Goal: Task Accomplishment & Management: Manage account settings

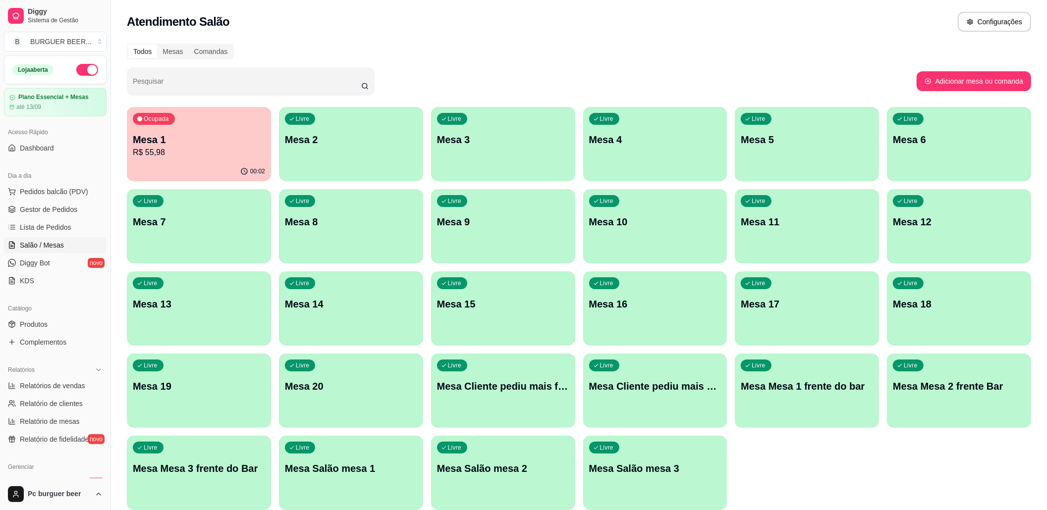
click at [222, 152] on p "R$ 55,98" at bounding box center [199, 153] width 132 height 12
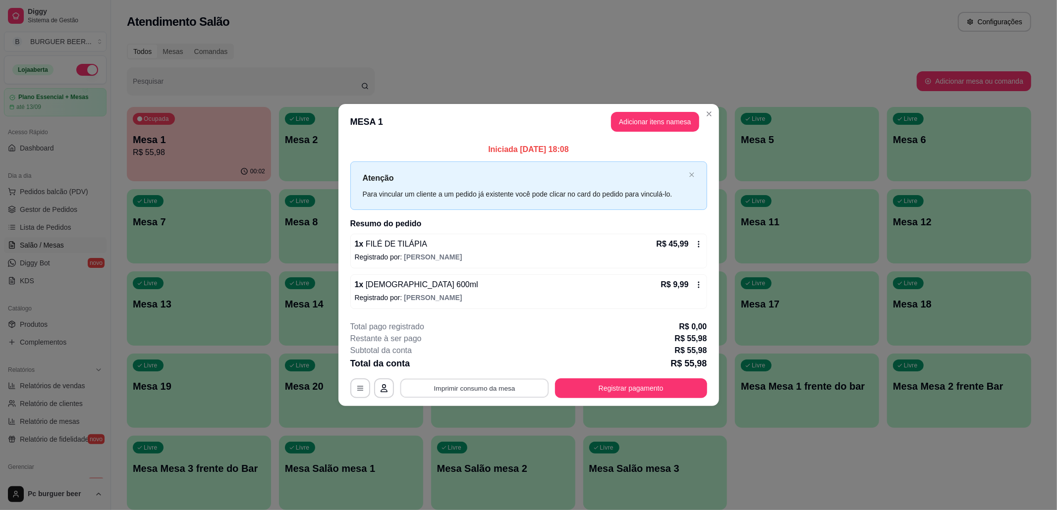
click at [494, 385] on button "Imprimir consumo da mesa" at bounding box center [474, 388] width 149 height 19
click at [493, 385] on button "Imprimir consumo da mesa" at bounding box center [474, 388] width 149 height 19
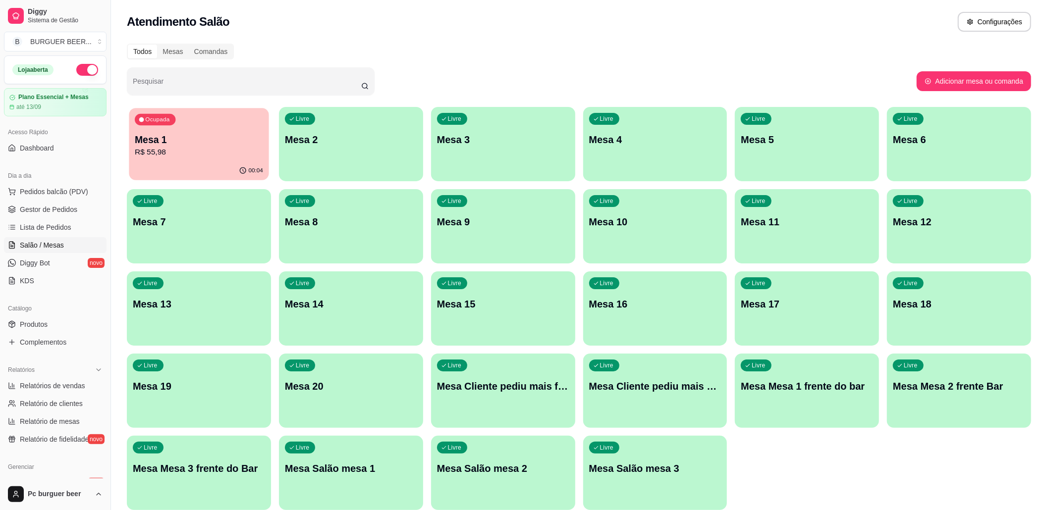
click at [199, 166] on div "00:04" at bounding box center [199, 171] width 140 height 19
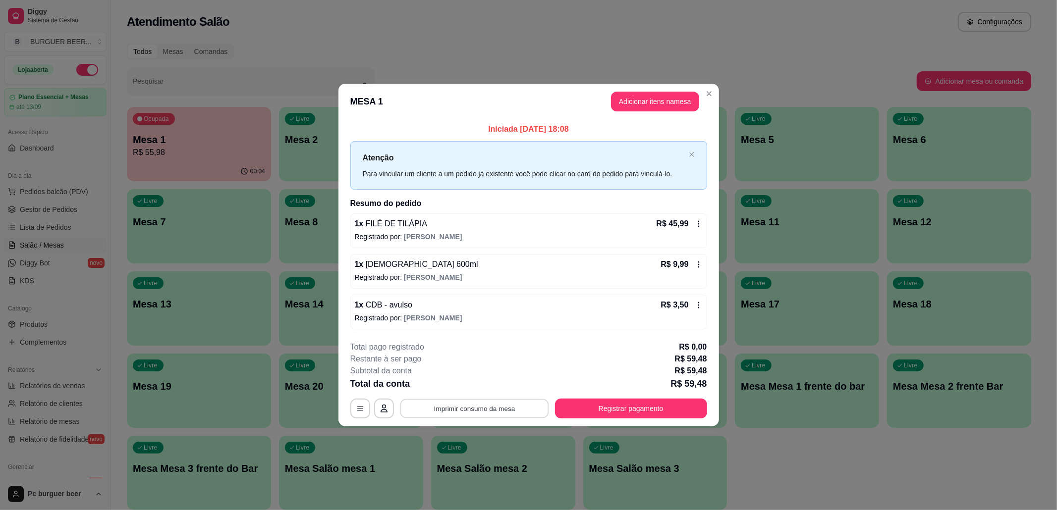
click at [510, 411] on button "Imprimir consumo da mesa" at bounding box center [474, 408] width 149 height 19
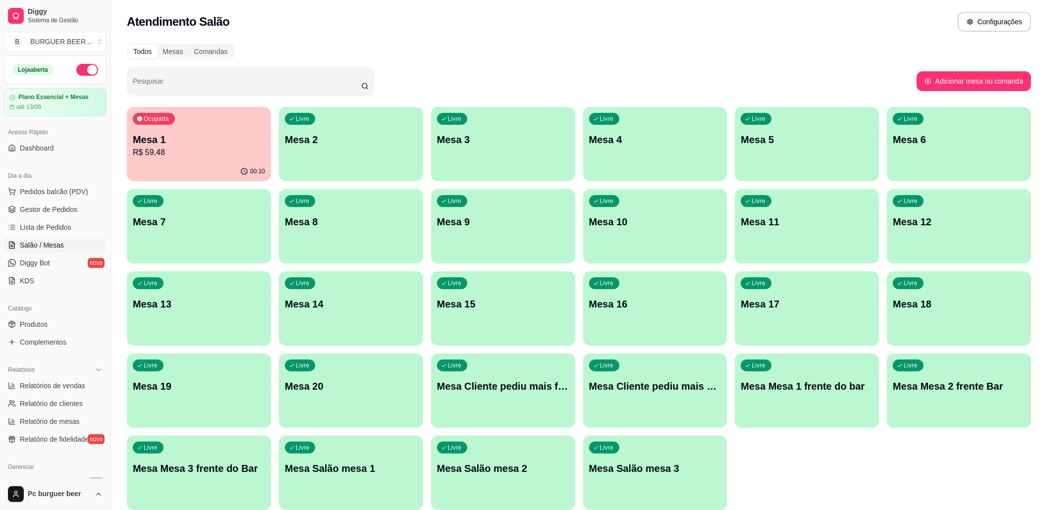
click at [440, 17] on div "Atendimento Salão Configurações" at bounding box center [579, 22] width 904 height 20
click at [439, 17] on div "Atendimento Salão Configurações" at bounding box center [579, 22] width 904 height 20
click at [482, 118] on div "Livre Mesa 3" at bounding box center [503, 138] width 144 height 62
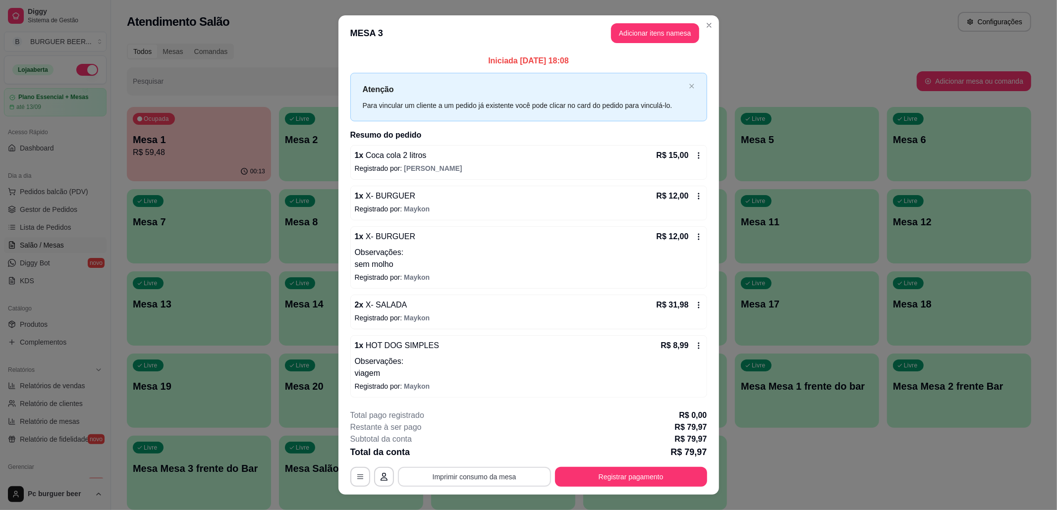
click at [470, 477] on button "Imprimir consumo da mesa" at bounding box center [474, 477] width 153 height 20
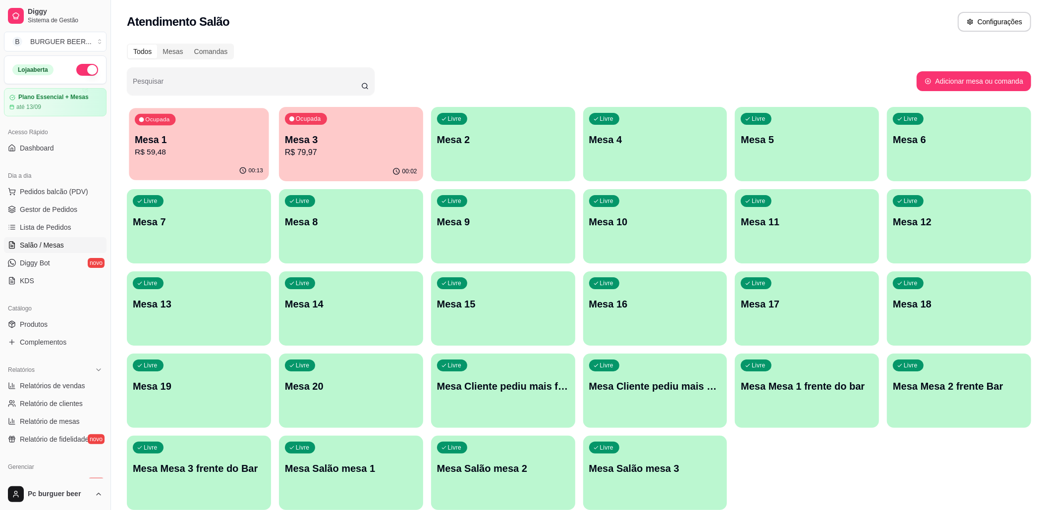
click at [248, 158] on p "R$ 59,48" at bounding box center [199, 152] width 128 height 11
click at [330, 153] on p "R$ 79,97" at bounding box center [351, 152] width 128 height 11
click at [64, 223] on span "Lista de Pedidos" at bounding box center [46, 227] width 52 height 10
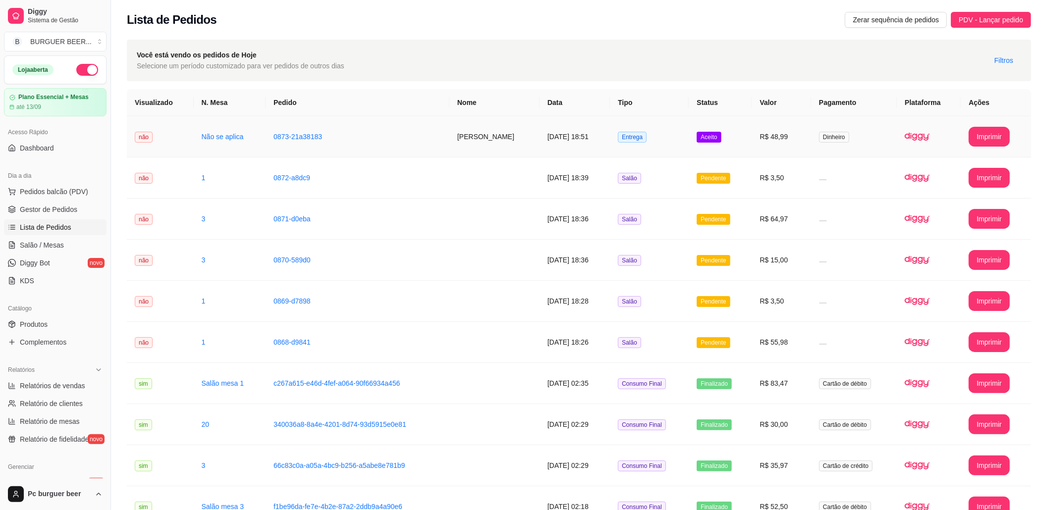
click at [680, 135] on td "Entrega" at bounding box center [649, 136] width 79 height 41
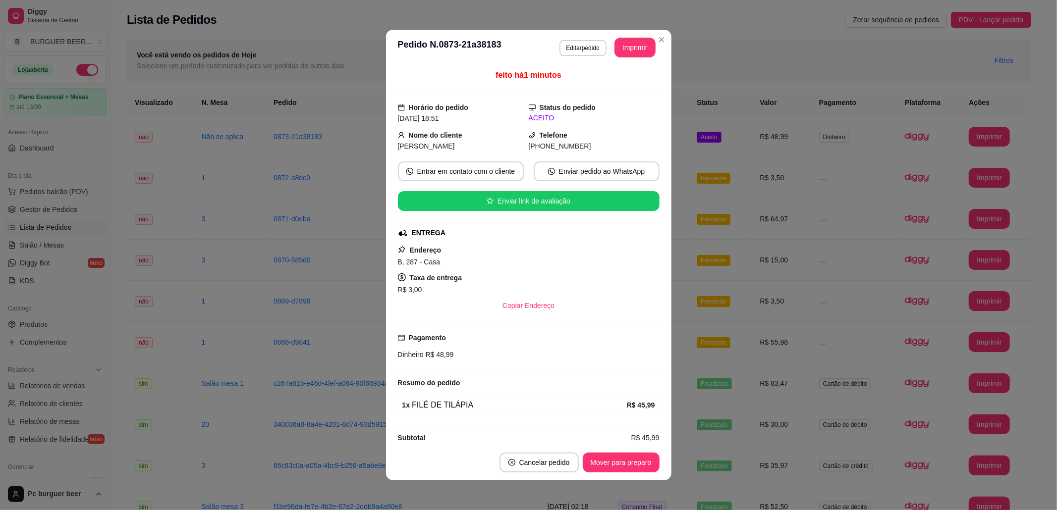
scroll to position [18, 0]
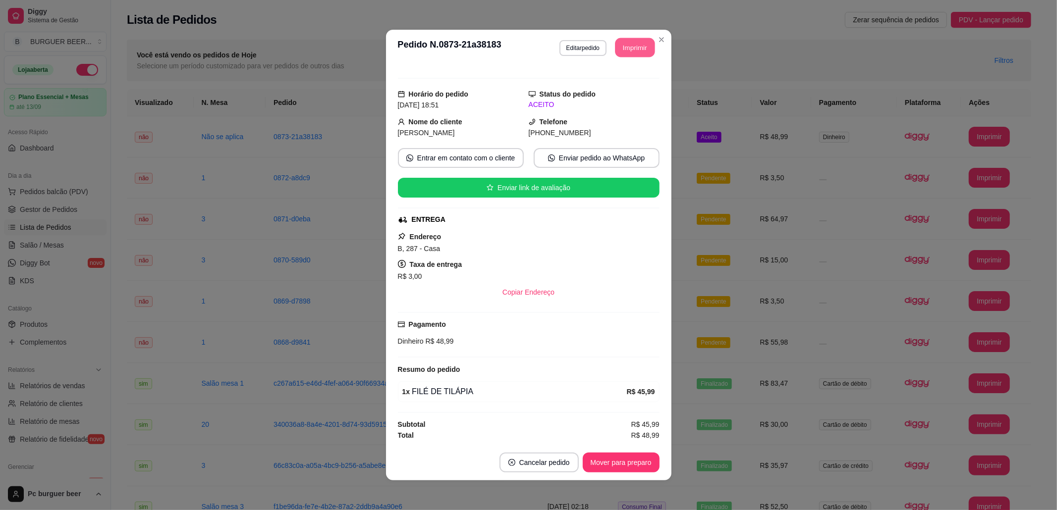
click at [616, 50] on button "Imprimir" at bounding box center [635, 47] width 40 height 19
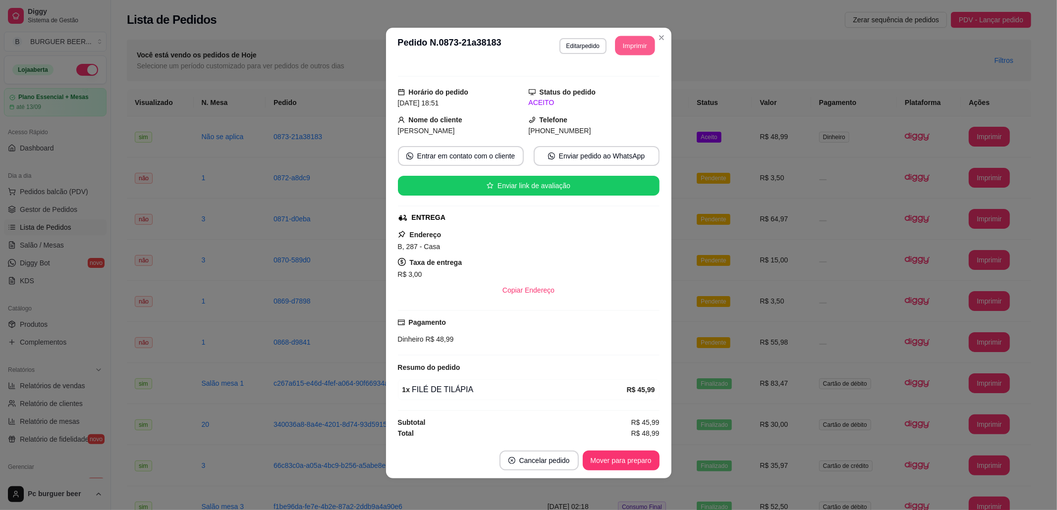
click at [615, 42] on button "Imprimir" at bounding box center [635, 45] width 40 height 19
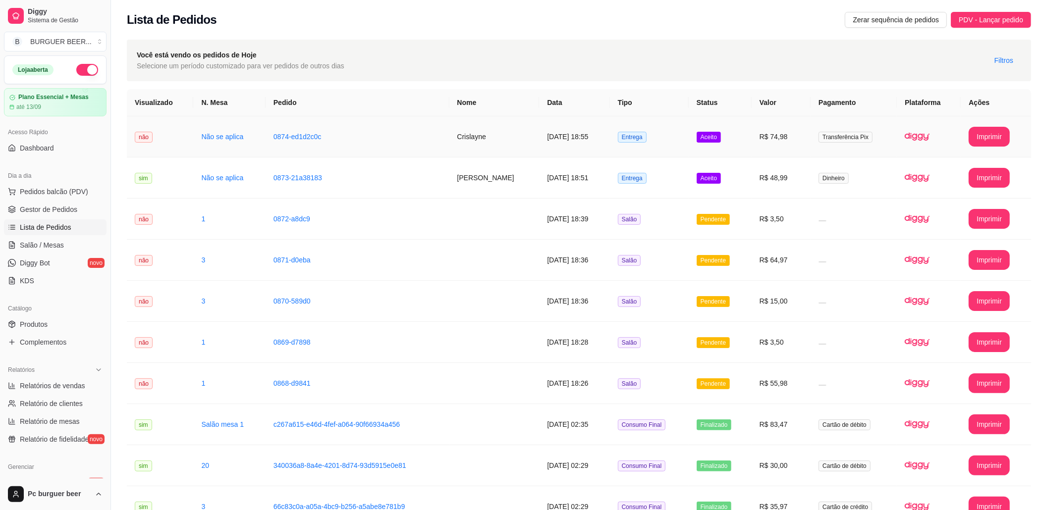
click at [443, 131] on td "0874-ed1d2c0c" at bounding box center [358, 136] width 184 height 41
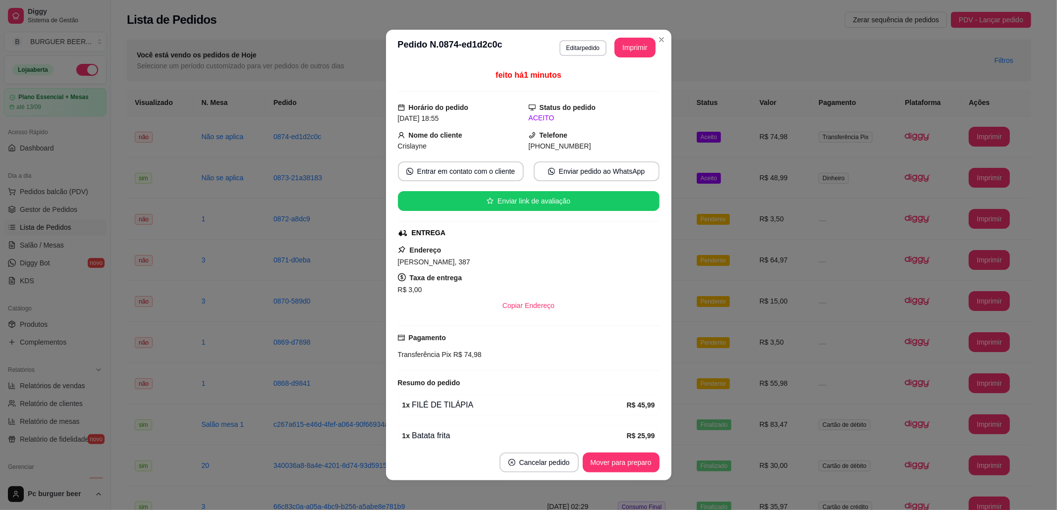
scroll to position [50, 0]
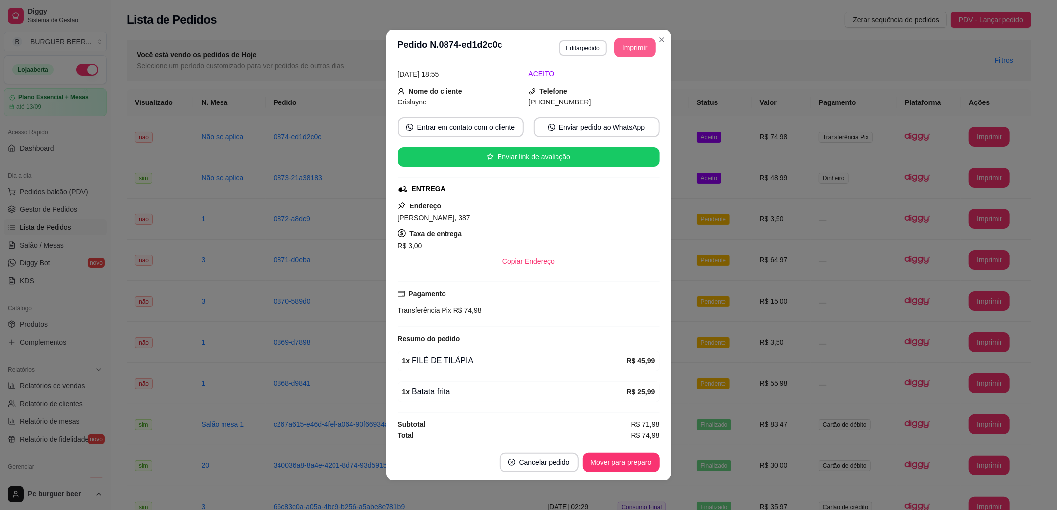
click at [624, 50] on button "Imprimir" at bounding box center [634, 48] width 41 height 20
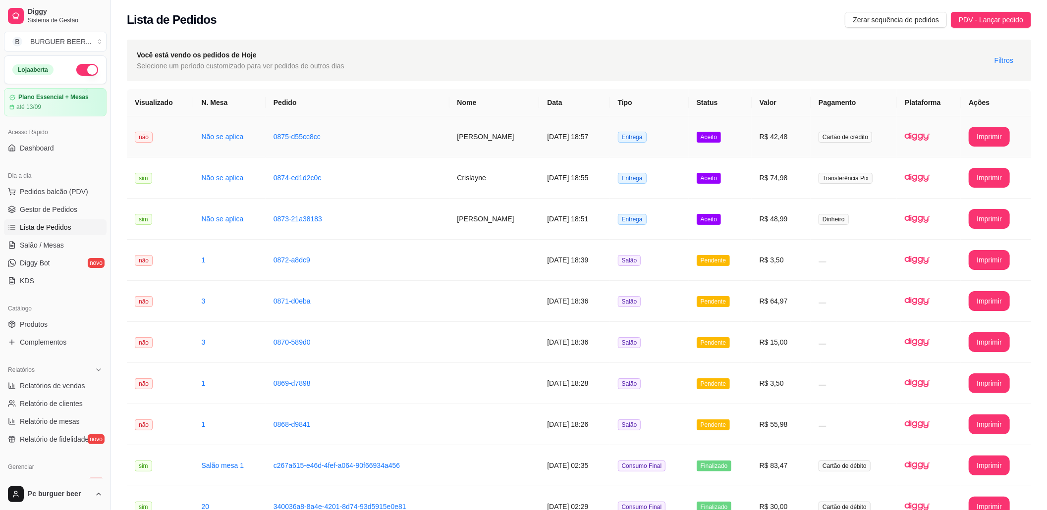
click at [378, 144] on td "0875-d55cc8cc" at bounding box center [358, 136] width 184 height 41
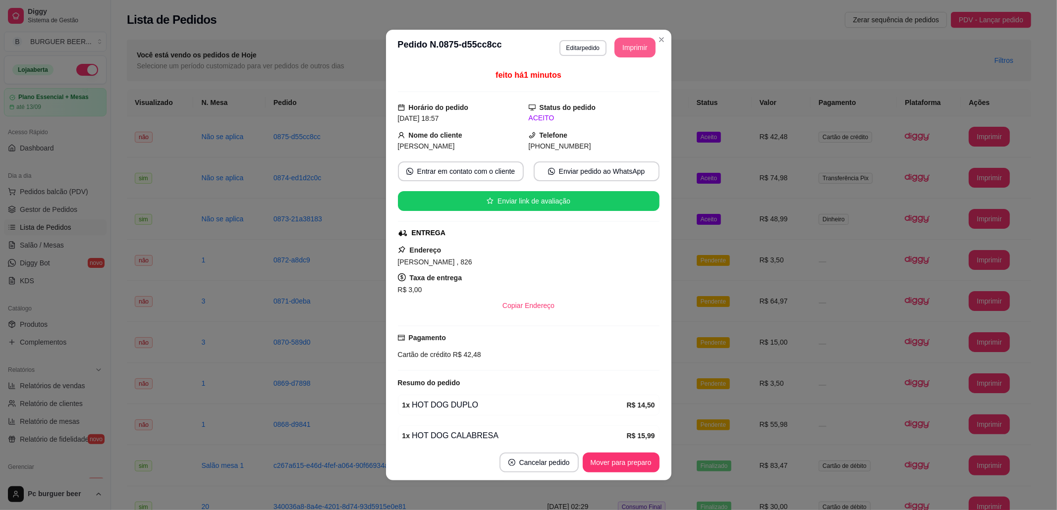
click at [615, 42] on button "Imprimir" at bounding box center [634, 48] width 41 height 20
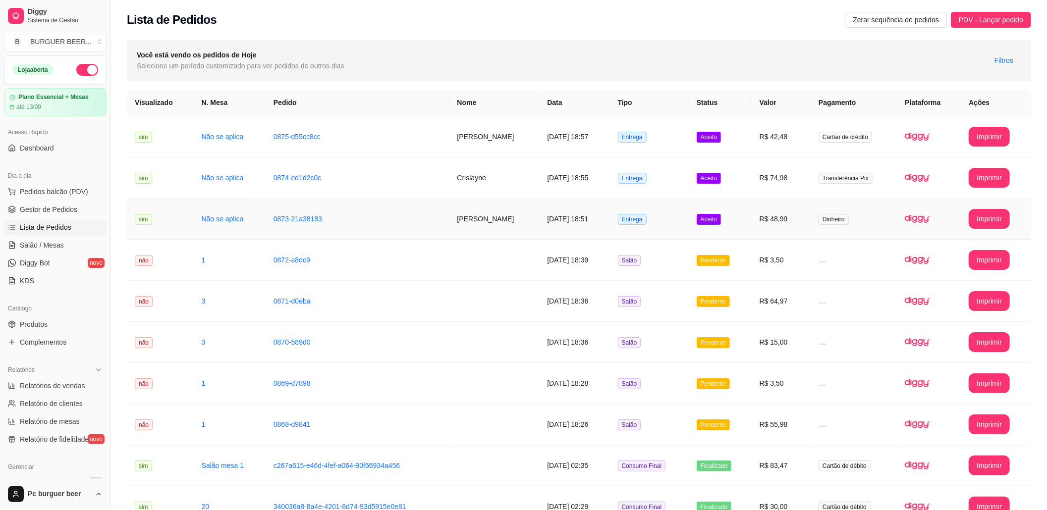
click at [565, 222] on td "[DATE] 18:51" at bounding box center [574, 219] width 70 height 41
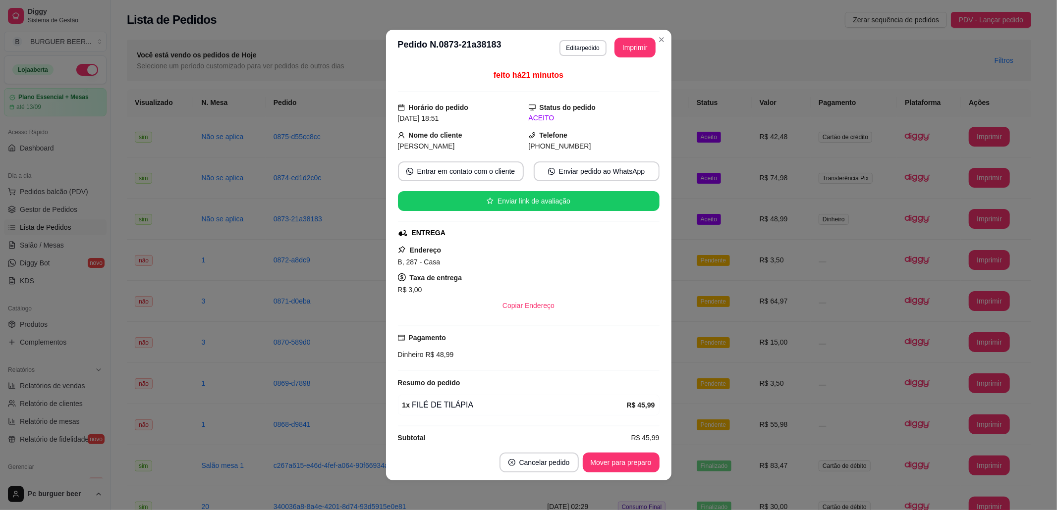
scroll to position [18, 0]
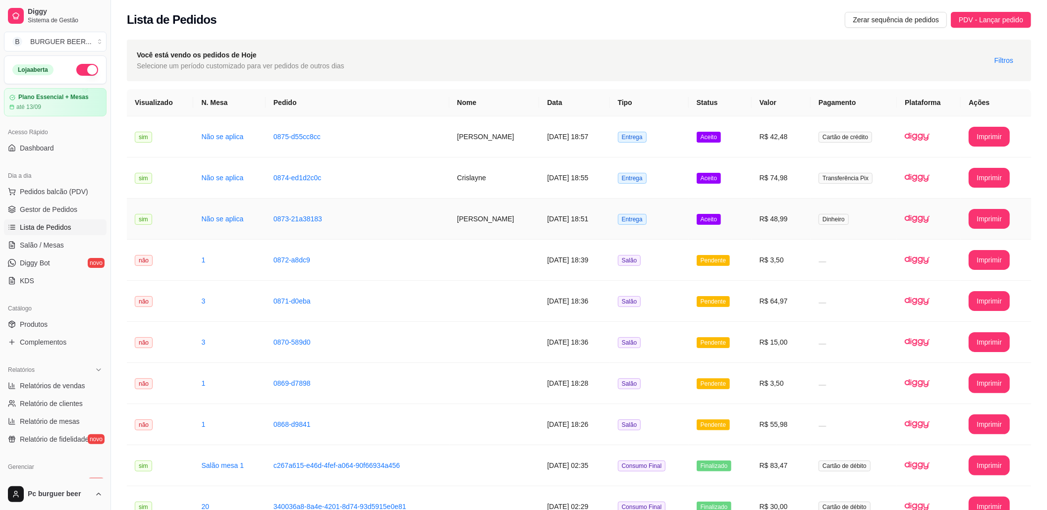
click at [571, 217] on td "[DATE] 18:51" at bounding box center [574, 219] width 70 height 41
click at [351, 178] on td "0874-ed1d2c0c" at bounding box center [358, 178] width 184 height 41
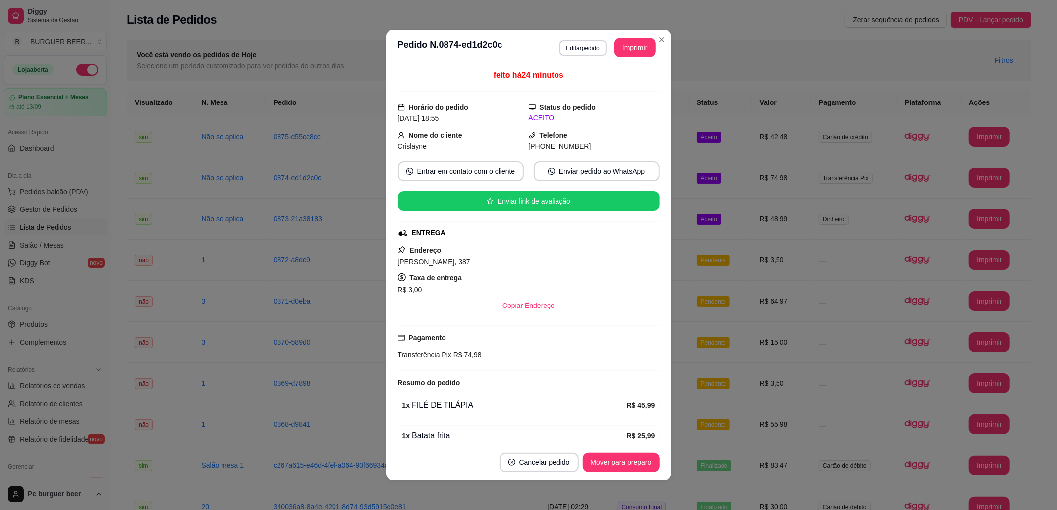
scroll to position [50, 0]
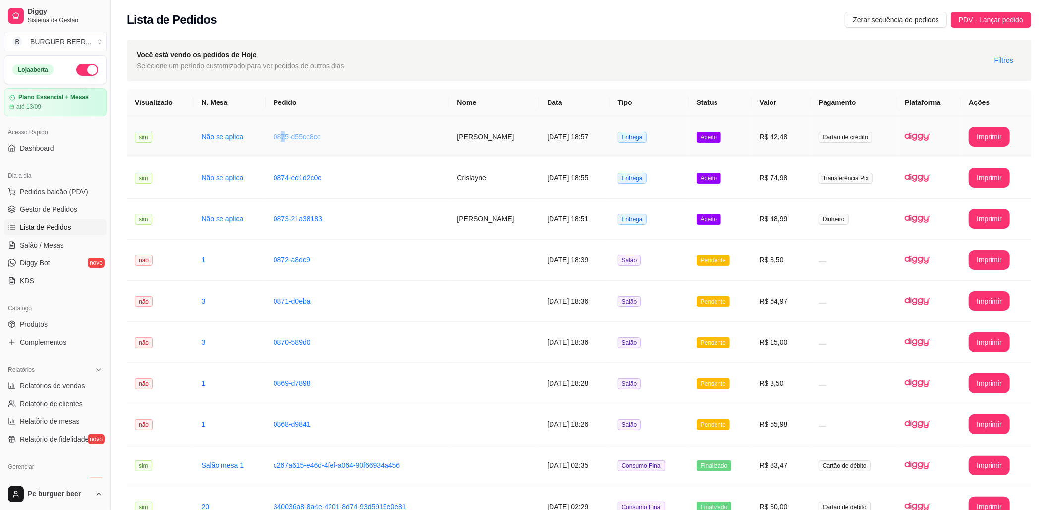
click at [278, 133] on link "0875-d55cc8cc" at bounding box center [296, 137] width 47 height 8
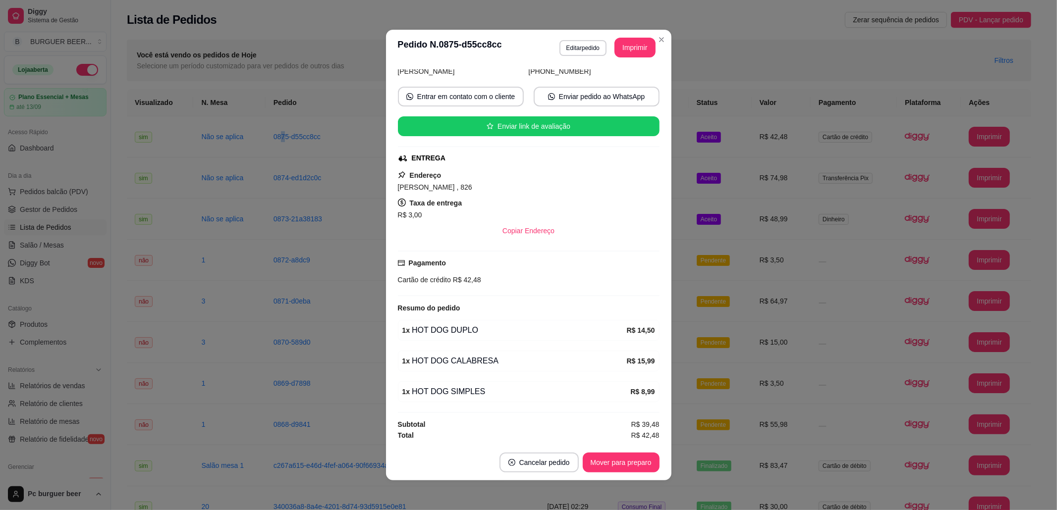
scroll to position [2, 0]
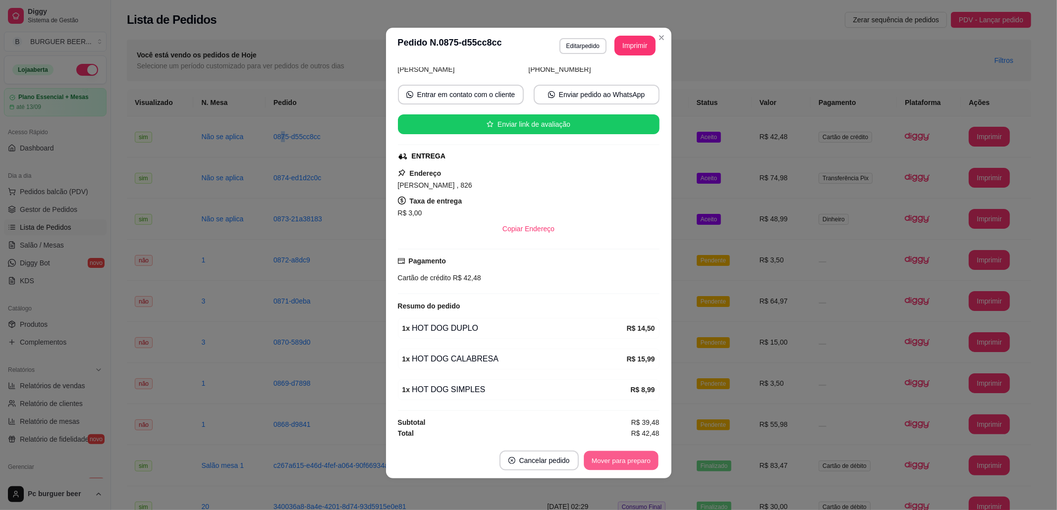
click at [641, 462] on button "Mover para preparo" at bounding box center [621, 460] width 74 height 19
click at [633, 466] on button "Mover para entrega" at bounding box center [621, 460] width 74 height 19
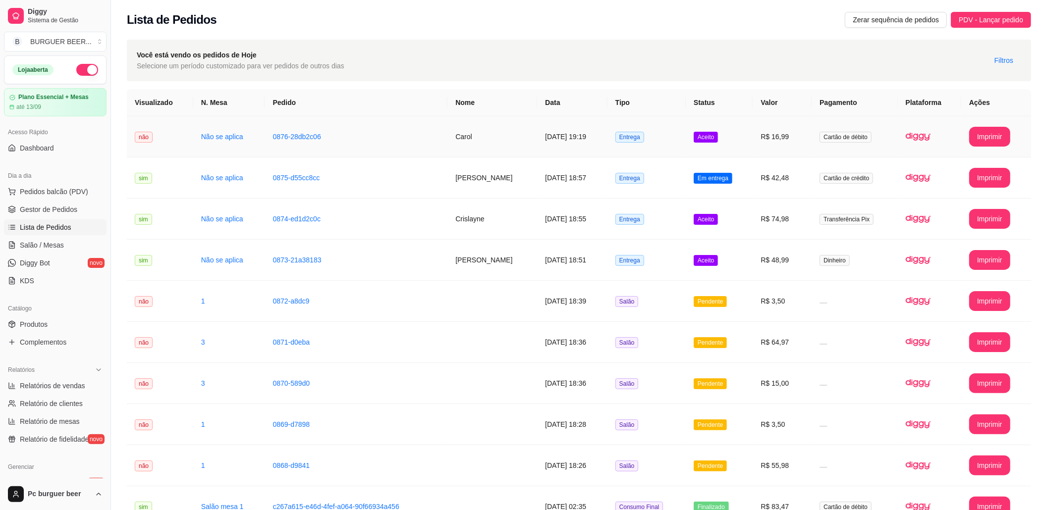
click at [347, 129] on td "0876-28db2c06" at bounding box center [356, 136] width 183 height 41
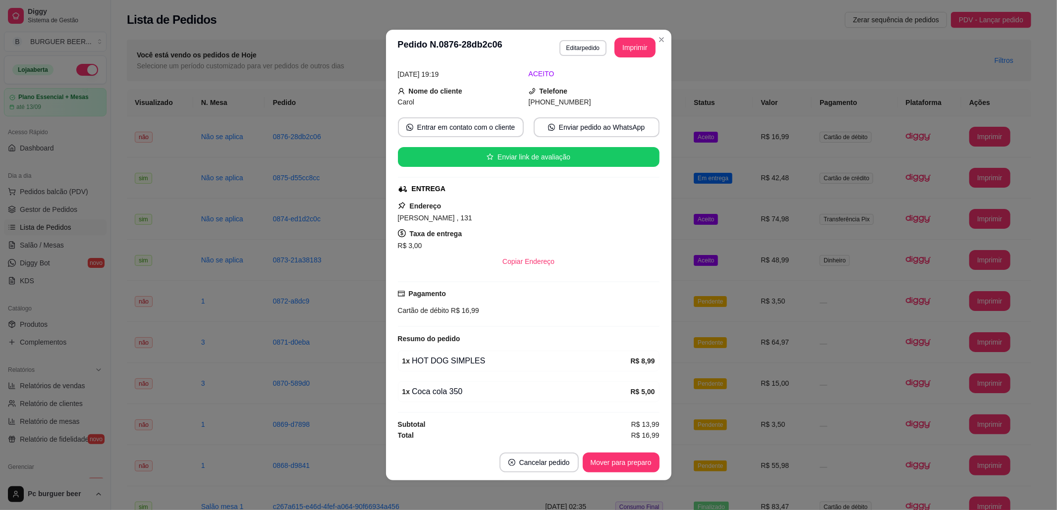
scroll to position [0, 0]
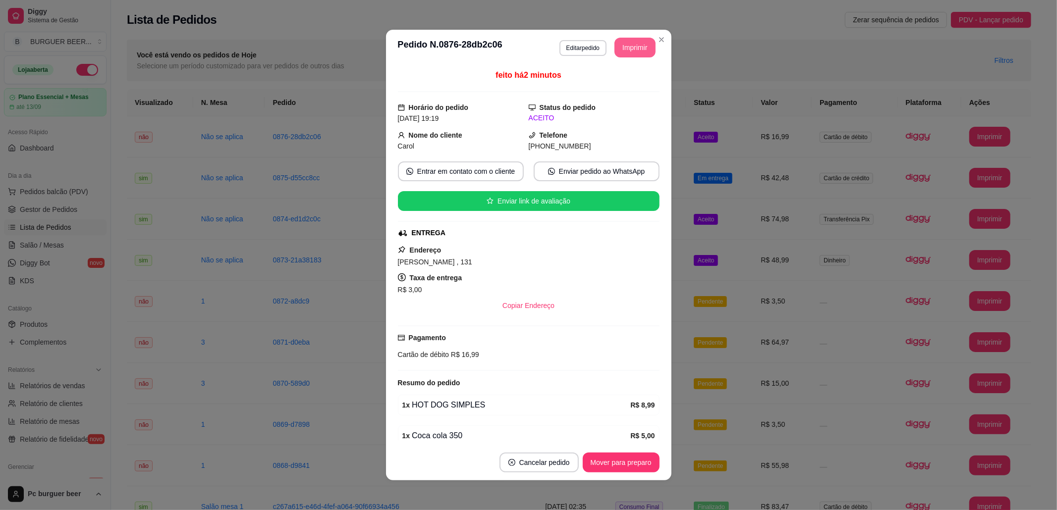
click at [631, 48] on button "Imprimir" at bounding box center [634, 48] width 41 height 20
click at [605, 463] on button "Mover para preparo" at bounding box center [621, 463] width 77 height 20
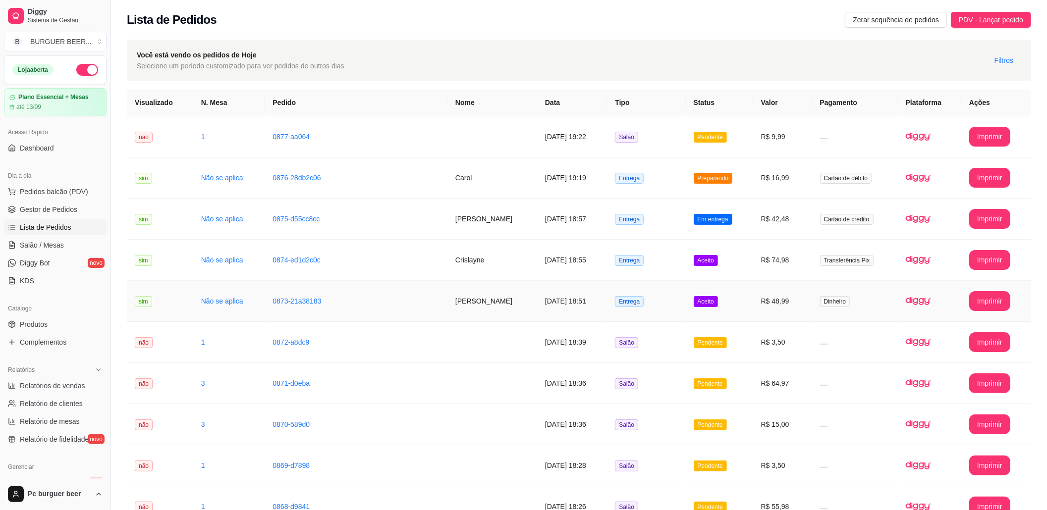
click at [396, 299] on td "0873-21a38183" at bounding box center [356, 301] width 183 height 41
click at [292, 135] on link "0877-aa064" at bounding box center [291, 137] width 37 height 8
click at [52, 213] on span "Gestor de Pedidos" at bounding box center [48, 210] width 57 height 10
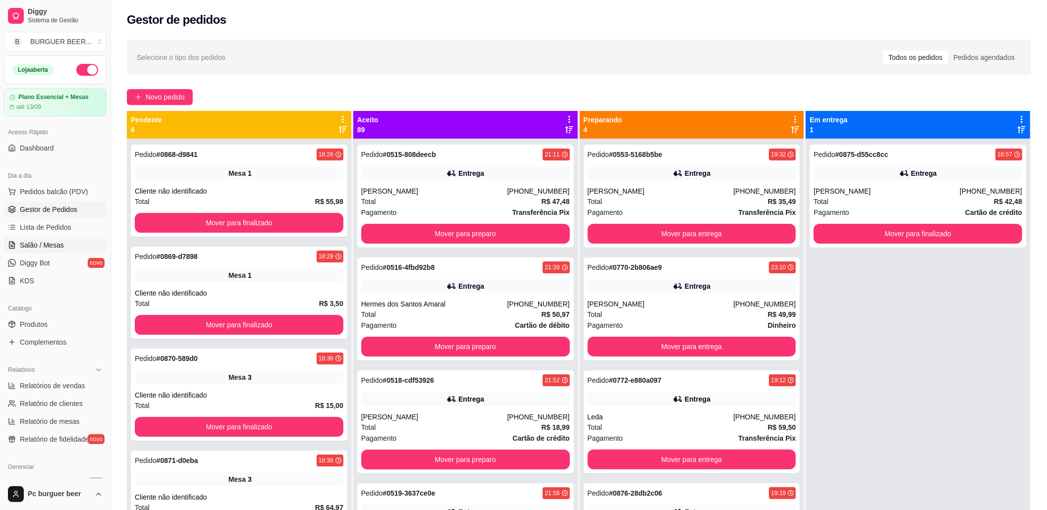
click at [52, 242] on span "Salão / Mesas" at bounding box center [42, 245] width 44 height 10
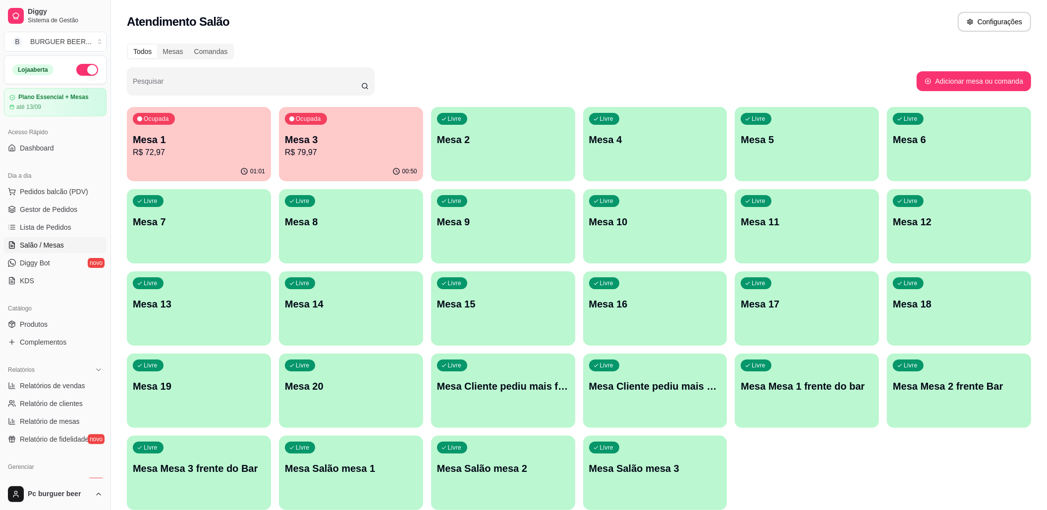
click at [351, 161] on div "Ocupada Mesa 3 R$ 79,97" at bounding box center [351, 134] width 144 height 55
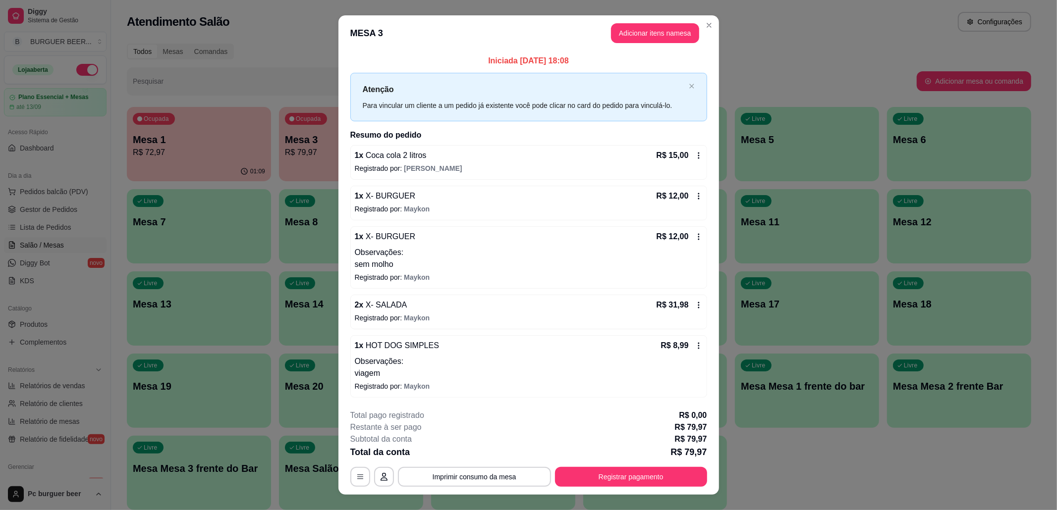
scroll to position [17, 0]
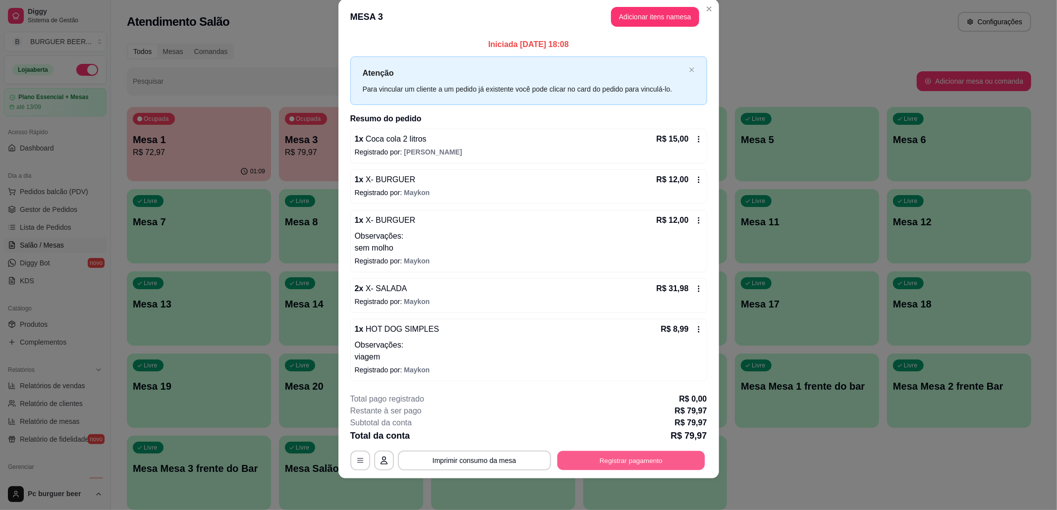
click at [651, 466] on button "Registrar pagamento" at bounding box center [631, 460] width 148 height 19
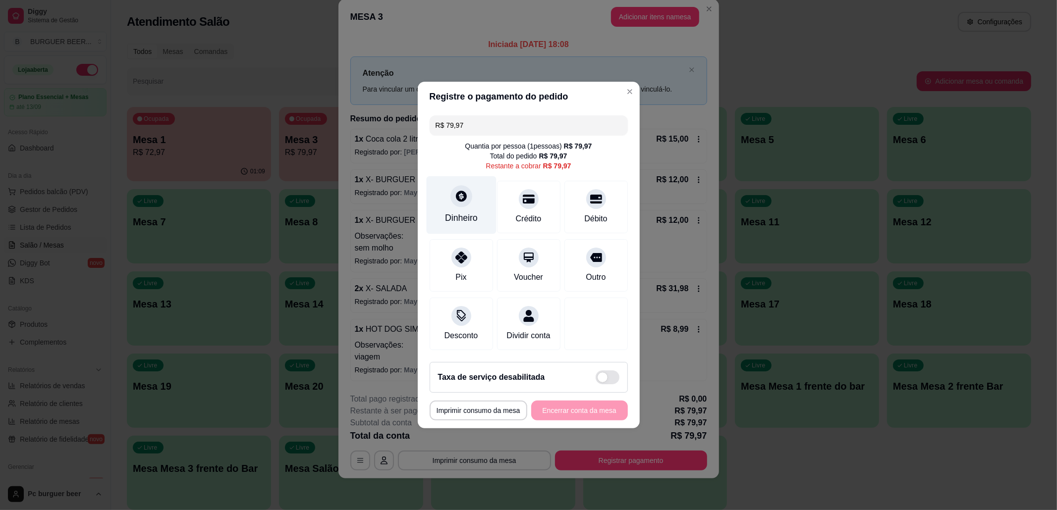
click at [455, 212] on div "Dinheiro" at bounding box center [461, 218] width 33 height 13
type input "R$ 0,00"
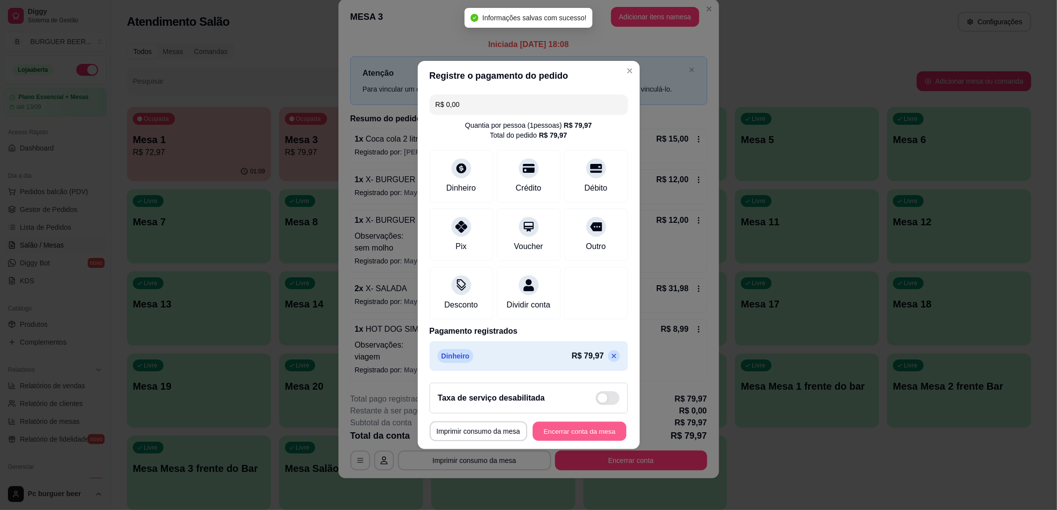
click at [583, 439] on button "Encerrar conta da mesa" at bounding box center [580, 431] width 94 height 19
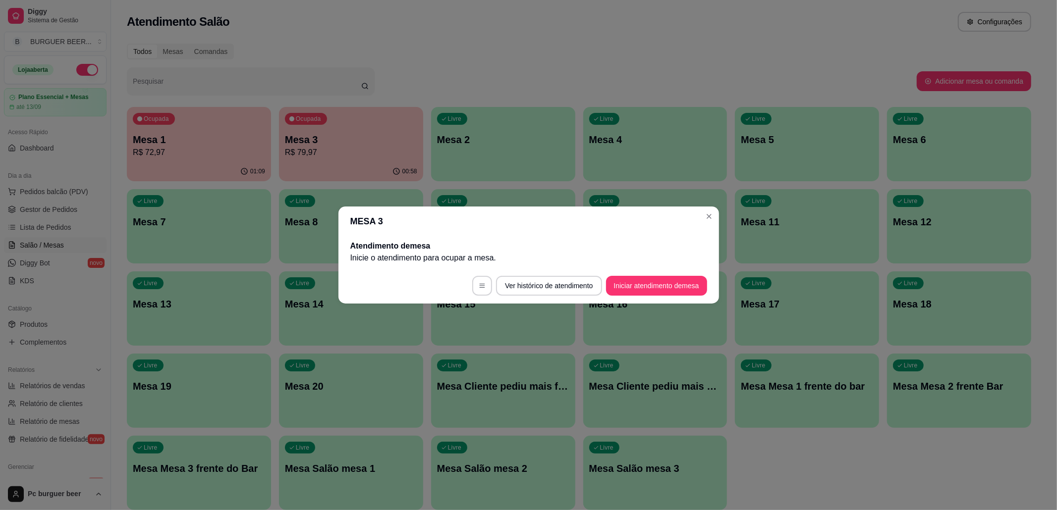
scroll to position [0, 0]
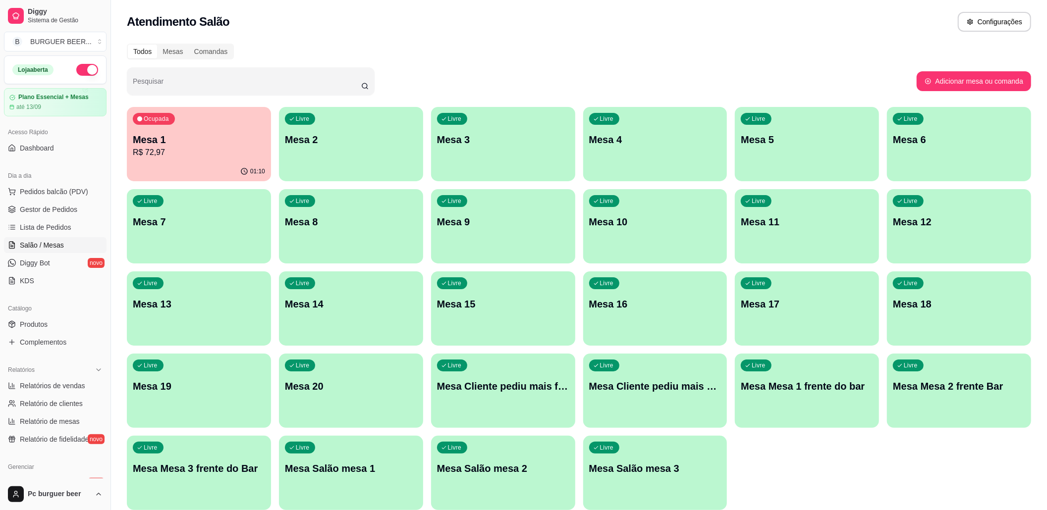
click at [223, 168] on div "01:10" at bounding box center [199, 171] width 144 height 19
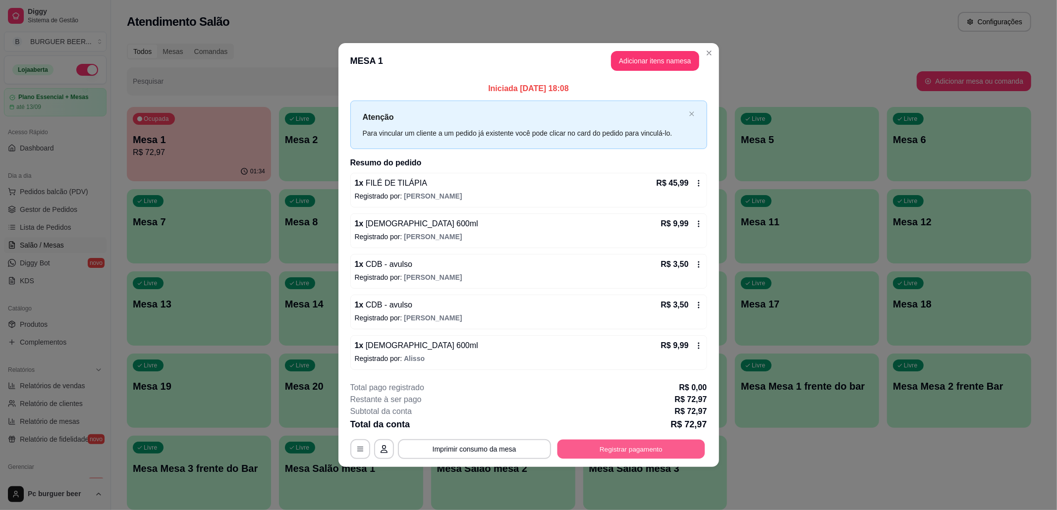
click at [610, 442] on button "Registrar pagamento" at bounding box center [631, 448] width 148 height 19
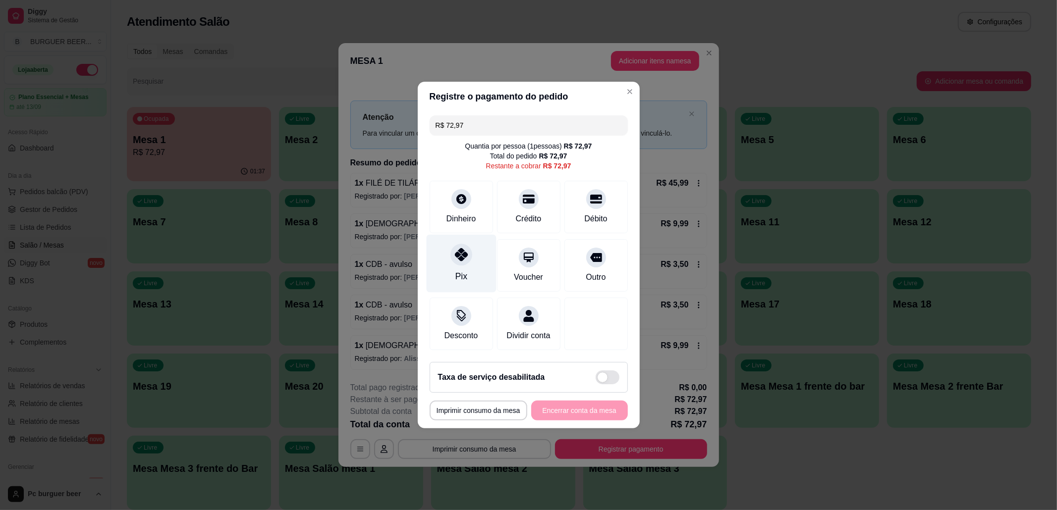
click at [464, 273] on div "Pix" at bounding box center [461, 276] width 12 height 13
type input "R$ 0,00"
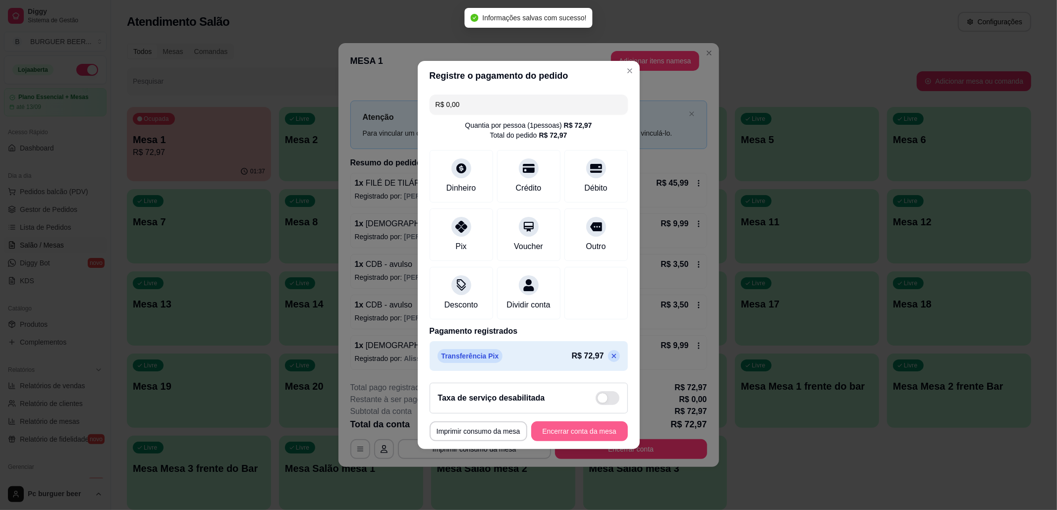
click at [591, 433] on button "Encerrar conta da mesa" at bounding box center [579, 432] width 97 height 20
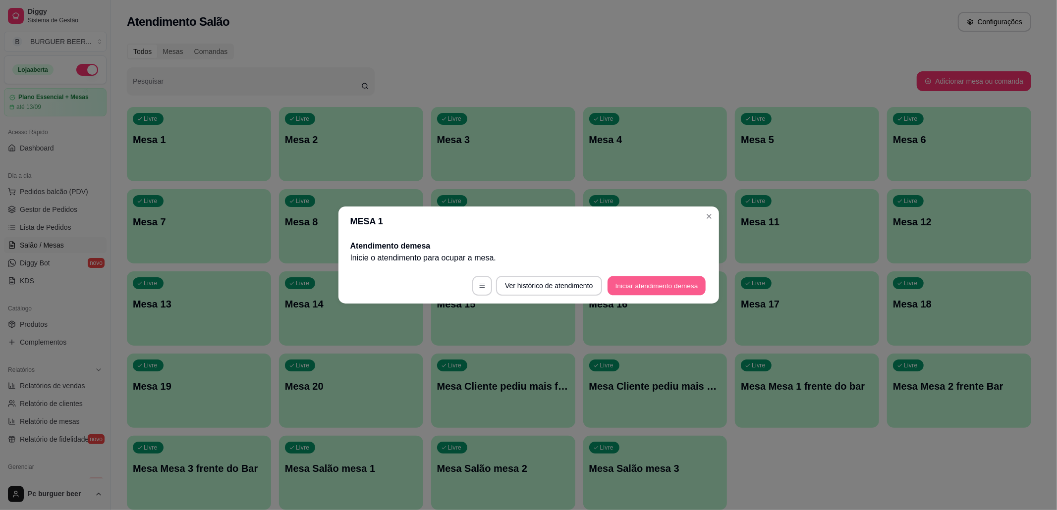
click at [646, 288] on button "Iniciar atendimento de mesa" at bounding box center [656, 285] width 98 height 19
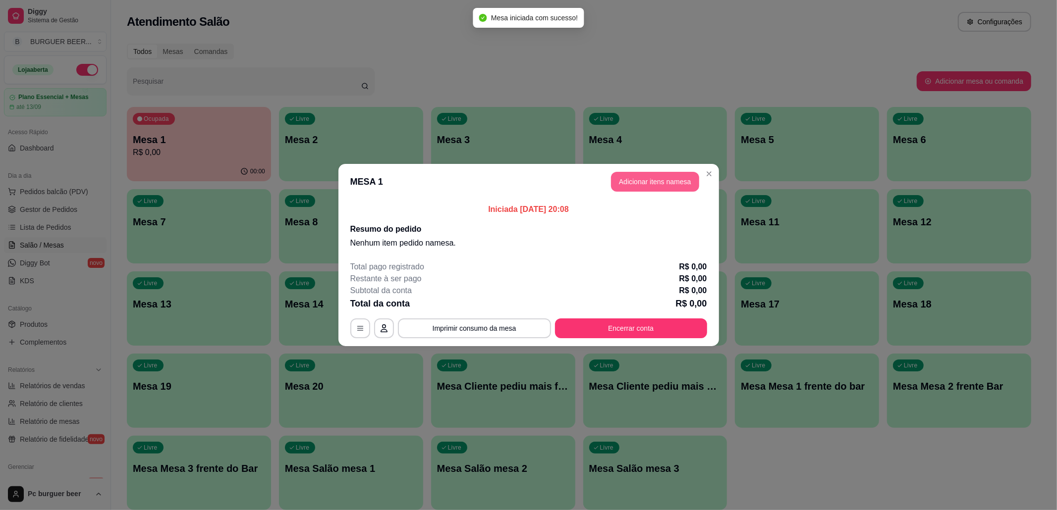
click at [641, 179] on button "Adicionar itens na mesa" at bounding box center [655, 182] width 88 height 20
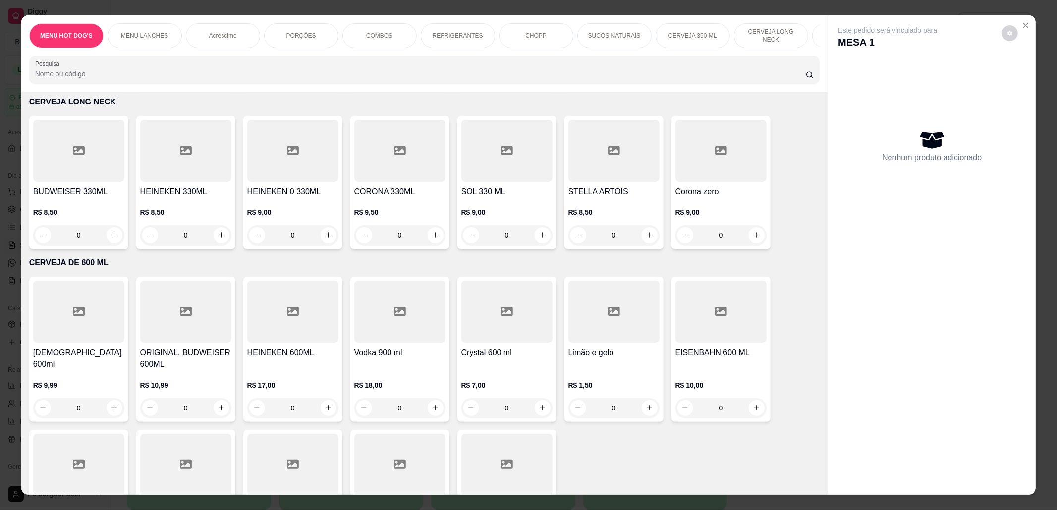
scroll to position [3369, 0]
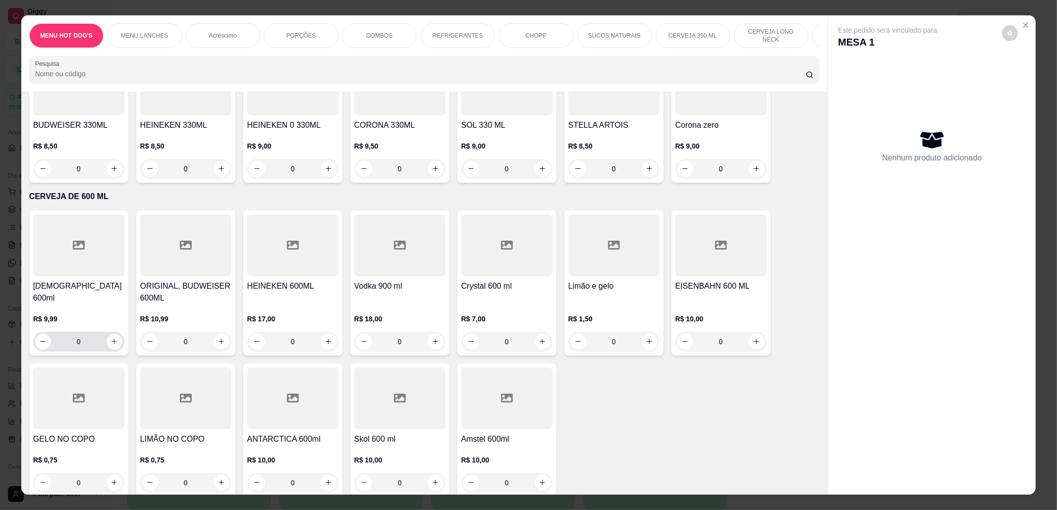
click at [110, 338] on icon "increase-product-quantity" at bounding box center [113, 341] width 7 height 7
type input "1"
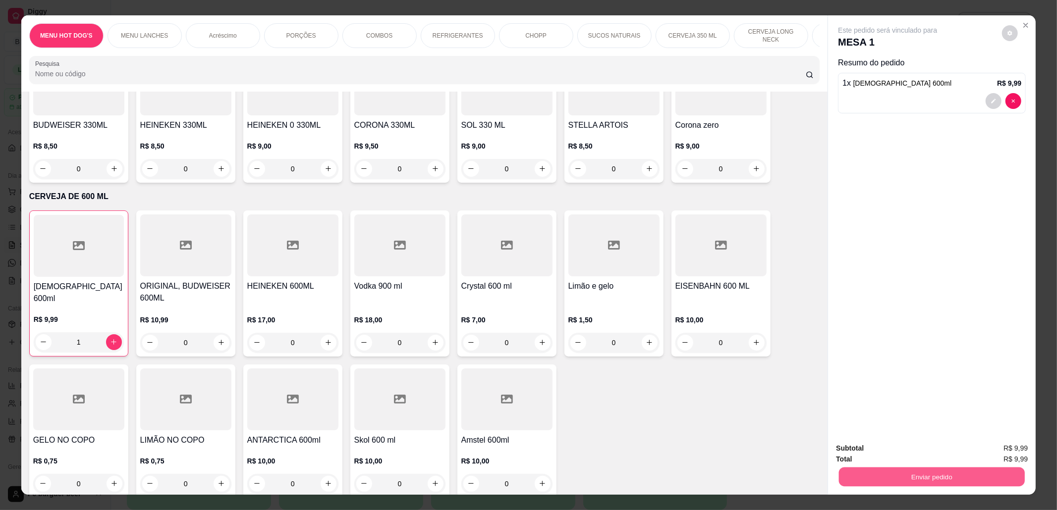
click at [938, 474] on button "Enviar pedido" at bounding box center [932, 477] width 186 height 19
click at [914, 447] on button "Não registrar e enviar pedido" at bounding box center [898, 453] width 100 height 18
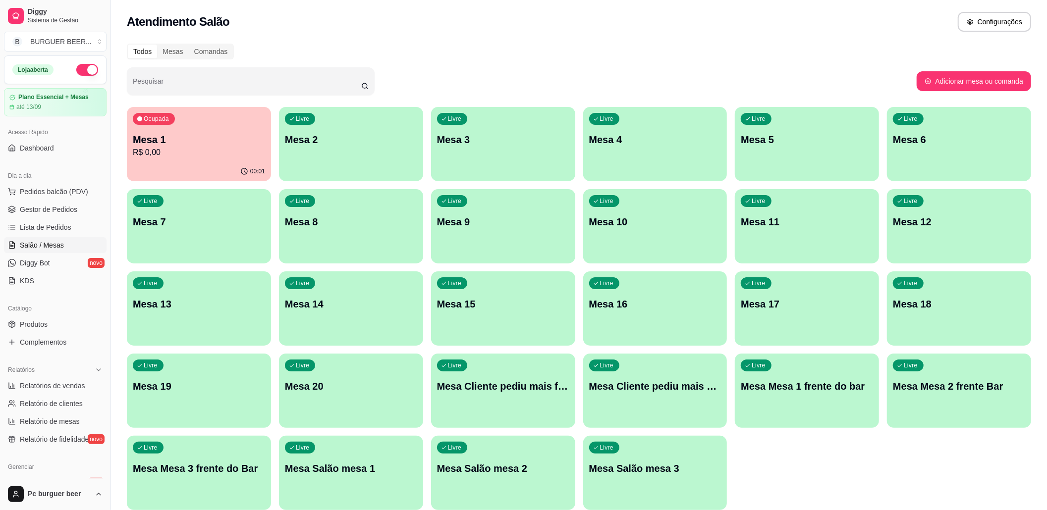
click at [224, 123] on div "Ocupada Mesa 1 R$ 0,00" at bounding box center [199, 134] width 144 height 55
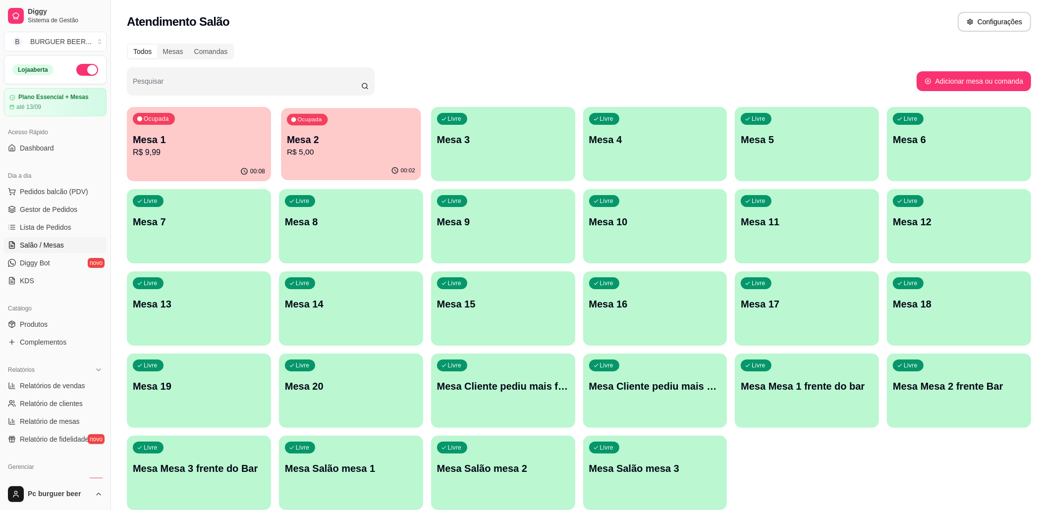
click at [302, 131] on div "Ocupada Mesa 2 R$ 5,00" at bounding box center [351, 135] width 140 height 54
click at [213, 141] on p "Mesa 1" at bounding box center [199, 139] width 128 height 13
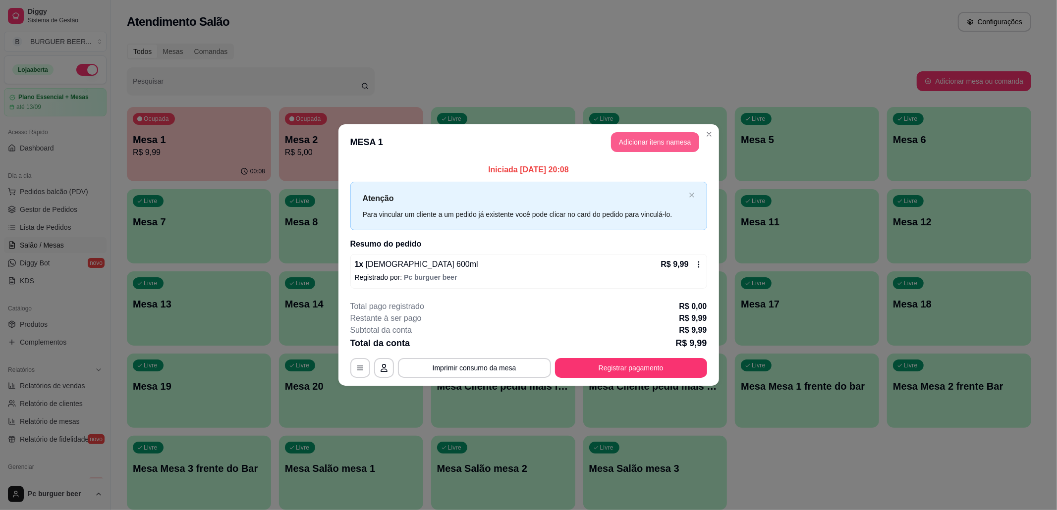
click at [629, 141] on button "Adicionar itens na mesa" at bounding box center [655, 142] width 88 height 20
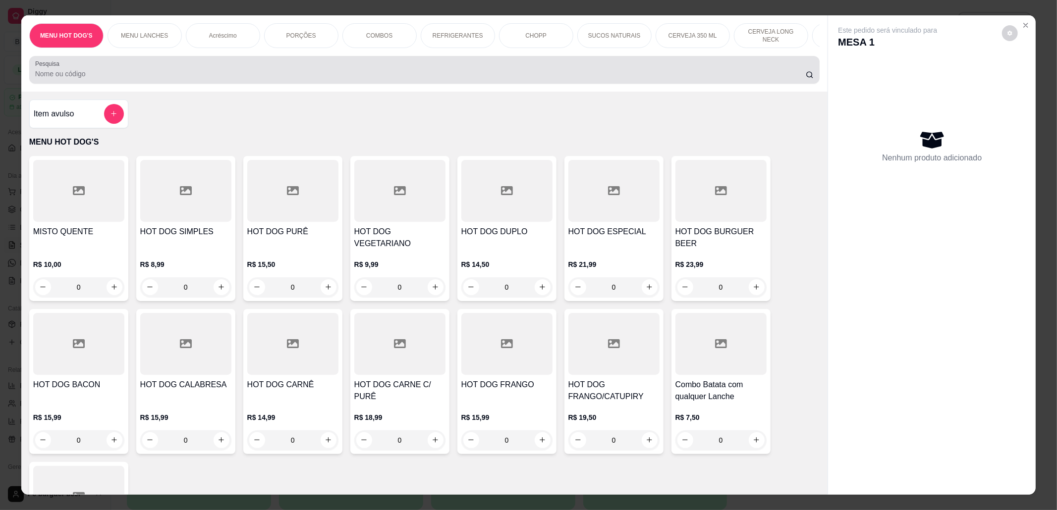
click at [786, 79] on input "Pesquisa" at bounding box center [420, 74] width 771 height 10
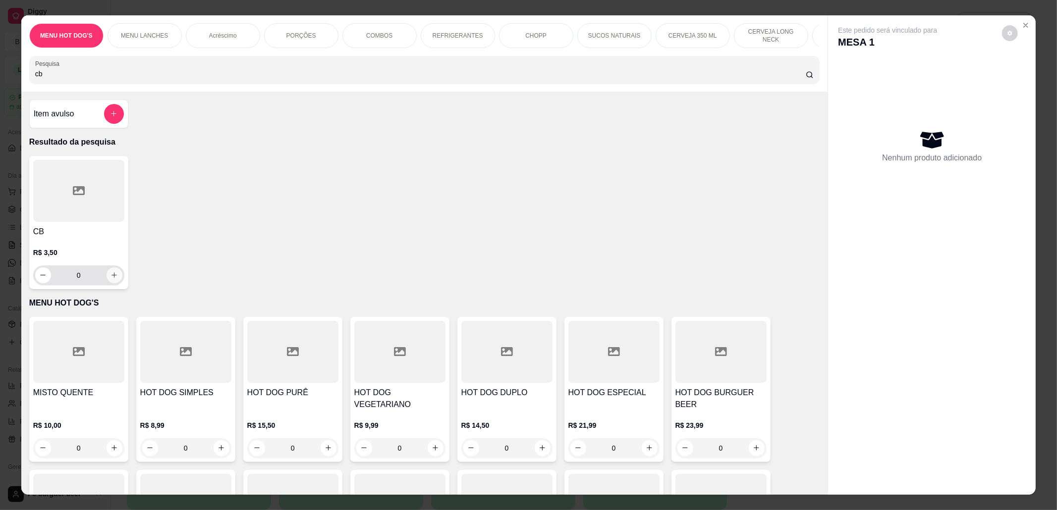
type input "cb"
click at [112, 283] on button "increase-product-quantity" at bounding box center [114, 275] width 15 height 15
type input "1"
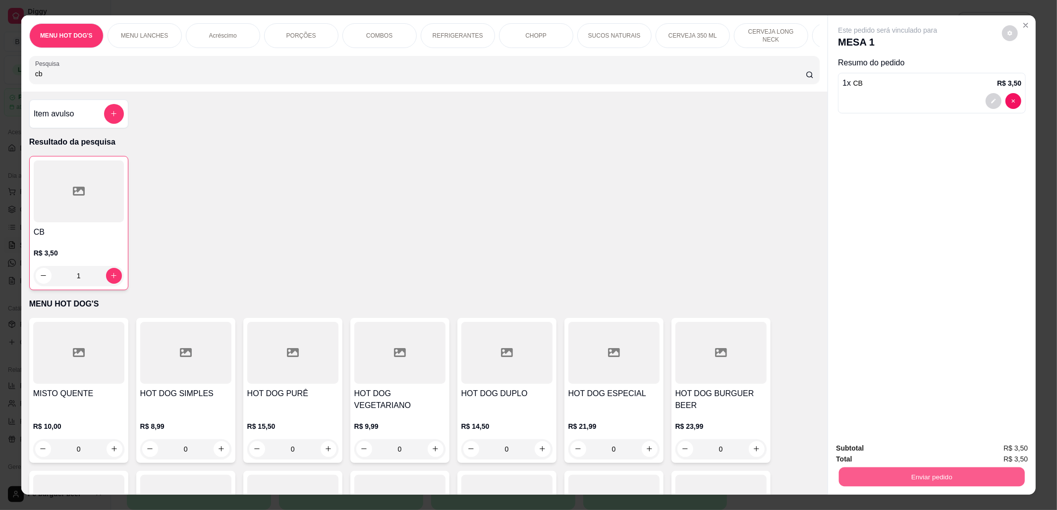
click at [900, 482] on button "Enviar pedido" at bounding box center [932, 477] width 186 height 19
click at [883, 451] on button "Não registrar e enviar pedido" at bounding box center [898, 453] width 100 height 18
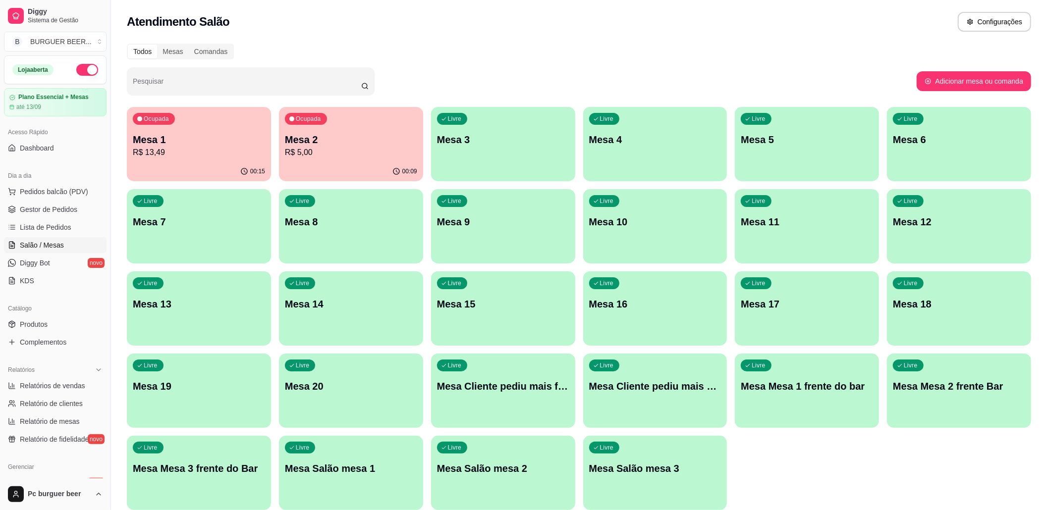
click at [71, 236] on ul "Pedidos balcão (PDV) Gestor de Pedidos Lista de Pedidos Salão / Mesas Diggy Bot…" at bounding box center [55, 236] width 103 height 105
click at [68, 225] on span "Lista de Pedidos" at bounding box center [46, 227] width 52 height 10
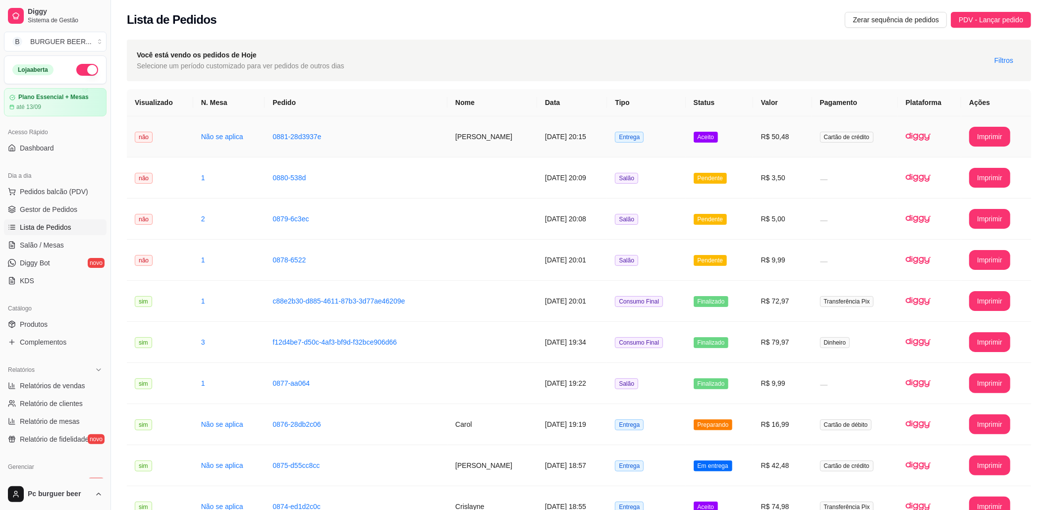
click at [349, 137] on td "0881-28d3937e" at bounding box center [356, 136] width 183 height 41
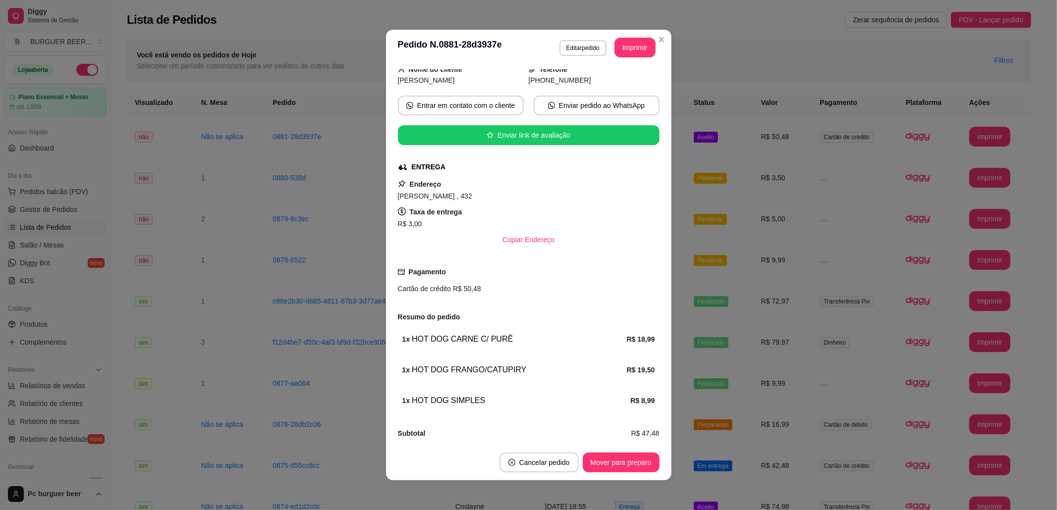
scroll to position [80, 0]
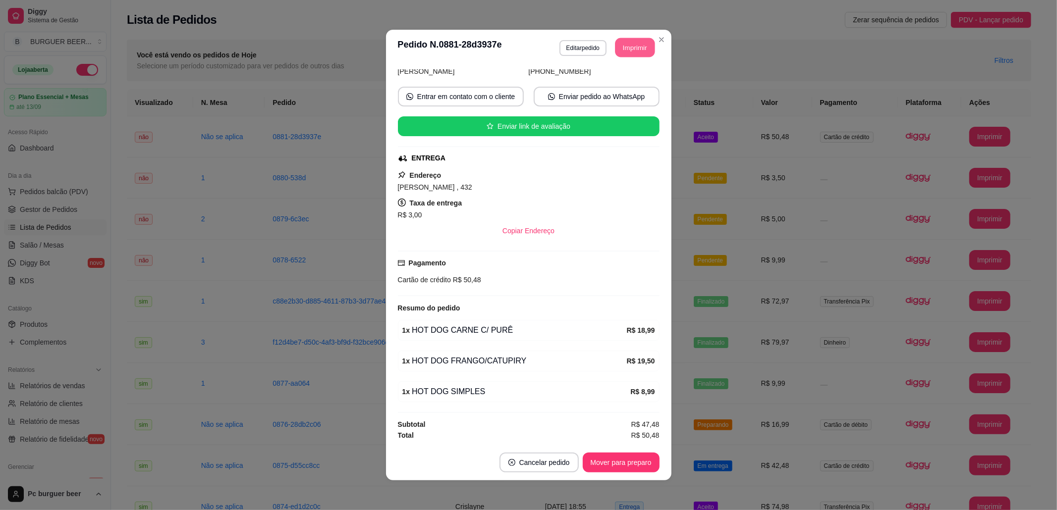
click at [618, 42] on button "Imprimir" at bounding box center [635, 47] width 40 height 19
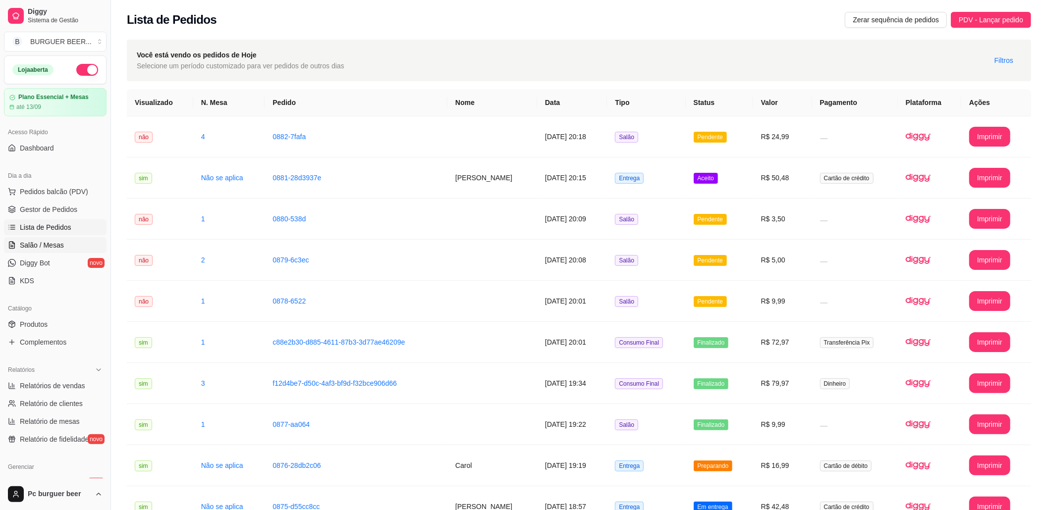
click at [70, 244] on link "Salão / Mesas" at bounding box center [55, 245] width 103 height 16
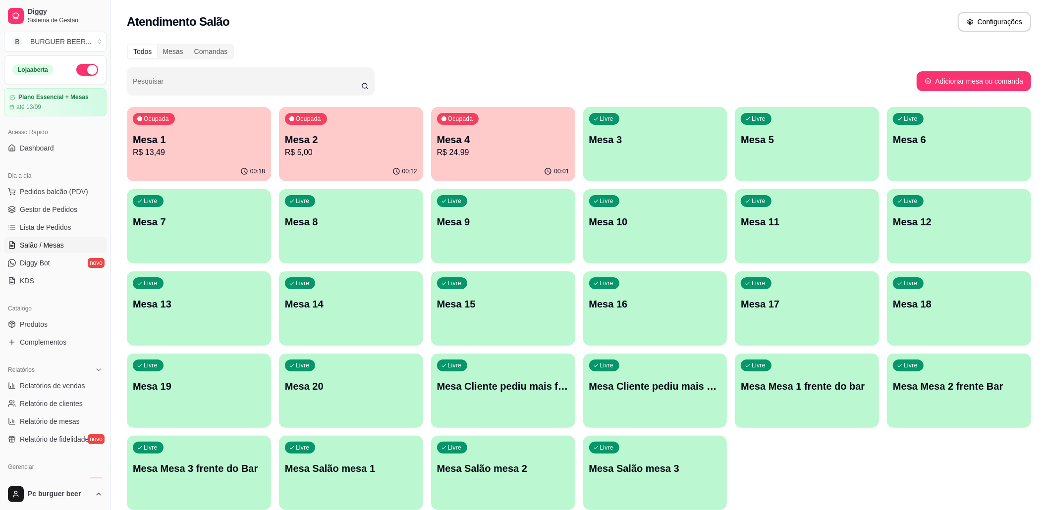
click at [468, 115] on p "Ocupada" at bounding box center [460, 119] width 25 height 8
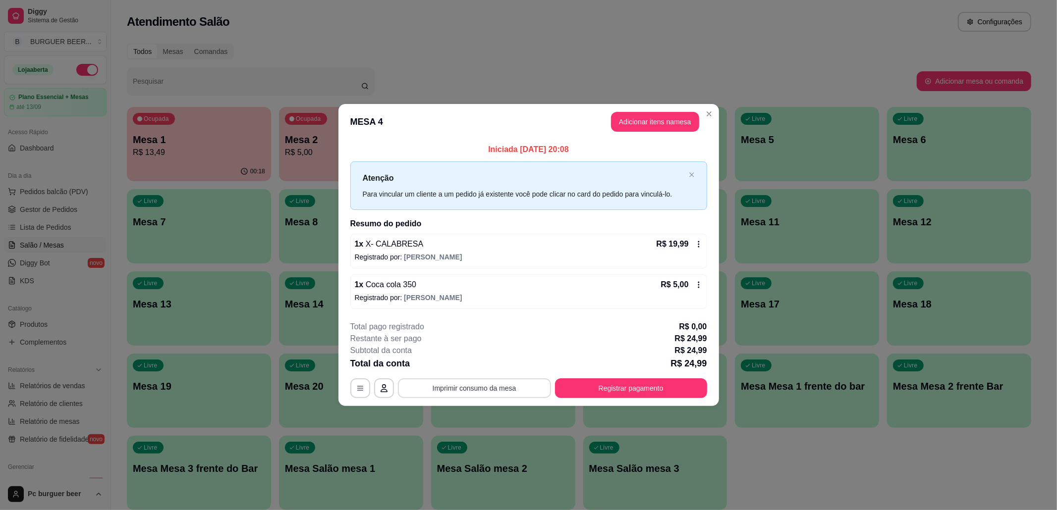
click at [507, 390] on button "Imprimir consumo da mesa" at bounding box center [474, 389] width 153 height 20
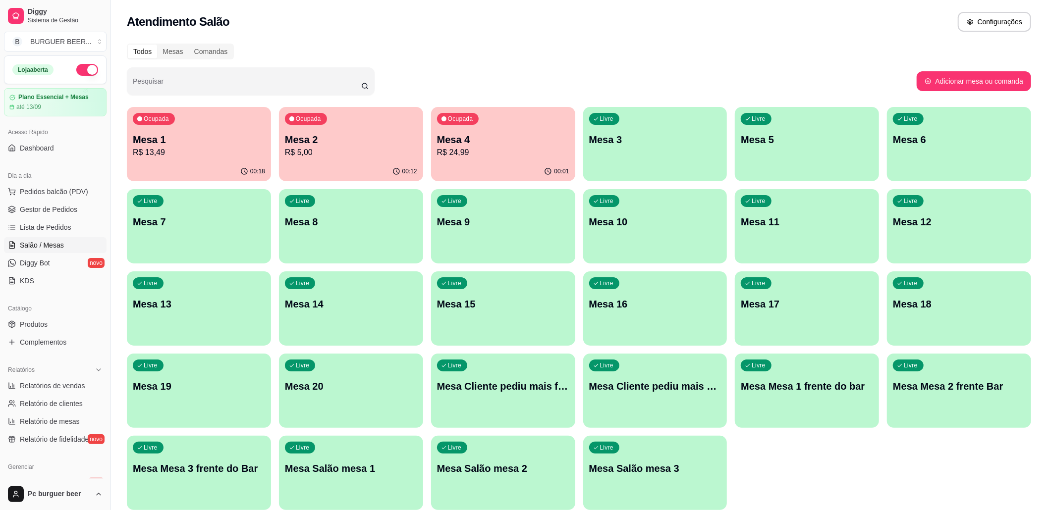
click at [480, 143] on p "Mesa 4" at bounding box center [503, 140] width 132 height 14
click at [703, 49] on div "Todos Mesas Comandas" at bounding box center [579, 52] width 904 height 16
click at [379, 151] on p "R$ 5,00" at bounding box center [351, 153] width 132 height 12
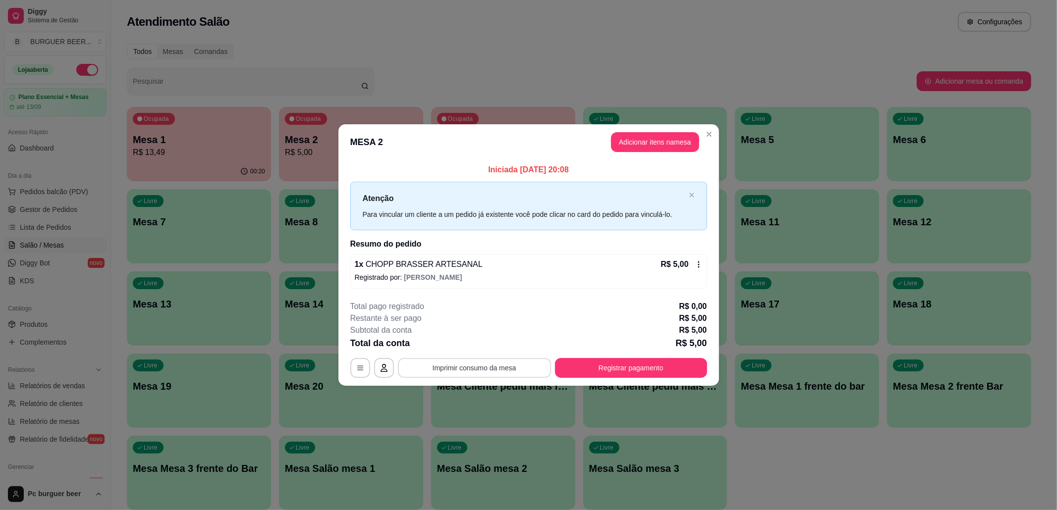
click at [480, 371] on button "Imprimir consumo da mesa" at bounding box center [474, 368] width 153 height 20
click at [663, 369] on button "Registrar pagamento" at bounding box center [631, 368] width 152 height 20
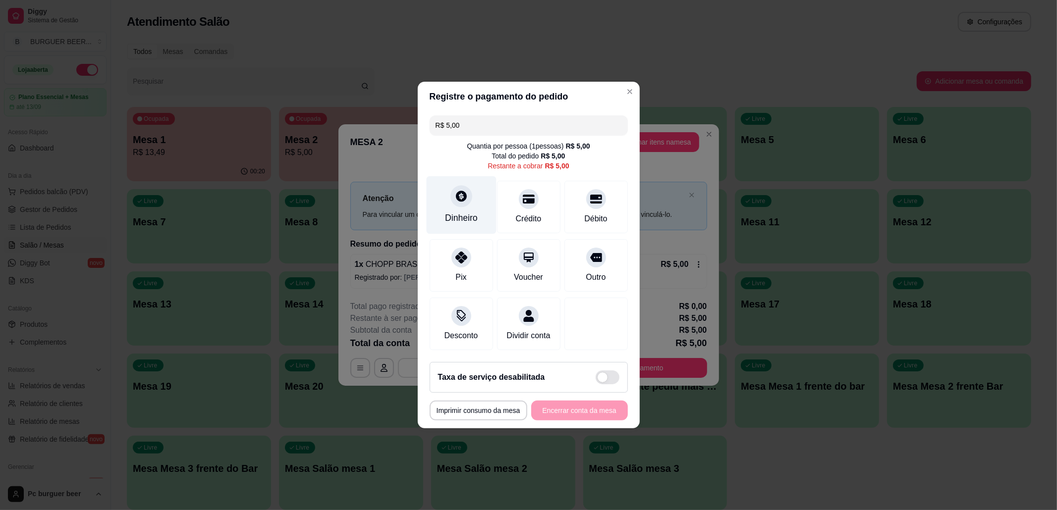
click at [450, 212] on div "Dinheiro" at bounding box center [461, 218] width 33 height 13
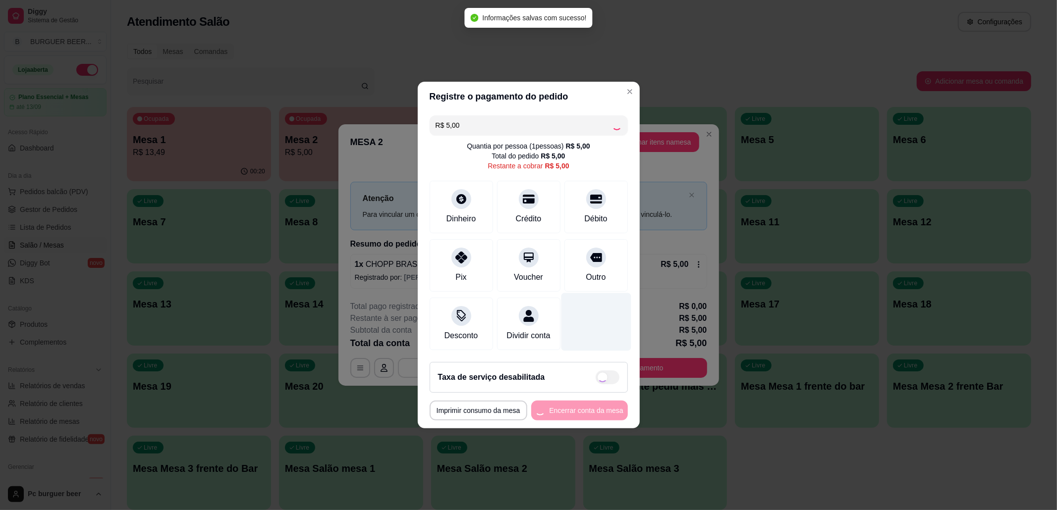
type input "R$ 0,00"
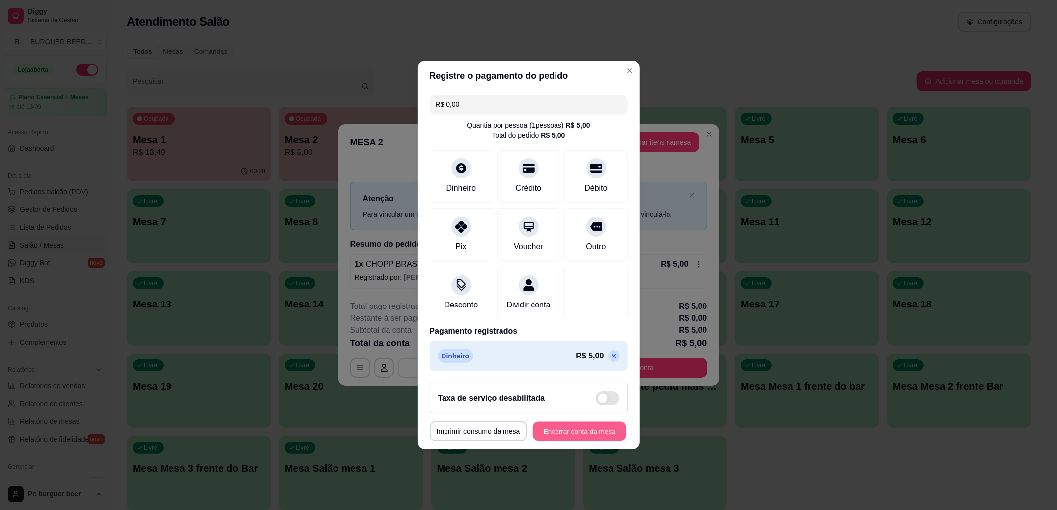
click at [560, 441] on button "Encerrar conta da mesa" at bounding box center [580, 431] width 94 height 19
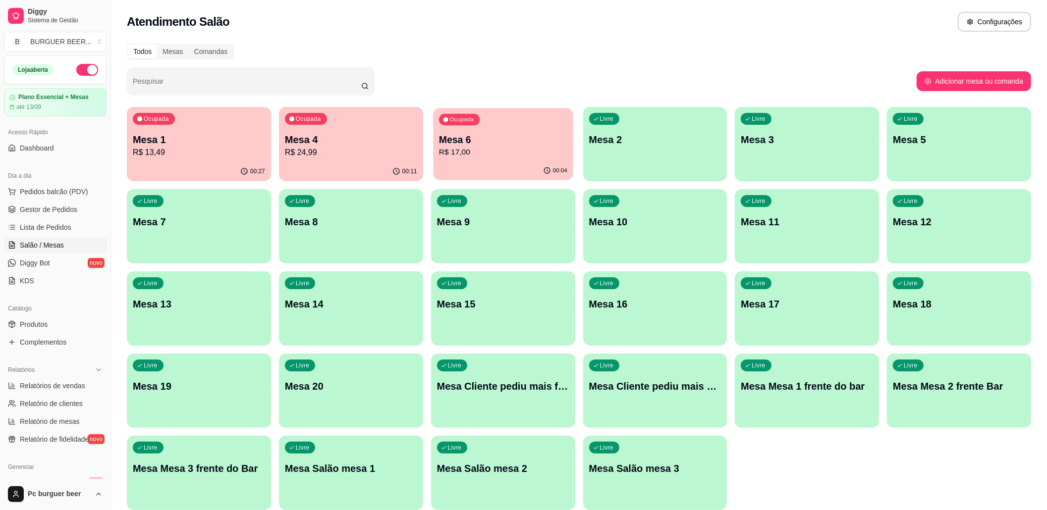
click at [518, 125] on div "Ocupada Mesa 6 R$ 17,00" at bounding box center [503, 135] width 140 height 54
click at [447, 149] on p "R$ 17,00" at bounding box center [503, 153] width 132 height 12
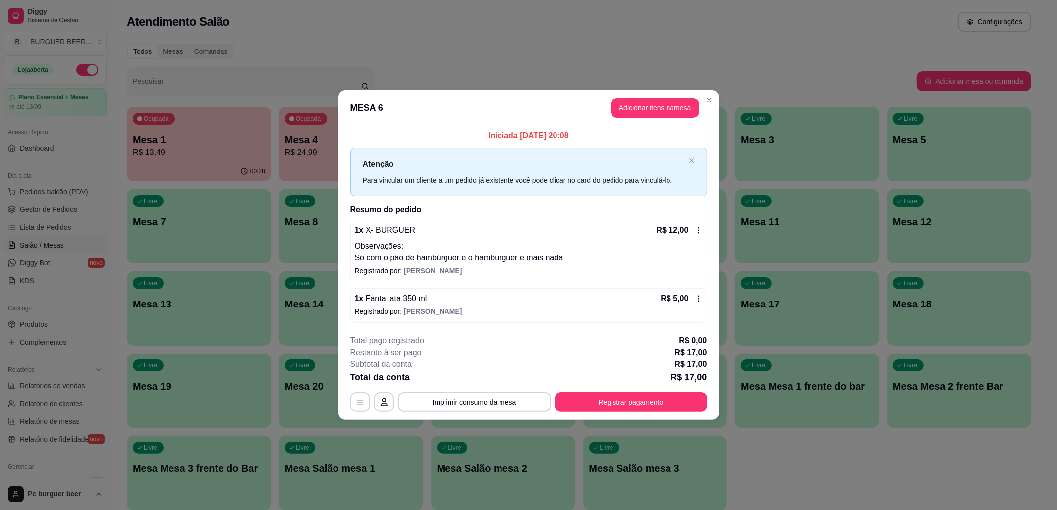
drag, startPoint x: 627, startPoint y: 251, endPoint x: 585, endPoint y: 340, distance: 98.6
click at [585, 340] on div "Total pago registrado R$ 0,00" at bounding box center [528, 341] width 357 height 12
click at [508, 396] on button "Imprimir consumo da mesa" at bounding box center [474, 401] width 149 height 19
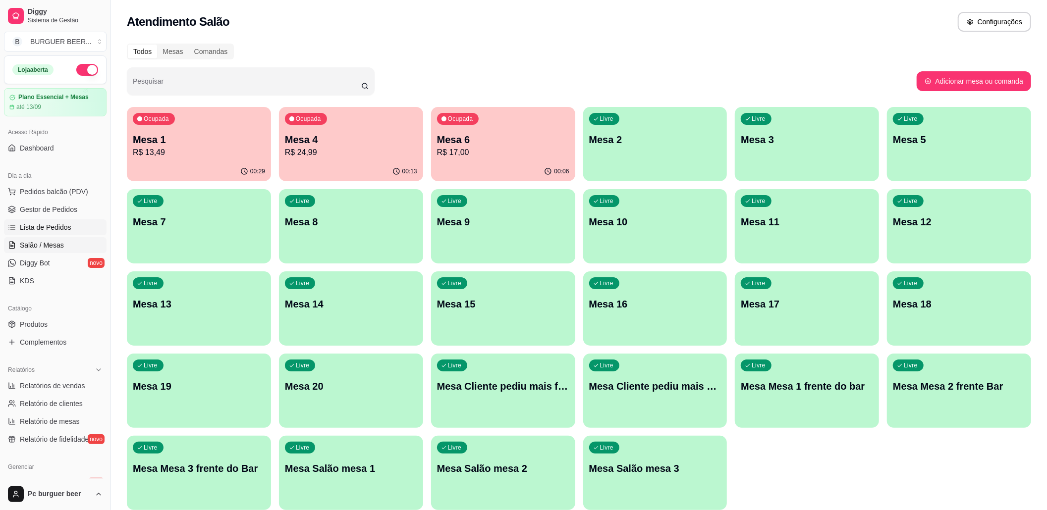
click at [56, 232] on span "Lista de Pedidos" at bounding box center [46, 227] width 52 height 10
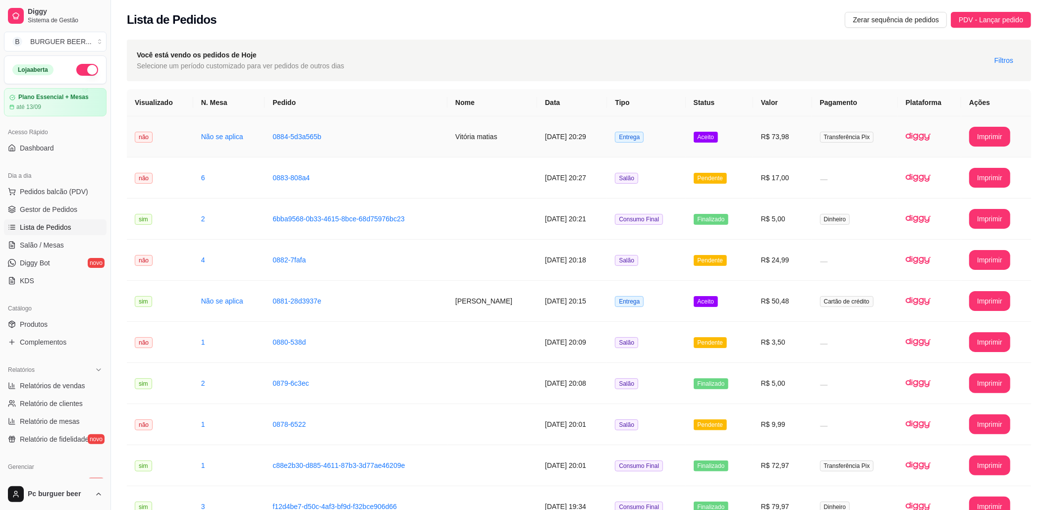
click at [757, 139] on td "R$ 73,98" at bounding box center [782, 136] width 59 height 41
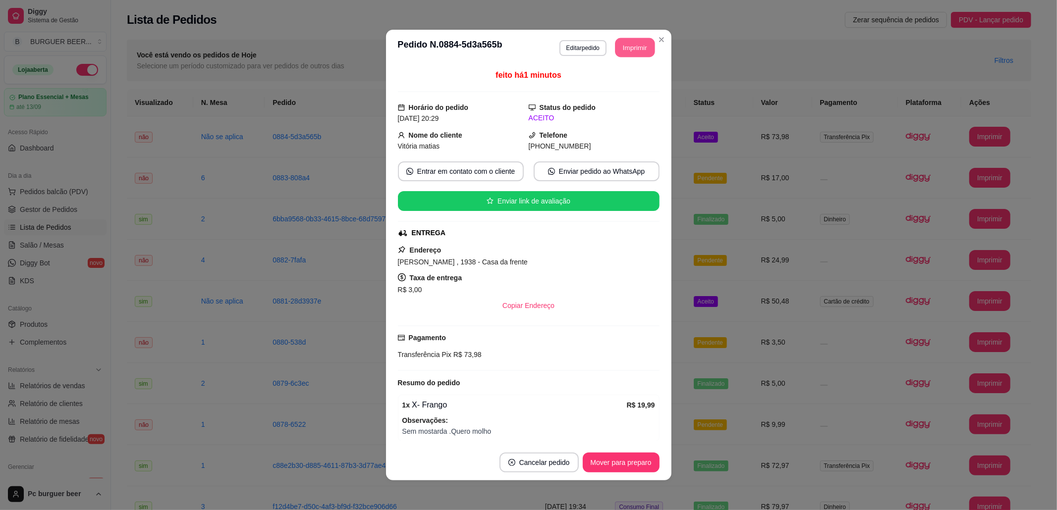
click at [619, 48] on button "Imprimir" at bounding box center [635, 47] width 40 height 19
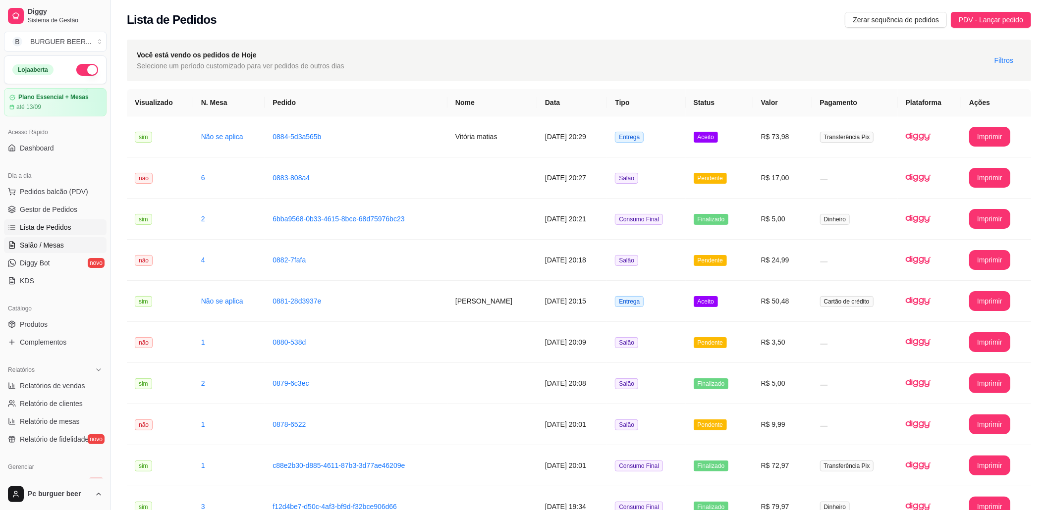
click at [62, 250] on link "Salão / Mesas" at bounding box center [55, 245] width 103 height 16
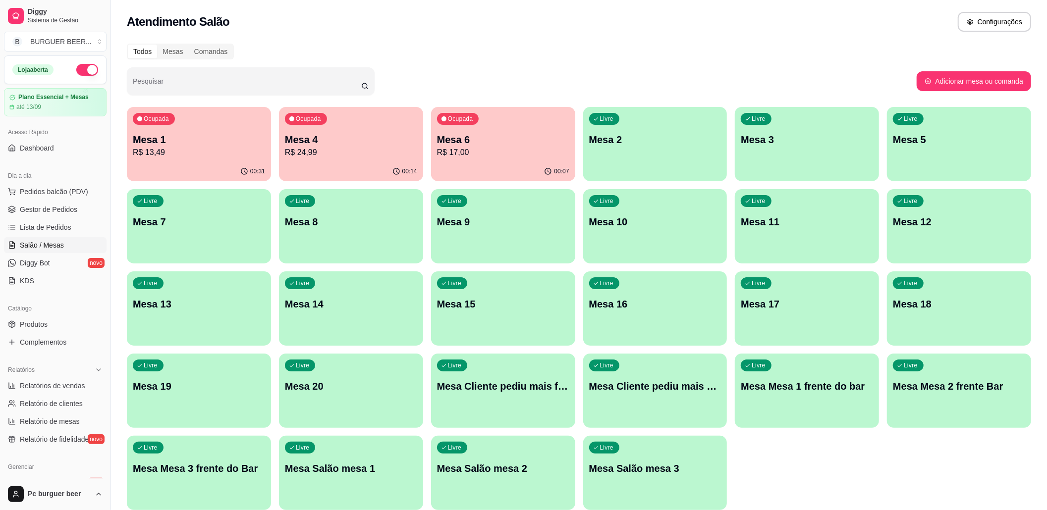
click at [495, 127] on div "Ocupada Mesa 6 R$ 17,00" at bounding box center [503, 134] width 144 height 55
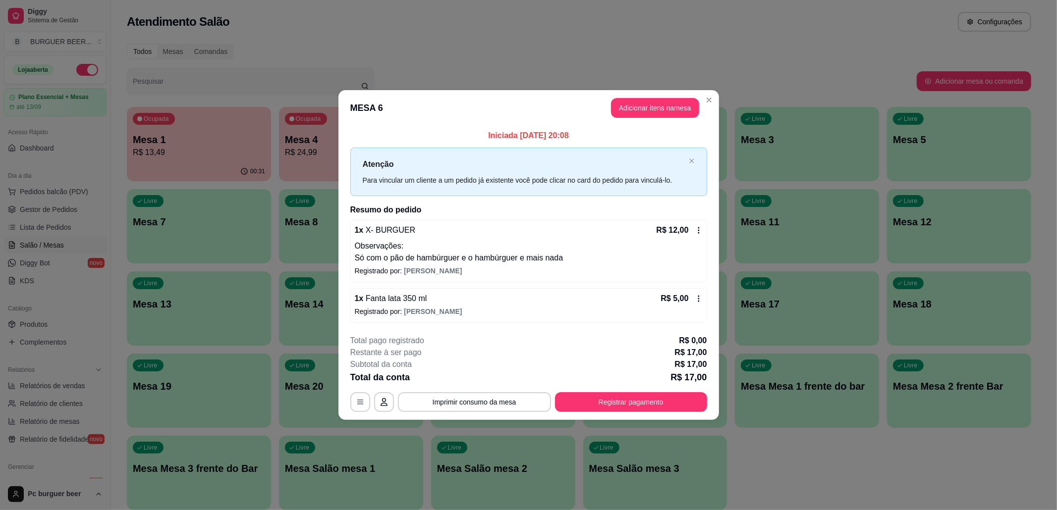
click at [700, 232] on icon at bounding box center [699, 230] width 8 height 8
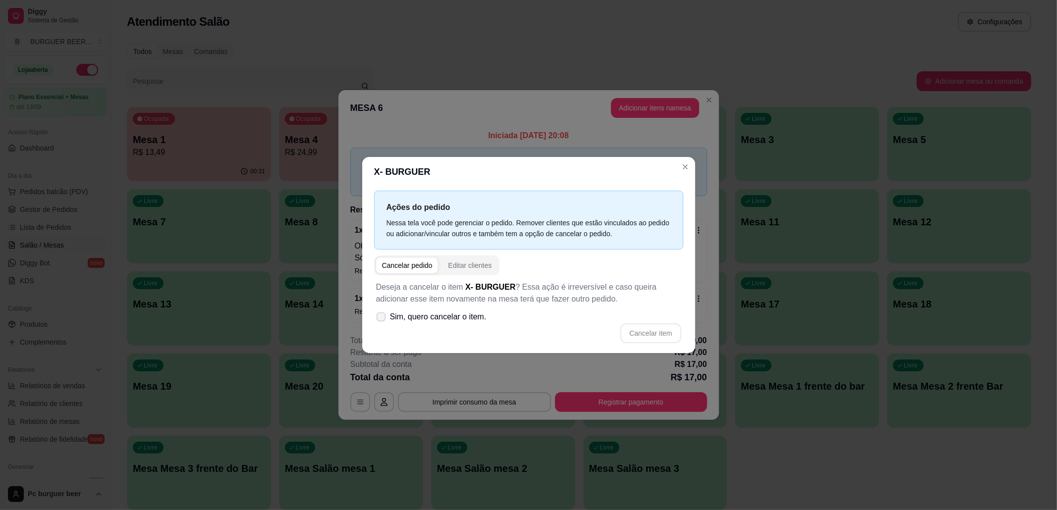
click at [395, 316] on span "Sim, quero cancelar o item." at bounding box center [438, 317] width 97 height 12
click at [382, 319] on input "Sim, quero cancelar o item." at bounding box center [379, 322] width 6 height 6
checkbox input "true"
click at [635, 331] on button "Cancelar item" at bounding box center [650, 334] width 60 height 20
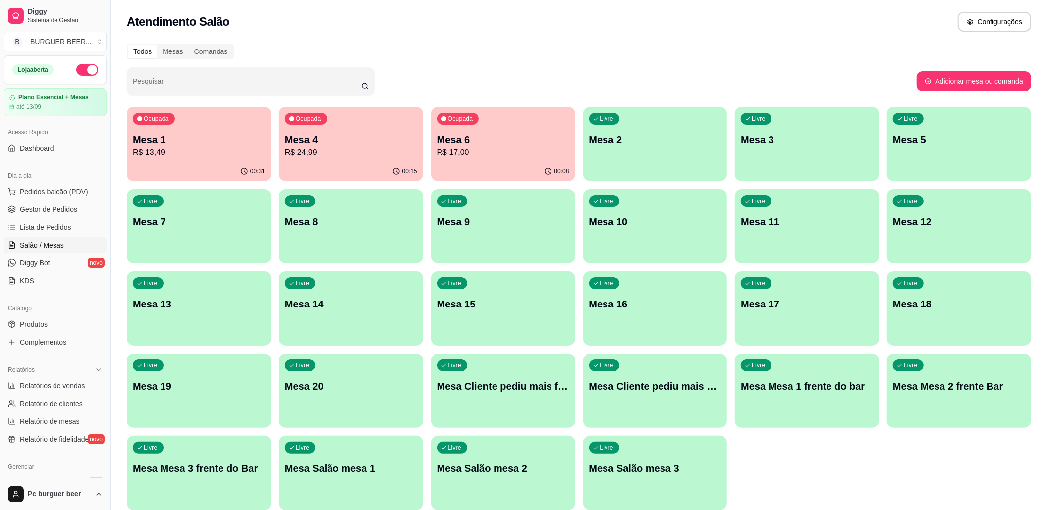
click at [512, 150] on p "R$ 17,00" at bounding box center [503, 153] width 132 height 12
click at [74, 234] on link "Lista de Pedidos" at bounding box center [55, 227] width 103 height 16
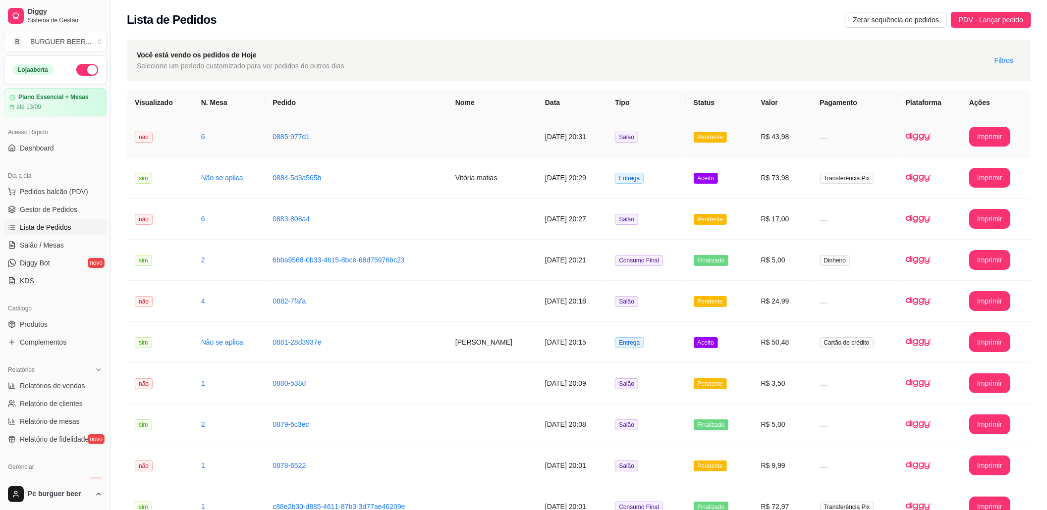
click at [571, 140] on td "[DATE] 20:31" at bounding box center [572, 136] width 70 height 41
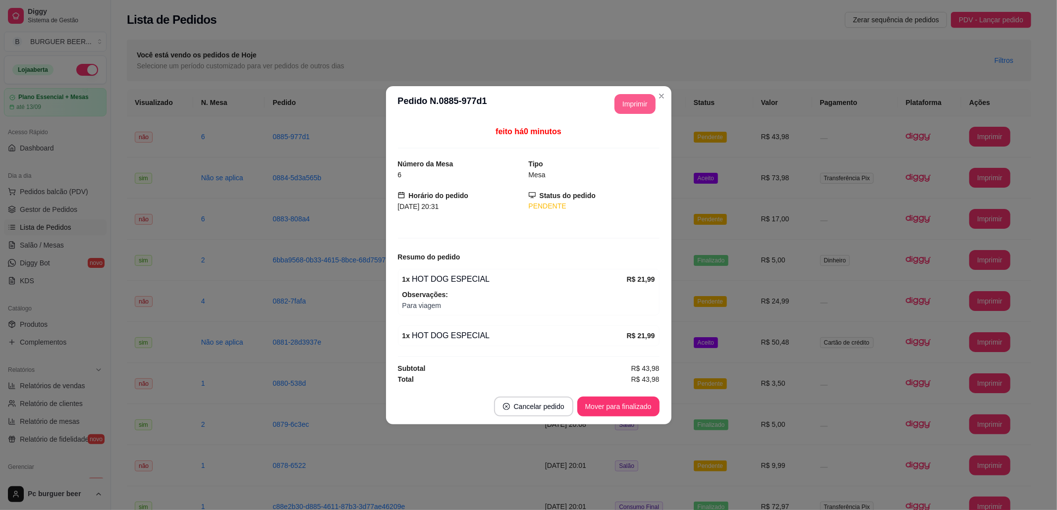
click at [639, 94] on button "Imprimir" at bounding box center [634, 104] width 41 height 20
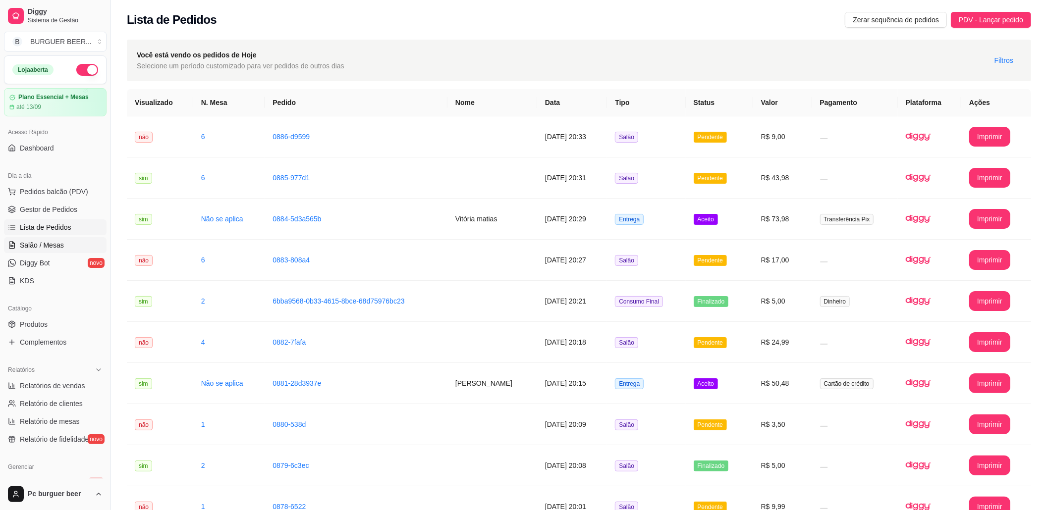
click at [54, 246] on span "Salão / Mesas" at bounding box center [42, 245] width 44 height 10
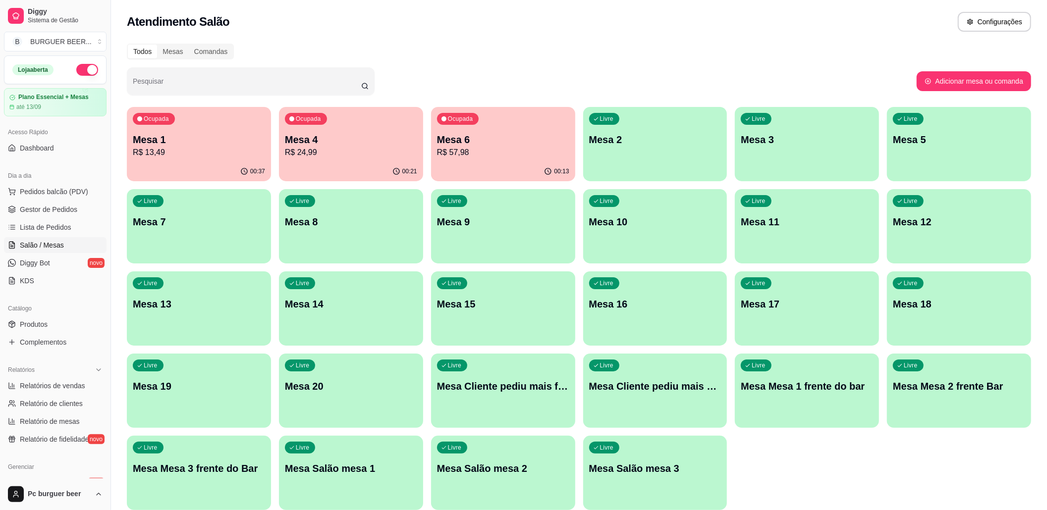
click at [488, 164] on div "00:13" at bounding box center [503, 171] width 144 height 19
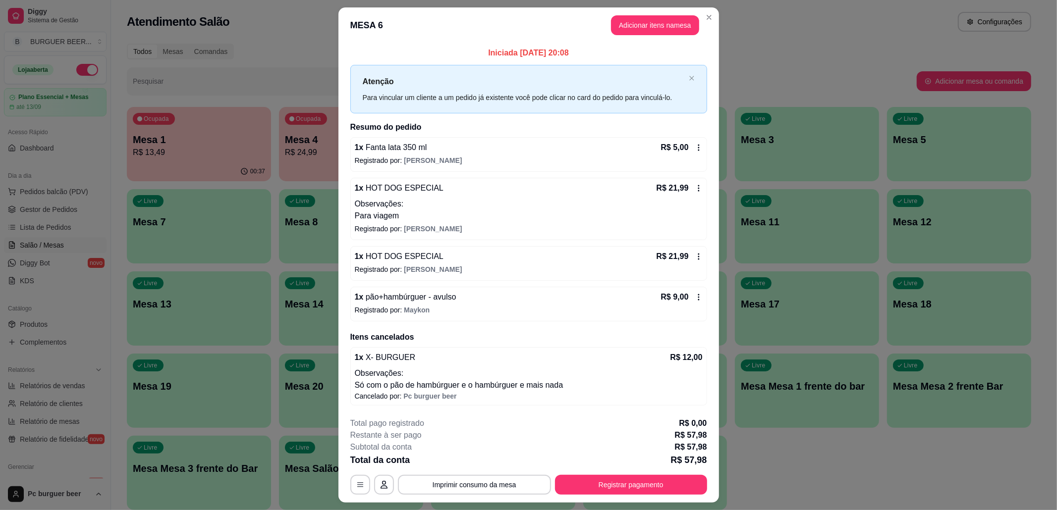
scroll to position [25, 0]
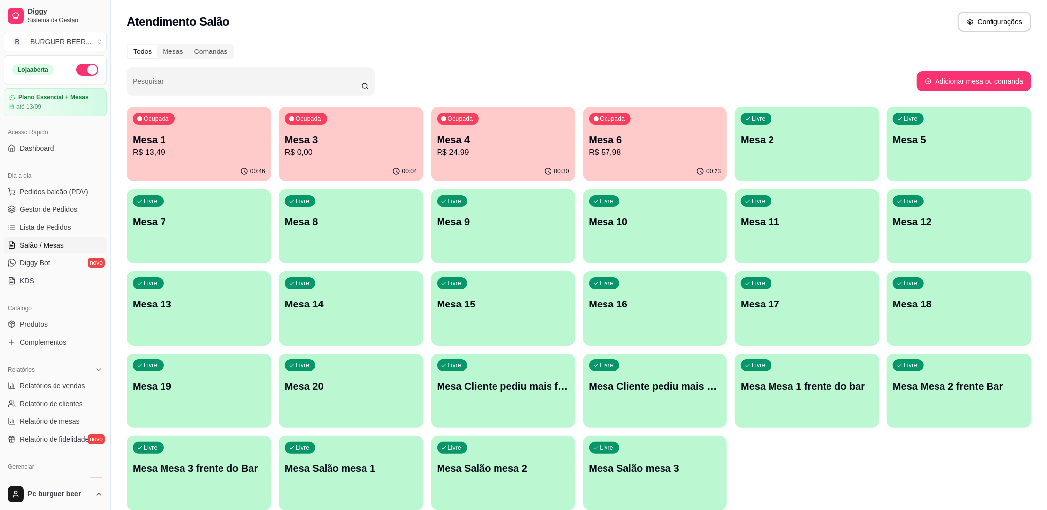
click at [340, 151] on p "R$ 0,00" at bounding box center [351, 153] width 132 height 12
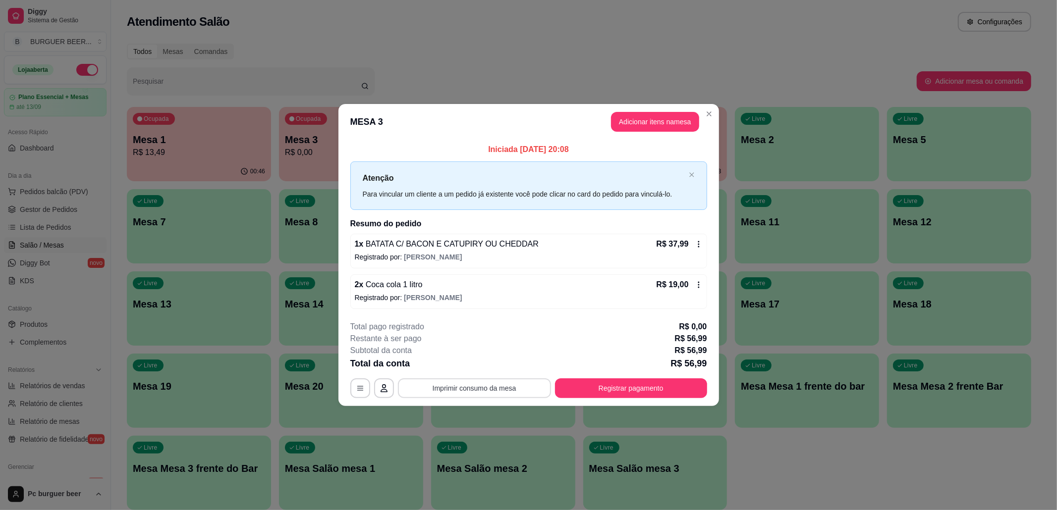
click at [511, 389] on button "Imprimir consumo da mesa" at bounding box center [474, 389] width 153 height 20
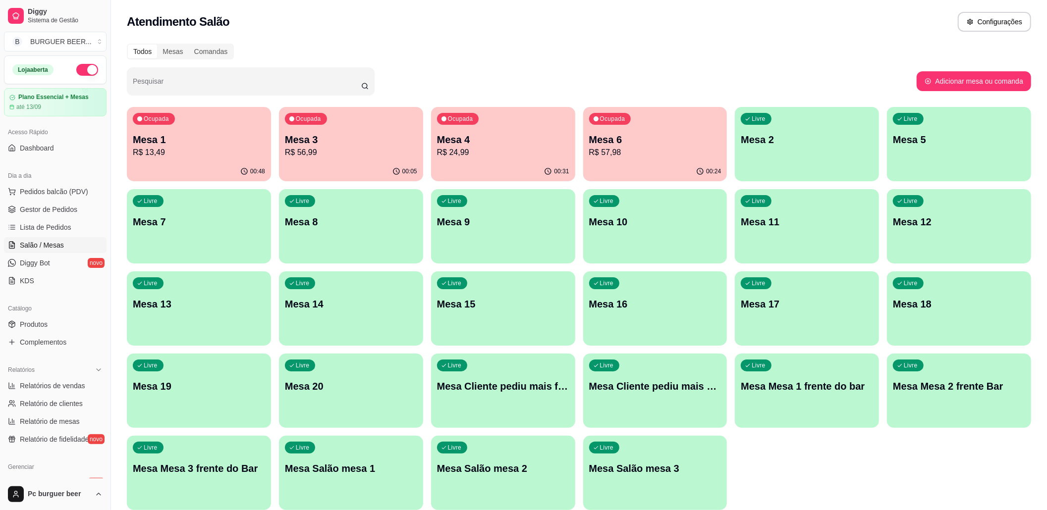
click at [252, 133] on p "Mesa 1" at bounding box center [199, 140] width 132 height 14
click at [337, 163] on div "00:05" at bounding box center [351, 171] width 144 height 19
click at [470, 165] on div "00:31" at bounding box center [503, 171] width 144 height 19
click at [610, 151] on p "R$ 57,98" at bounding box center [655, 153] width 132 height 12
click at [381, 163] on div "00:05" at bounding box center [351, 171] width 144 height 19
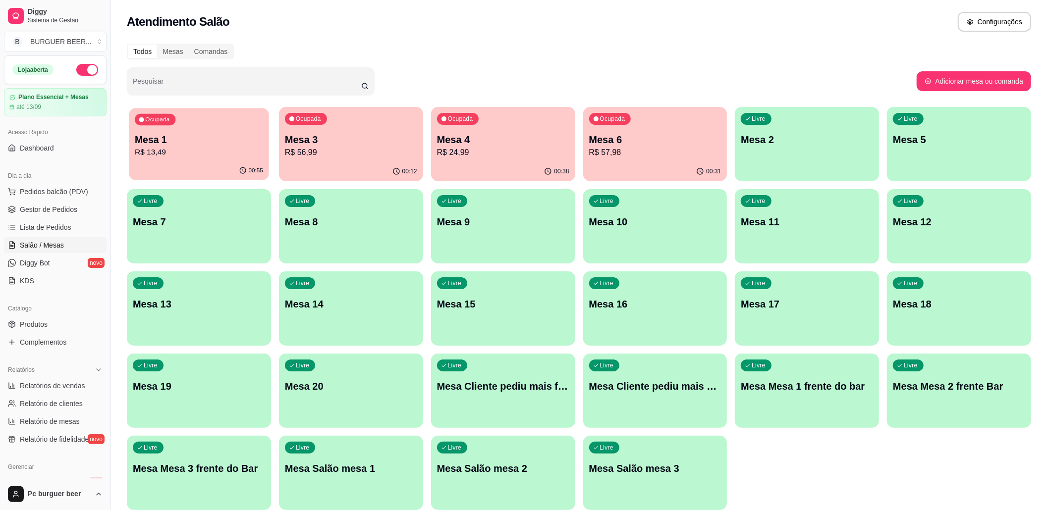
click at [226, 161] on div "Ocupada Mesa 1 R$ 13,49" at bounding box center [199, 135] width 140 height 54
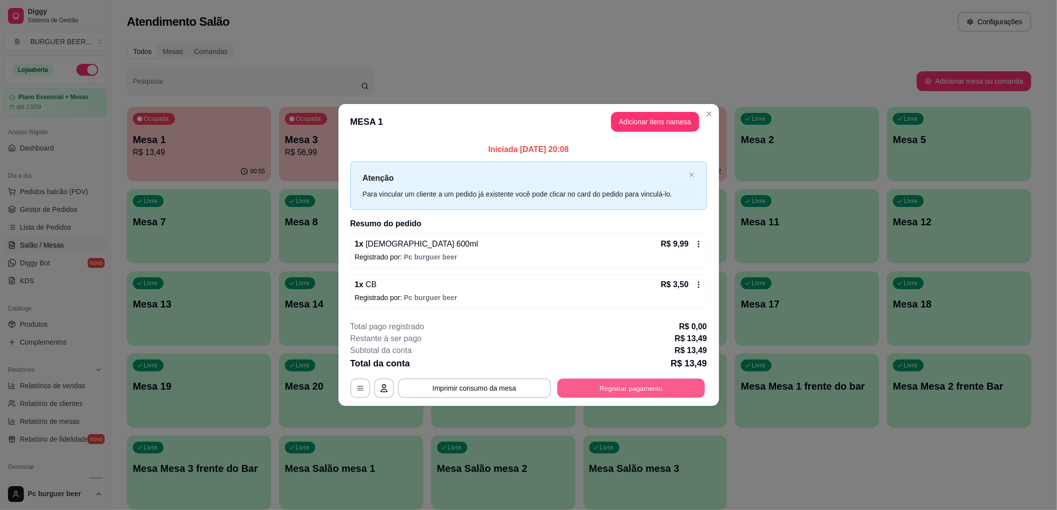
click at [628, 388] on button "Registrar pagamento" at bounding box center [631, 388] width 148 height 19
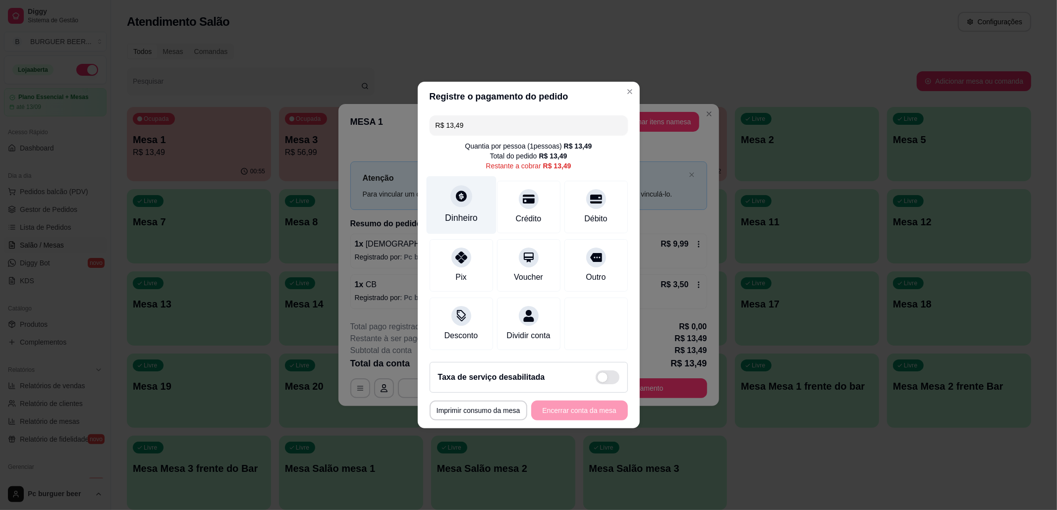
click at [478, 198] on div "Dinheiro" at bounding box center [461, 205] width 70 height 58
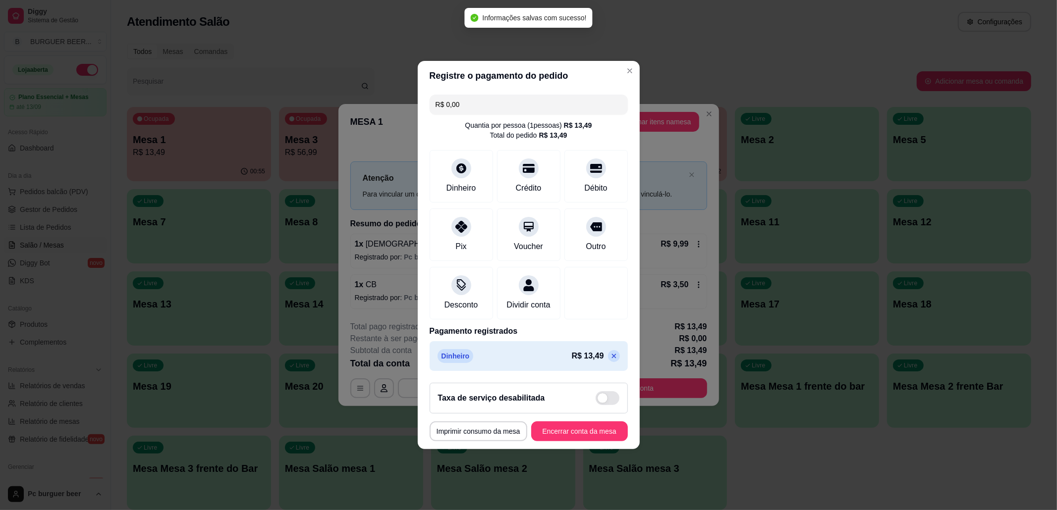
type input "R$ 0,00"
click at [554, 433] on button "Encerrar conta da mesa" at bounding box center [579, 432] width 97 height 20
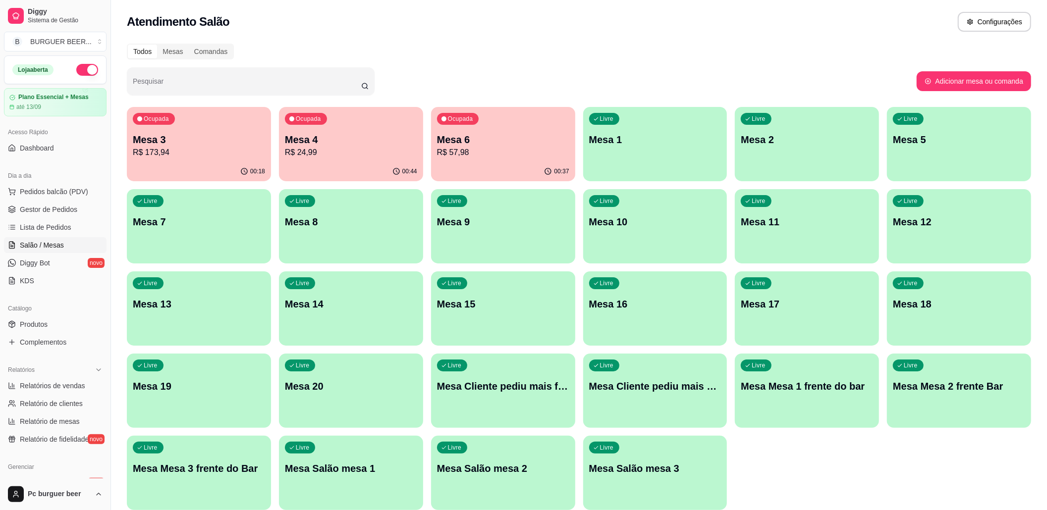
click at [244, 125] on div "Ocupada Mesa 3 R$ 173,94" at bounding box center [199, 134] width 144 height 55
click at [68, 226] on span "Lista de Pedidos" at bounding box center [46, 227] width 52 height 10
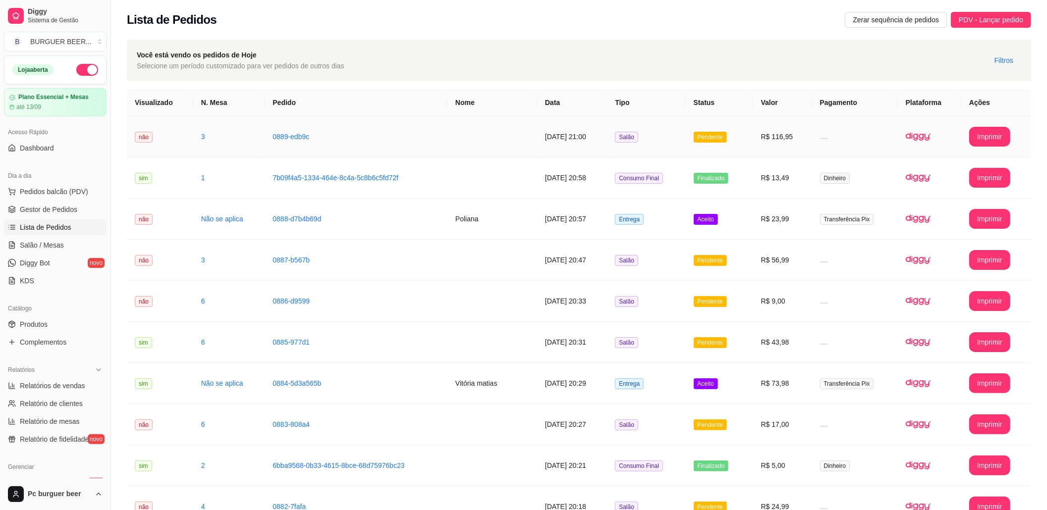
click at [195, 141] on td "3" at bounding box center [229, 136] width 72 height 41
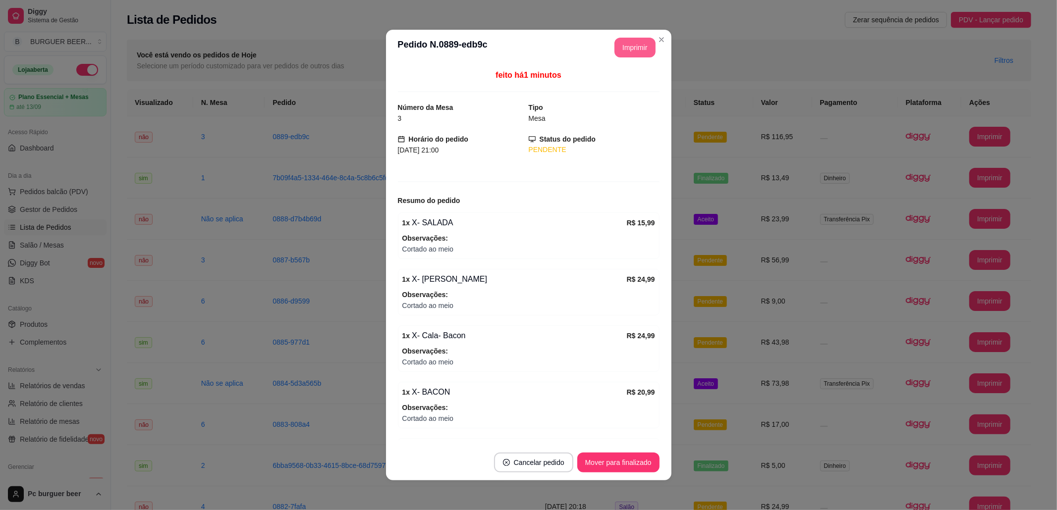
click at [620, 43] on button "Imprimir" at bounding box center [634, 48] width 41 height 20
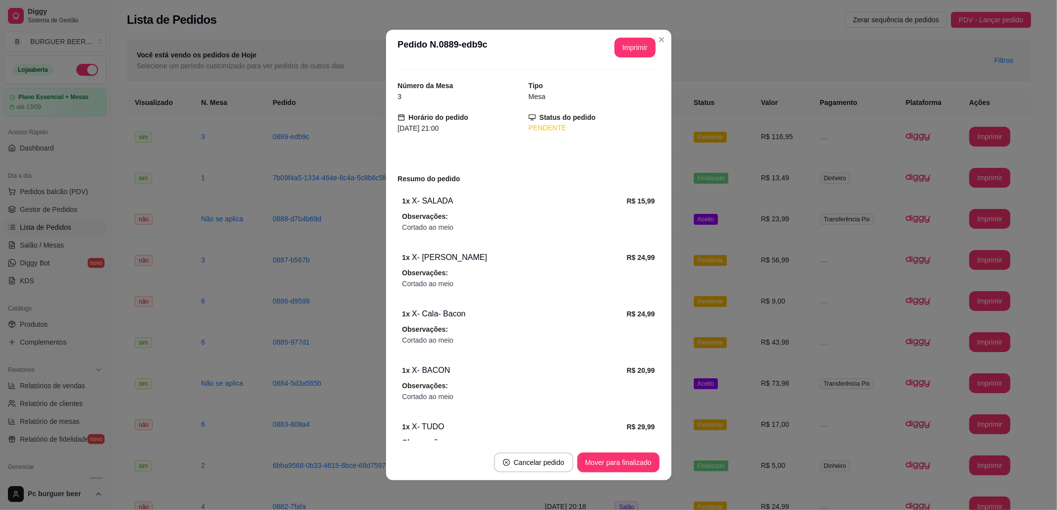
scroll to position [88, 0]
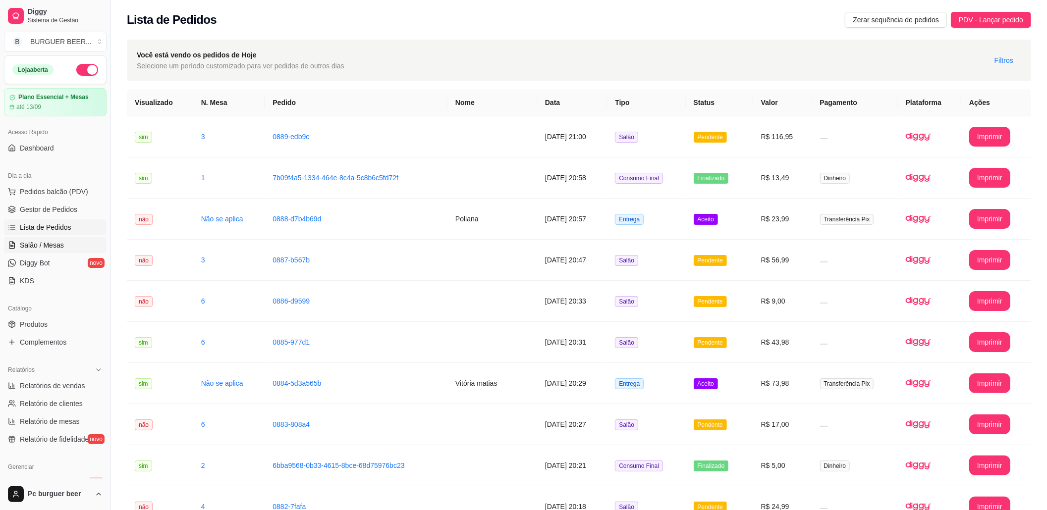
click at [66, 238] on link "Salão / Mesas" at bounding box center [55, 245] width 103 height 16
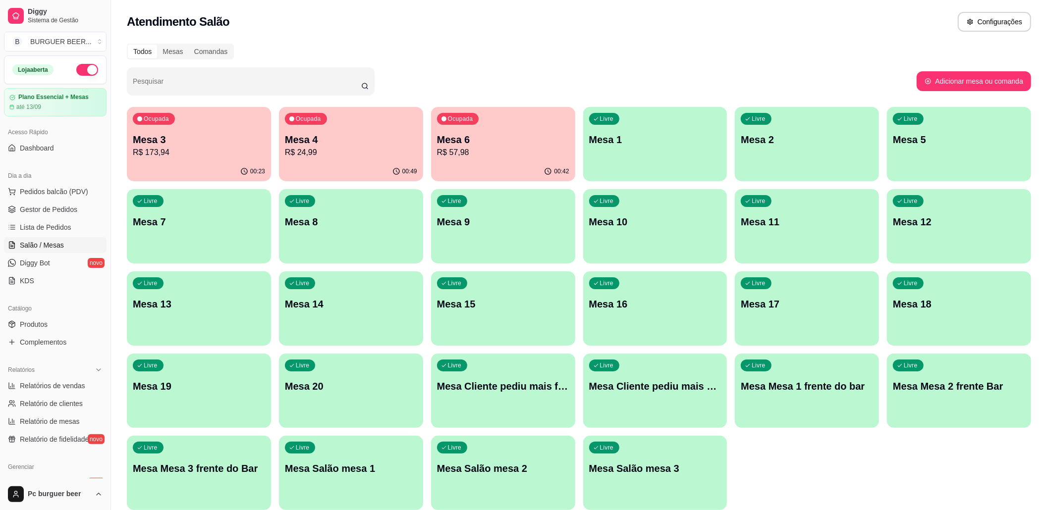
click at [355, 145] on p "Mesa 4" at bounding box center [351, 140] width 132 height 14
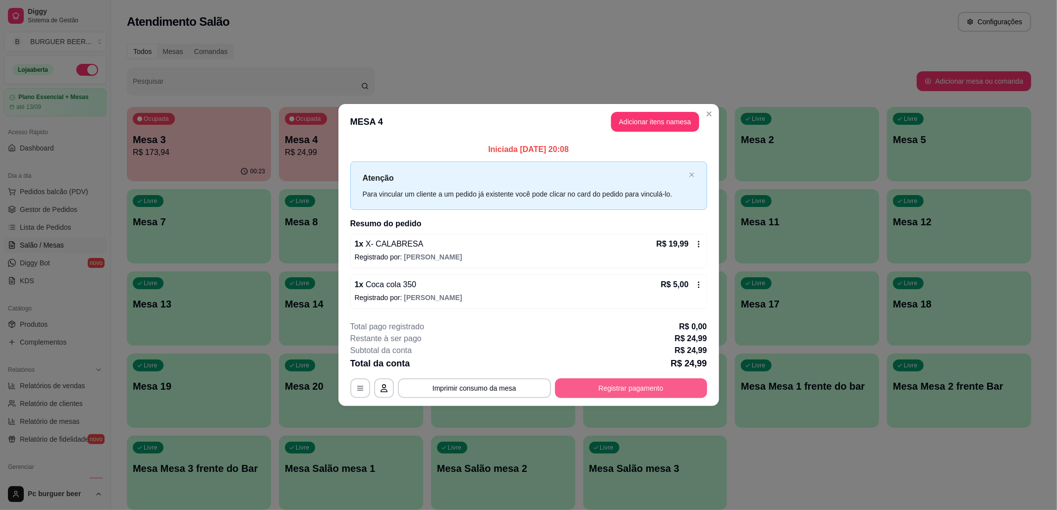
click at [673, 393] on button "Registrar pagamento" at bounding box center [631, 389] width 152 height 20
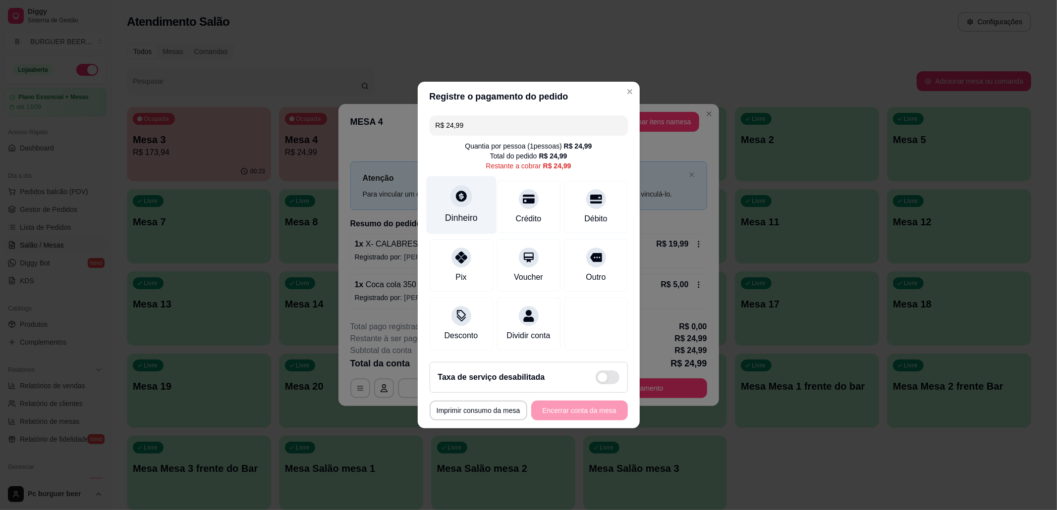
click at [472, 212] on div "Dinheiro" at bounding box center [461, 218] width 33 height 13
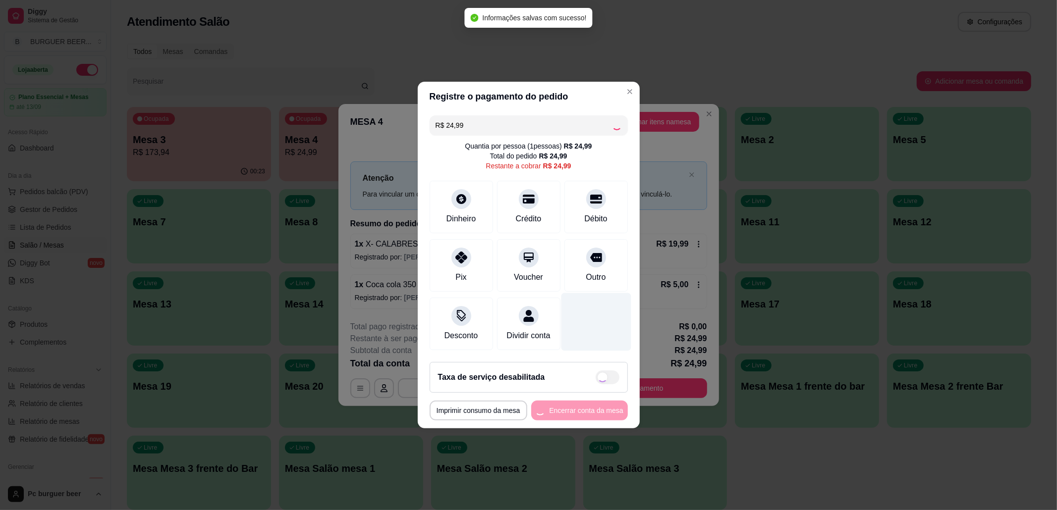
type input "R$ 0,00"
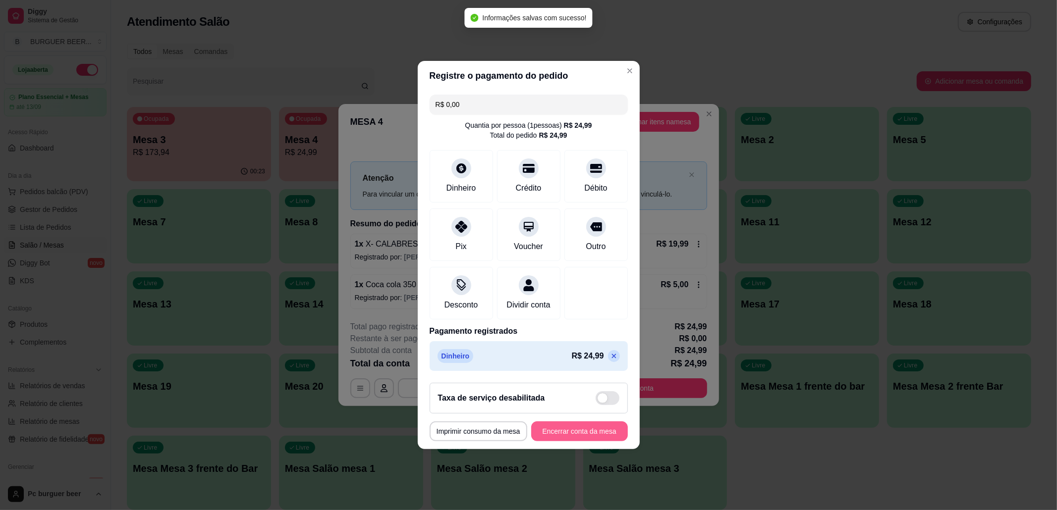
click at [570, 433] on button "Encerrar conta da mesa" at bounding box center [579, 432] width 97 height 20
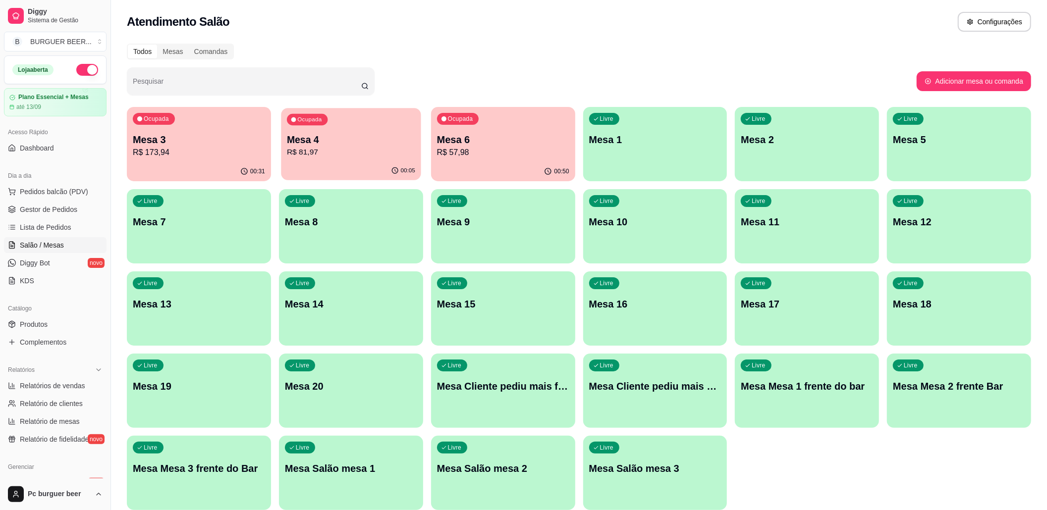
click at [386, 154] on p "R$ 81,97" at bounding box center [351, 152] width 128 height 11
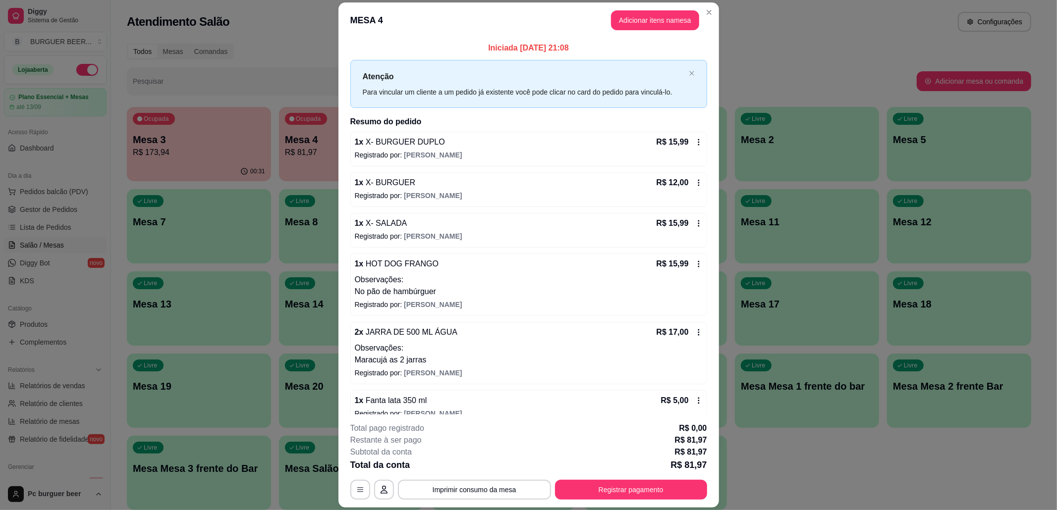
scroll to position [16, 0]
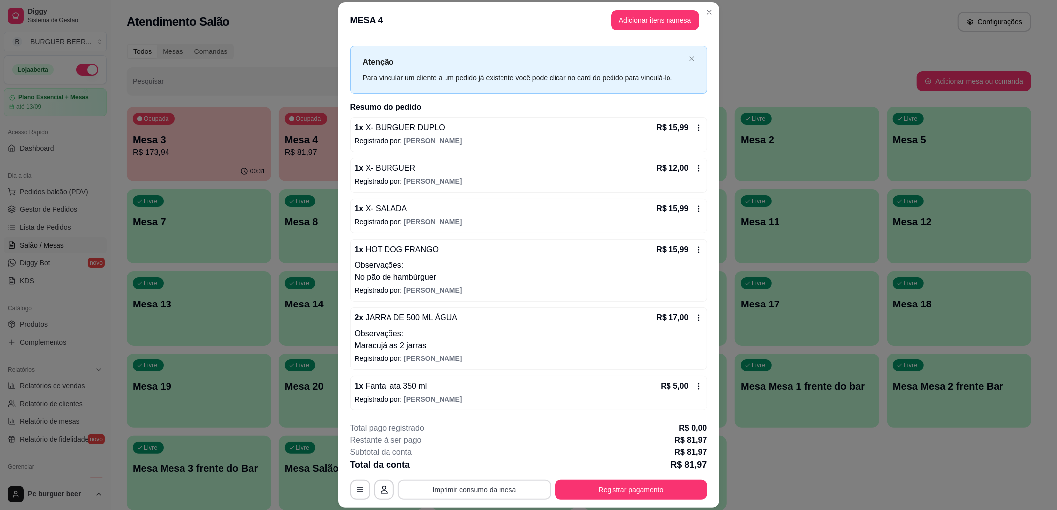
click at [478, 492] on button "Imprimir consumo da mesa" at bounding box center [474, 490] width 153 height 20
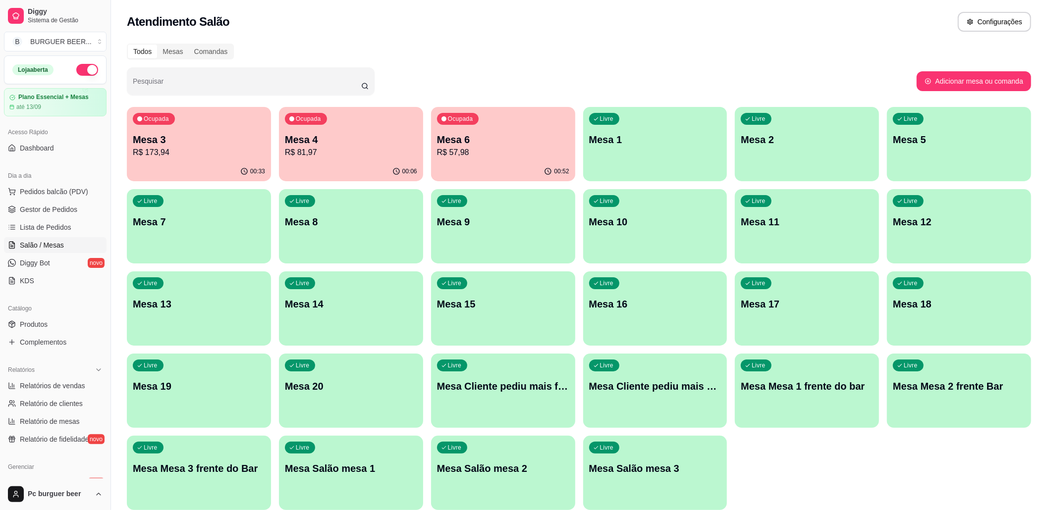
click at [448, 147] on p "R$ 57,98" at bounding box center [503, 153] width 132 height 12
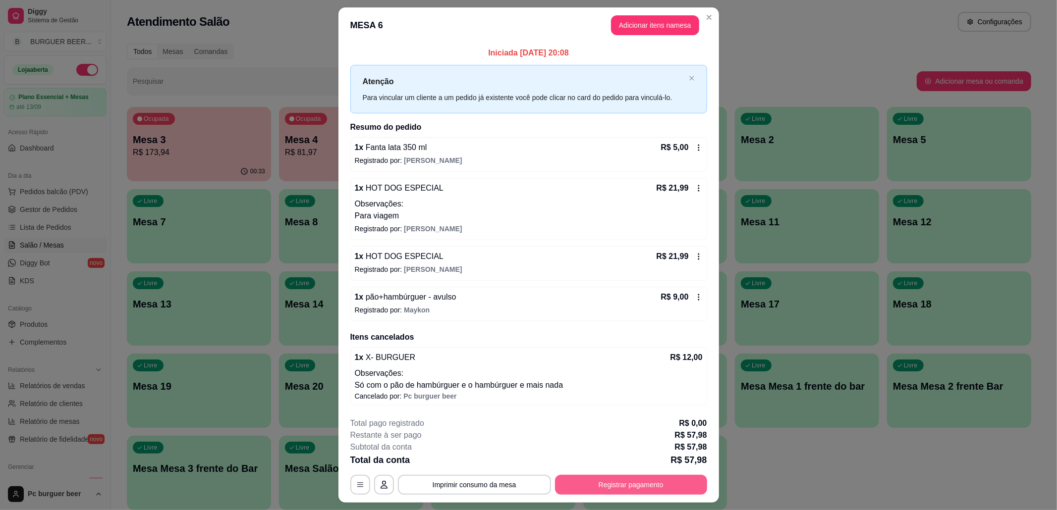
click at [621, 486] on button "Registrar pagamento" at bounding box center [631, 485] width 152 height 20
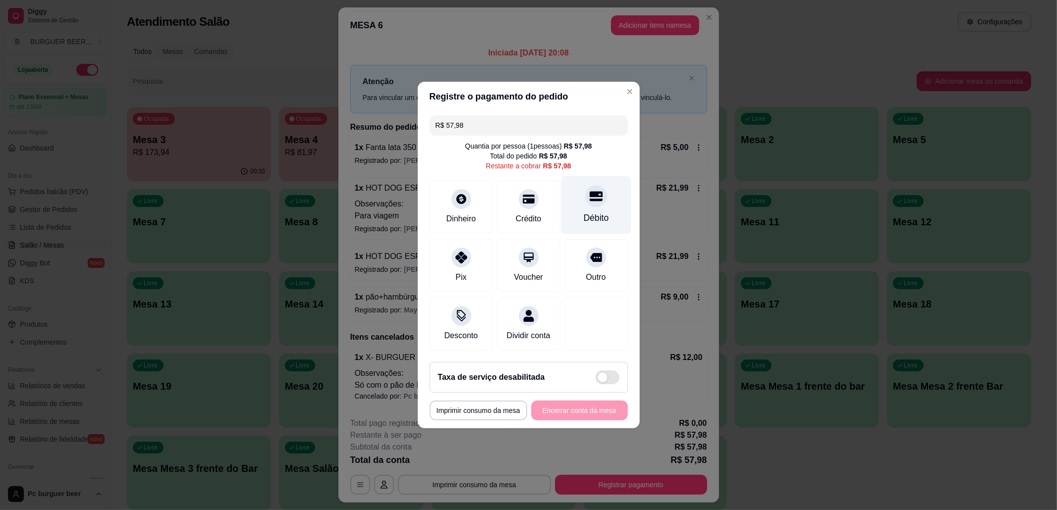
click at [581, 200] on div "Débito" at bounding box center [596, 205] width 70 height 58
type input "R$ 0,00"
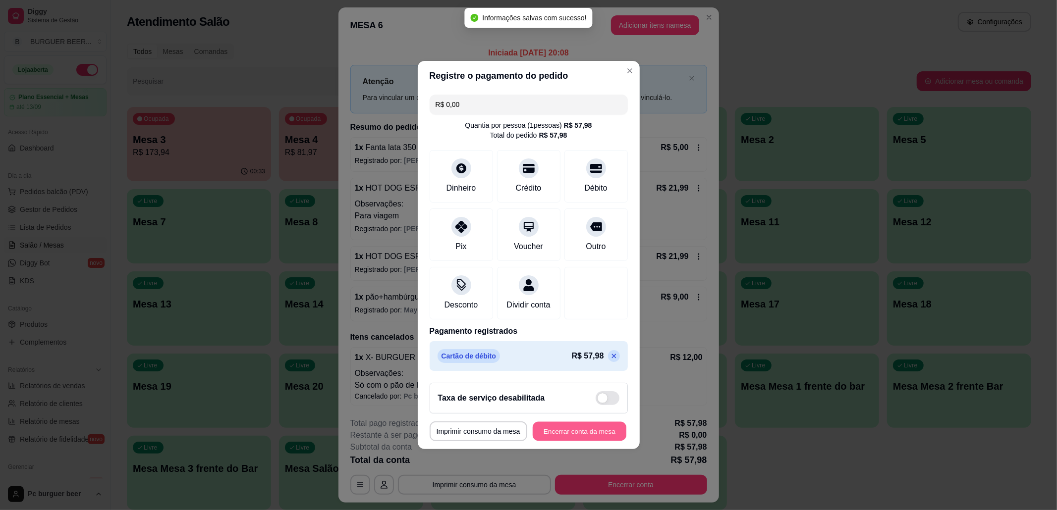
click at [563, 437] on button "Encerrar conta da mesa" at bounding box center [580, 431] width 94 height 19
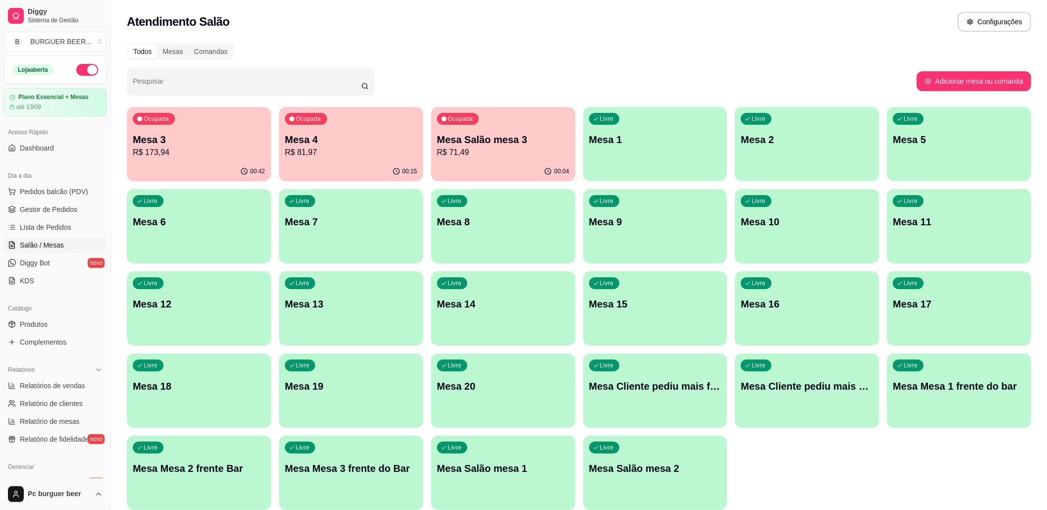
click at [567, 149] on div "Ocupada Mesa Salão mesa 3 R$ 71,49" at bounding box center [503, 134] width 144 height 55
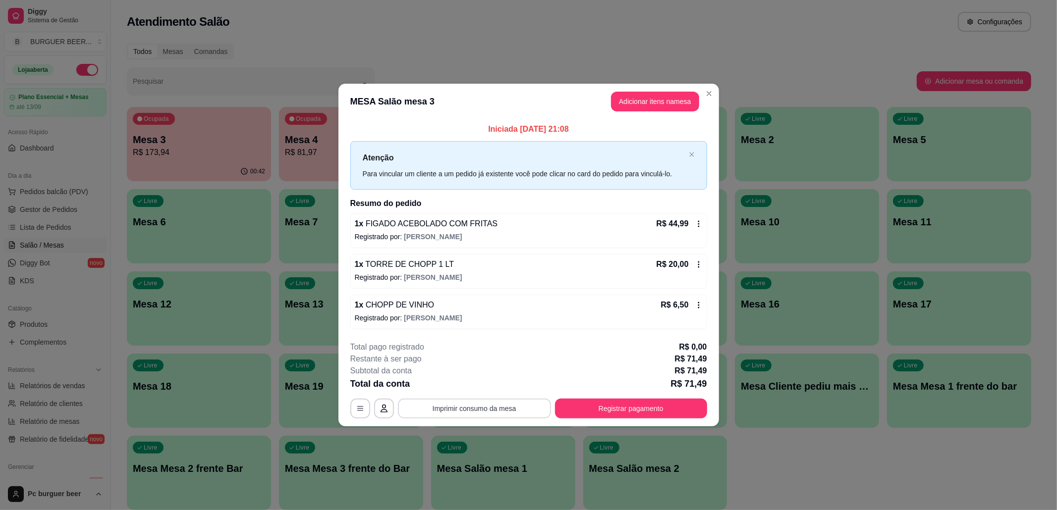
click at [513, 405] on button "Imprimir consumo da mesa" at bounding box center [474, 409] width 153 height 20
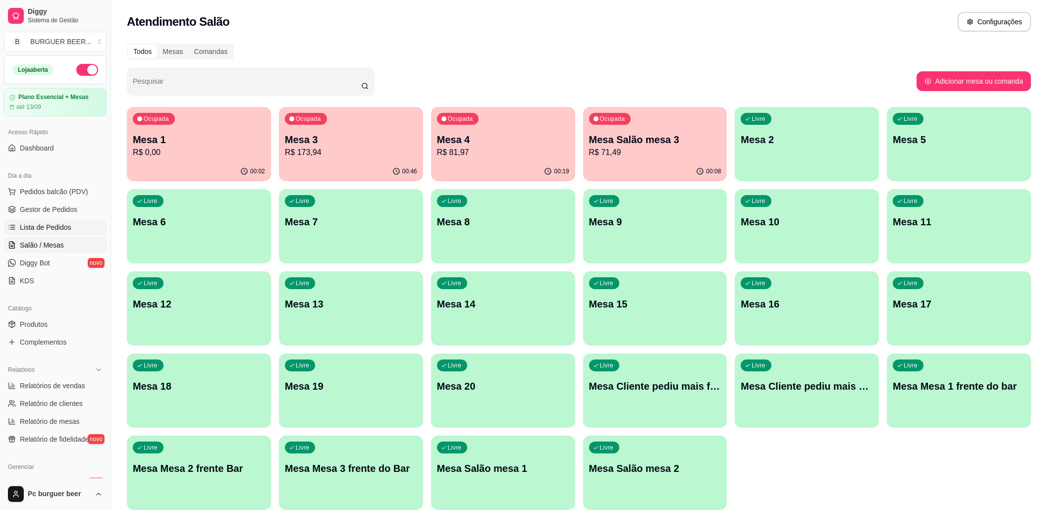
click at [67, 229] on span "Lista de Pedidos" at bounding box center [46, 227] width 52 height 10
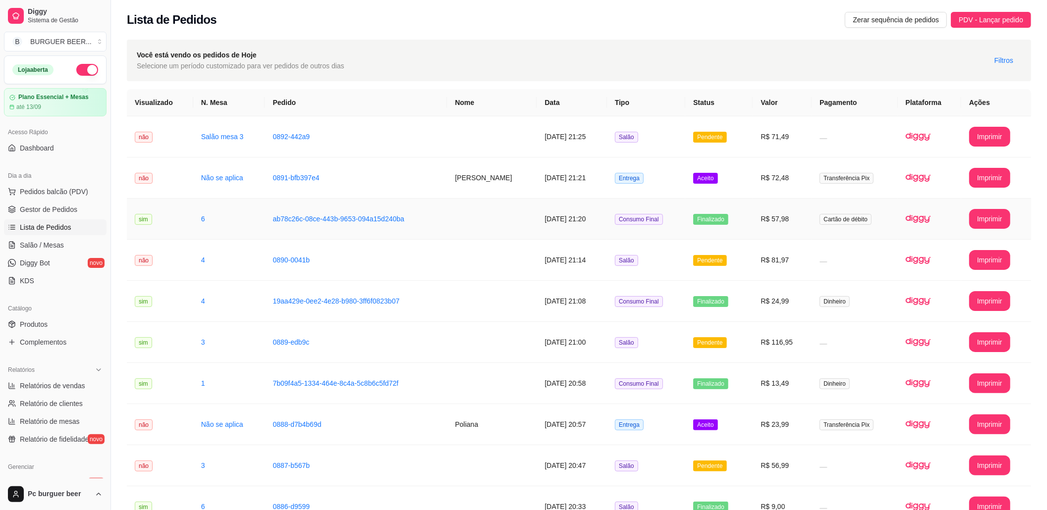
click at [220, 221] on td "6" at bounding box center [229, 219] width 72 height 41
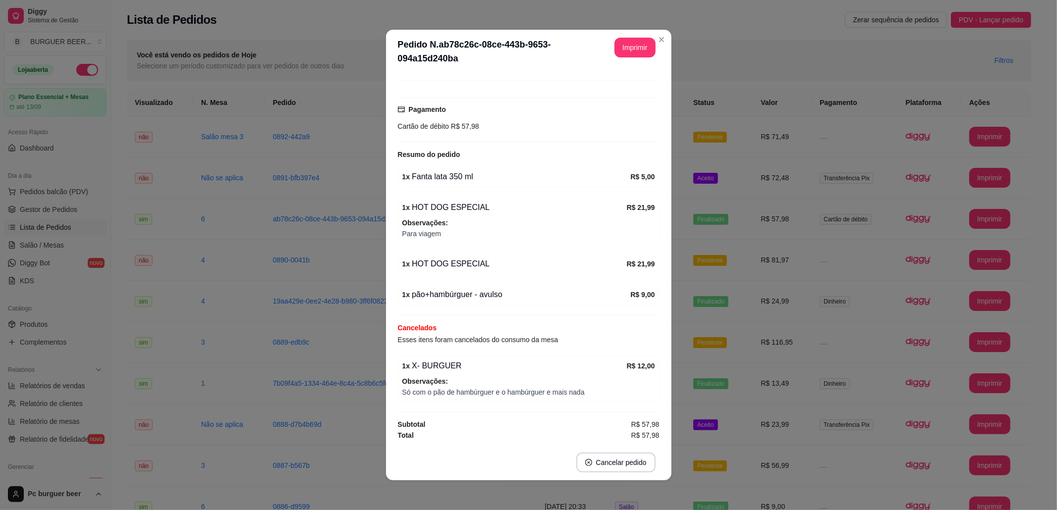
scroll to position [2, 0]
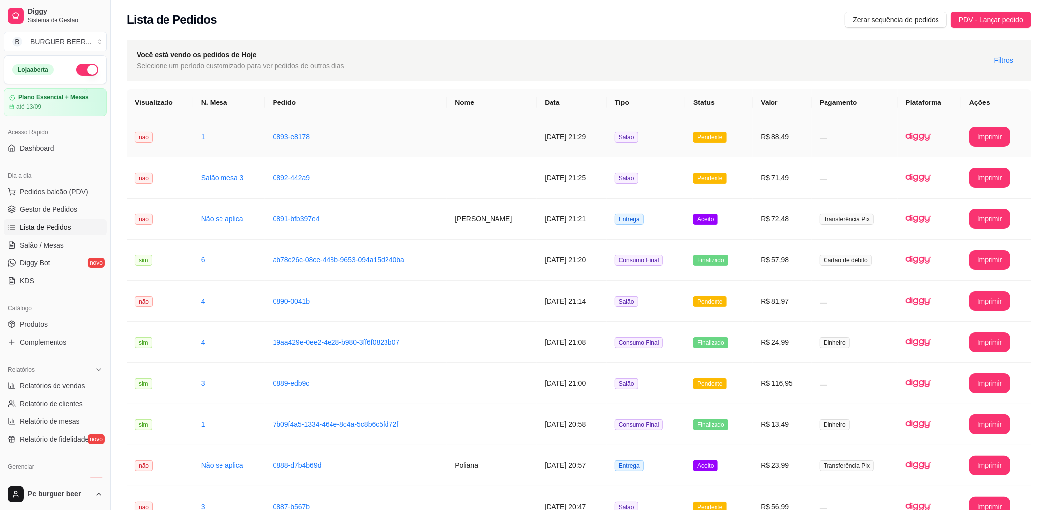
click at [193, 130] on td "1" at bounding box center [229, 136] width 72 height 41
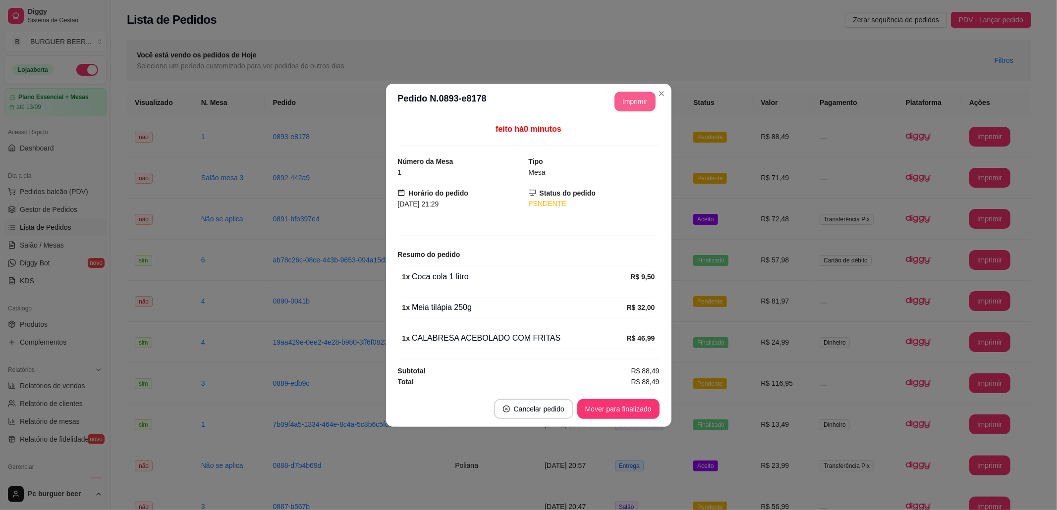
click at [630, 96] on button "Imprimir" at bounding box center [634, 102] width 41 height 20
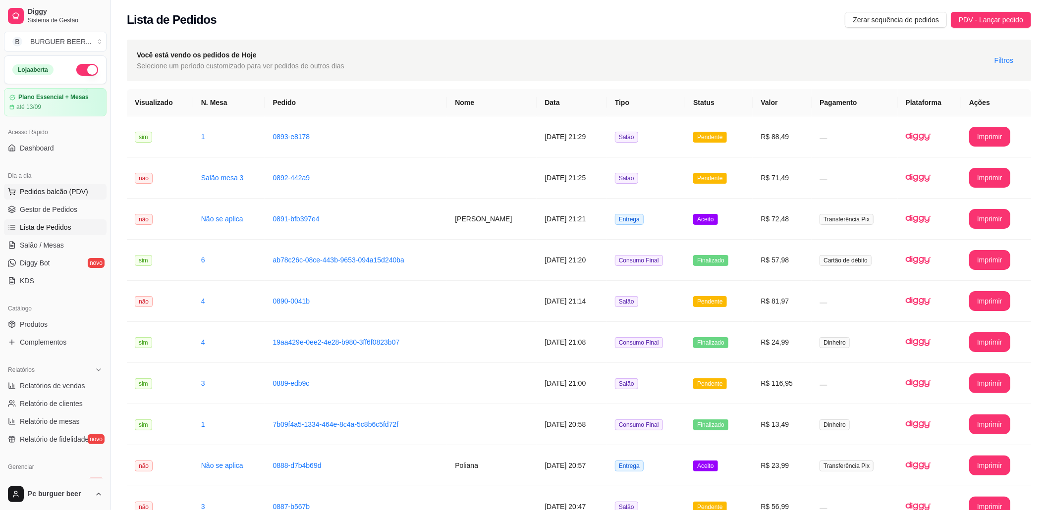
click at [47, 195] on span "Pedidos balcão (PDV)" at bounding box center [54, 192] width 68 height 10
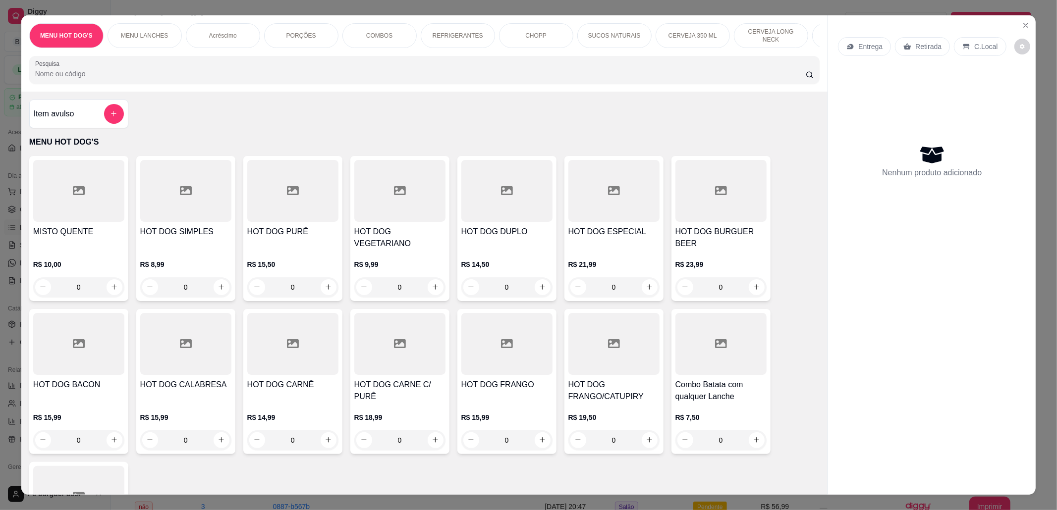
scroll to position [66, 0]
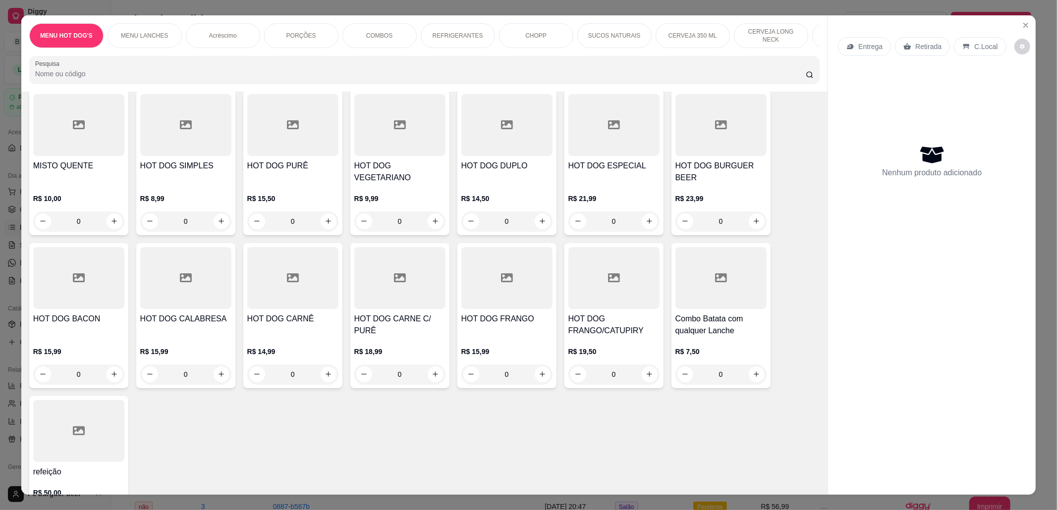
click at [302, 42] on div "PORÇÕES" at bounding box center [301, 35] width 74 height 25
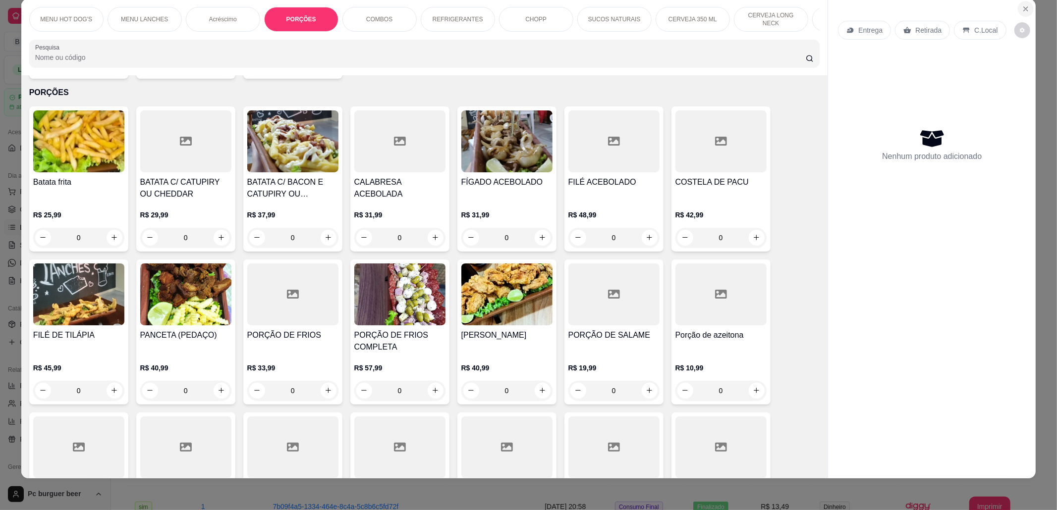
click at [1020, 4] on button "Close" at bounding box center [1026, 9] width 16 height 16
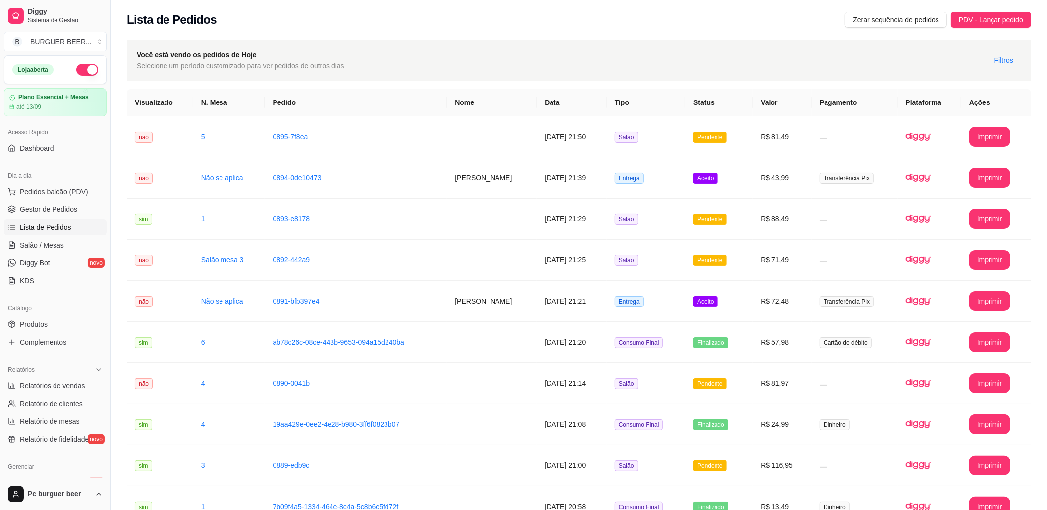
click at [50, 254] on ul "Pedidos balcão (PDV) Gestor de Pedidos Lista de Pedidos Salão / Mesas Diggy Bot…" at bounding box center [55, 236] width 103 height 105
click at [56, 247] on span "Salão / Mesas" at bounding box center [42, 245] width 44 height 10
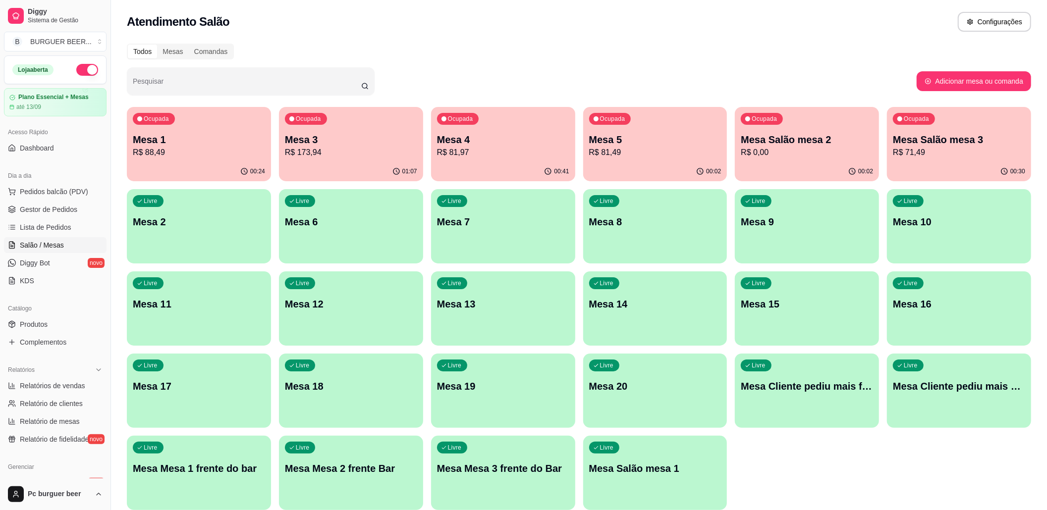
click at [629, 144] on p "Mesa 5" at bounding box center [655, 140] width 132 height 14
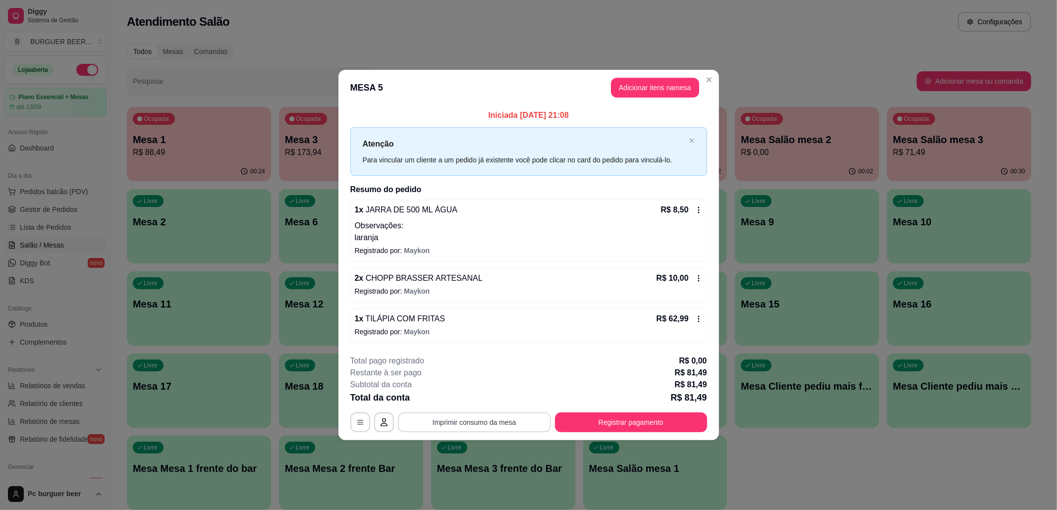
click at [498, 427] on button "Imprimir consumo da mesa" at bounding box center [474, 423] width 153 height 20
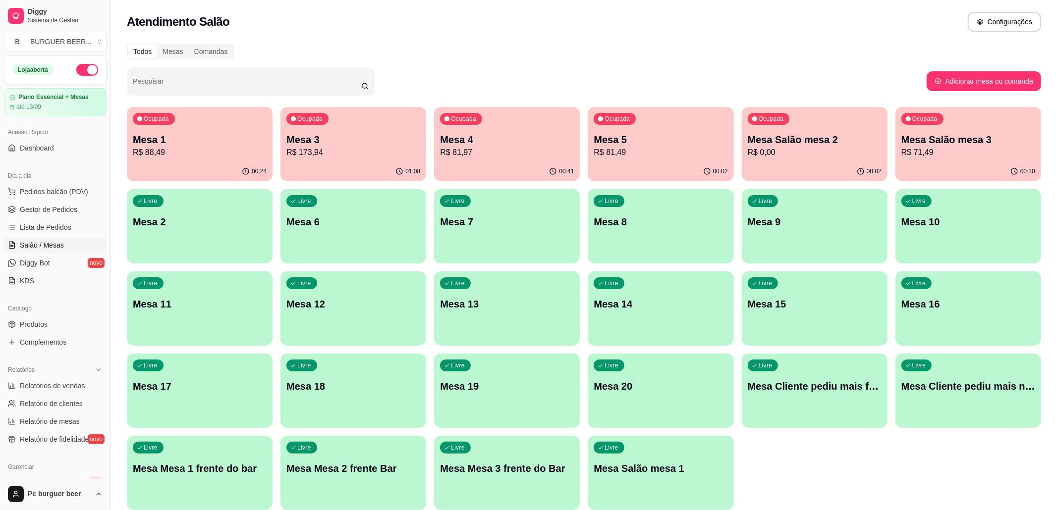
click at [813, 151] on p "R$ 0,00" at bounding box center [815, 153] width 134 height 12
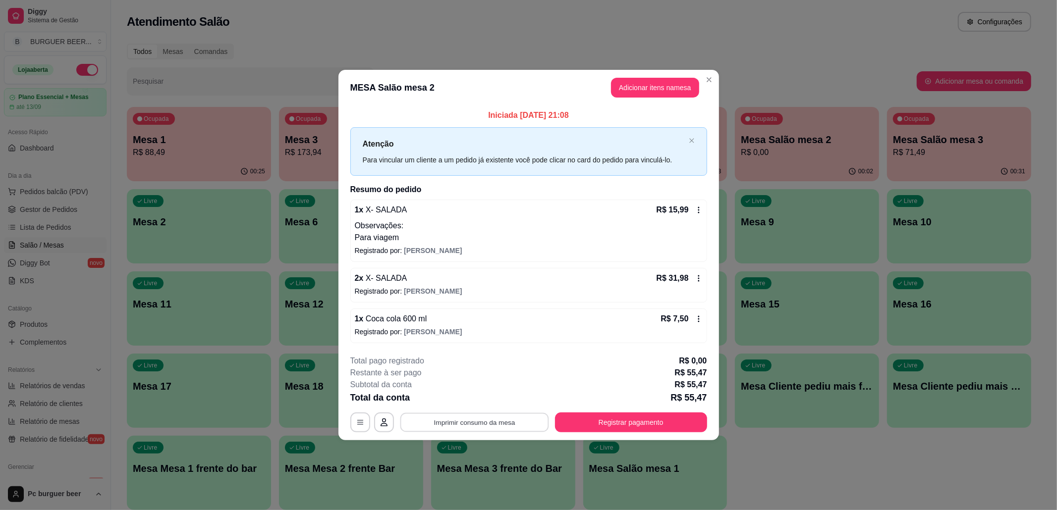
click at [496, 426] on button "Imprimir consumo da mesa" at bounding box center [474, 422] width 149 height 19
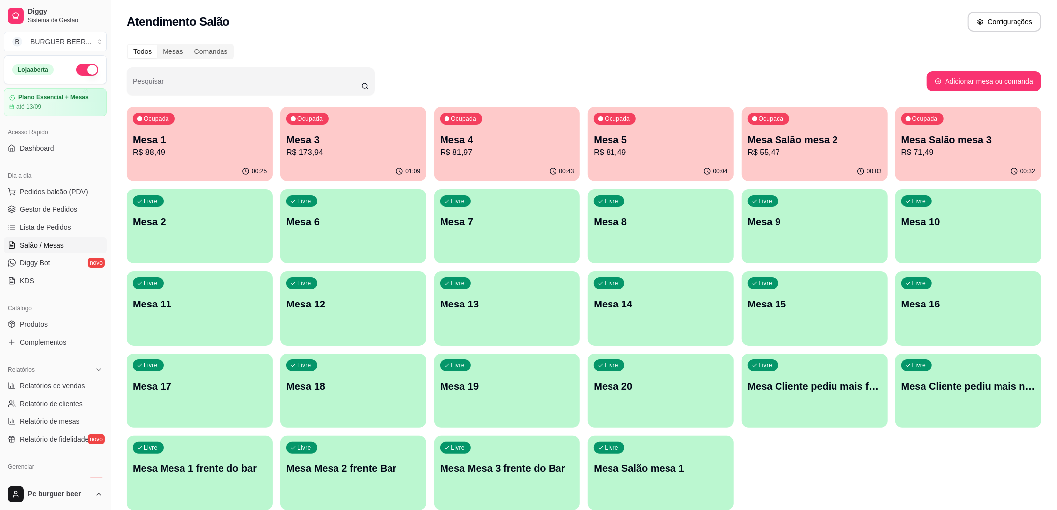
click at [599, 138] on p "Mesa 5" at bounding box center [661, 140] width 134 height 14
click at [957, 144] on p "Mesa Salão mesa 3" at bounding box center [968, 140] width 134 height 14
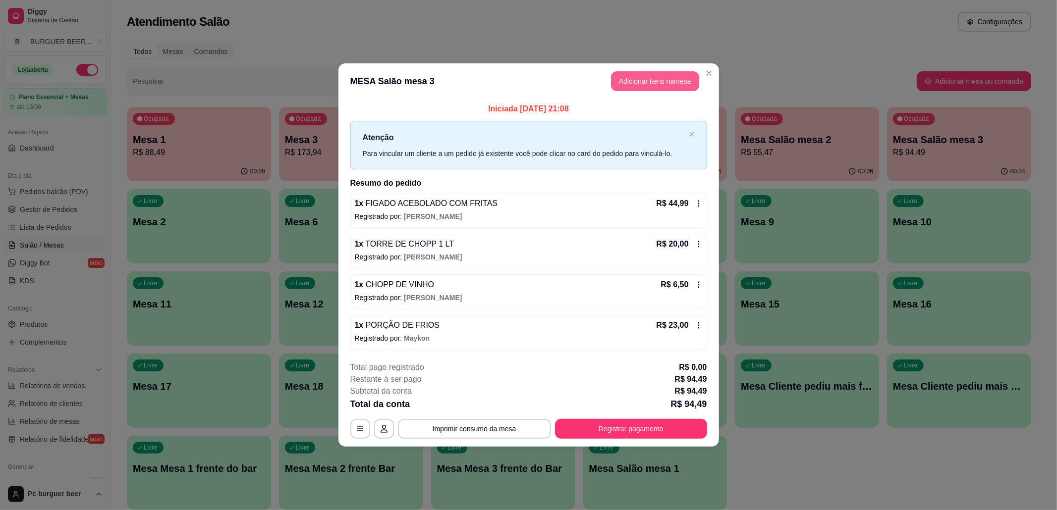
click at [670, 79] on button "Adicionar itens na mesa" at bounding box center [655, 81] width 88 height 20
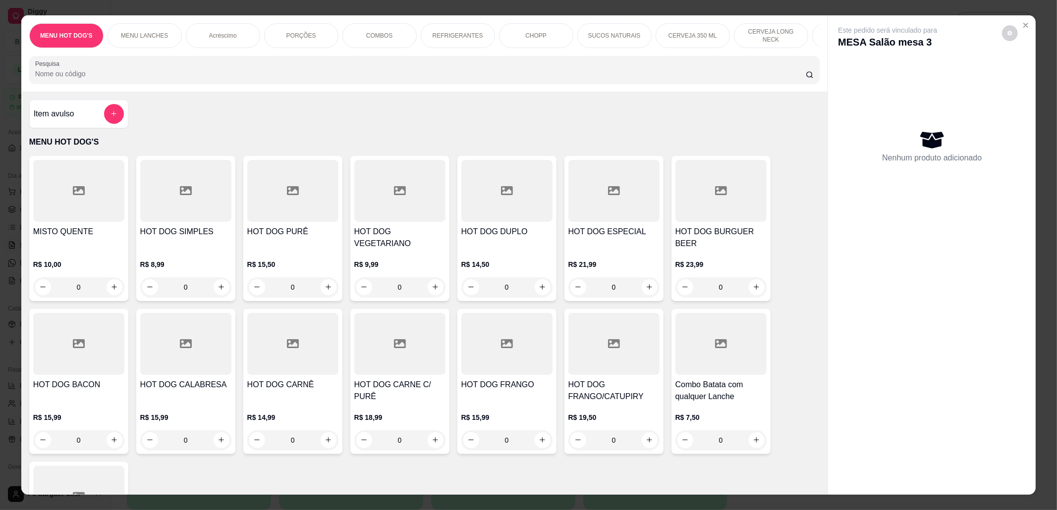
click at [499, 23] on div "CHOPP" at bounding box center [536, 35] width 74 height 25
click at [421, 23] on div "REFRIGERANTES" at bounding box center [458, 35] width 74 height 25
click at [298, 23] on div "PORÇÕES" at bounding box center [301, 35] width 74 height 25
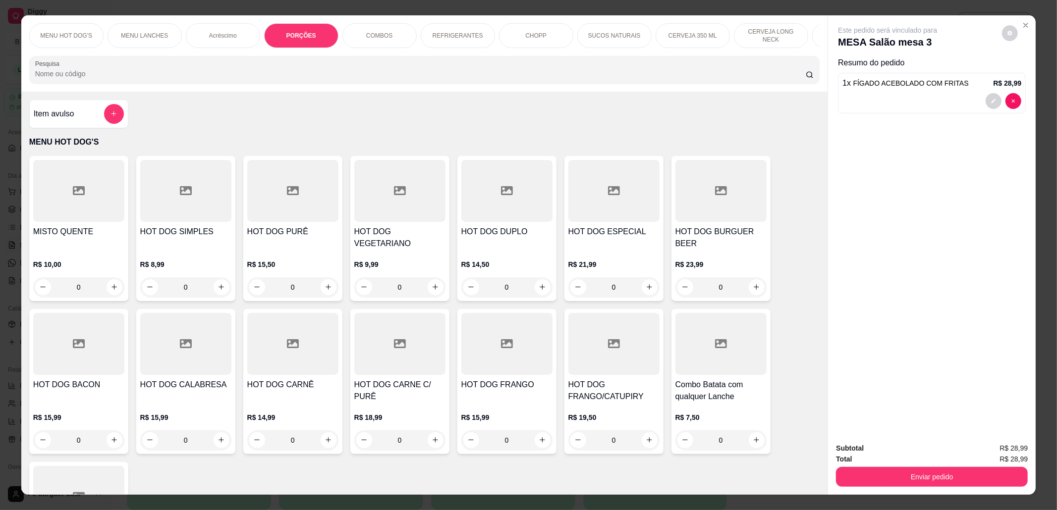
type input "1"
click at [897, 467] on button "Enviar pedido" at bounding box center [932, 477] width 192 height 20
click at [905, 437] on button "Não registrar e enviar pedido" at bounding box center [898, 437] width 100 height 18
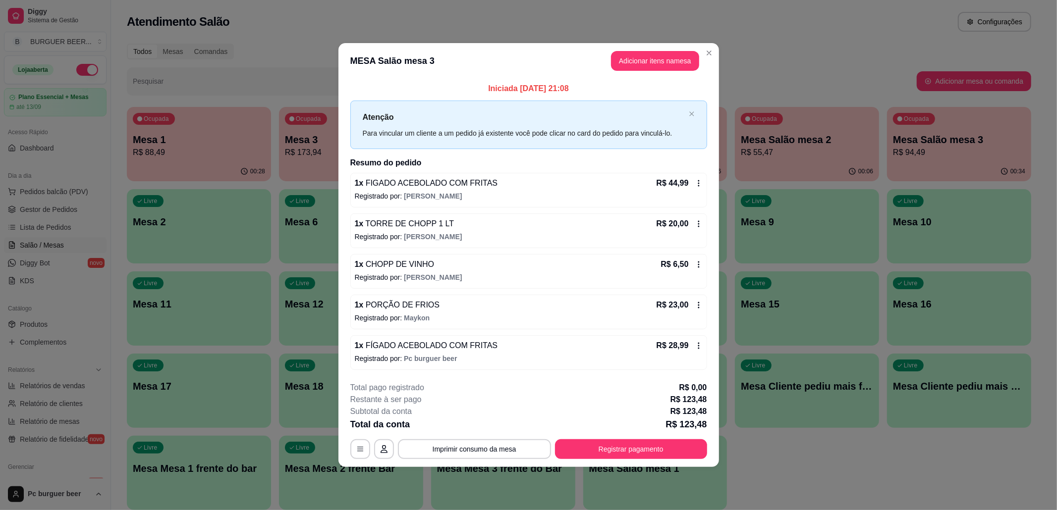
click at [700, 181] on icon at bounding box center [699, 183] width 8 height 8
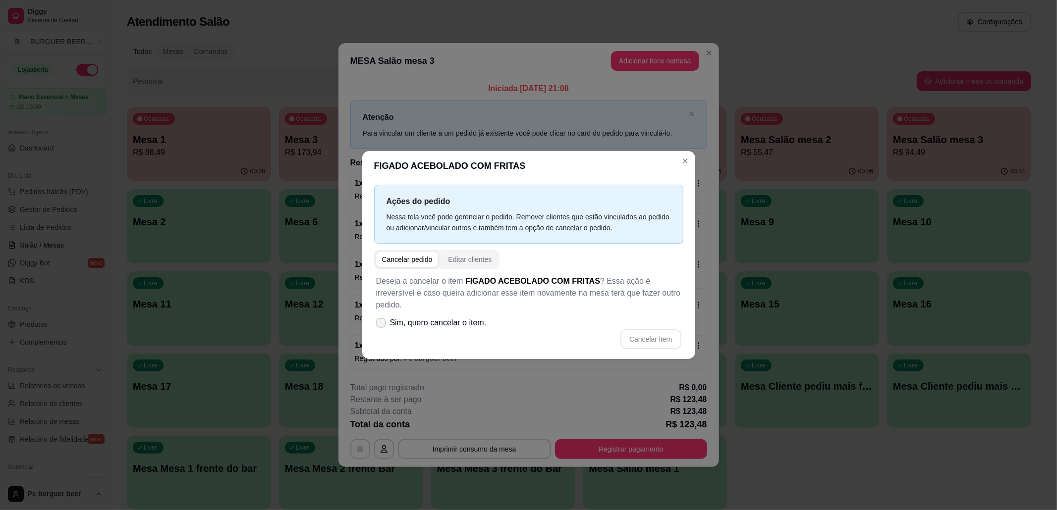
click at [429, 327] on label "Sim, quero cancelar o item." at bounding box center [431, 323] width 118 height 20
click at [382, 327] on input "Sim, quero cancelar o item." at bounding box center [379, 328] width 6 height 6
checkbox input "true"
click at [655, 335] on button "Cancelar item" at bounding box center [650, 339] width 59 height 19
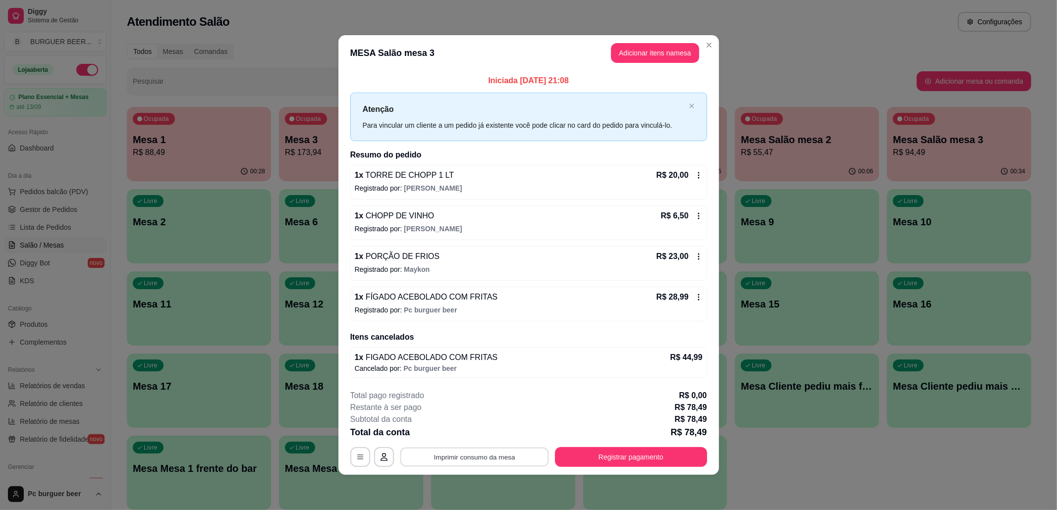
click at [439, 459] on button "Imprimir consumo da mesa" at bounding box center [474, 456] width 149 height 19
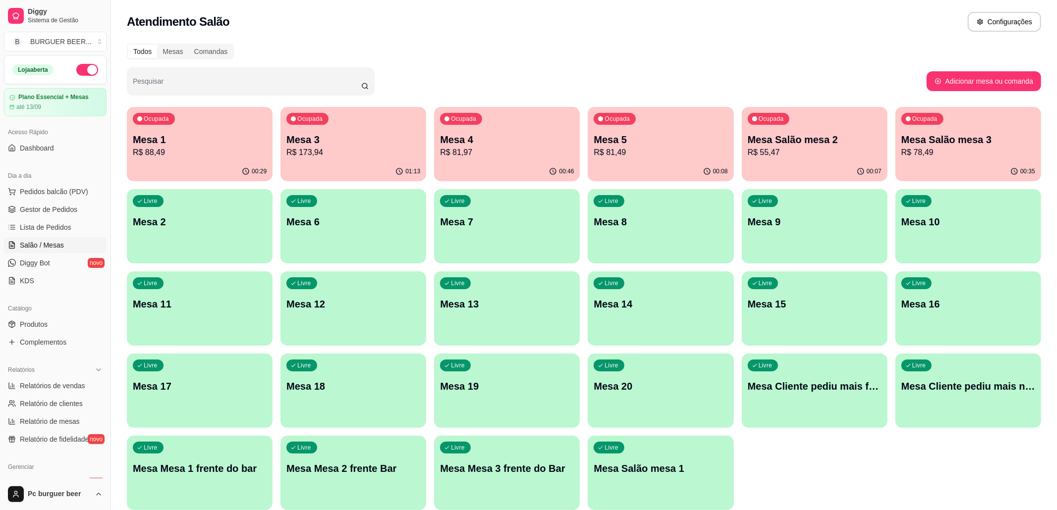
click at [470, 155] on p "R$ 81,97" at bounding box center [507, 153] width 134 height 12
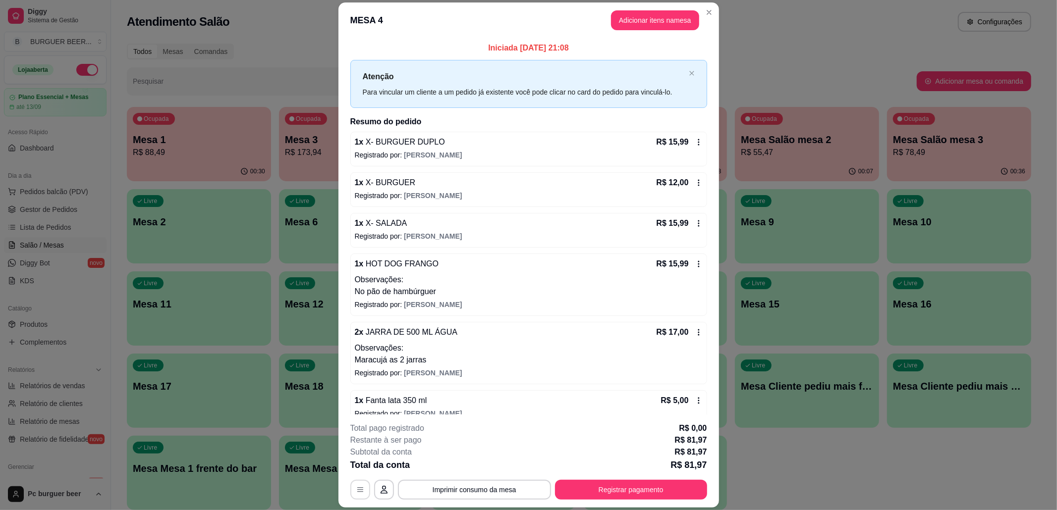
click at [359, 488] on button "button" at bounding box center [360, 490] width 20 height 20
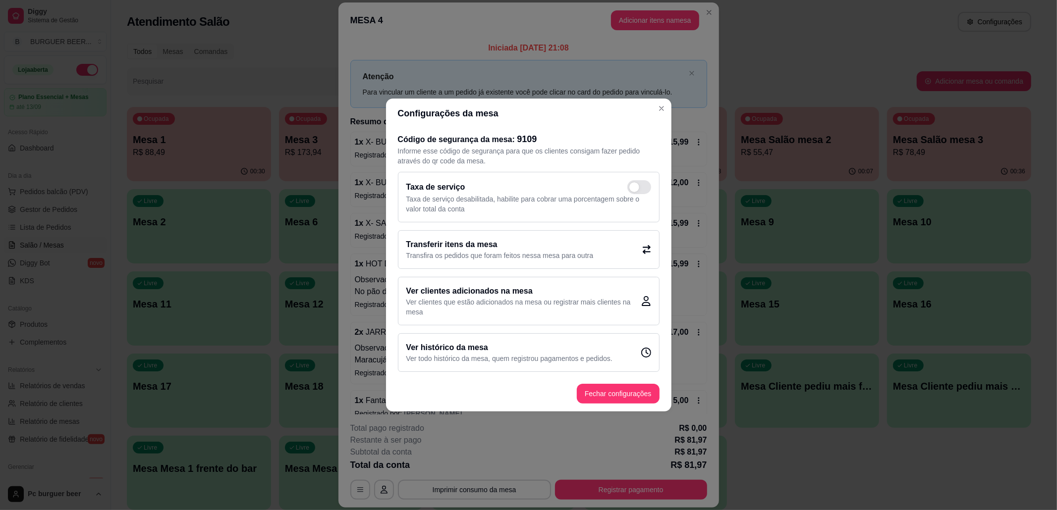
click at [637, 250] on div "Transferir itens da mesa Transfira os pedidos que foram feitos nessa mesa para …" at bounding box center [529, 249] width 262 height 39
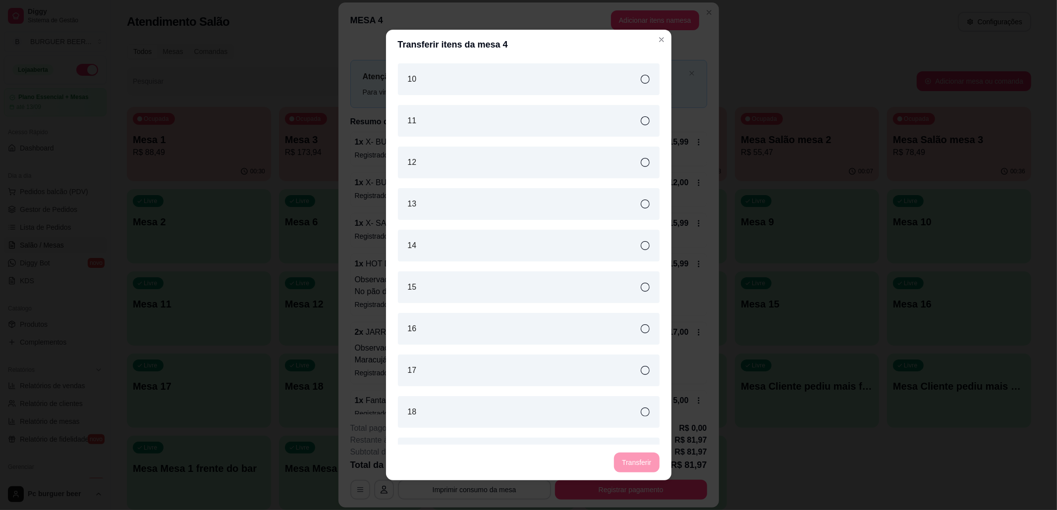
click at [631, 460] on button "Transferir" at bounding box center [636, 463] width 45 height 20
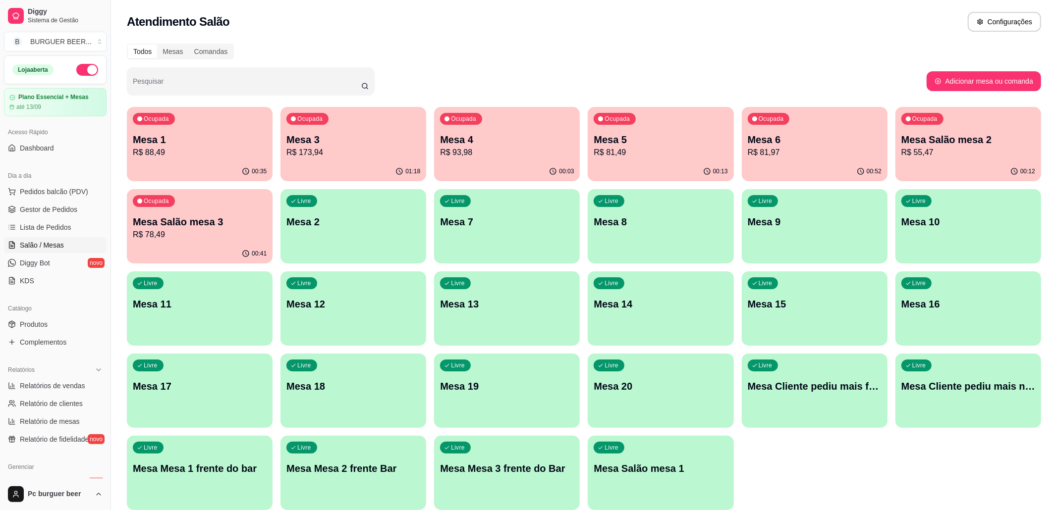
click at [488, 141] on p "Mesa 4" at bounding box center [507, 140] width 134 height 14
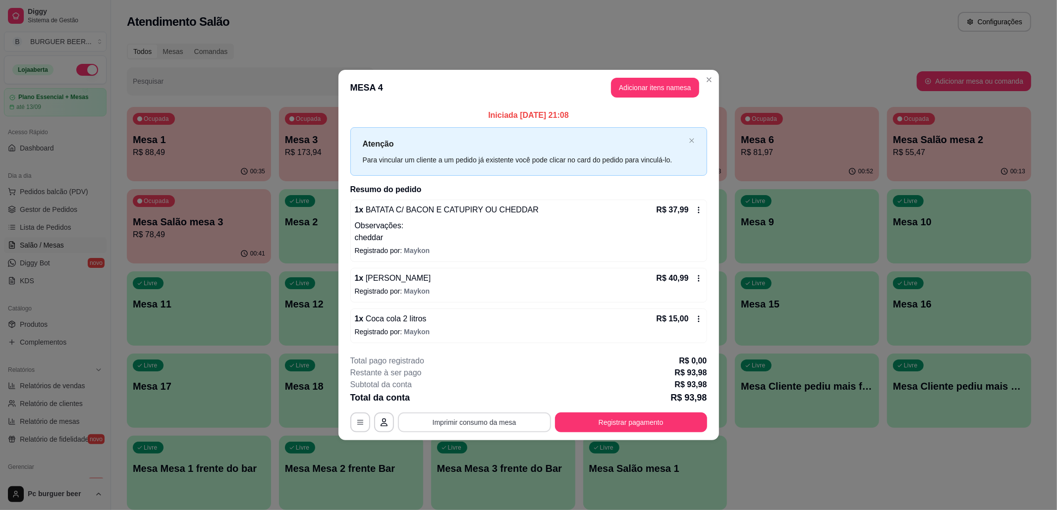
click at [524, 419] on button "Imprimir consumo da mesa" at bounding box center [474, 423] width 153 height 20
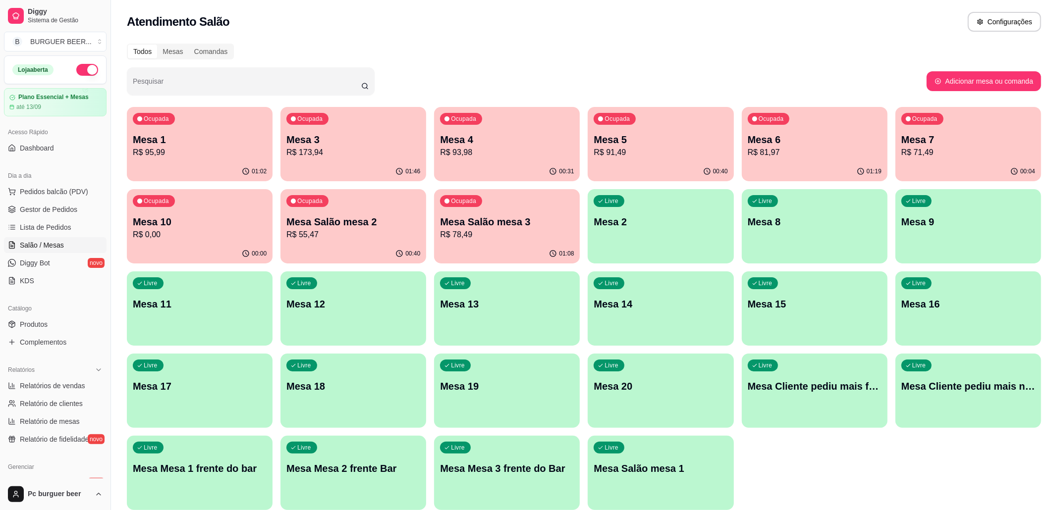
click at [945, 159] on div "Ocupada Mesa 7 R$ 71,49" at bounding box center [968, 134] width 146 height 55
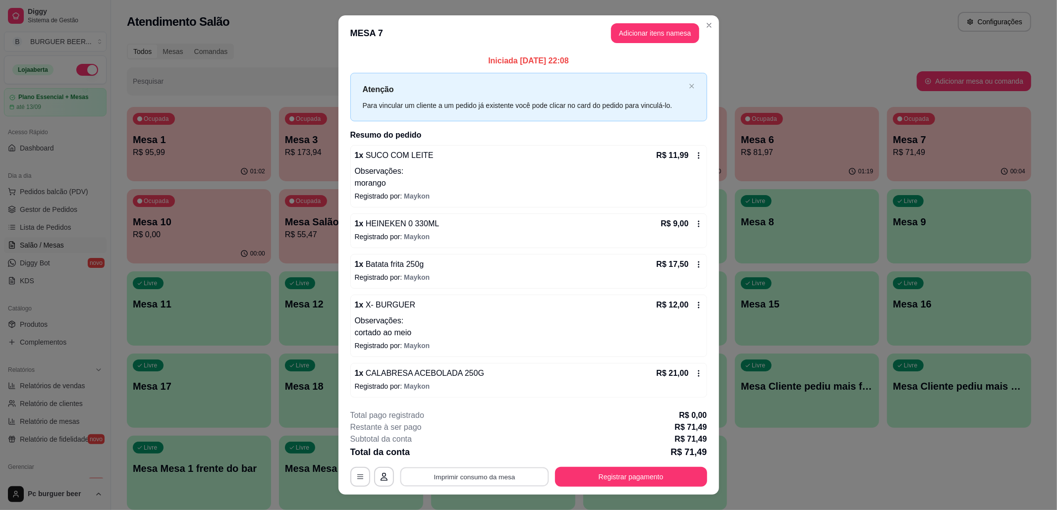
click at [500, 476] on button "Imprimir consumo da mesa" at bounding box center [474, 476] width 149 height 19
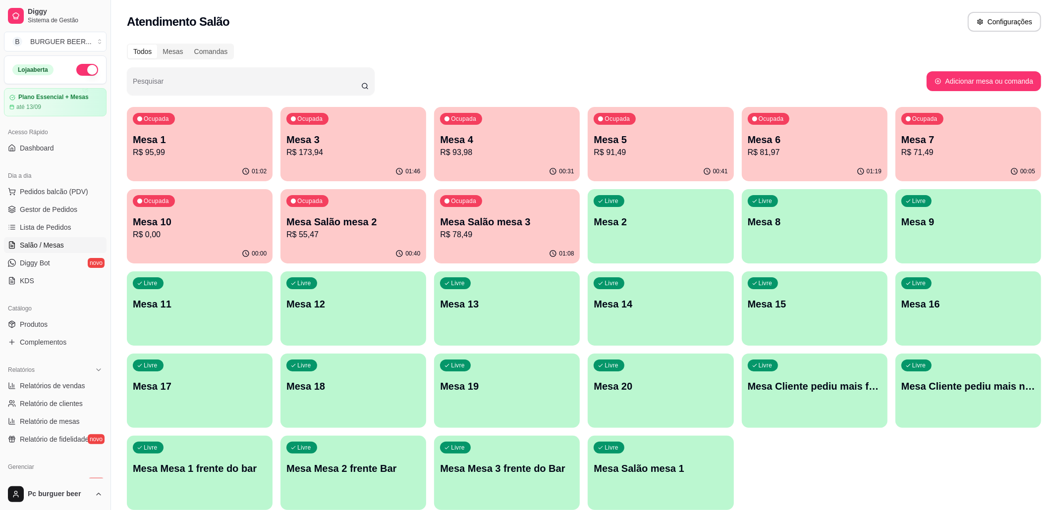
click at [340, 147] on p "R$ 173,94" at bounding box center [353, 153] width 134 height 12
click at [202, 214] on div "Ocupada Mesa 10 R$ 0,00" at bounding box center [200, 216] width 146 height 55
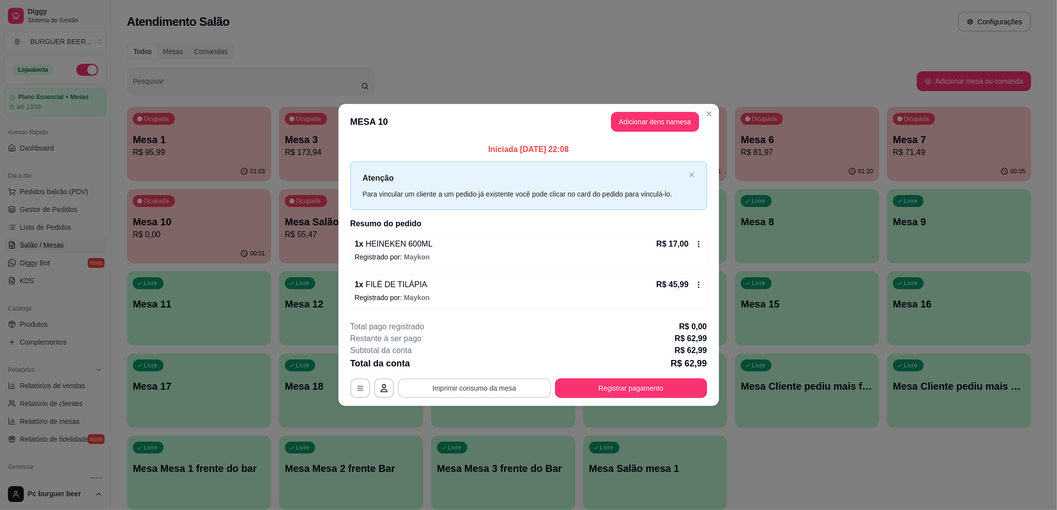
click at [495, 386] on button "Imprimir consumo da mesa" at bounding box center [474, 389] width 153 height 20
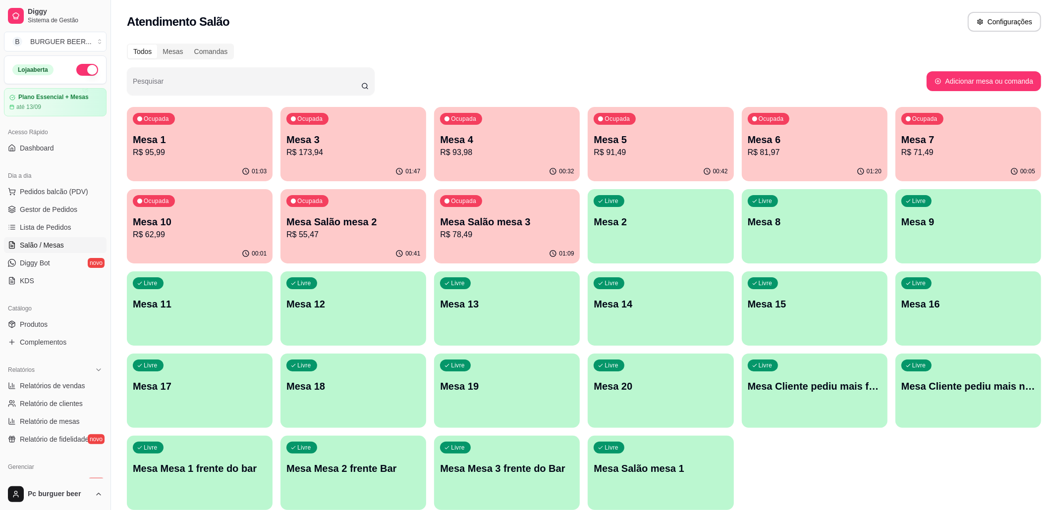
click at [912, 147] on p "R$ 71,49" at bounding box center [968, 153] width 134 height 12
click at [214, 206] on div "Ocupada Mesa 10 R$ 62,99" at bounding box center [199, 217] width 141 height 54
click at [375, 143] on p "Mesa 3" at bounding box center [353, 140] width 134 height 14
click at [209, 147] on p "R$ 95,99" at bounding box center [200, 153] width 134 height 12
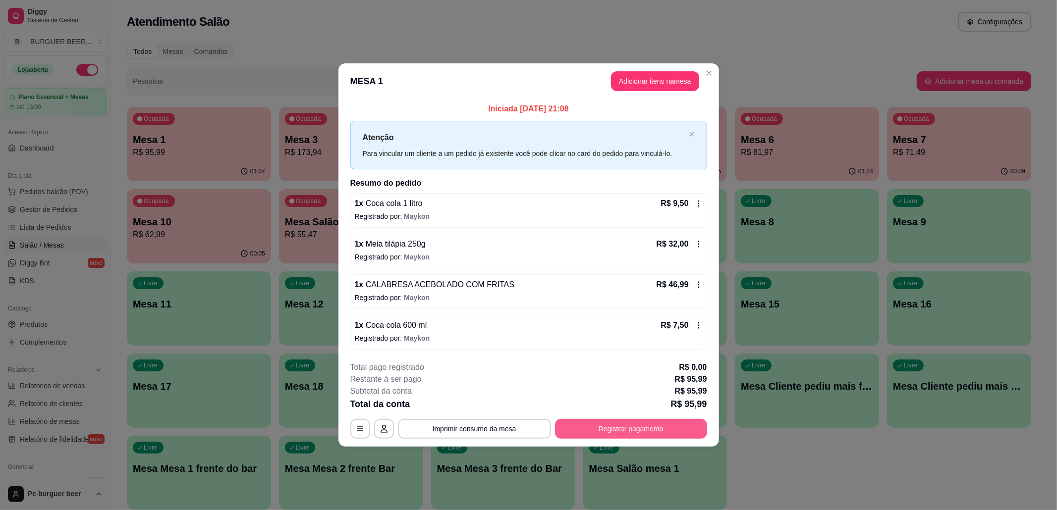
click at [604, 422] on button "Registrar pagamento" at bounding box center [631, 429] width 152 height 20
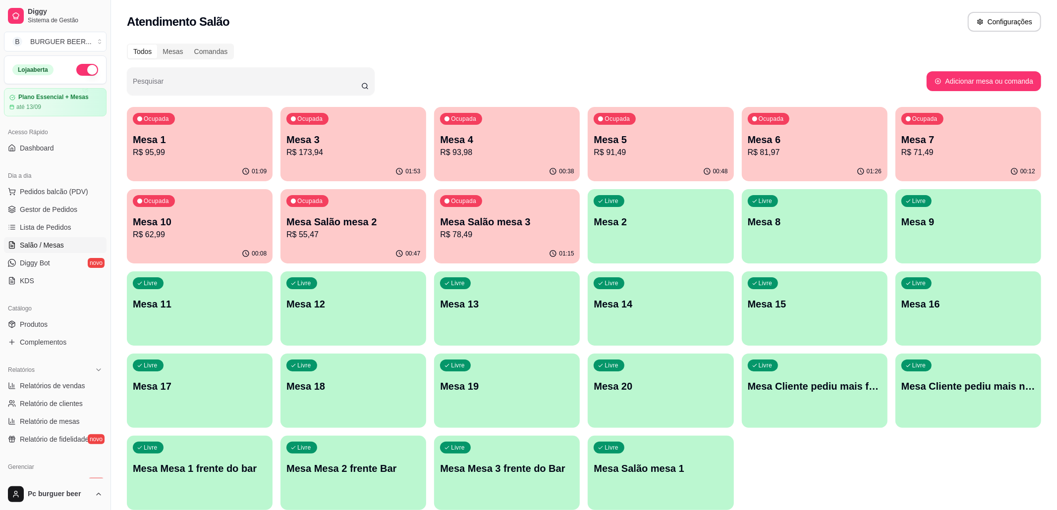
click at [807, 140] on p "Mesa 6" at bounding box center [815, 140] width 134 height 14
click at [74, 191] on span "Pedidos balcão (PDV)" at bounding box center [54, 192] width 68 height 10
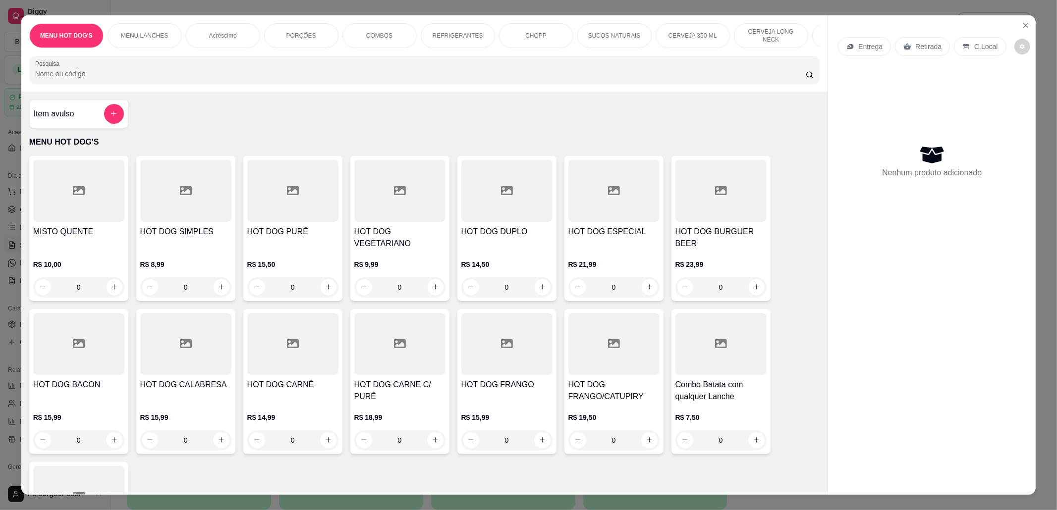
click at [217, 32] on p "Acréscimo" at bounding box center [223, 36] width 28 height 8
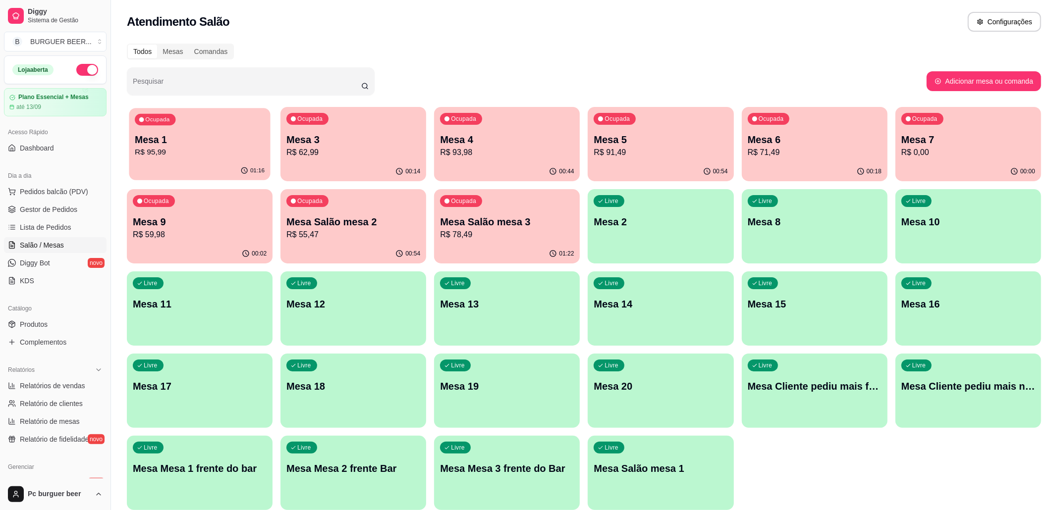
click at [205, 149] on p "R$ 95,99" at bounding box center [200, 152] width 130 height 11
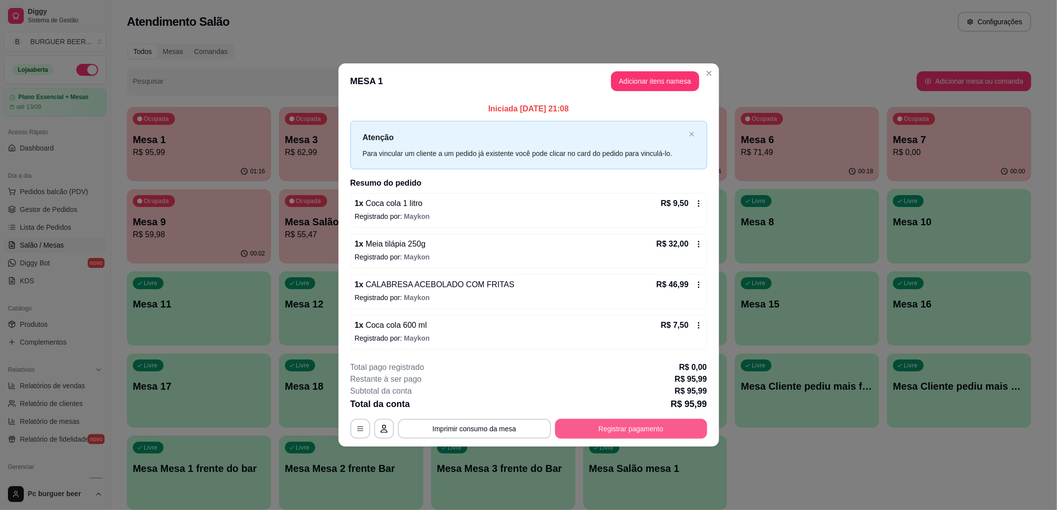
click at [651, 427] on button "Registrar pagamento" at bounding box center [631, 429] width 152 height 20
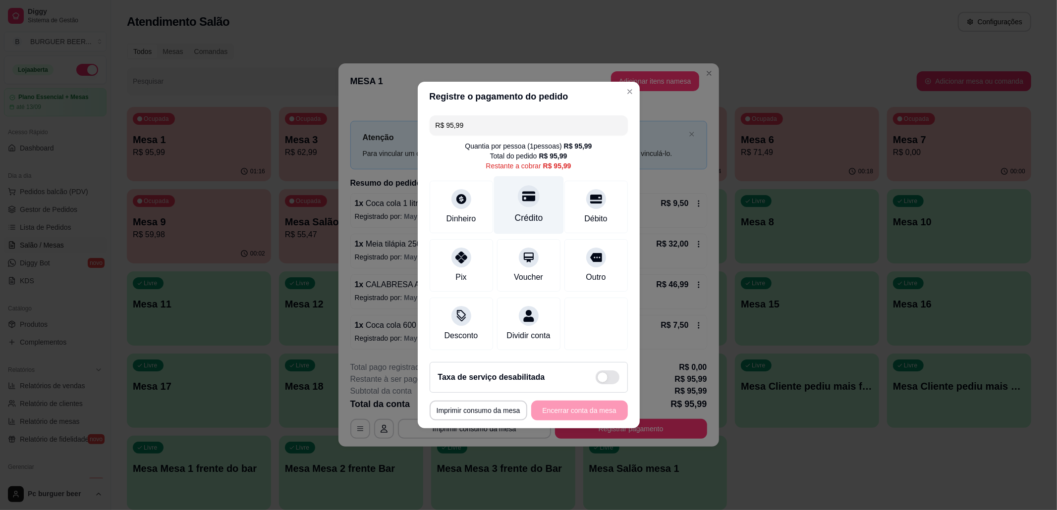
click at [541, 203] on div "Crédito" at bounding box center [528, 205] width 70 height 58
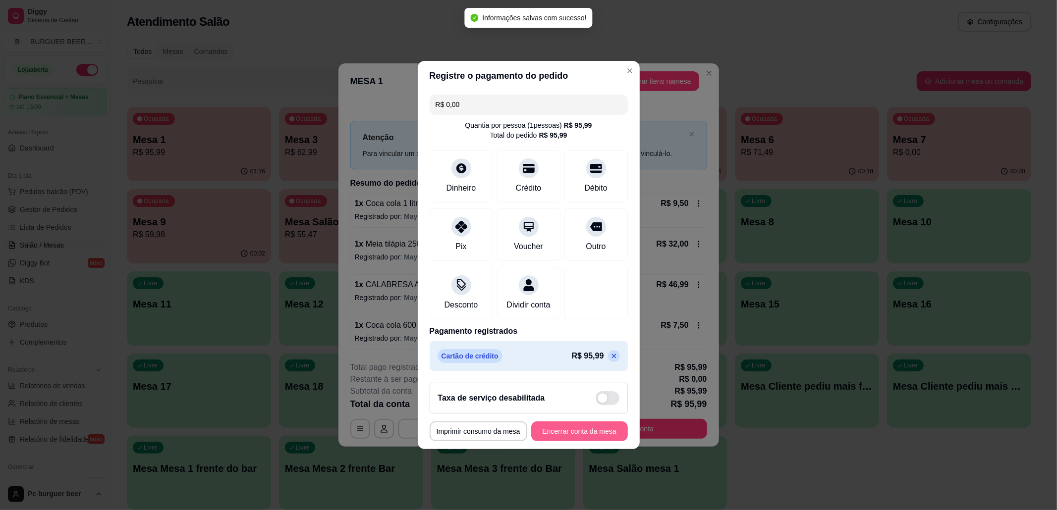
click at [589, 438] on button "Encerrar conta da mesa" at bounding box center [579, 432] width 97 height 20
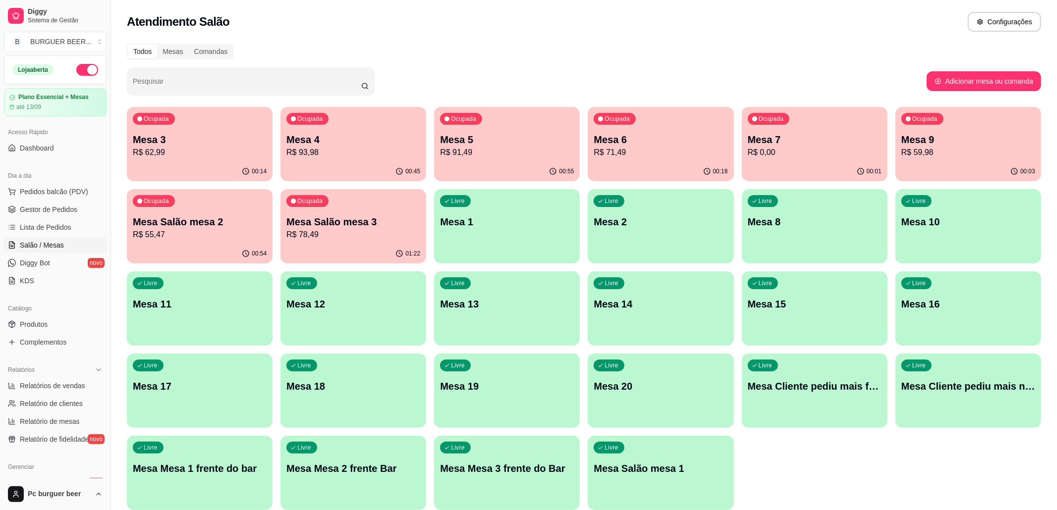
click at [925, 143] on p "Mesa 9" at bounding box center [968, 140] width 134 height 14
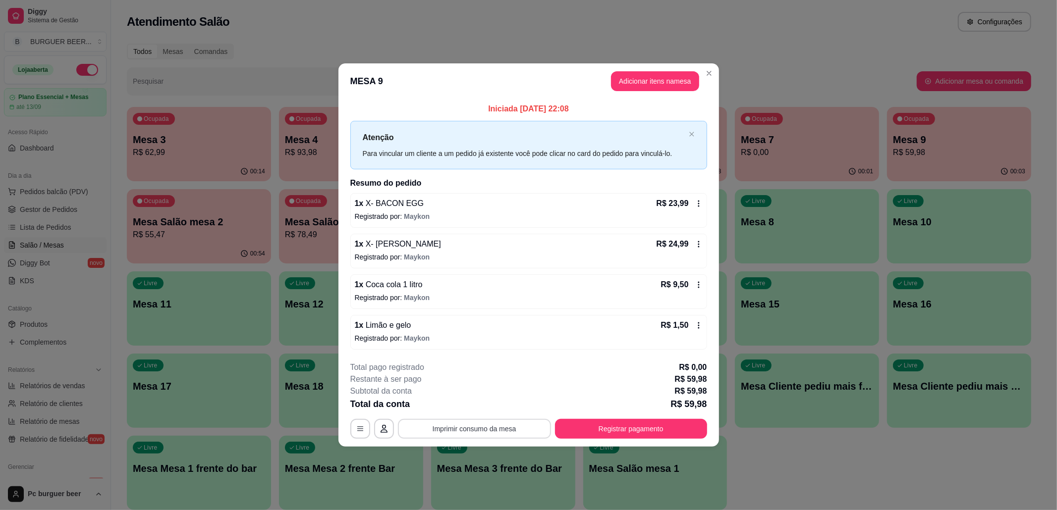
click at [457, 427] on button "Imprimir consumo da mesa" at bounding box center [474, 429] width 153 height 20
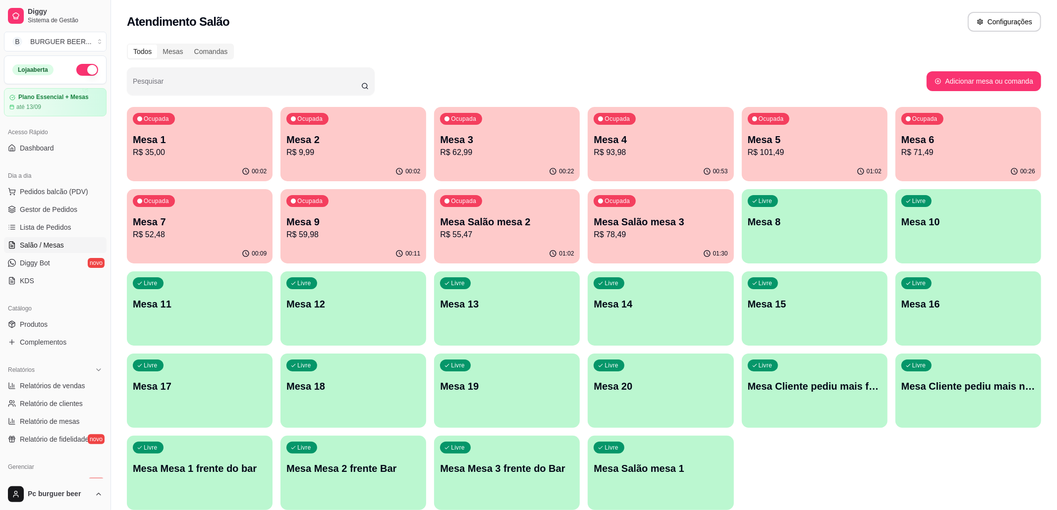
click at [217, 237] on p "R$ 52,48" at bounding box center [200, 235] width 134 height 12
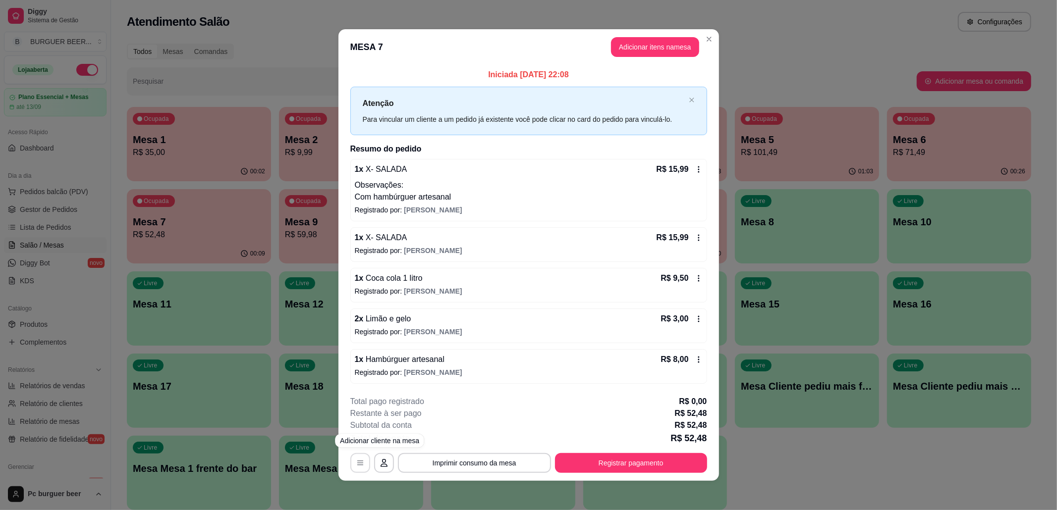
click at [357, 459] on icon "button" at bounding box center [360, 463] width 8 height 8
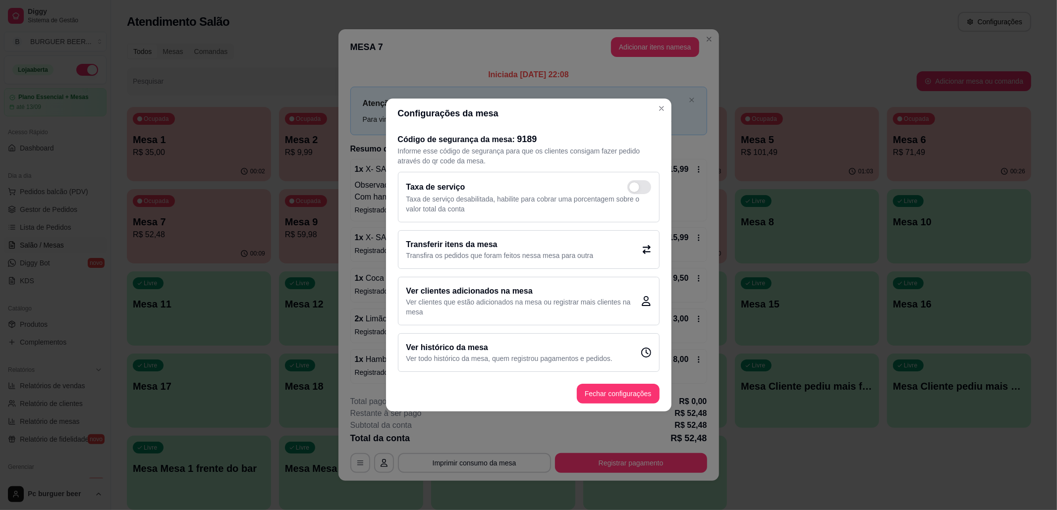
click at [566, 246] on h2 "Transferir itens da mesa" at bounding box center [499, 245] width 187 height 12
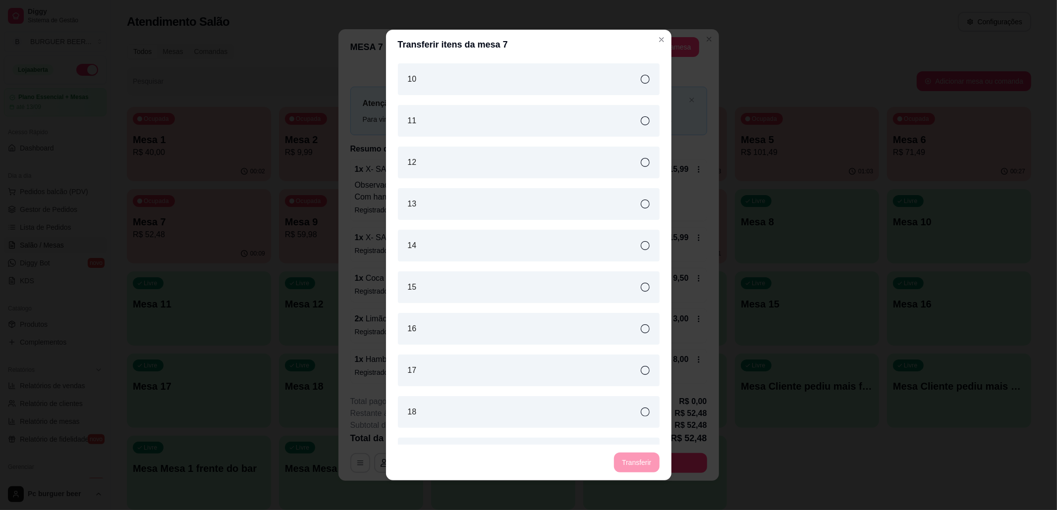
click at [568, 81] on div "10" at bounding box center [529, 79] width 262 height 32
click at [640, 457] on button "Transferir" at bounding box center [636, 463] width 45 height 20
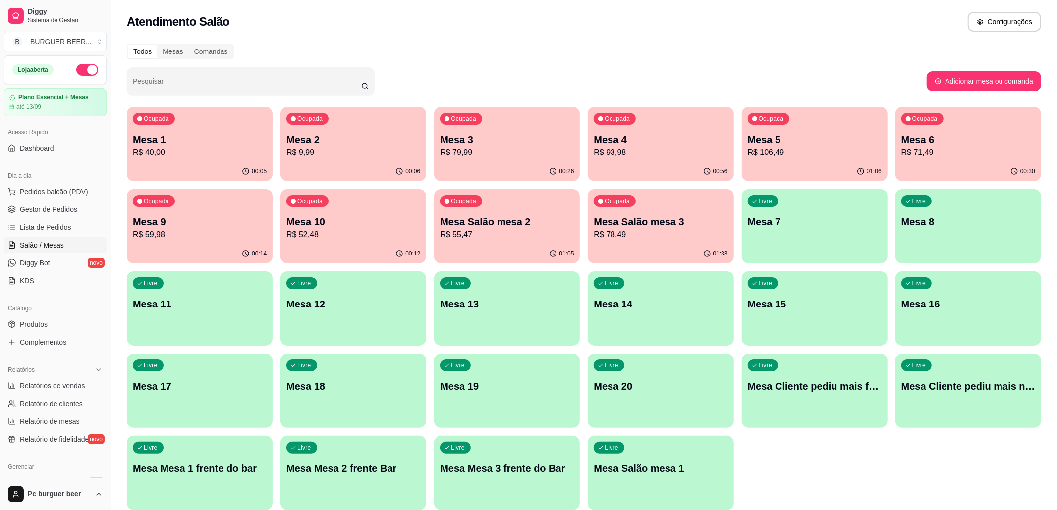
click at [205, 131] on div "Ocupada Mesa 1 R$ 40,00" at bounding box center [200, 134] width 146 height 55
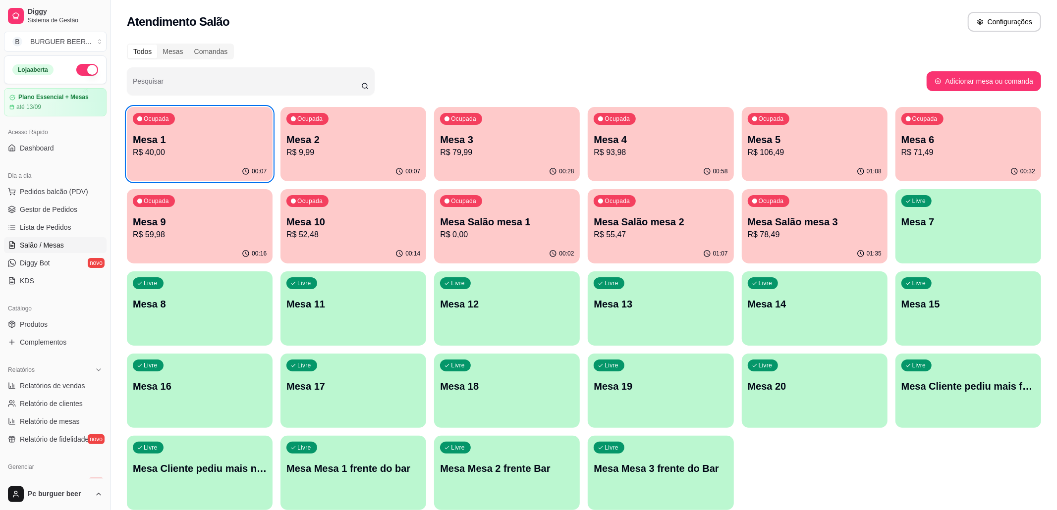
click at [942, 164] on div "00:32" at bounding box center [968, 171] width 146 height 19
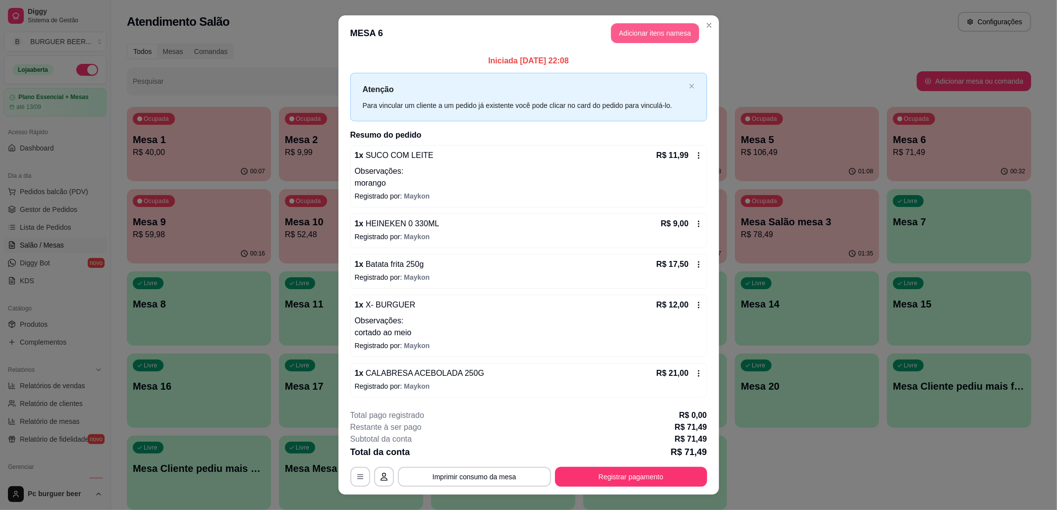
click at [657, 28] on button "Adicionar itens na mesa" at bounding box center [655, 33] width 88 height 20
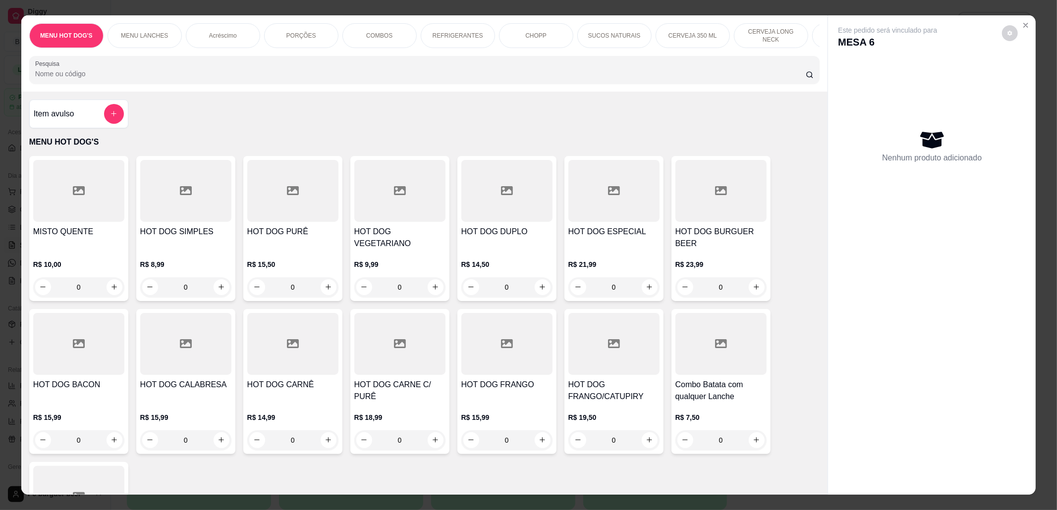
click at [742, 37] on p "CERVEJA LONG NECK" at bounding box center [770, 36] width 57 height 16
type input "1"
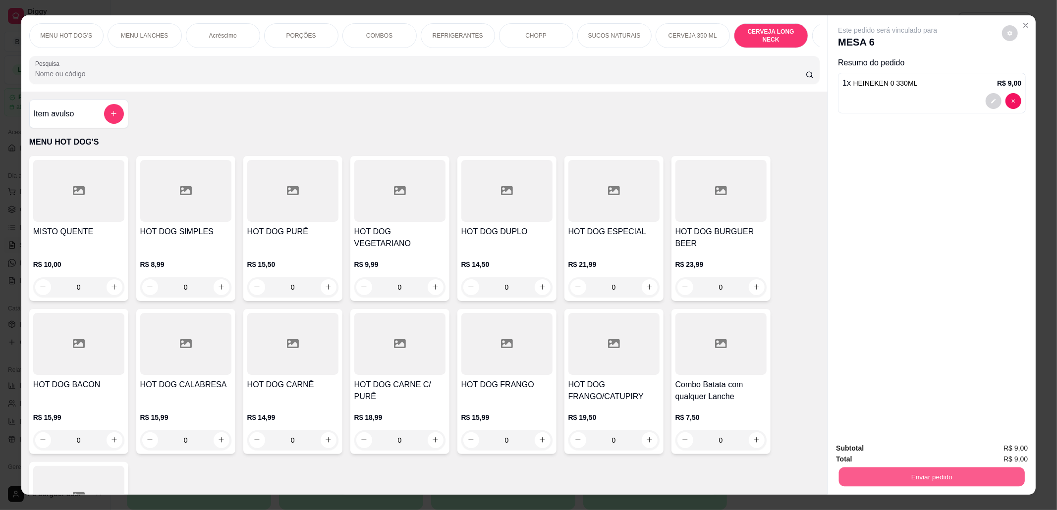
click at [848, 468] on button "Enviar pedido" at bounding box center [932, 477] width 186 height 19
click at [873, 436] on button "Não registrar e enviar pedido" at bounding box center [898, 437] width 103 height 19
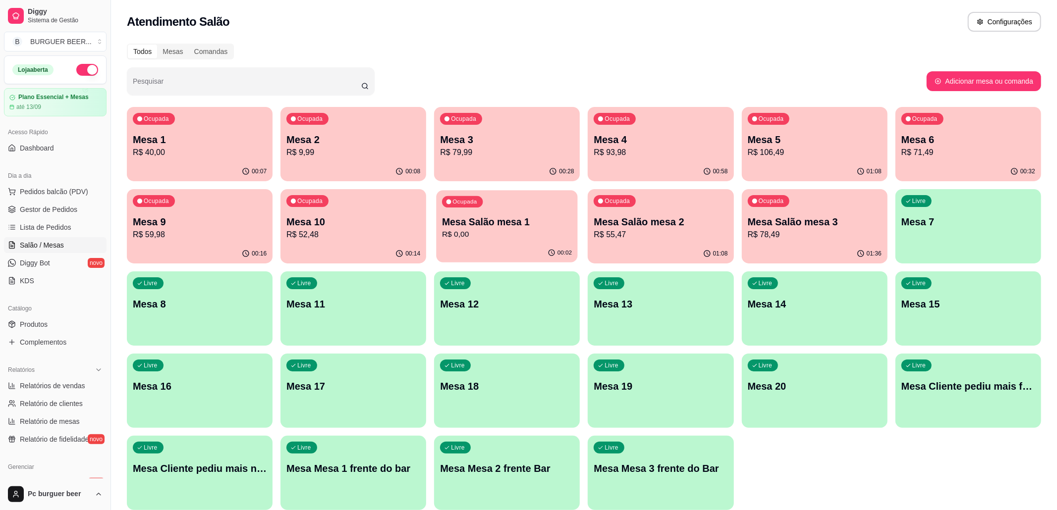
click at [494, 218] on p "Mesa Salão mesa 1" at bounding box center [507, 222] width 130 height 13
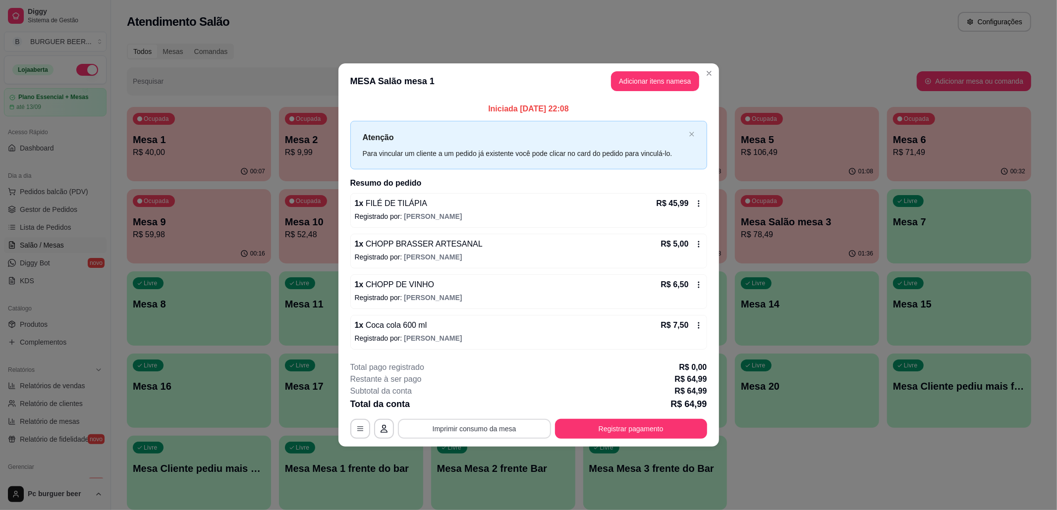
click at [506, 423] on button "Imprimir consumo da mesa" at bounding box center [474, 429] width 153 height 20
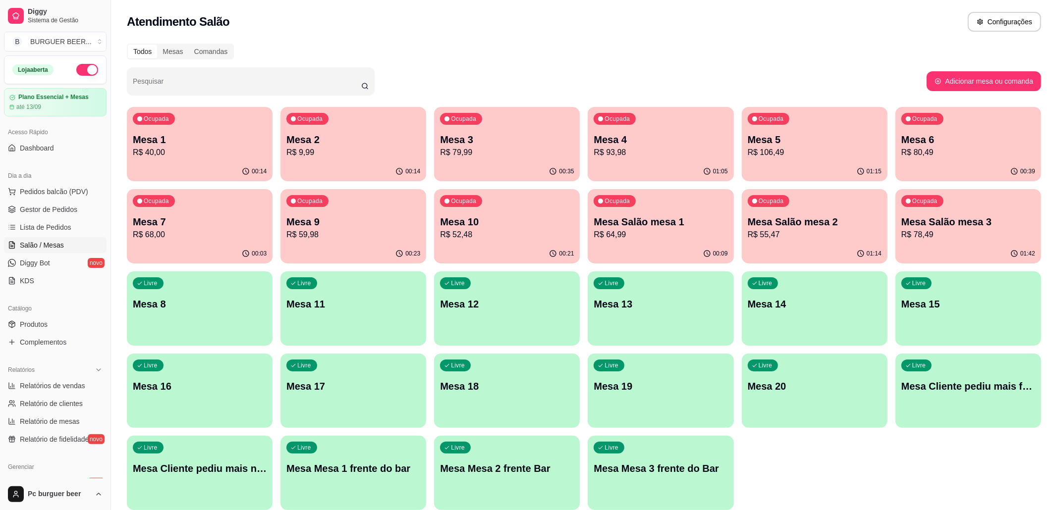
click at [211, 217] on p "Mesa 7" at bounding box center [200, 222] width 134 height 14
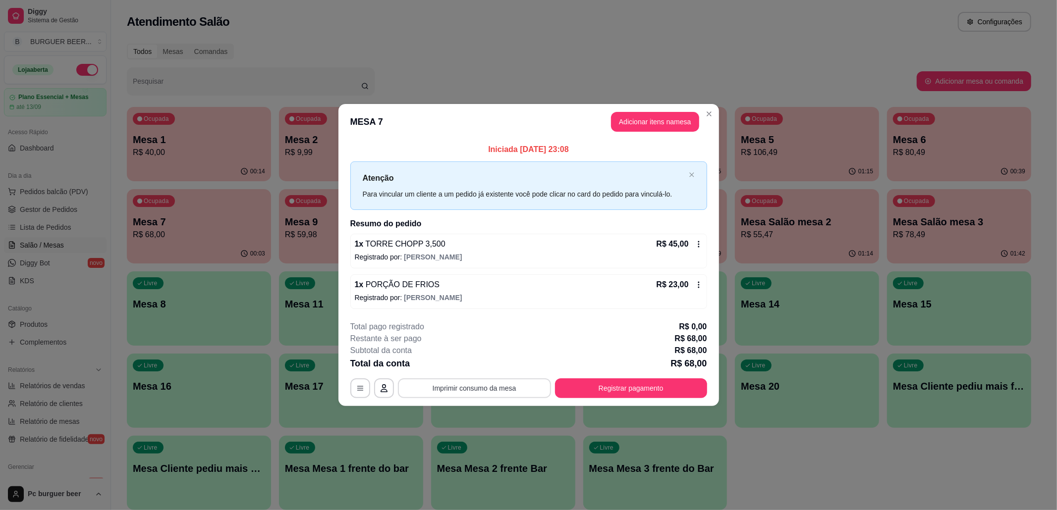
click at [489, 388] on button "Imprimir consumo da mesa" at bounding box center [474, 389] width 153 height 20
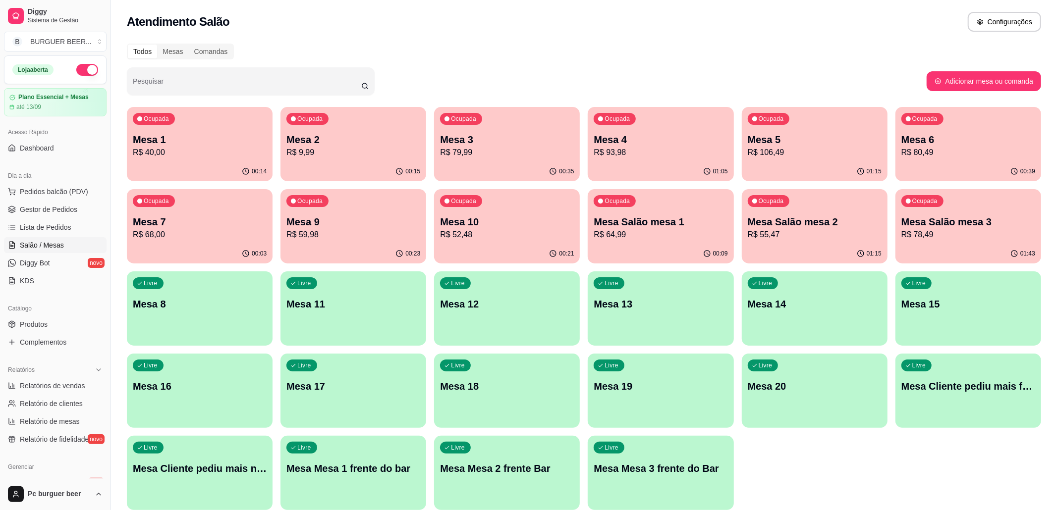
click at [767, 145] on p "Mesa 5" at bounding box center [815, 140] width 134 height 14
click at [925, 153] on p "R$ 80,49" at bounding box center [968, 153] width 134 height 12
click at [802, 146] on div "Mesa 5 R$ 106,49" at bounding box center [815, 145] width 130 height 25
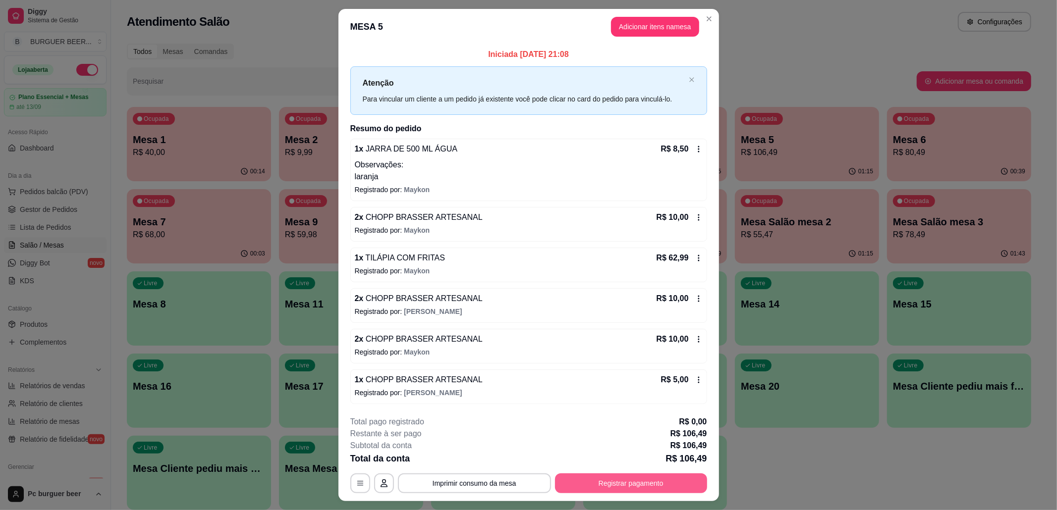
click at [651, 474] on button "Registrar pagamento" at bounding box center [631, 484] width 152 height 20
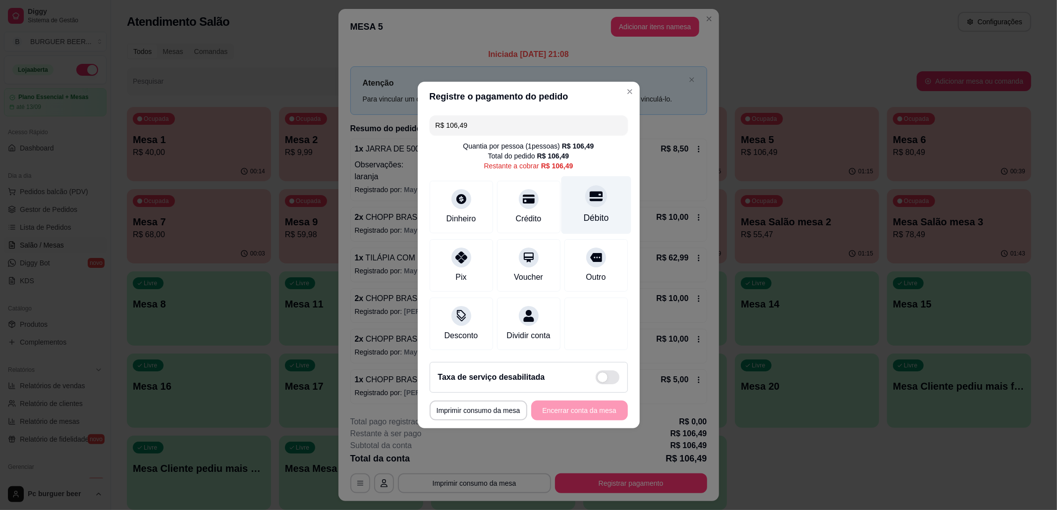
click at [579, 198] on div "Débito" at bounding box center [596, 205] width 70 height 58
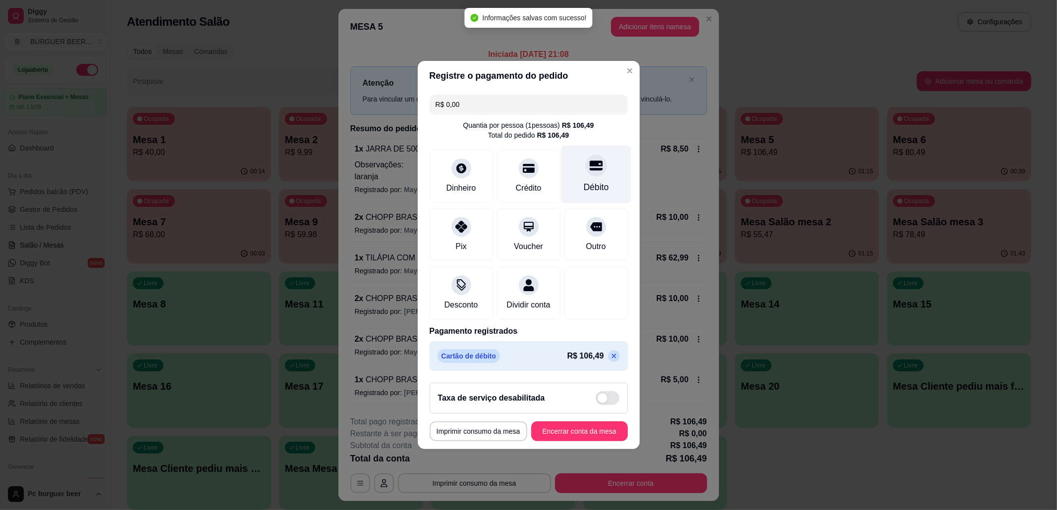
type input "R$ 0,00"
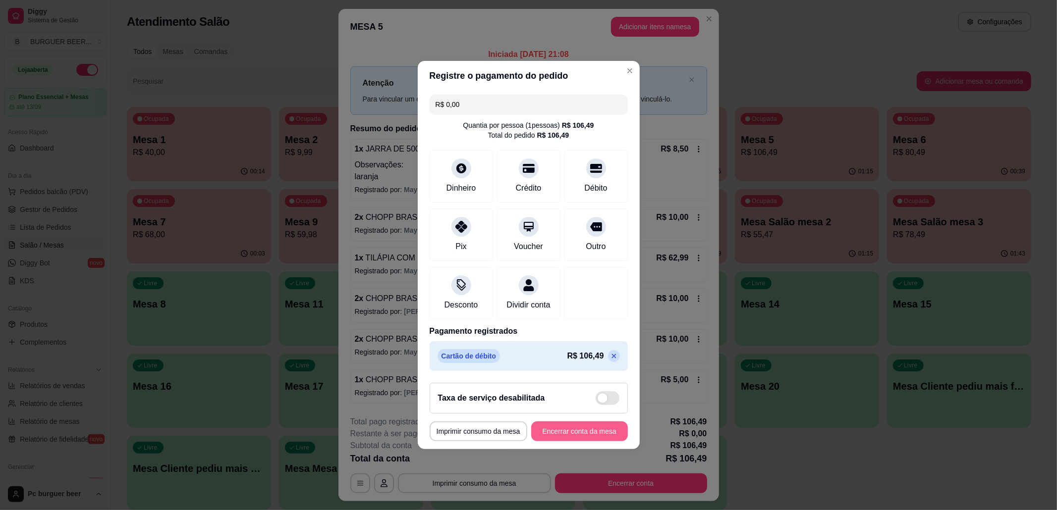
click at [579, 434] on button "Encerrar conta da mesa" at bounding box center [579, 432] width 97 height 20
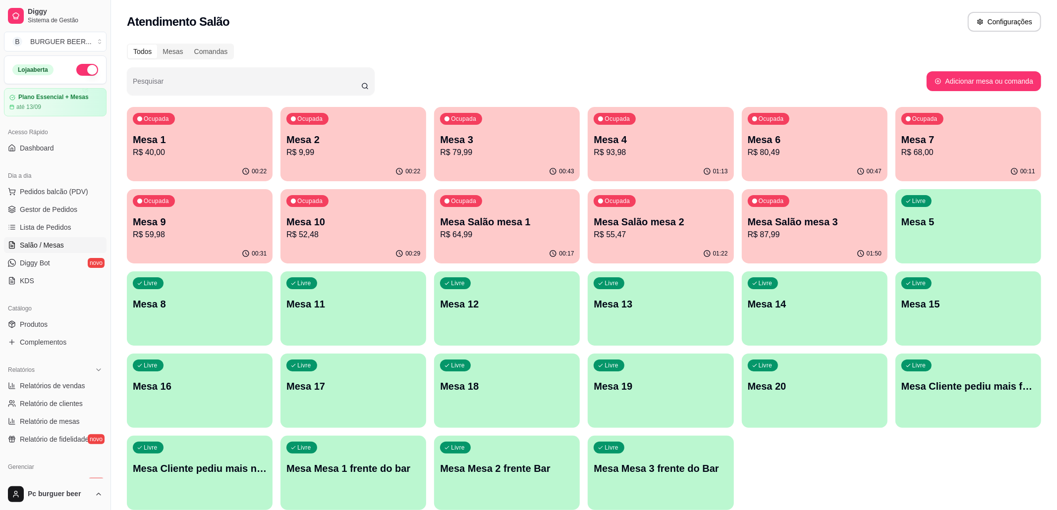
click at [218, 153] on p "R$ 40,00" at bounding box center [200, 153] width 134 height 12
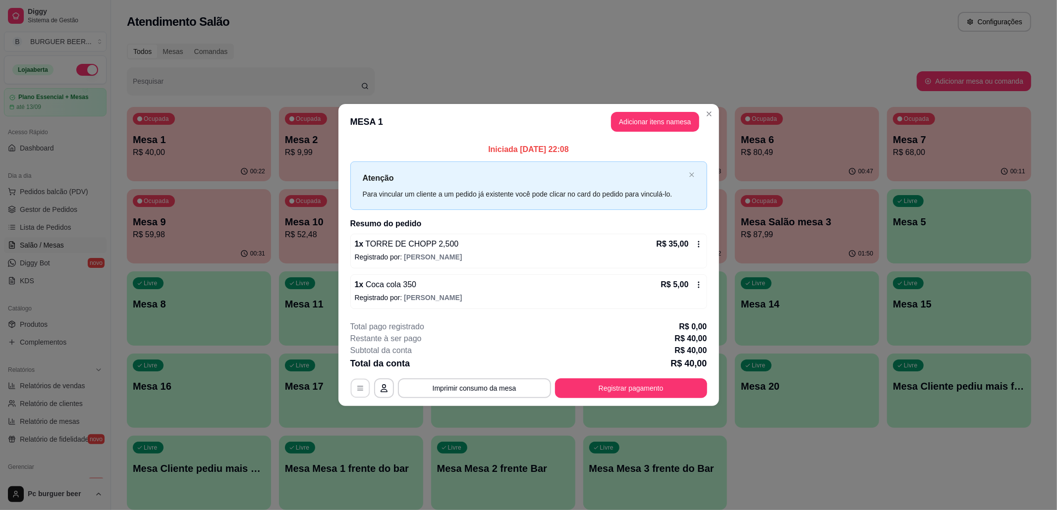
click at [360, 392] on icon "button" at bounding box center [360, 388] width 8 height 8
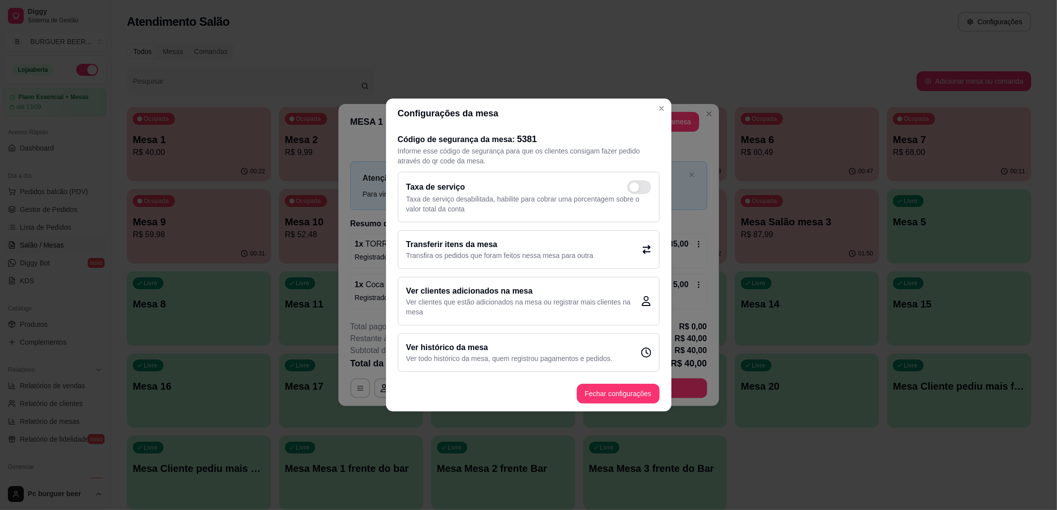
click at [607, 248] on div "Transferir itens da mesa Transfira os pedidos que foram feitos nessa mesa para …" at bounding box center [529, 249] width 262 height 39
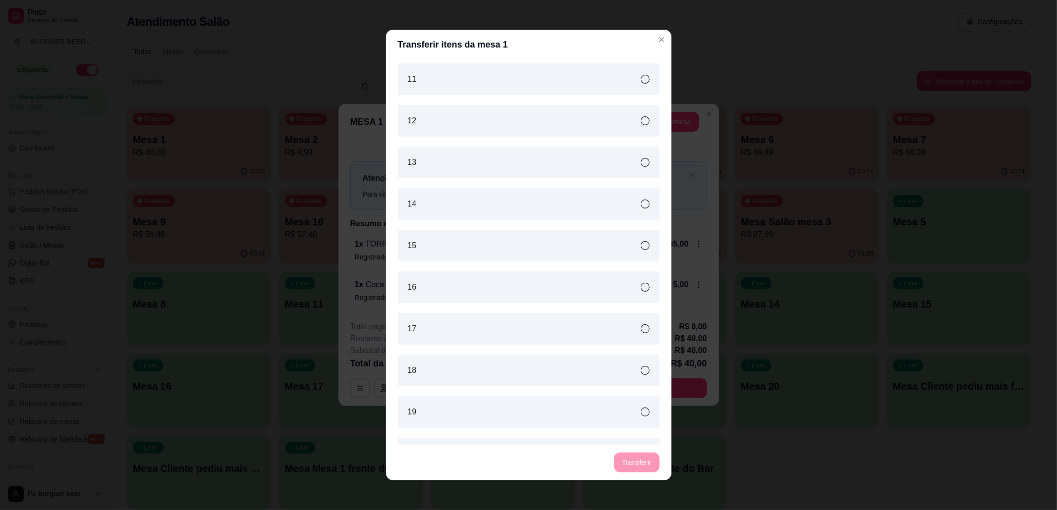
click at [635, 438] on div "20" at bounding box center [529, 454] width 262 height 32
click at [630, 463] on button "Transferir" at bounding box center [636, 463] width 45 height 20
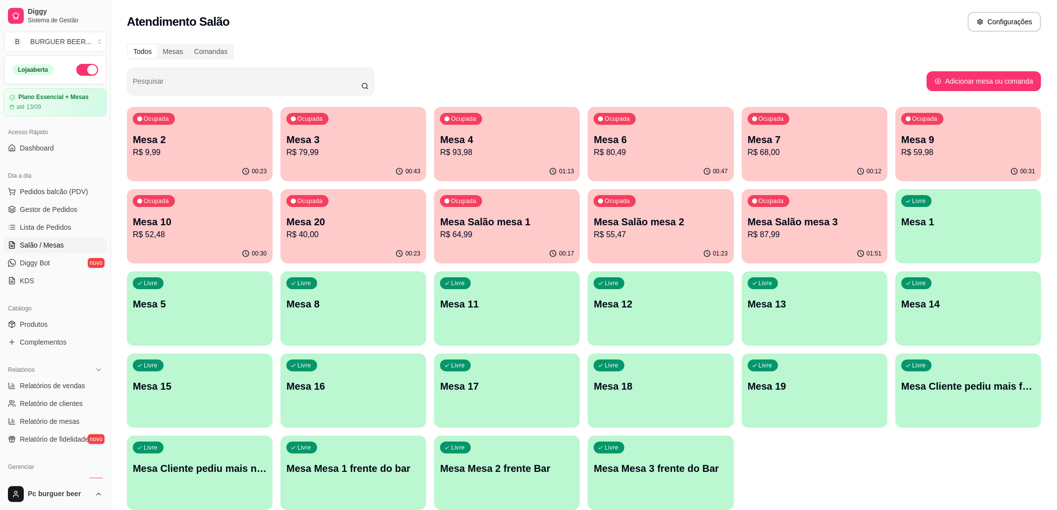
click at [187, 123] on div "Ocupada Mesa 2 R$ 9,99" at bounding box center [200, 134] width 146 height 55
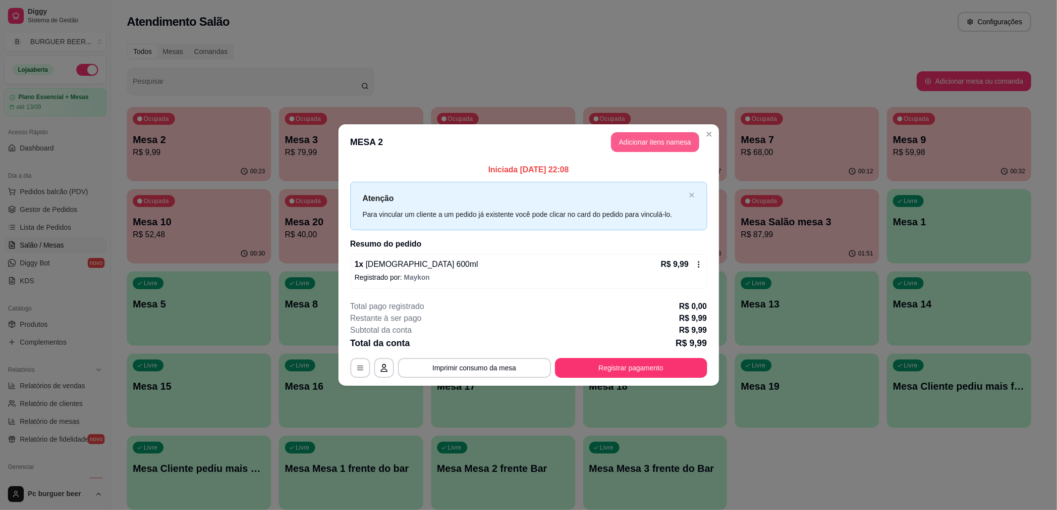
click at [653, 134] on button "Adicionar itens na mesa" at bounding box center [655, 142] width 88 height 20
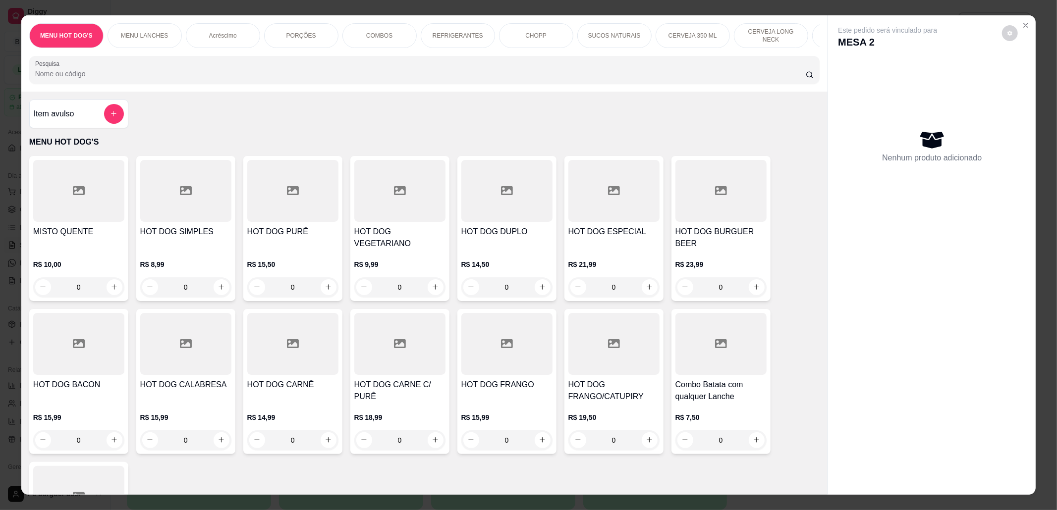
scroll to position [0, 458]
click at [397, 30] on div "CERVEJA DE 600 ML" at bounding box center [391, 35] width 74 height 25
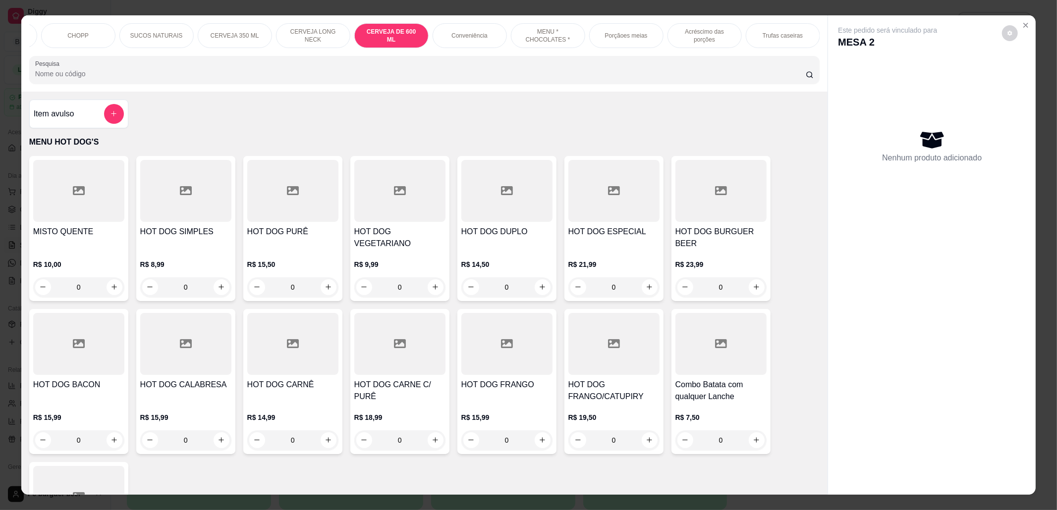
scroll to position [16, 0]
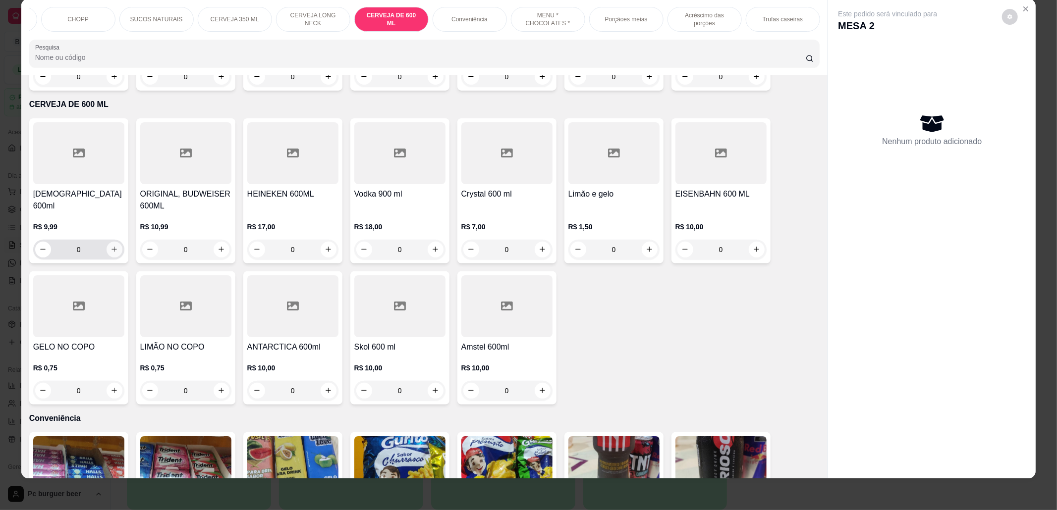
click at [110, 246] on icon "increase-product-quantity" at bounding box center [113, 249] width 7 height 7
type input "1"
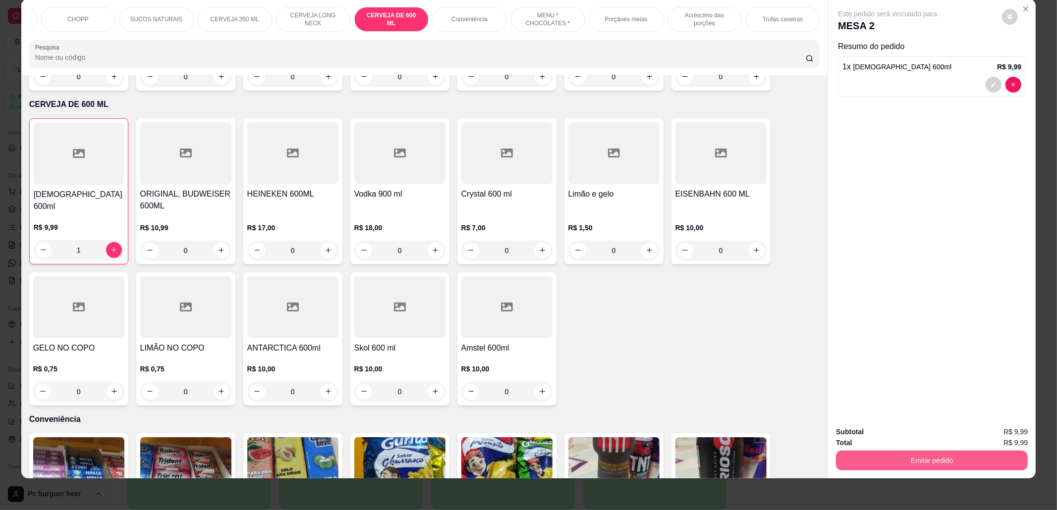
click at [853, 458] on button "Enviar pedido" at bounding box center [932, 461] width 192 height 20
click at [858, 433] on button "Não registrar e enviar pedido" at bounding box center [898, 437] width 103 height 19
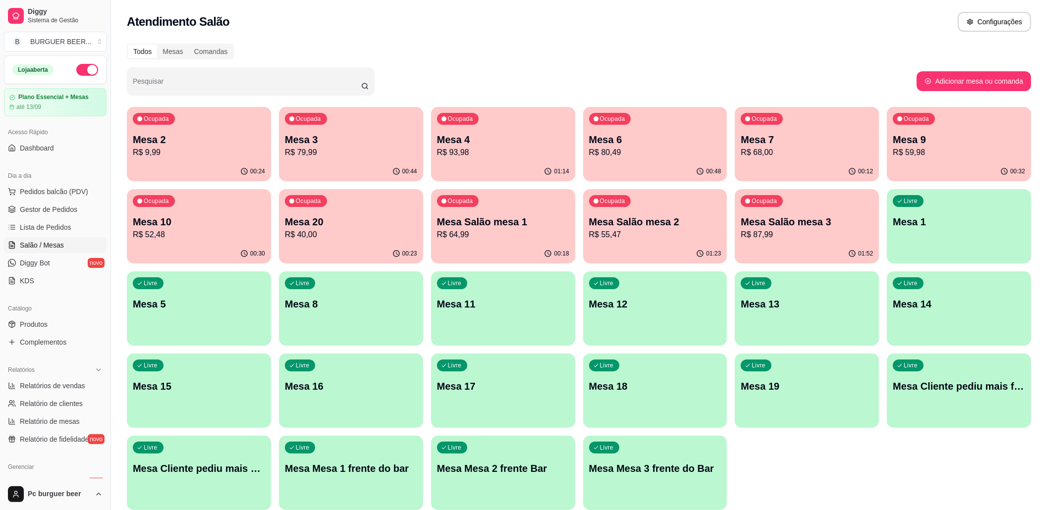
click at [802, 159] on div "Ocupada Mesa 7 R$ 68,00" at bounding box center [807, 134] width 144 height 55
click at [656, 143] on p "Mesa 6" at bounding box center [655, 140] width 132 height 14
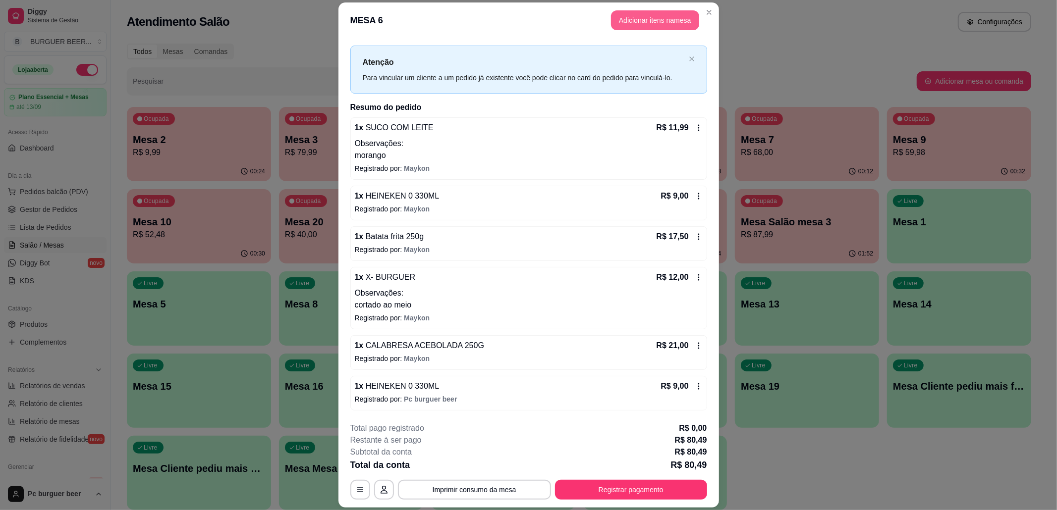
click at [635, 22] on button "Adicionar itens na mesa" at bounding box center [655, 20] width 88 height 20
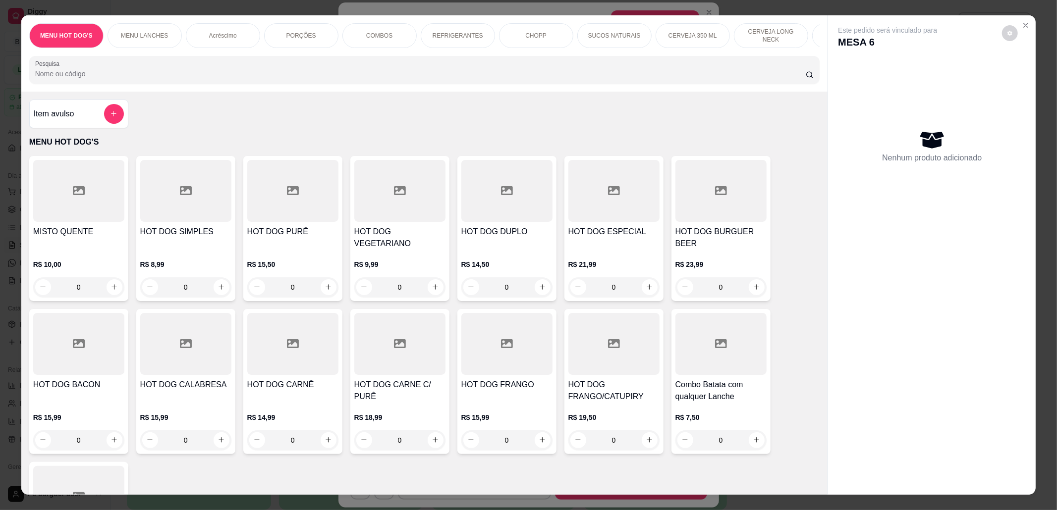
click at [686, 28] on div "CERVEJA 350 ML" at bounding box center [692, 35] width 74 height 25
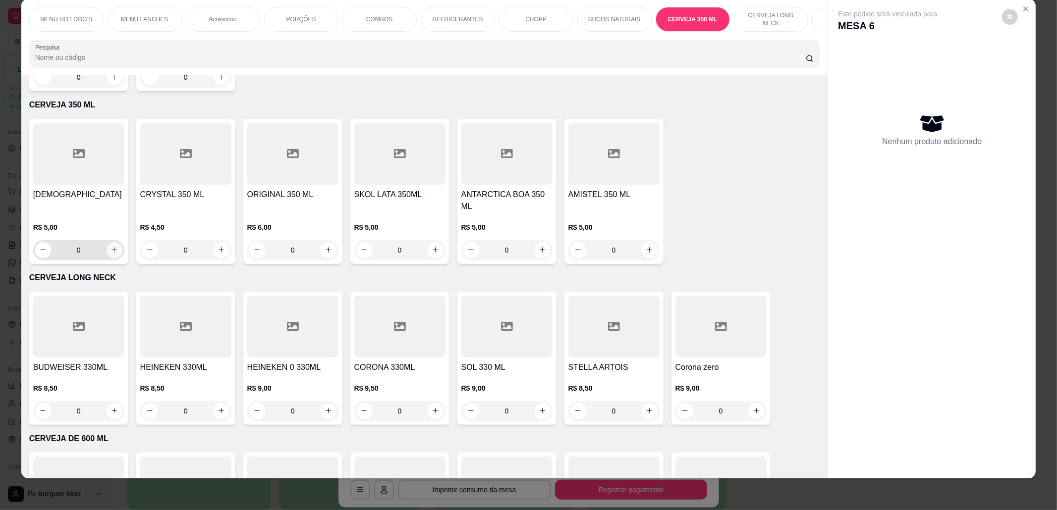
click at [116, 242] on button "increase-product-quantity" at bounding box center [115, 250] width 16 height 16
type input "1"
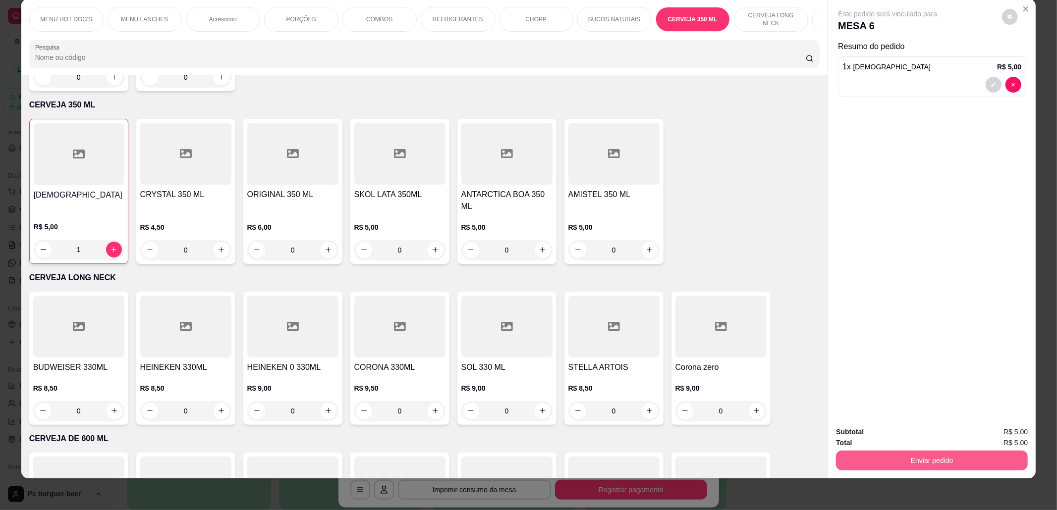
click at [970, 456] on button "Enviar pedido" at bounding box center [932, 461] width 192 height 20
click at [928, 433] on button "Não registrar e enviar pedido" at bounding box center [898, 437] width 103 height 19
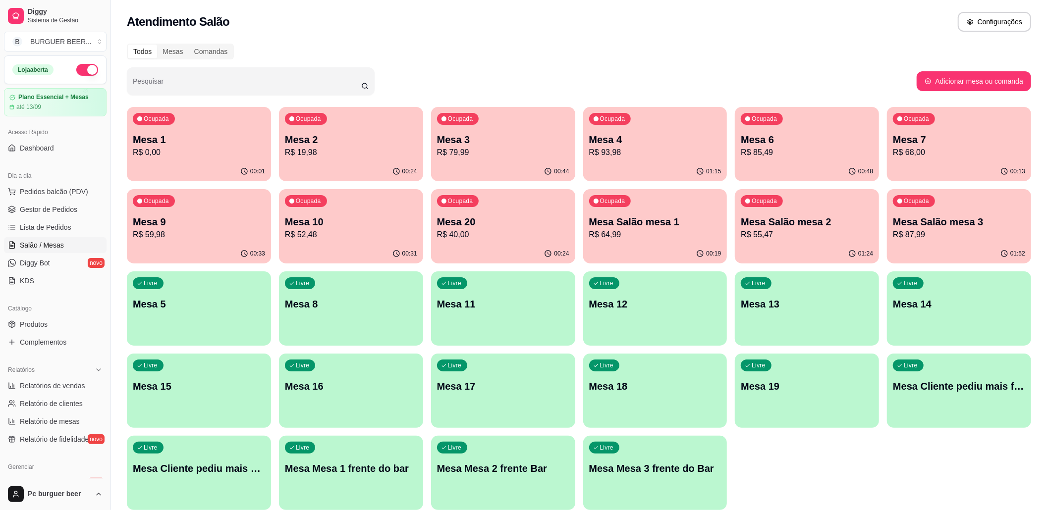
click at [383, 219] on p "Mesa 10" at bounding box center [351, 222] width 132 height 14
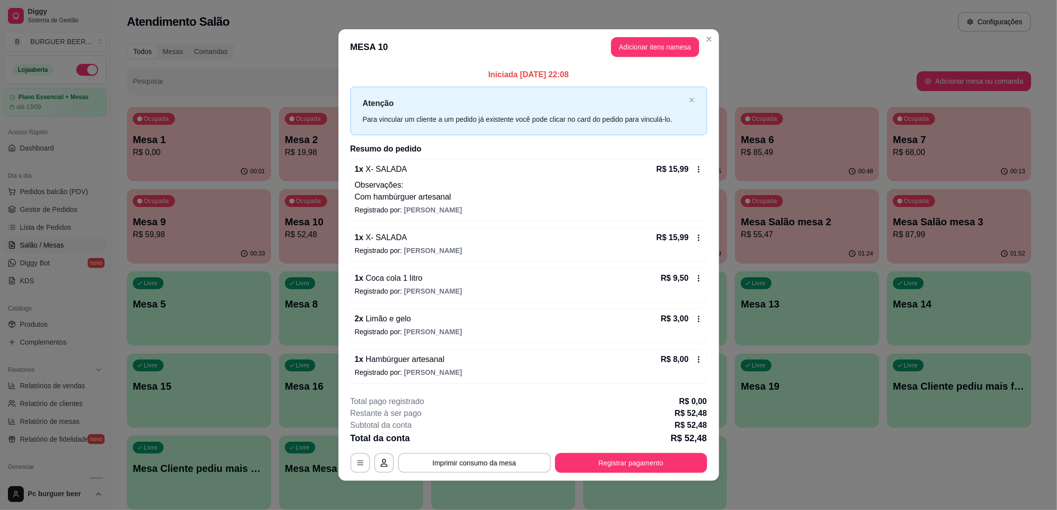
scroll to position [3, 0]
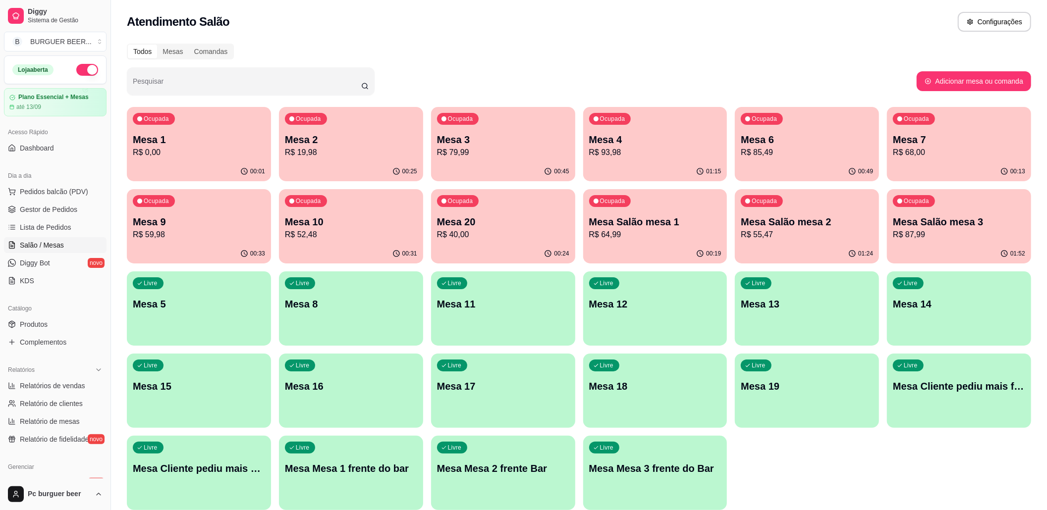
click at [314, 143] on p "Mesa 2" at bounding box center [351, 140] width 132 height 14
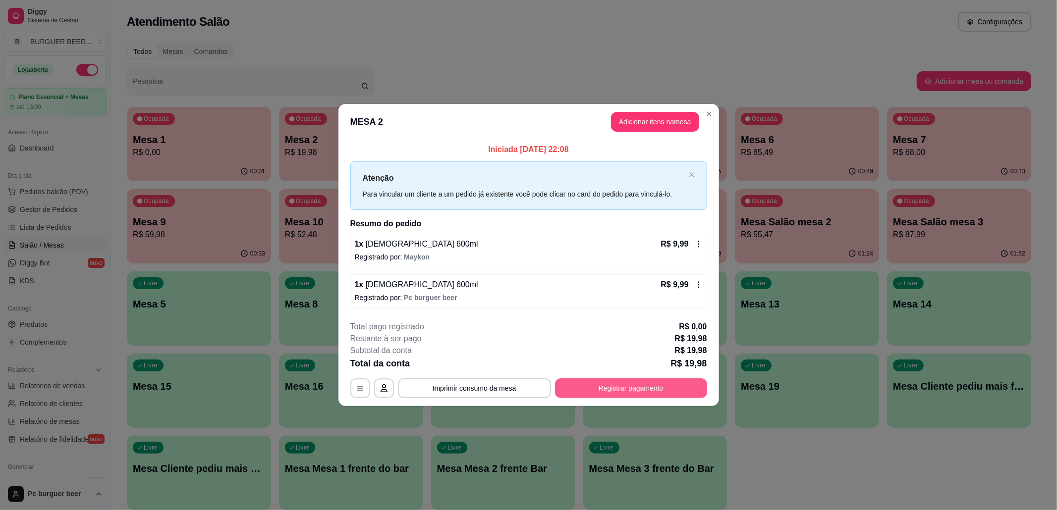
click at [595, 390] on button "Registrar pagamento" at bounding box center [631, 389] width 152 height 20
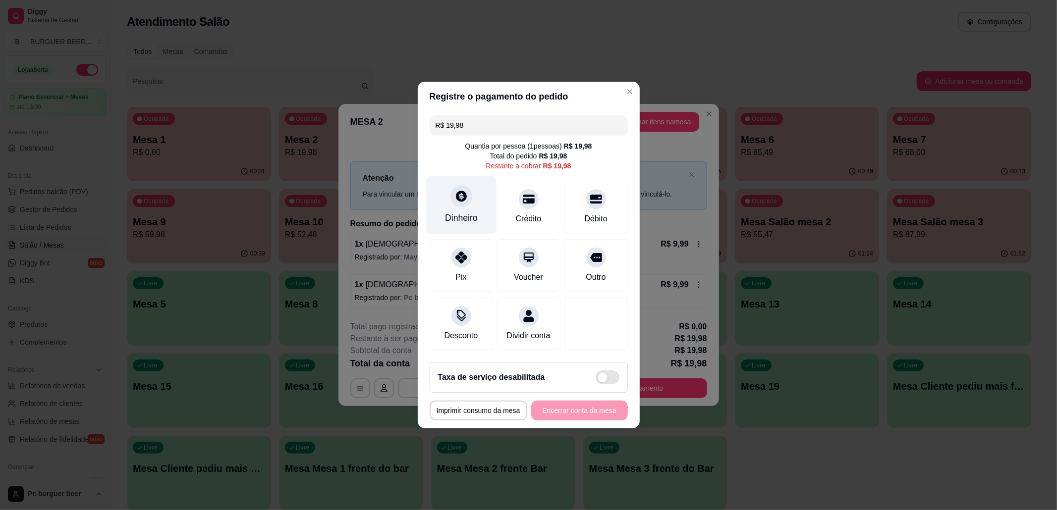
click at [470, 200] on div "Dinheiro" at bounding box center [461, 205] width 70 height 58
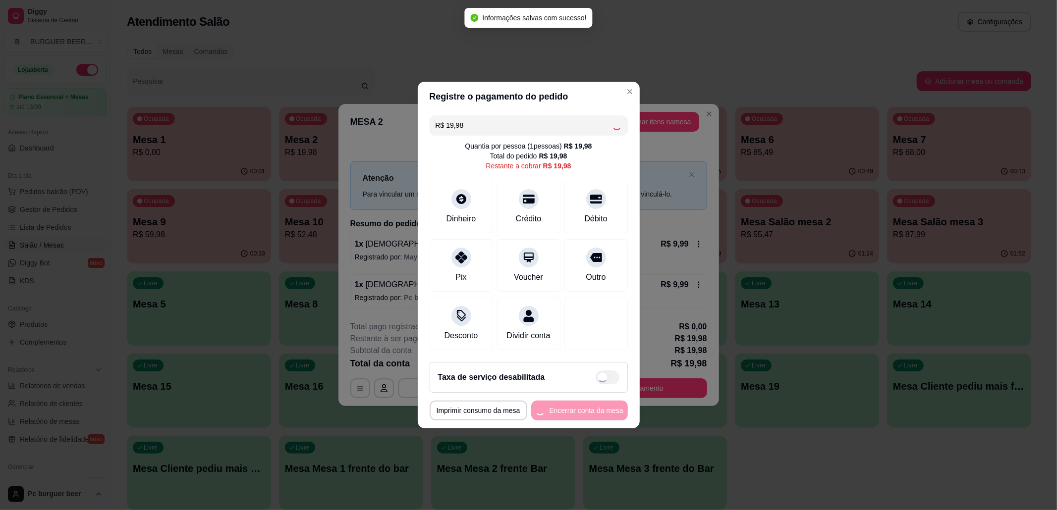
type input "R$ 0,00"
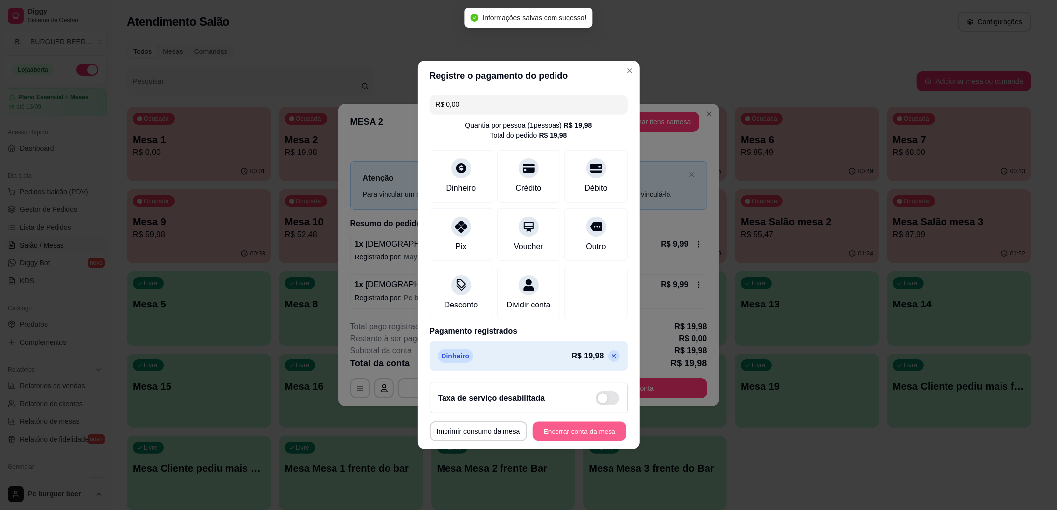
click at [589, 437] on button "Encerrar conta da mesa" at bounding box center [580, 431] width 94 height 19
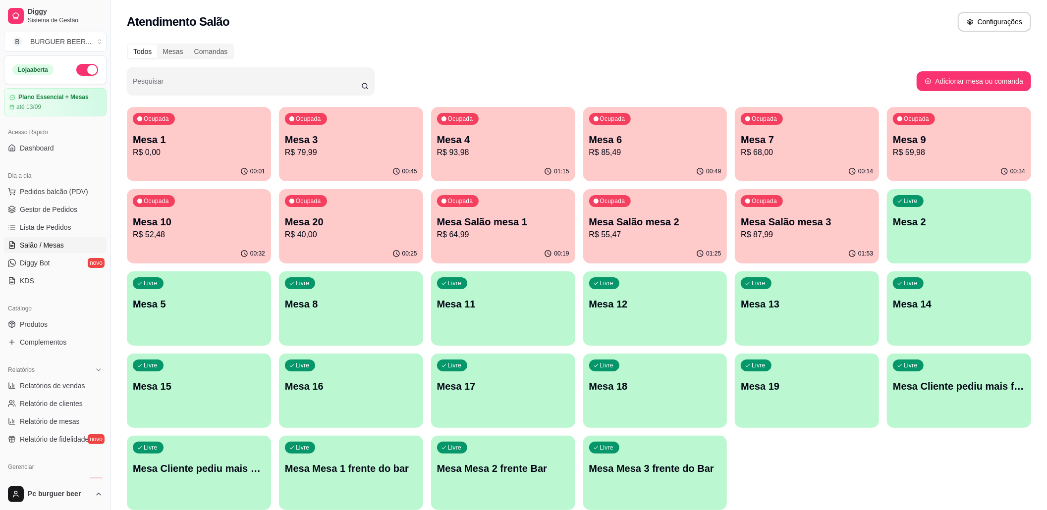
click at [193, 138] on p "Mesa 1" at bounding box center [199, 140] width 132 height 14
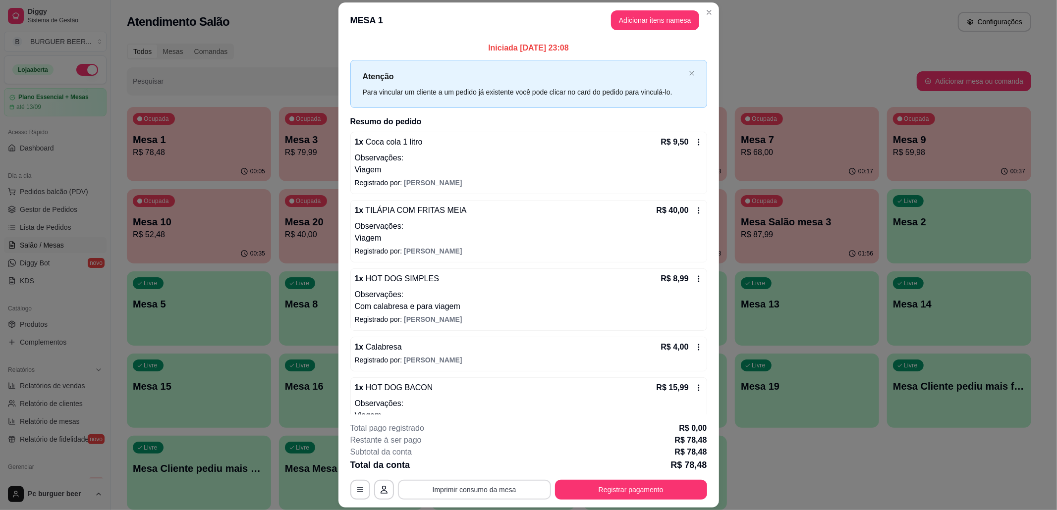
click at [477, 487] on button "Imprimir consumo da mesa" at bounding box center [474, 490] width 153 height 20
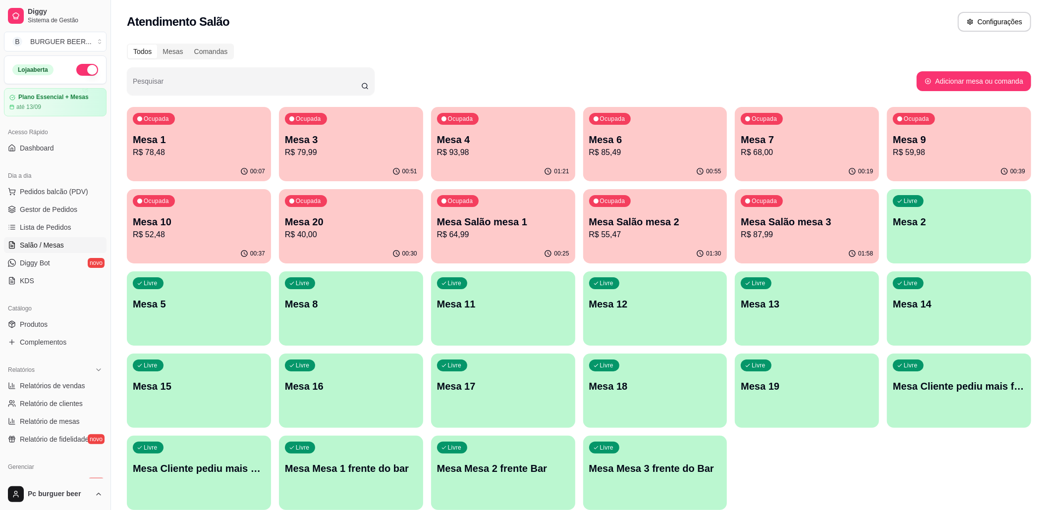
click at [194, 142] on p "Mesa 1" at bounding box center [199, 140] width 132 height 14
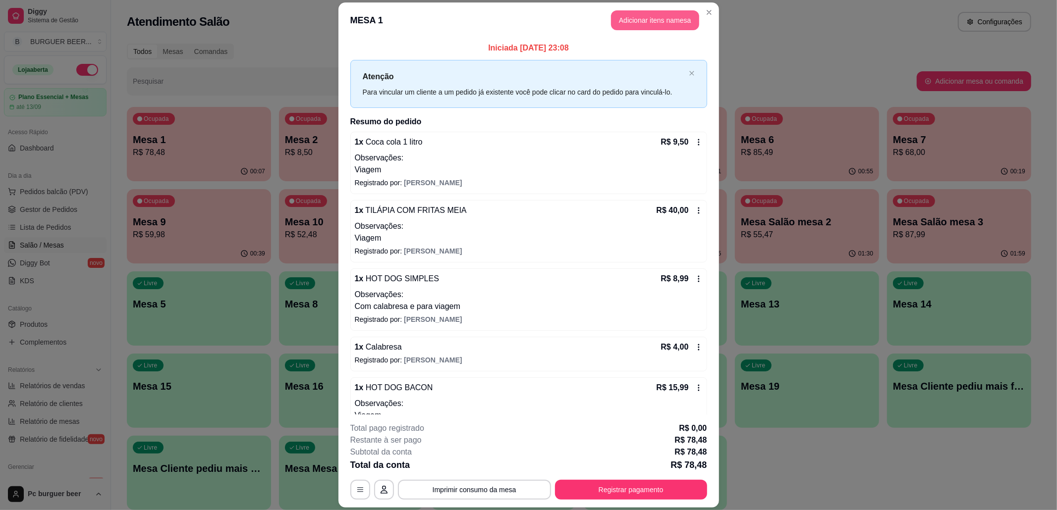
click at [634, 19] on button "Adicionar itens na mesa" at bounding box center [655, 20] width 88 height 20
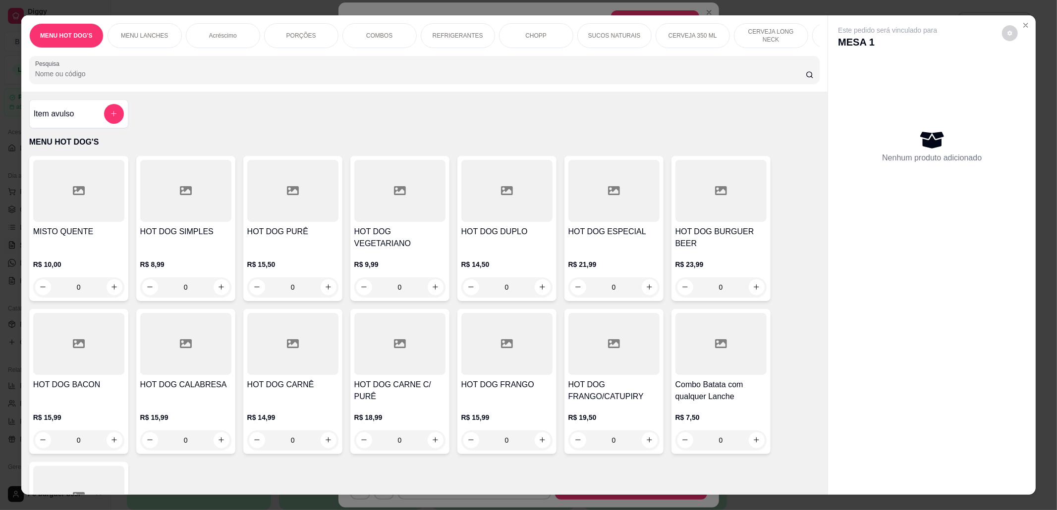
click at [450, 30] on div "REFRIGERANTES" at bounding box center [458, 35] width 74 height 25
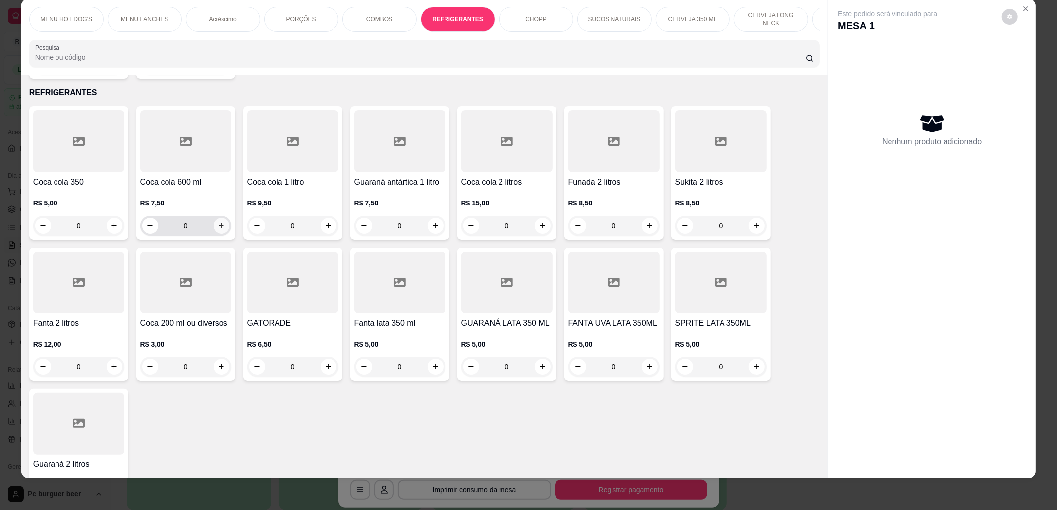
click at [218, 222] on icon "increase-product-quantity" at bounding box center [221, 225] width 7 height 7
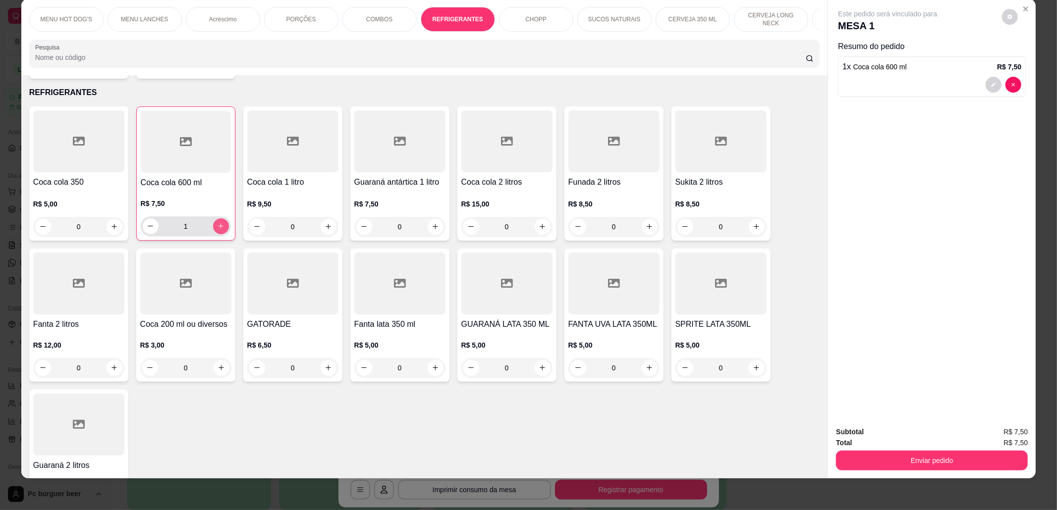
type input "1"
click at [869, 458] on button "Enviar pedido" at bounding box center [932, 461] width 192 height 20
click at [885, 430] on button "Não registrar e enviar pedido" at bounding box center [898, 437] width 103 height 19
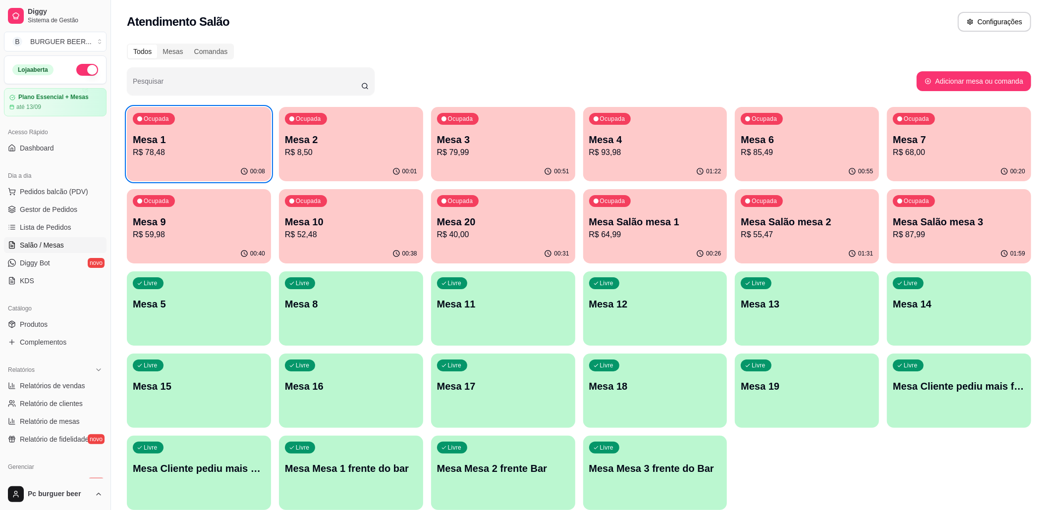
click at [660, 147] on p "R$ 93,98" at bounding box center [655, 153] width 132 height 12
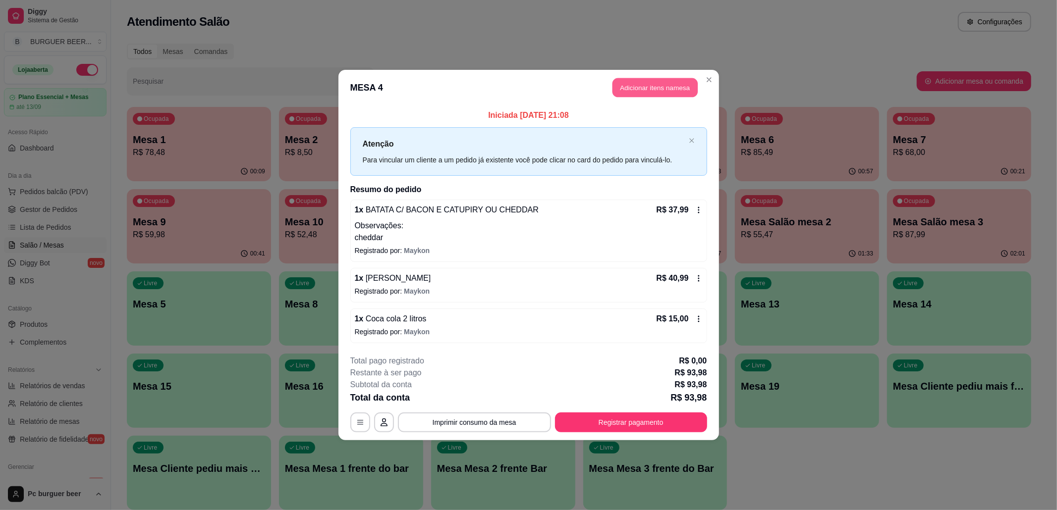
click at [643, 86] on button "Adicionar itens na mesa" at bounding box center [654, 87] width 85 height 19
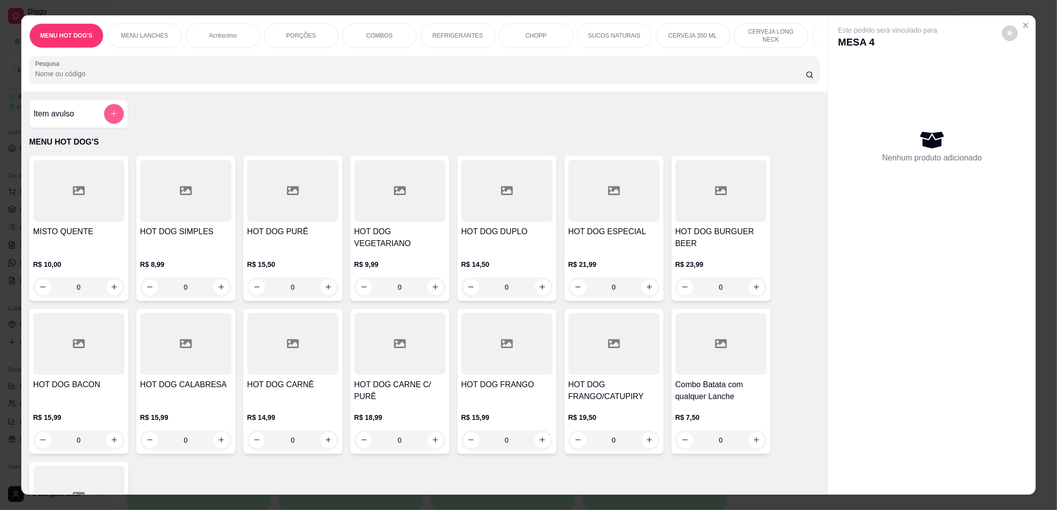
click at [111, 118] on button "add-separate-item" at bounding box center [114, 114] width 20 height 20
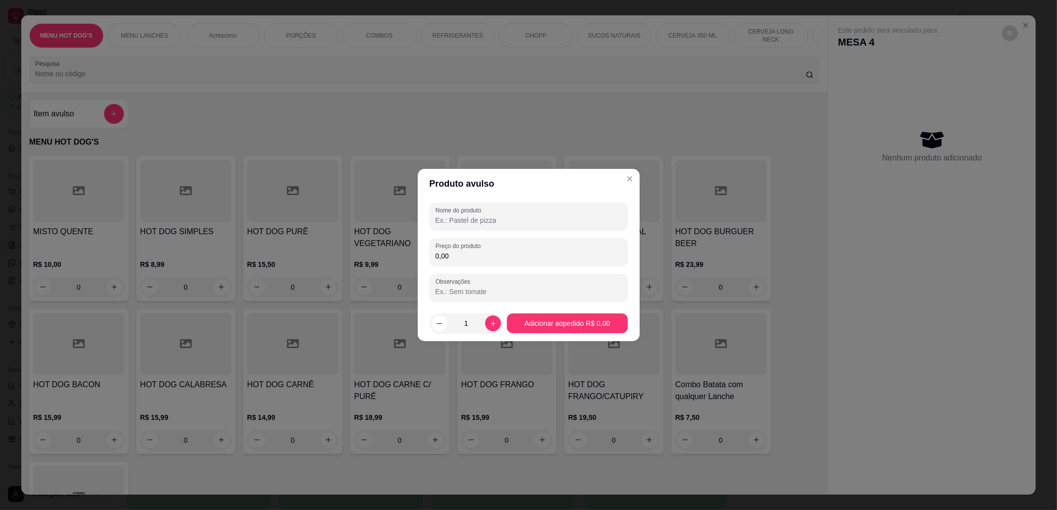
click at [530, 221] on input "Nome do produto" at bounding box center [529, 221] width 186 height 10
type input "FINI"
click at [547, 258] on input "0,00" at bounding box center [529, 256] width 186 height 10
type input "3,00"
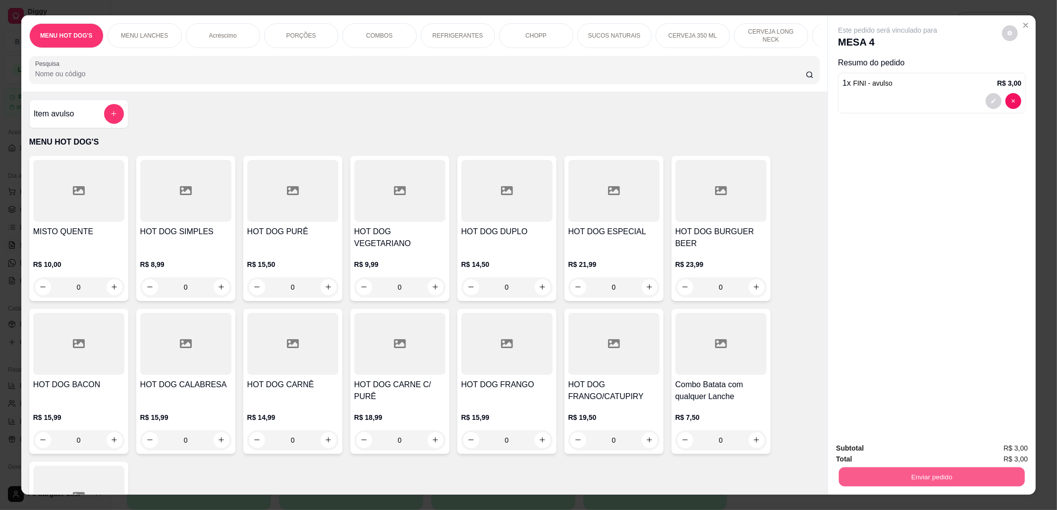
click at [942, 475] on button "Enviar pedido" at bounding box center [932, 477] width 186 height 19
click at [918, 454] on button "Não registrar e enviar pedido" at bounding box center [898, 453] width 103 height 19
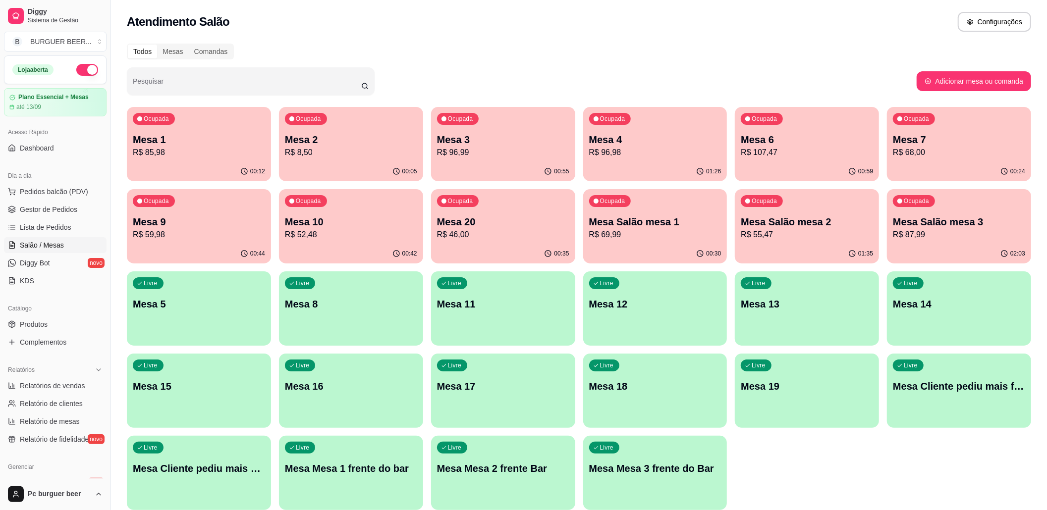
click at [795, 225] on p "Mesa Salão mesa 2" at bounding box center [807, 222] width 132 height 14
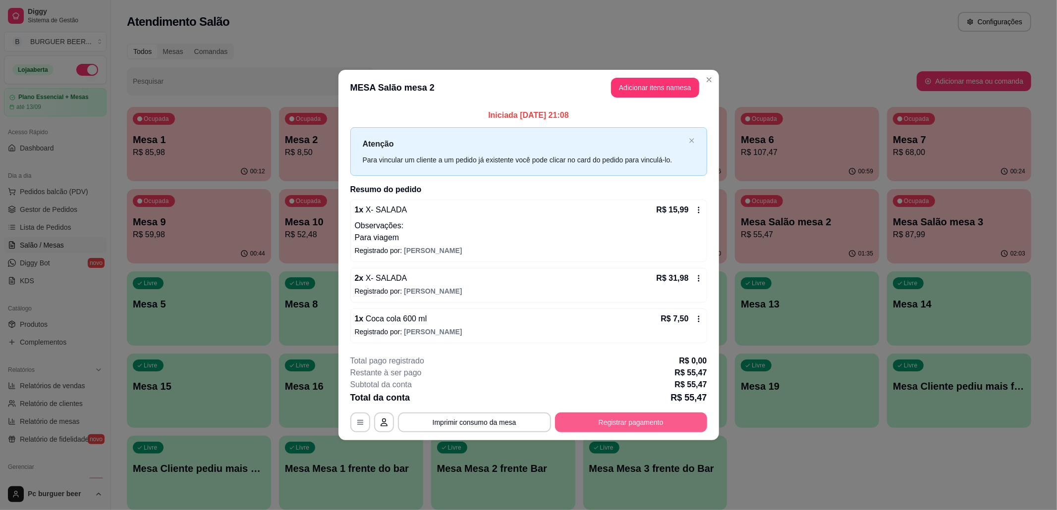
click at [595, 421] on button "Registrar pagamento" at bounding box center [631, 423] width 152 height 20
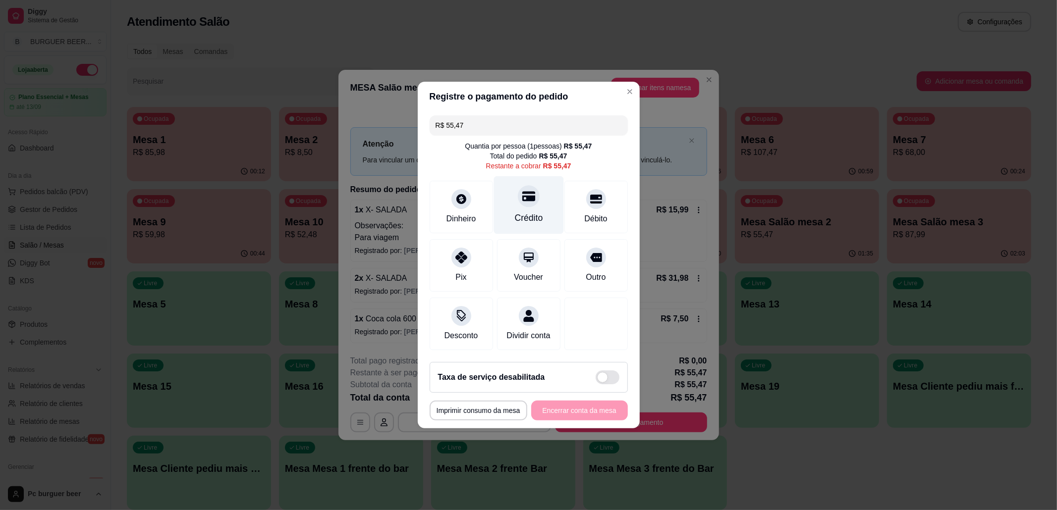
click at [544, 204] on div "Crédito" at bounding box center [528, 205] width 70 height 58
type input "R$ 0,00"
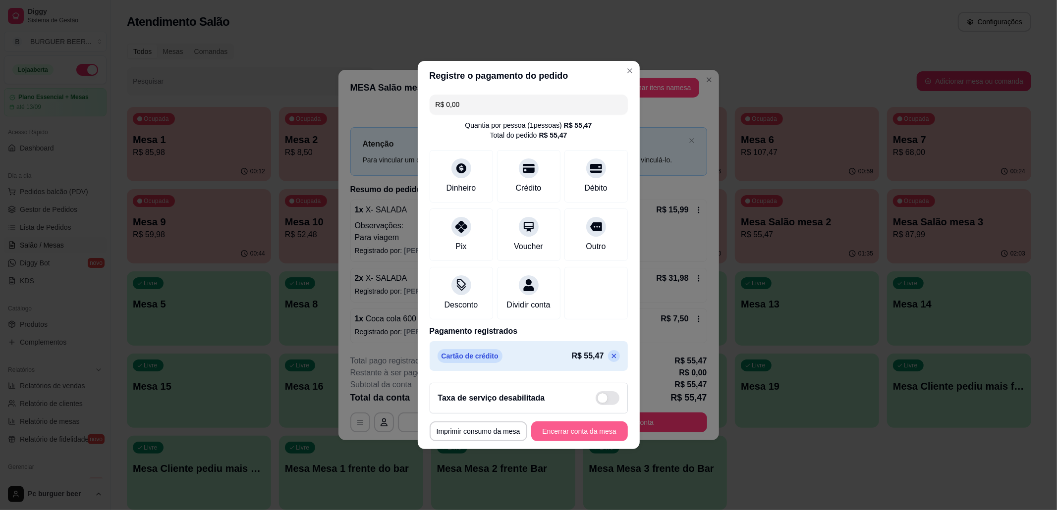
click at [557, 438] on button "Encerrar conta da mesa" at bounding box center [579, 432] width 97 height 20
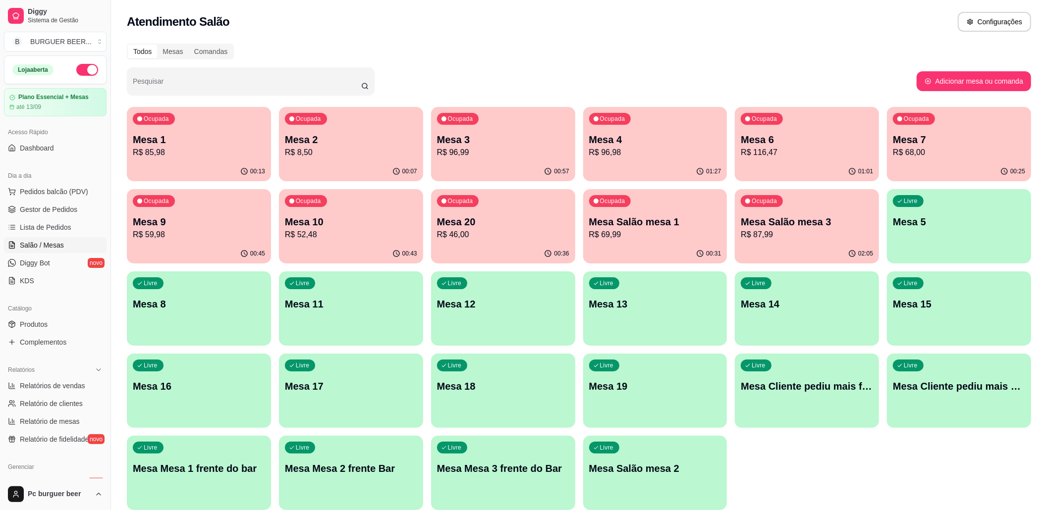
click at [803, 218] on p "Mesa Salão mesa 3" at bounding box center [807, 222] width 132 height 14
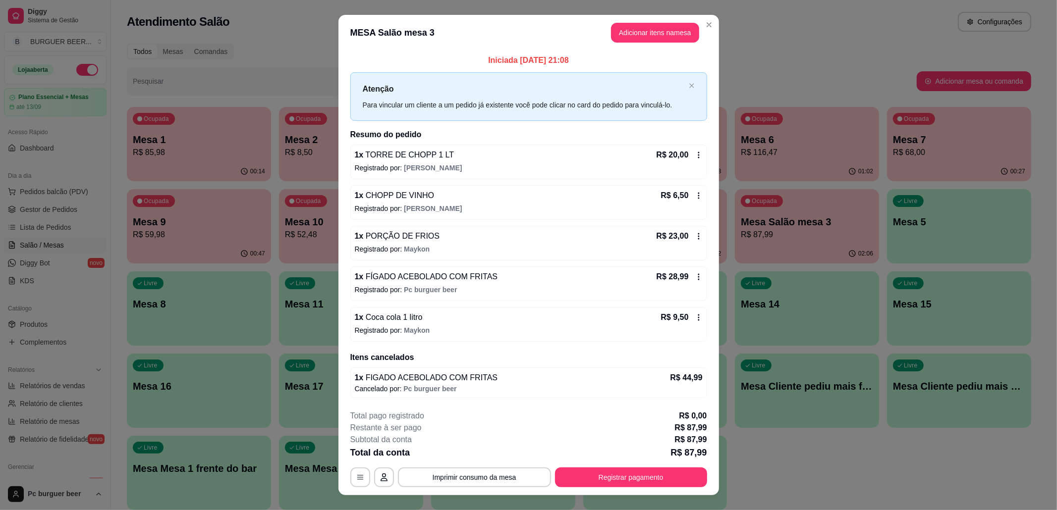
scroll to position [18, 0]
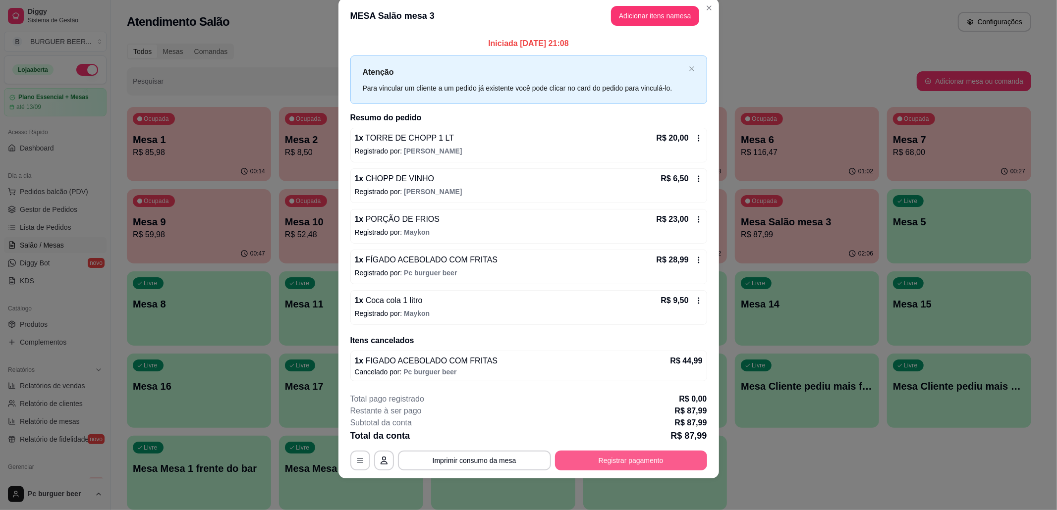
click at [597, 462] on button "Registrar pagamento" at bounding box center [631, 461] width 152 height 20
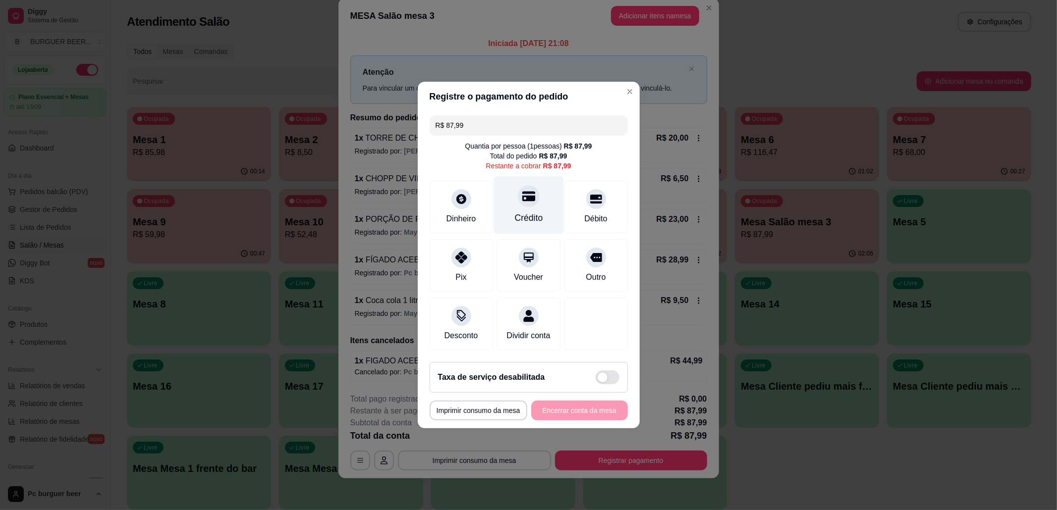
click at [497, 200] on div "Crédito" at bounding box center [528, 205] width 70 height 58
type input "R$ 0,00"
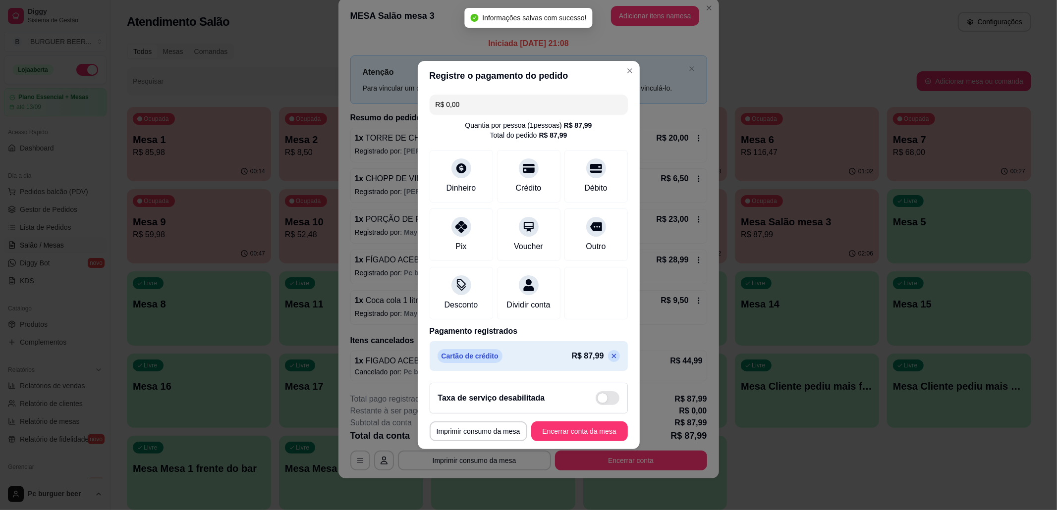
click at [571, 427] on footer "**********" at bounding box center [529, 412] width 222 height 74
click at [573, 437] on button "Encerrar conta da mesa" at bounding box center [580, 431] width 94 height 19
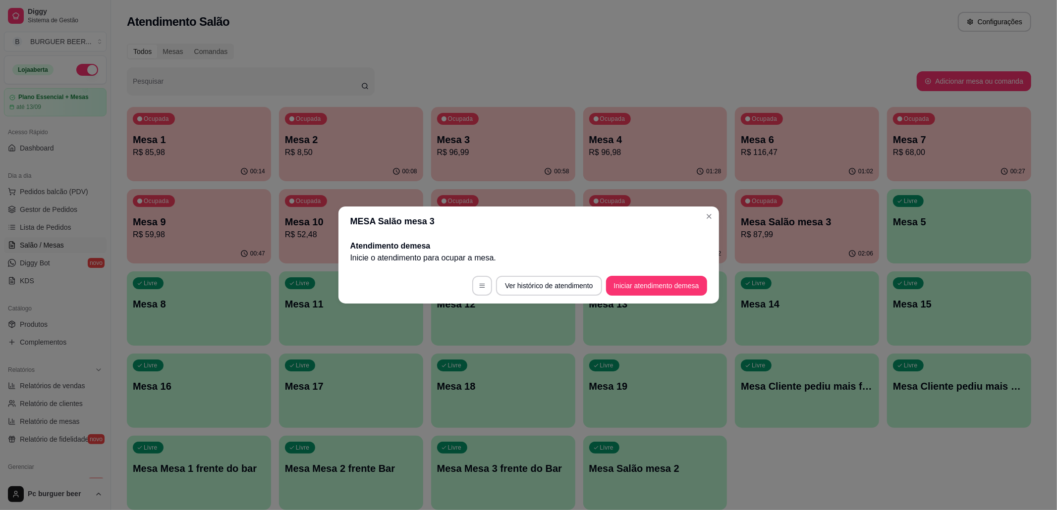
scroll to position [0, 0]
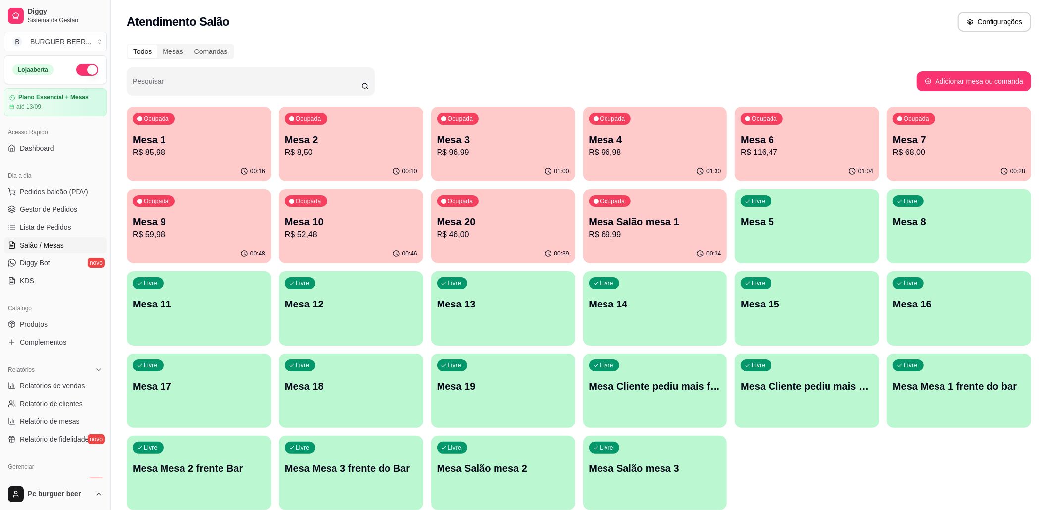
click at [633, 163] on div "01:30" at bounding box center [655, 171] width 144 height 19
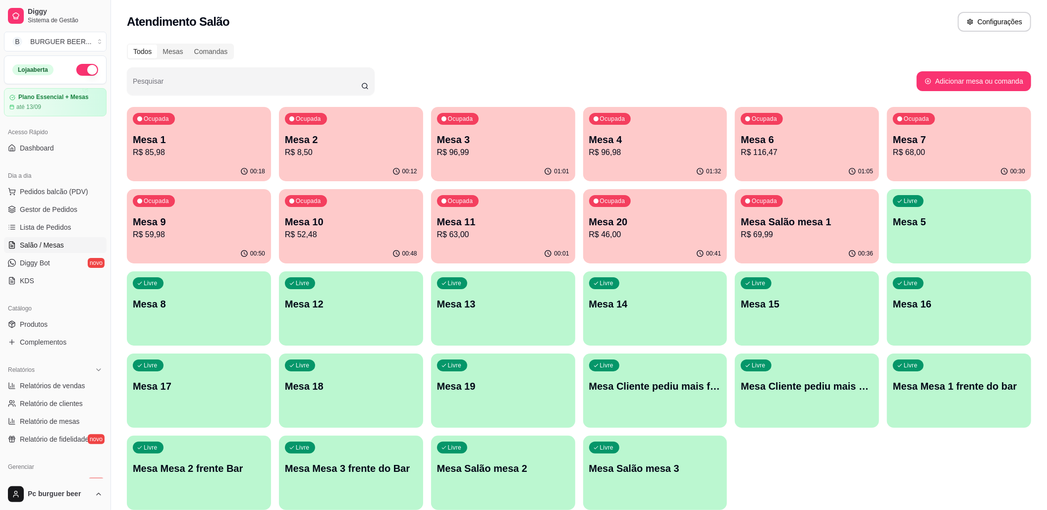
click at [534, 211] on div "Ocupada Mesa 11 R$ 63,00" at bounding box center [503, 216] width 144 height 55
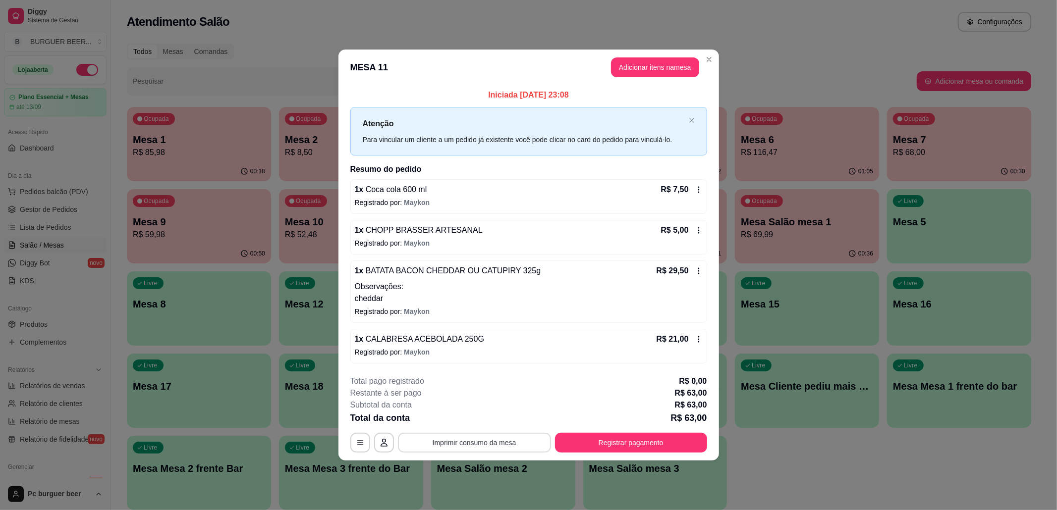
click at [527, 441] on button "Imprimir consumo da mesa" at bounding box center [474, 443] width 153 height 20
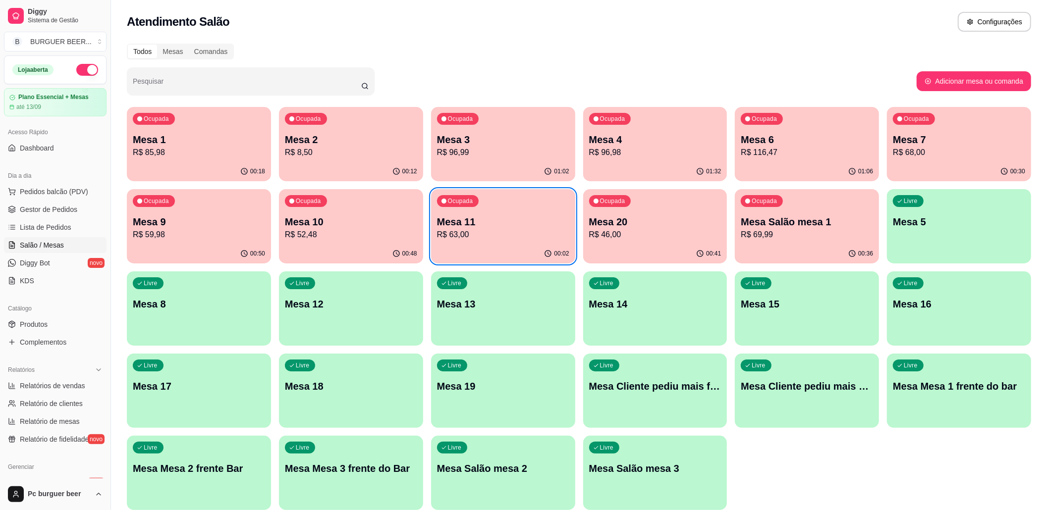
click at [945, 133] on p "Mesa 7" at bounding box center [959, 140] width 132 height 14
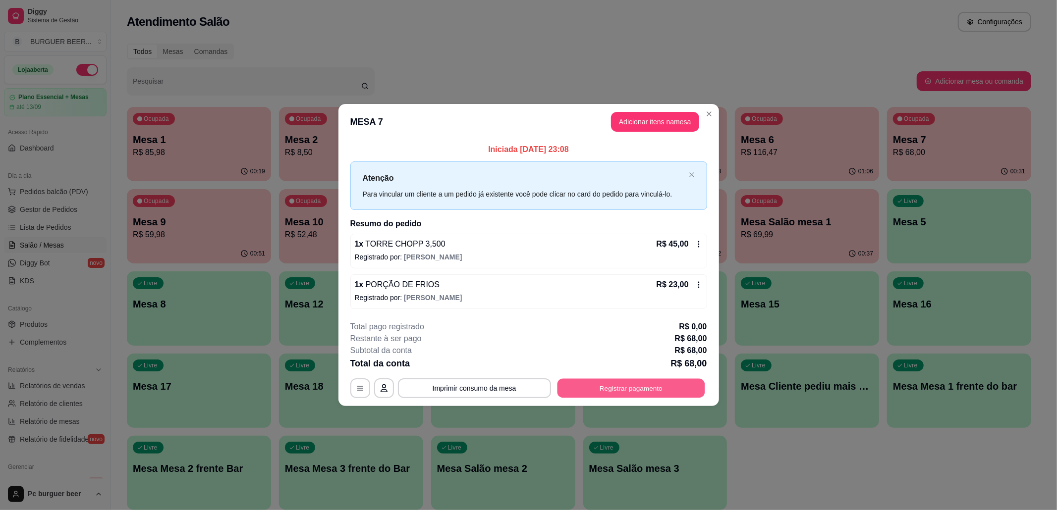
click at [593, 389] on button "Registrar pagamento" at bounding box center [631, 388] width 148 height 19
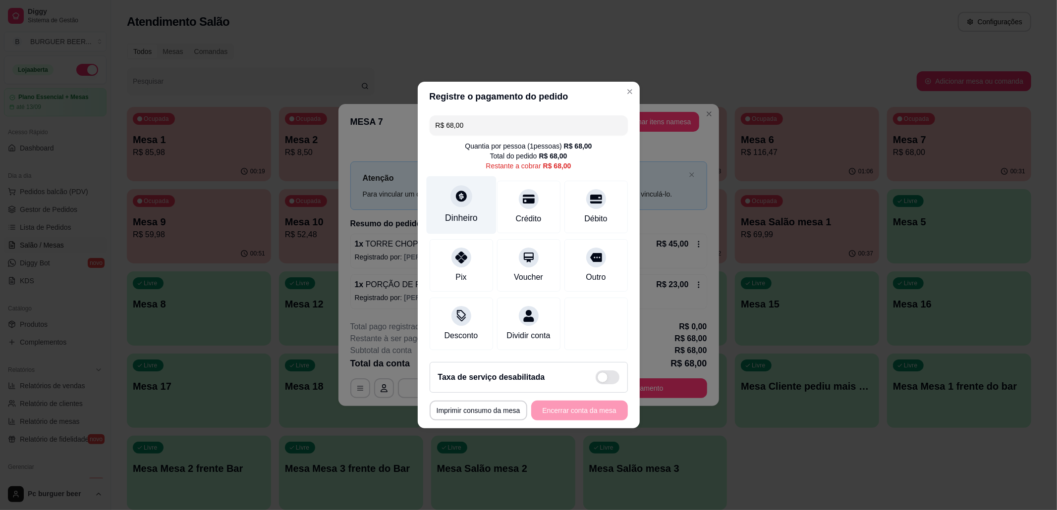
click at [472, 203] on div "Dinheiro" at bounding box center [461, 205] width 70 height 58
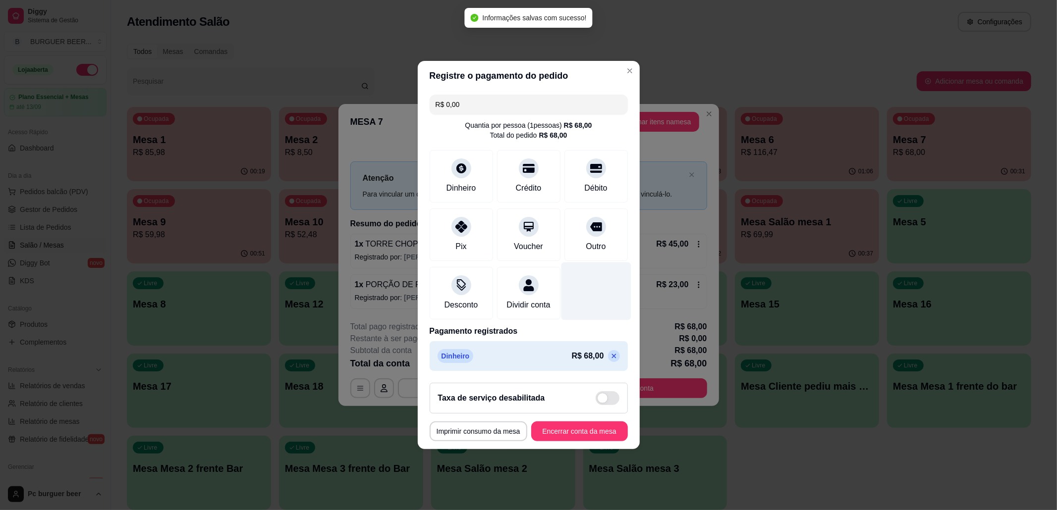
type input "R$ 0,00"
click at [579, 438] on button "Encerrar conta da mesa" at bounding box center [580, 431] width 94 height 19
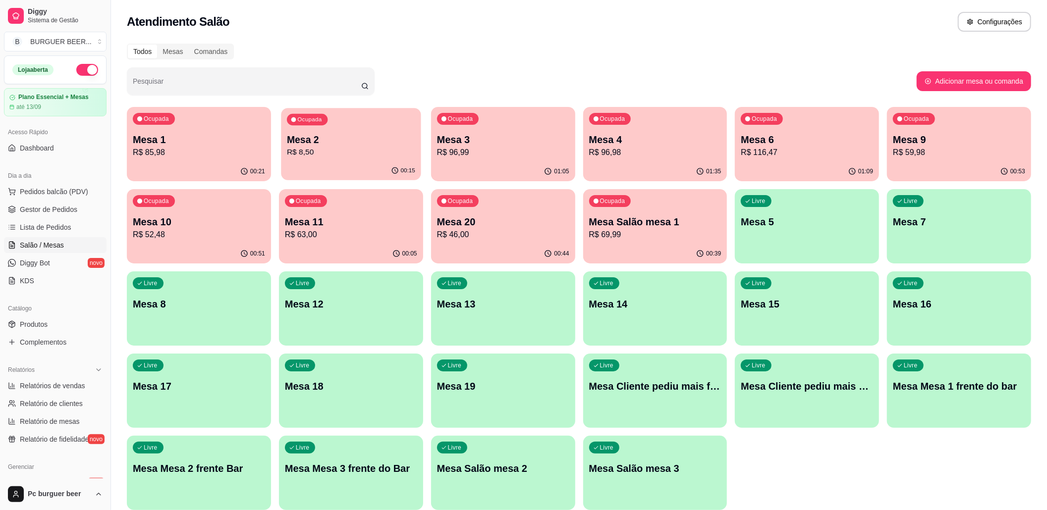
click at [307, 135] on p "Mesa 2" at bounding box center [351, 139] width 128 height 13
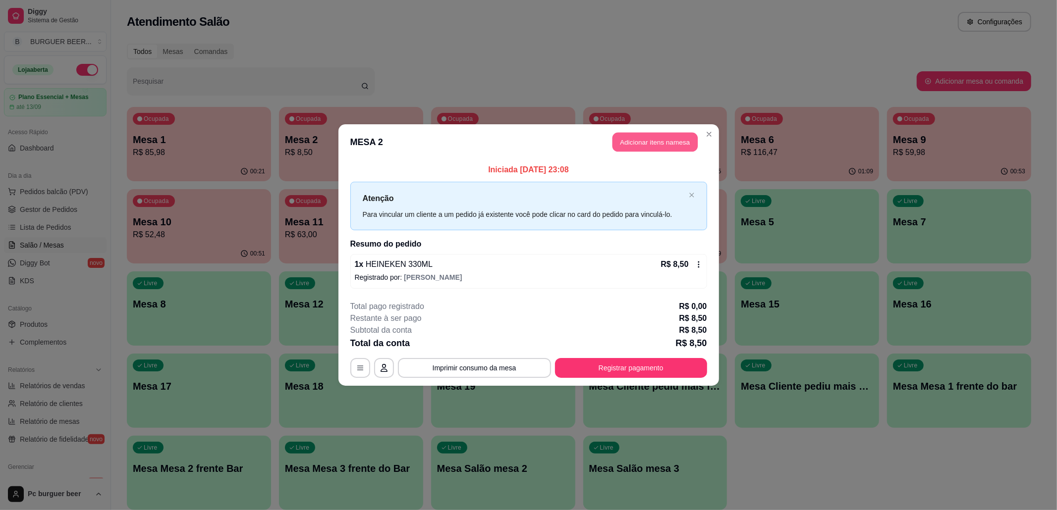
click at [629, 141] on button "Adicionar itens na mesa" at bounding box center [654, 142] width 85 height 19
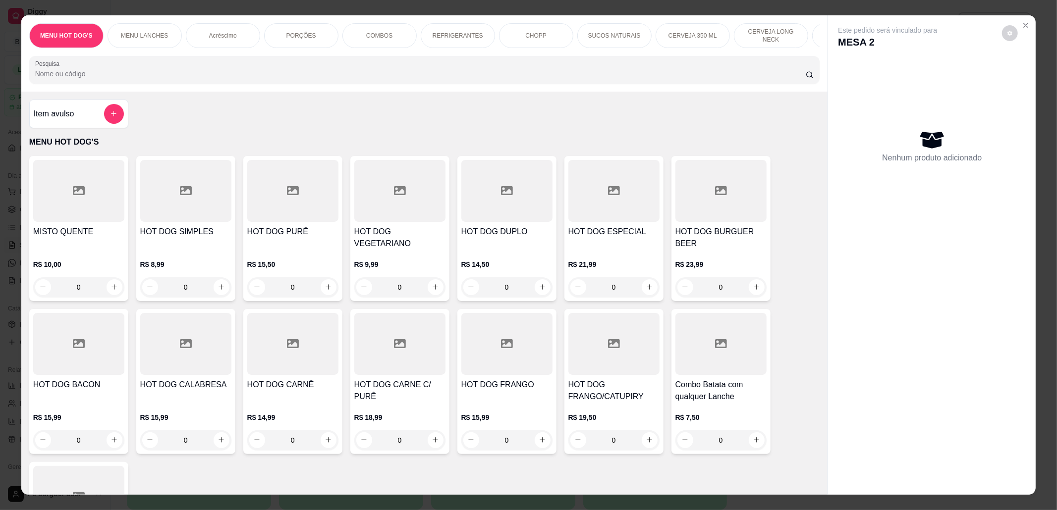
click at [290, 30] on div "PORÇÕES" at bounding box center [301, 35] width 74 height 25
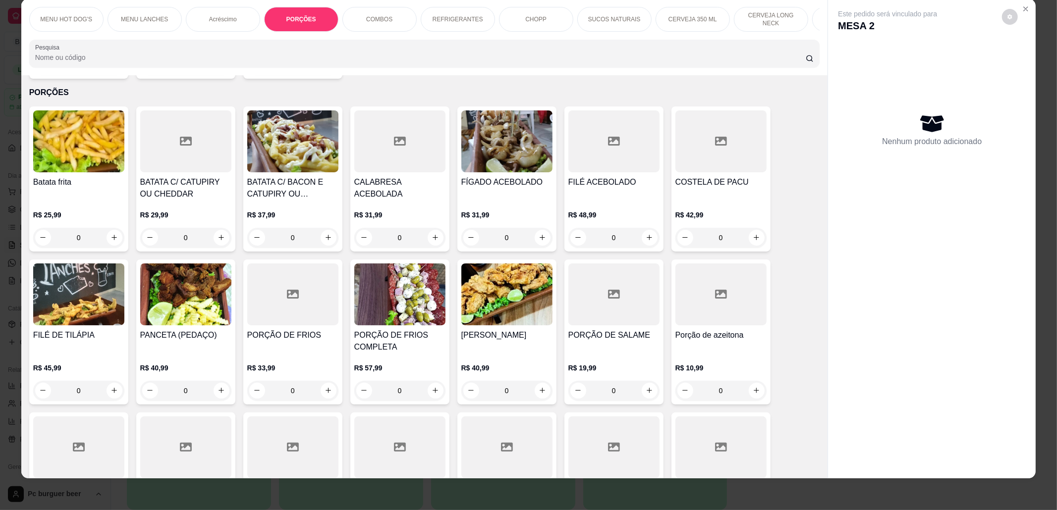
scroll to position [1453, 0]
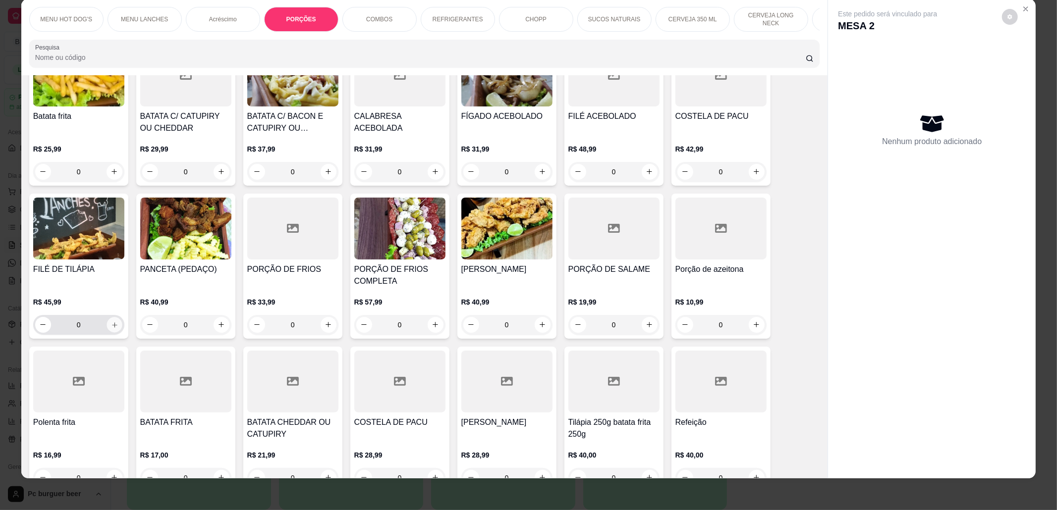
click at [111, 324] on icon "increase-product-quantity" at bounding box center [113, 325] width 7 height 7
type input "1"
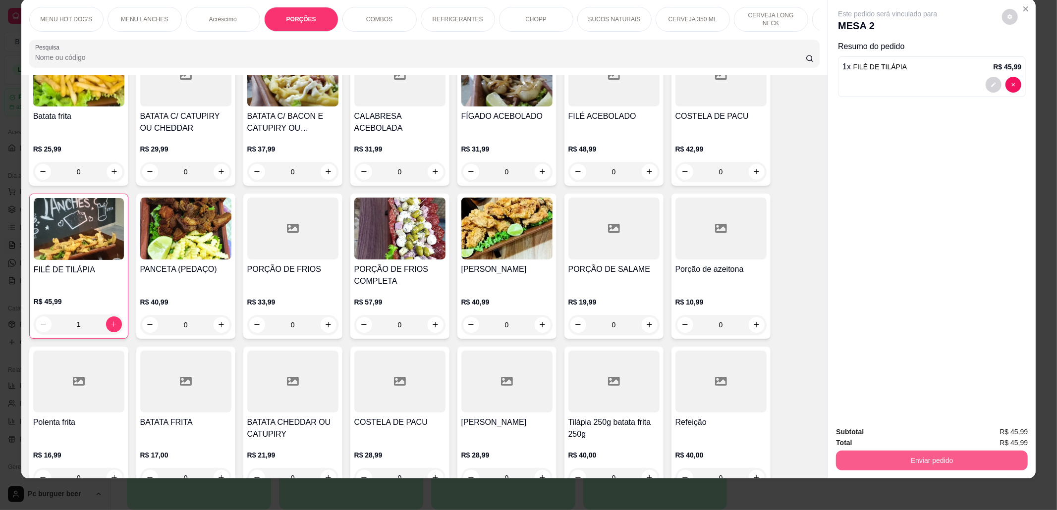
click at [870, 457] on button "Enviar pedido" at bounding box center [932, 461] width 192 height 20
click at [872, 437] on button "Não registrar e enviar pedido" at bounding box center [898, 437] width 103 height 19
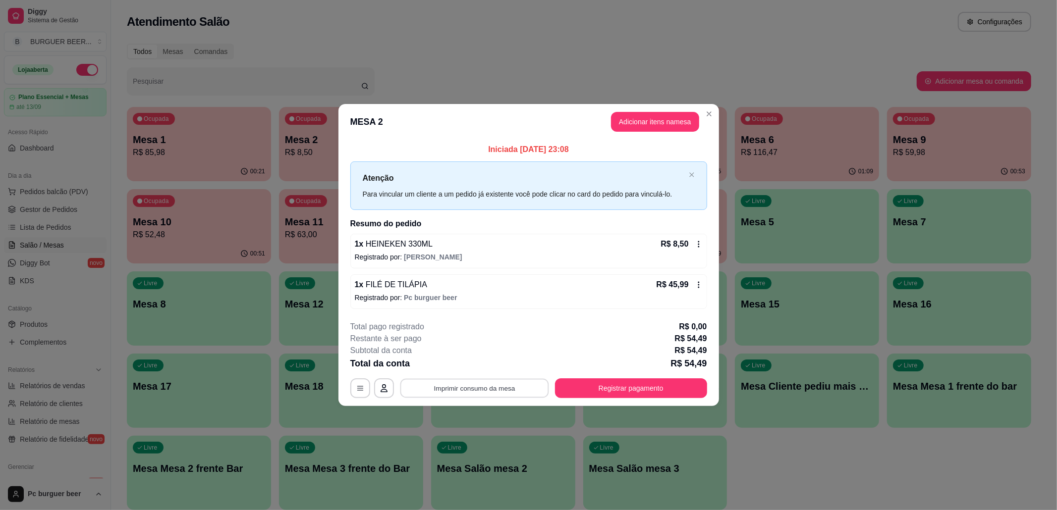
click at [514, 387] on button "Imprimir consumo da mesa" at bounding box center [474, 388] width 149 height 19
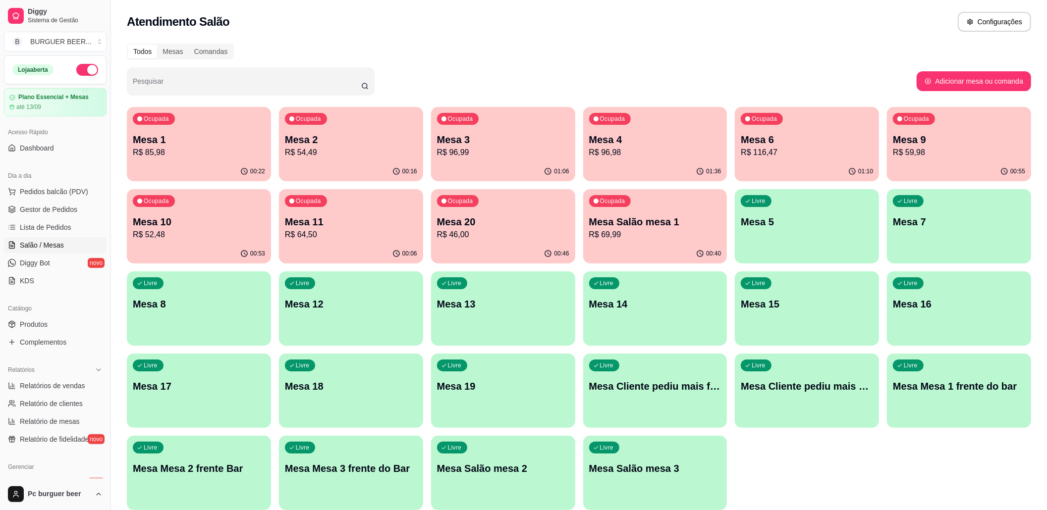
click at [212, 141] on p "Mesa 1" at bounding box center [199, 140] width 132 height 14
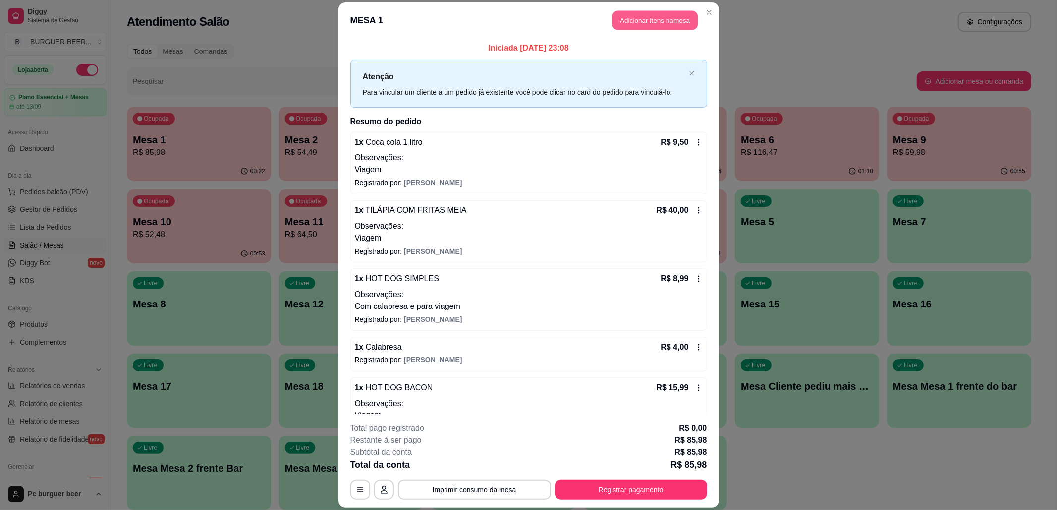
click at [647, 23] on button "Adicionar itens na mesa" at bounding box center [654, 20] width 85 height 19
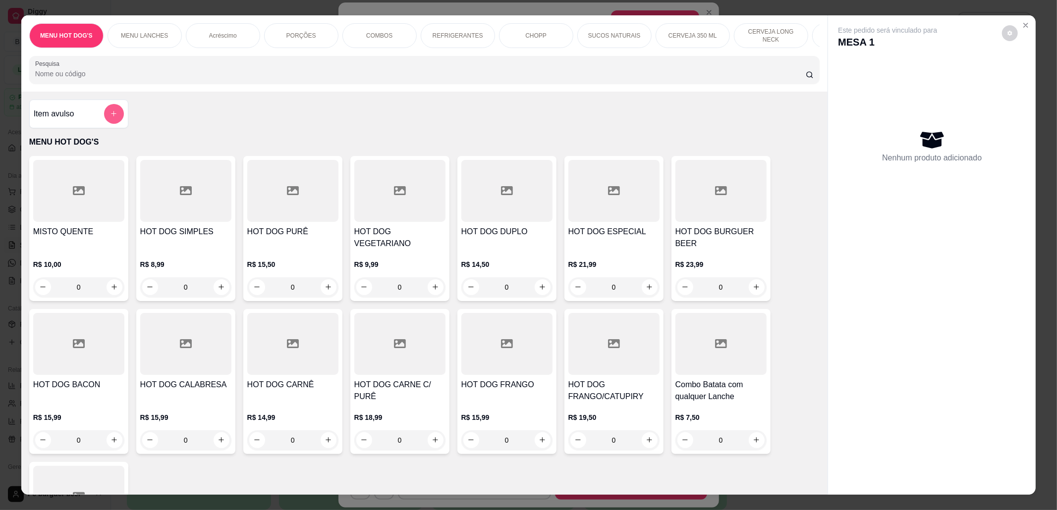
click at [110, 117] on icon "add-separate-item" at bounding box center [113, 113] width 7 height 7
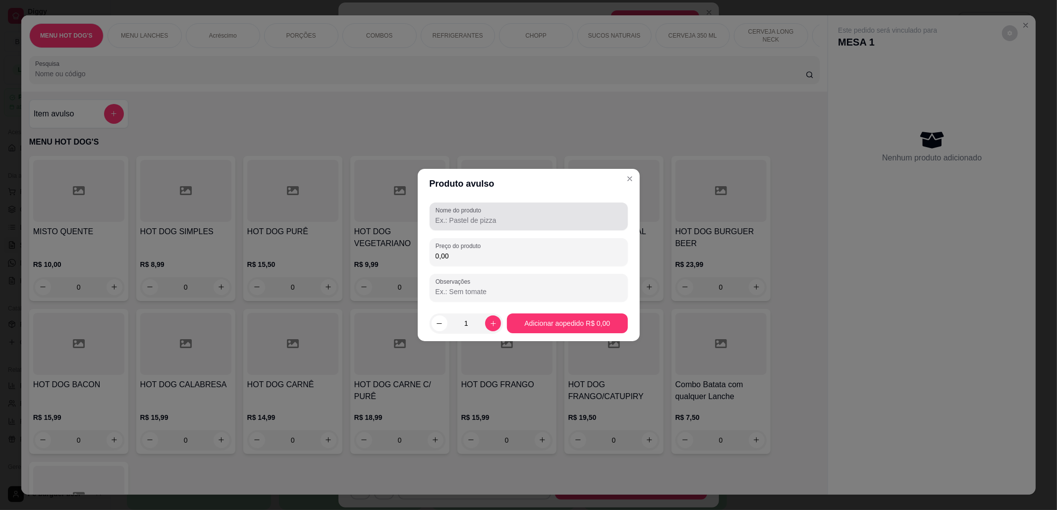
click at [536, 216] on input "Nome do produto" at bounding box center [529, 221] width 186 height 10
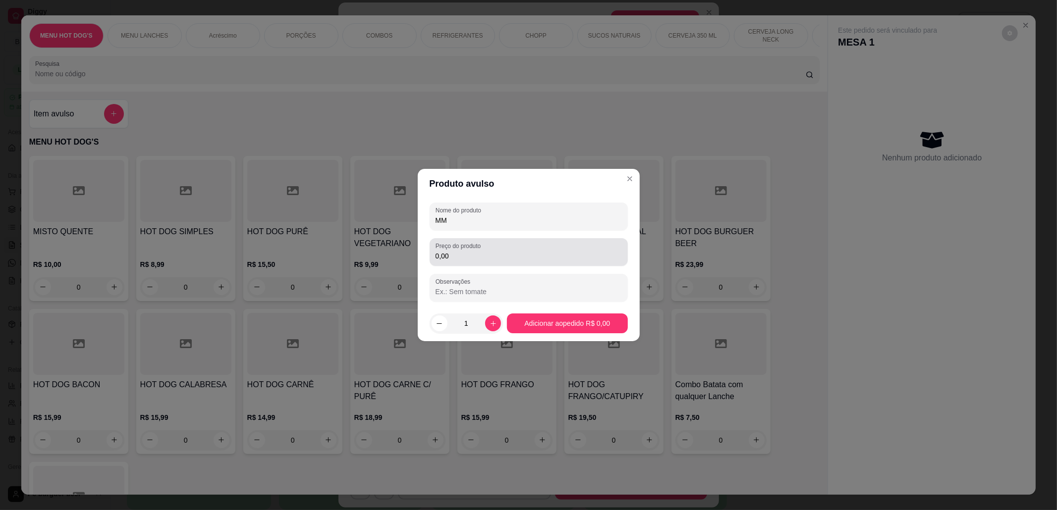
type input "MM"
click at [547, 254] on input "0,00" at bounding box center [529, 256] width 186 height 10
type input "6,50"
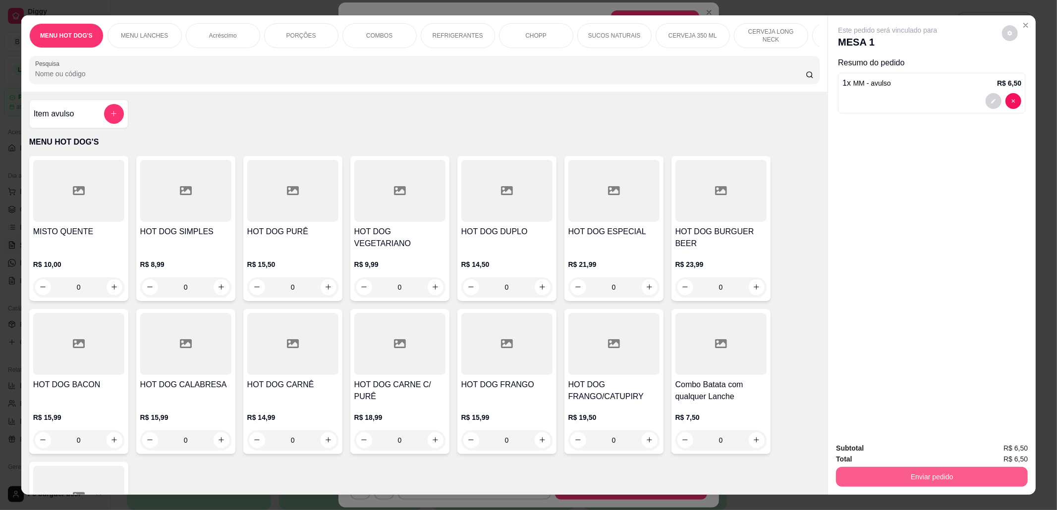
click at [968, 476] on button "Enviar pedido" at bounding box center [932, 477] width 192 height 20
click at [894, 456] on button "Não registrar e enviar pedido" at bounding box center [898, 453] width 103 height 19
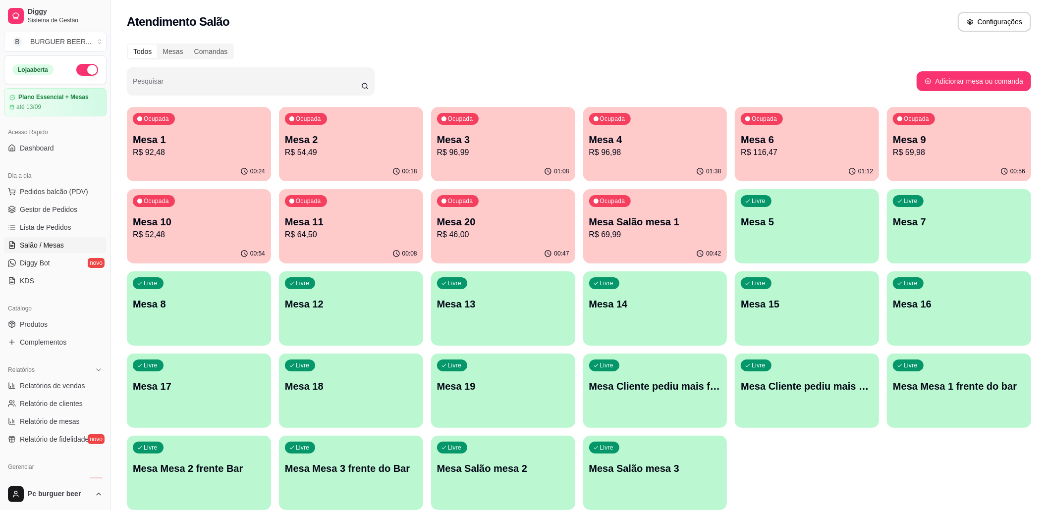
click at [329, 234] on p "R$ 64,50" at bounding box center [351, 235] width 132 height 12
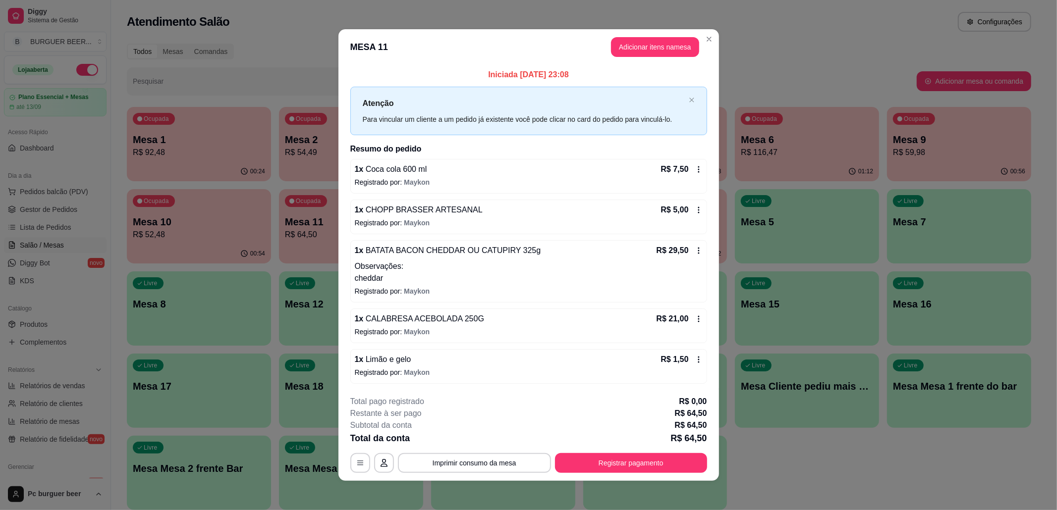
scroll to position [3, 0]
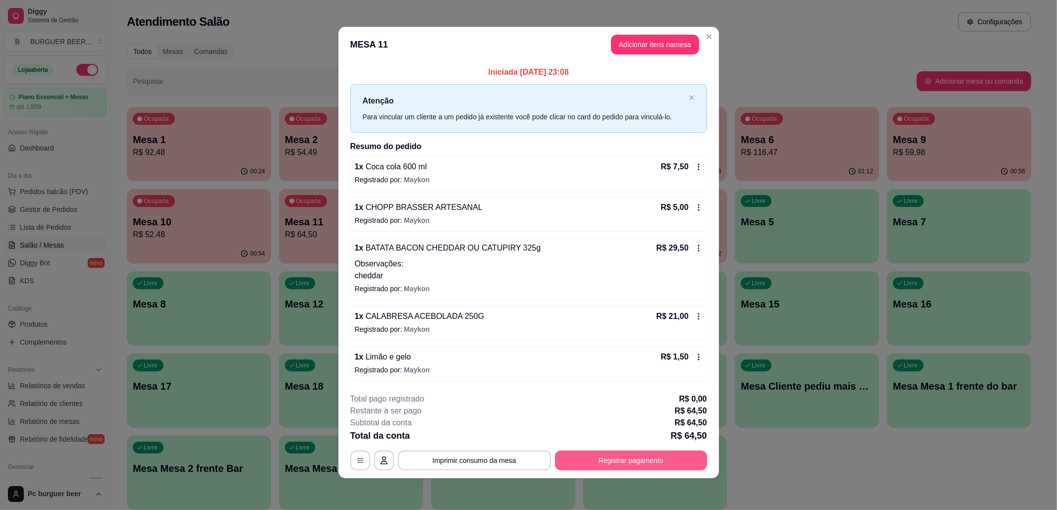
click at [627, 452] on button "Registrar pagamento" at bounding box center [631, 461] width 152 height 20
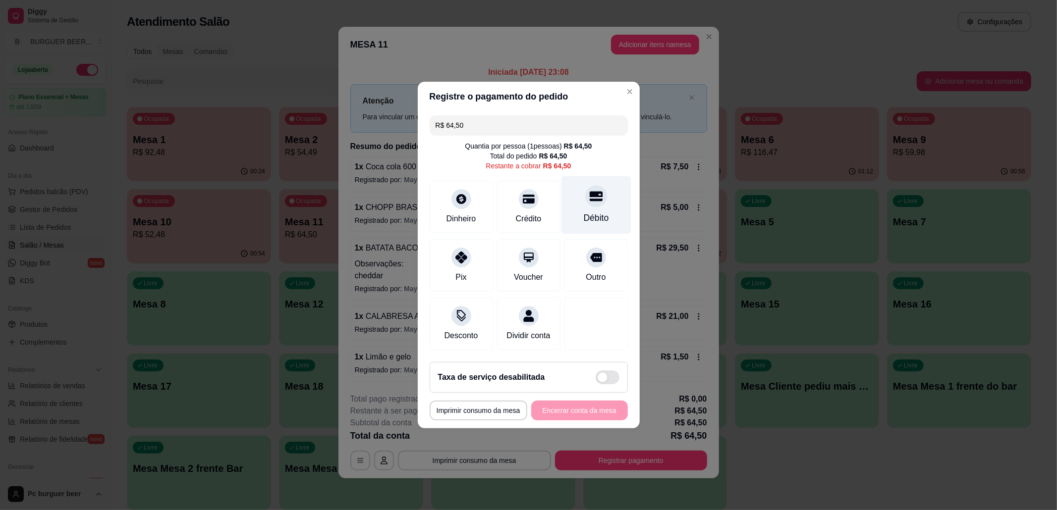
click at [581, 203] on div "Débito" at bounding box center [596, 205] width 70 height 58
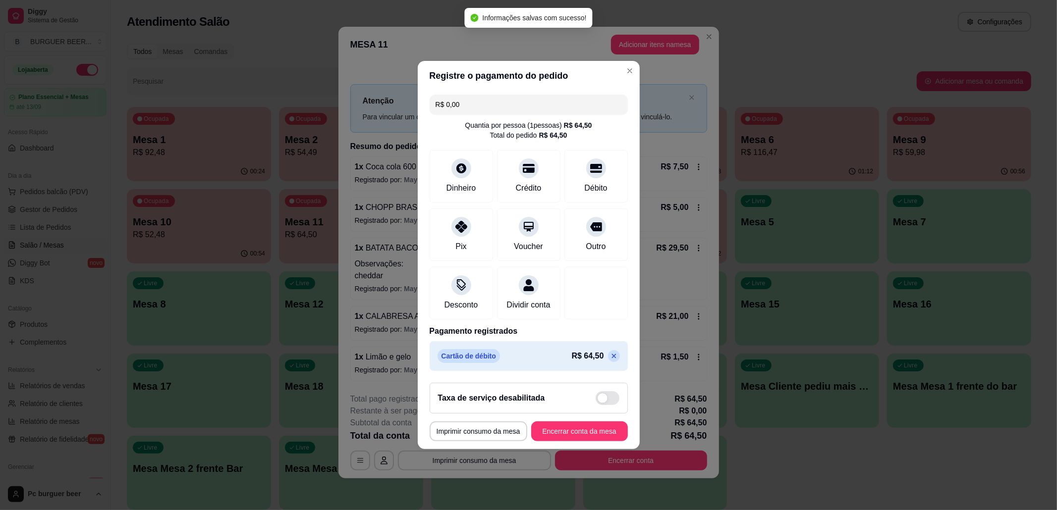
type input "R$ 0,00"
click at [601, 432] on button "Encerrar conta da mesa" at bounding box center [579, 432] width 97 height 20
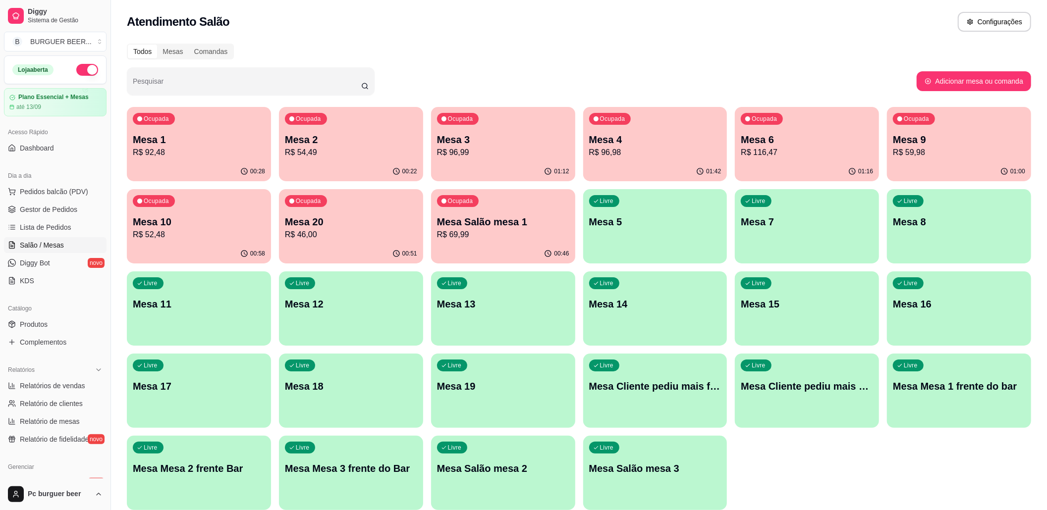
click at [811, 158] on p "R$ 116,47" at bounding box center [807, 153] width 132 height 12
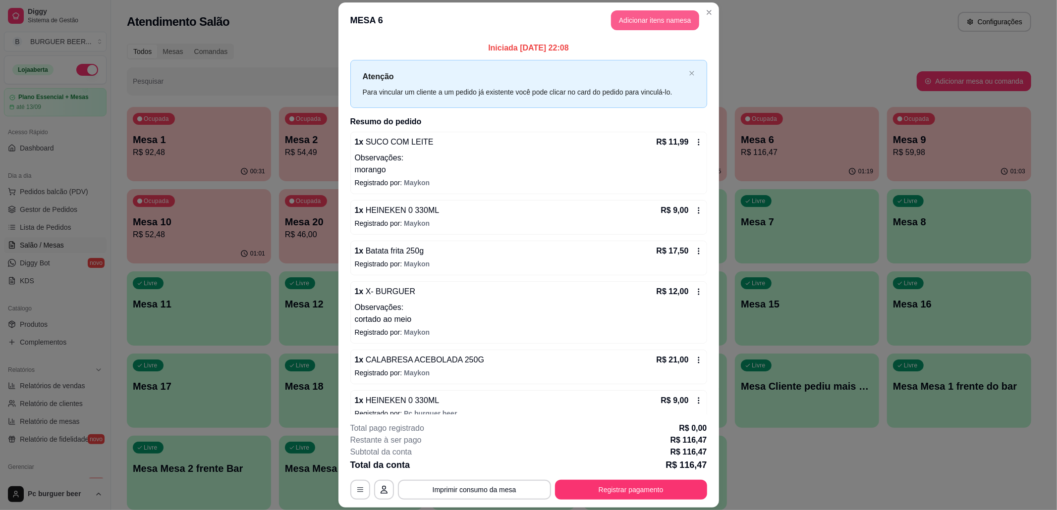
click at [648, 22] on button "Adicionar itens na mesa" at bounding box center [655, 20] width 88 height 20
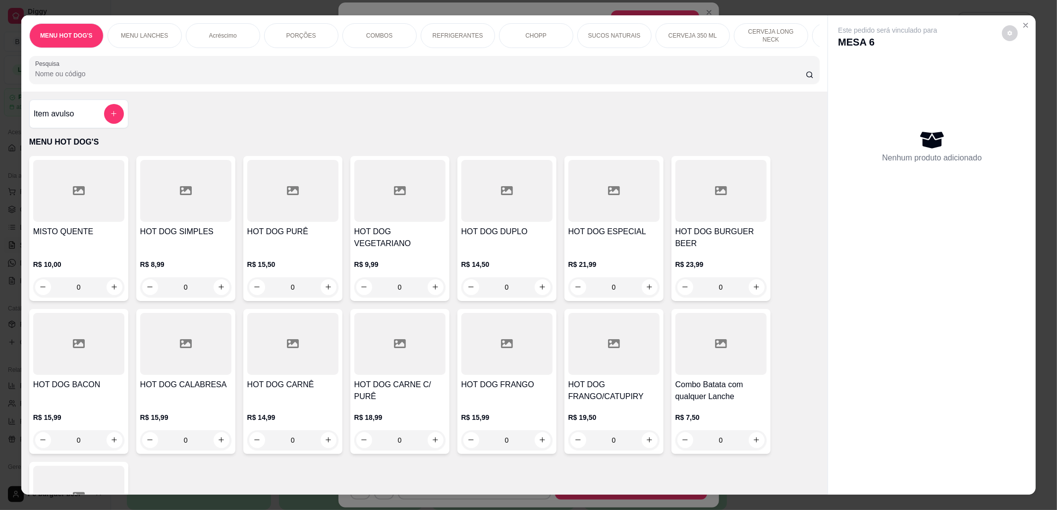
click at [698, 34] on p "CERVEJA 350 ML" at bounding box center [692, 36] width 49 height 8
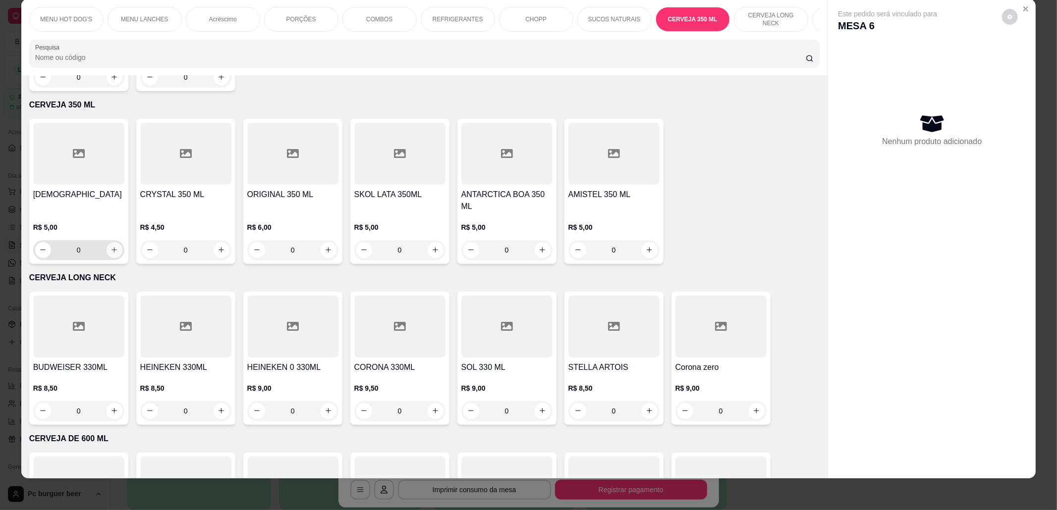
click at [111, 246] on icon "increase-product-quantity" at bounding box center [113, 249] width 7 height 7
type input "1"
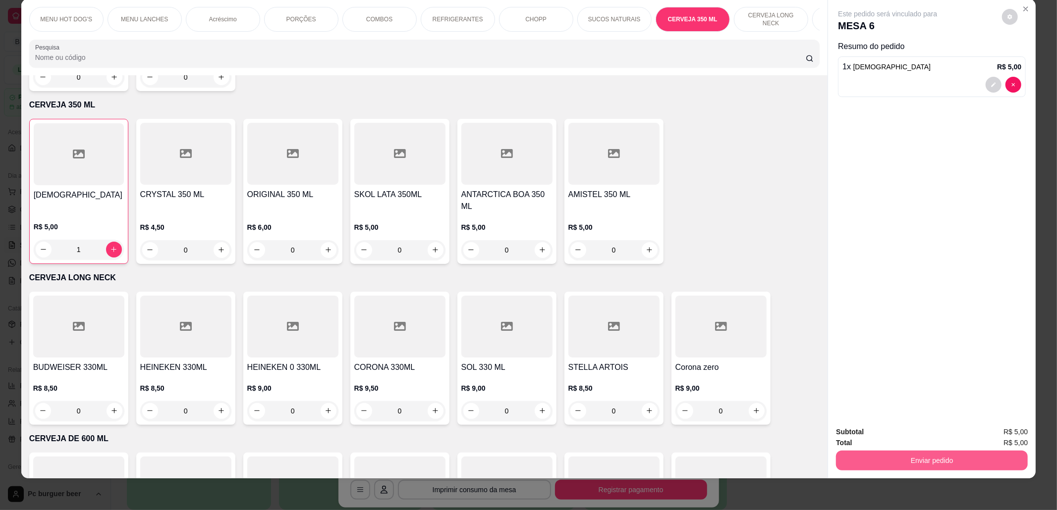
click at [917, 458] on button "Enviar pedido" at bounding box center [932, 461] width 192 height 20
click at [871, 433] on button "Não registrar e enviar pedido" at bounding box center [898, 437] width 103 height 19
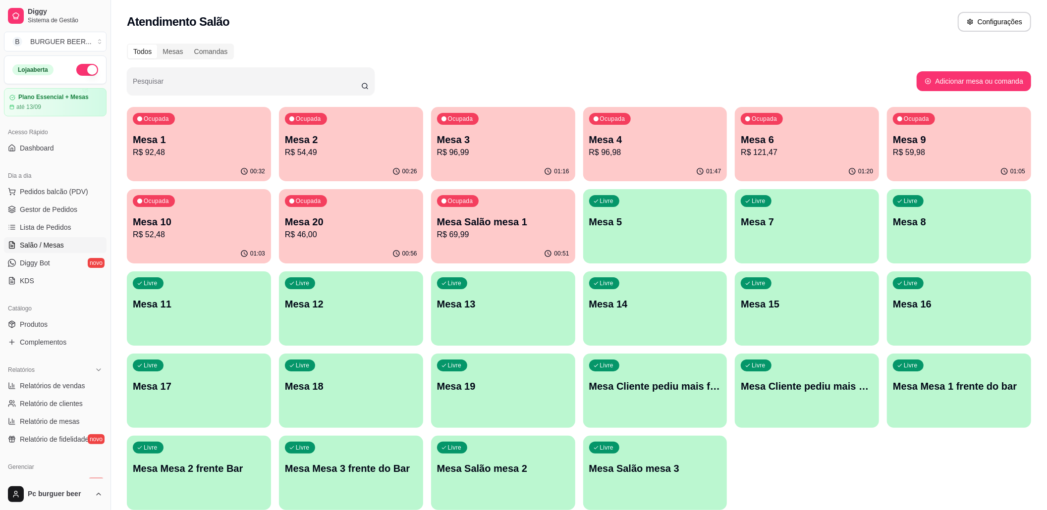
click at [777, 155] on p "R$ 121,47" at bounding box center [807, 153] width 132 height 12
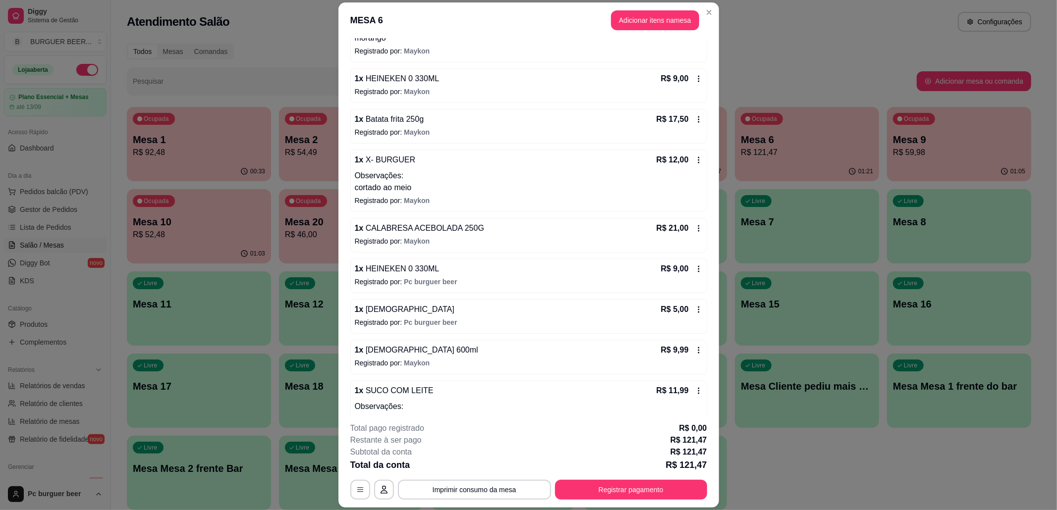
scroll to position [249, 0]
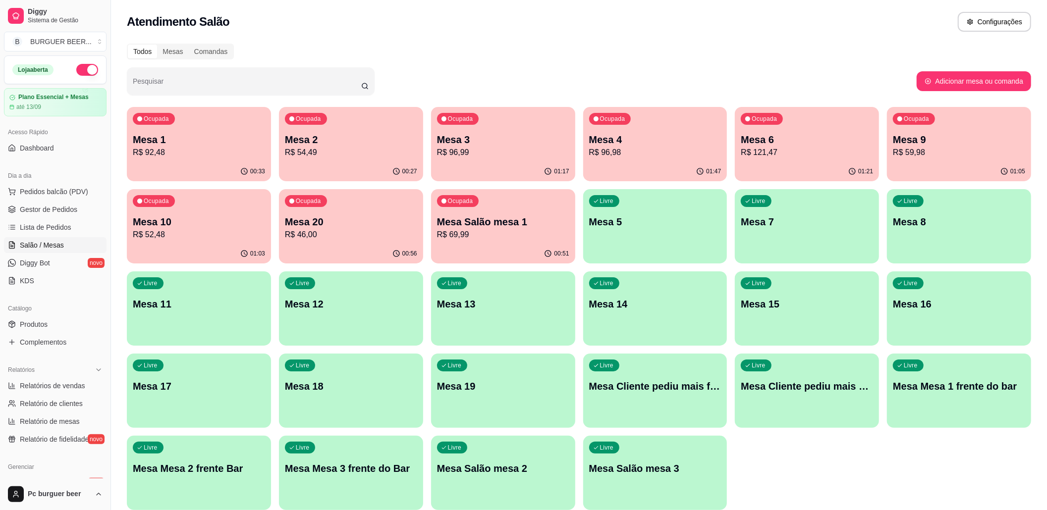
click at [664, 151] on p "R$ 96,98" at bounding box center [655, 153] width 132 height 12
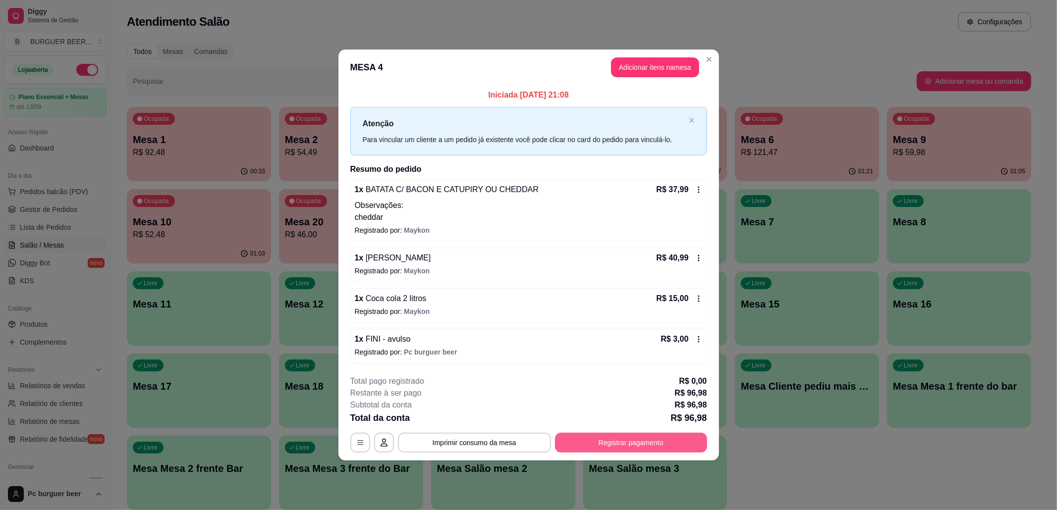
click at [656, 438] on button "Registrar pagamento" at bounding box center [631, 443] width 152 height 20
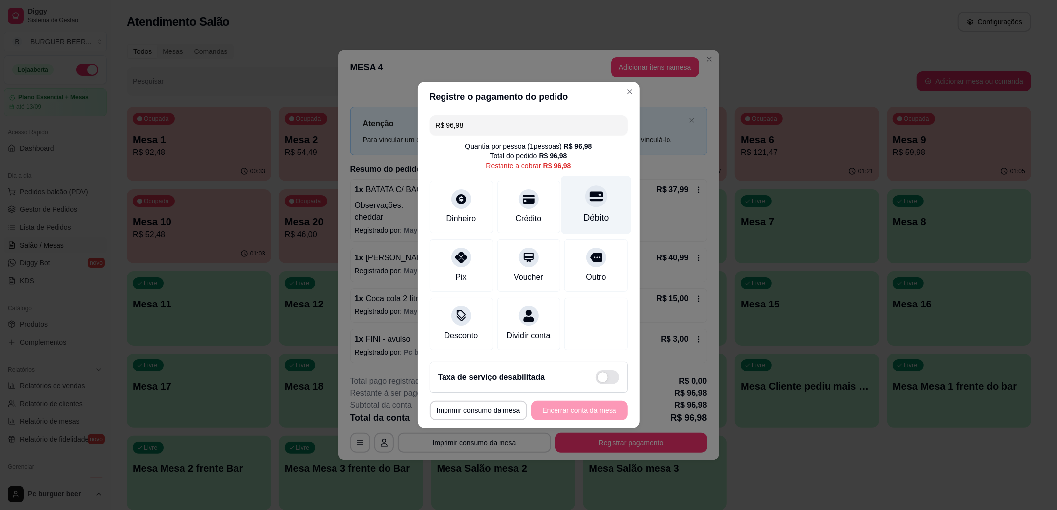
click at [600, 212] on div "Débito" at bounding box center [595, 218] width 25 height 13
type input "R$ 0,00"
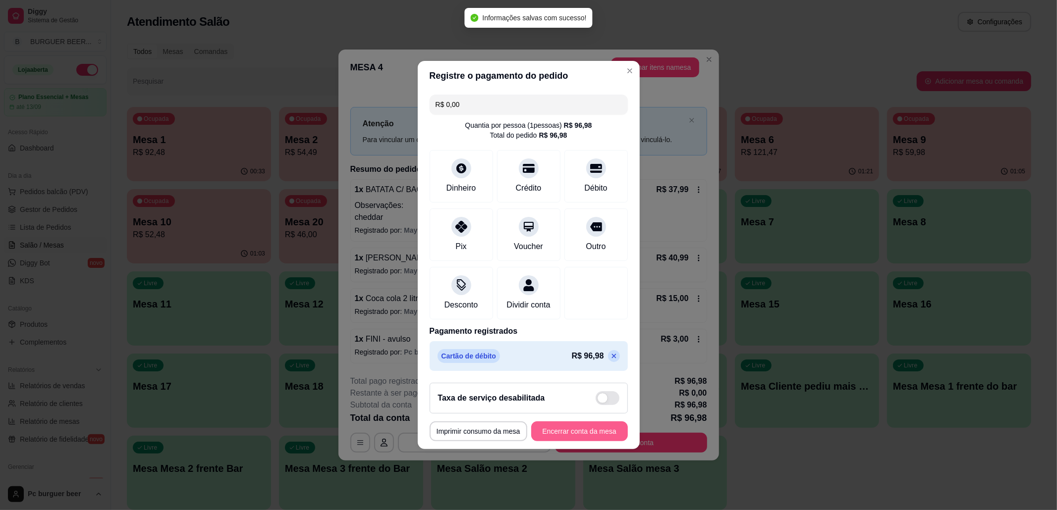
click at [594, 441] on button "Encerrar conta da mesa" at bounding box center [579, 432] width 97 height 20
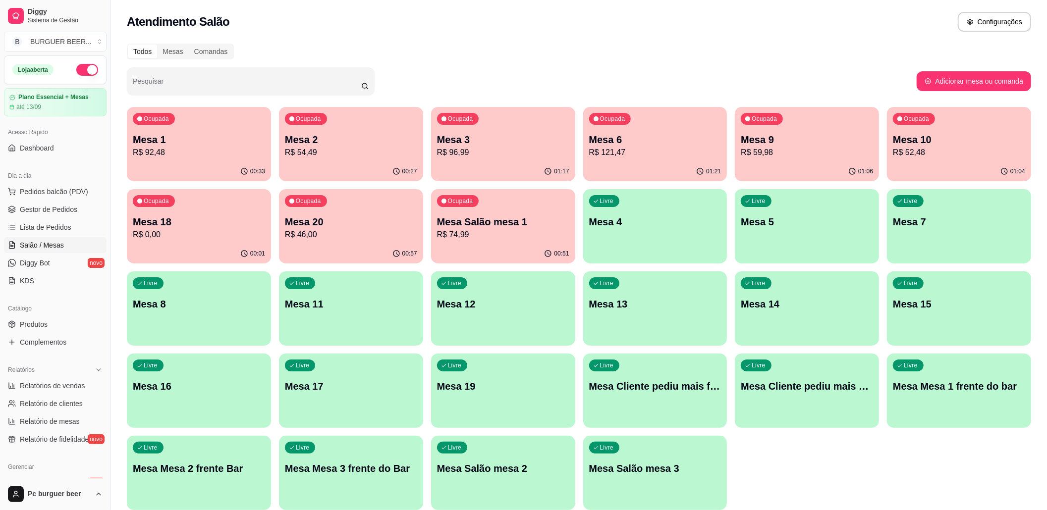
click at [492, 128] on div "Ocupada Mesa 3 R$ 96,99" at bounding box center [503, 134] width 144 height 55
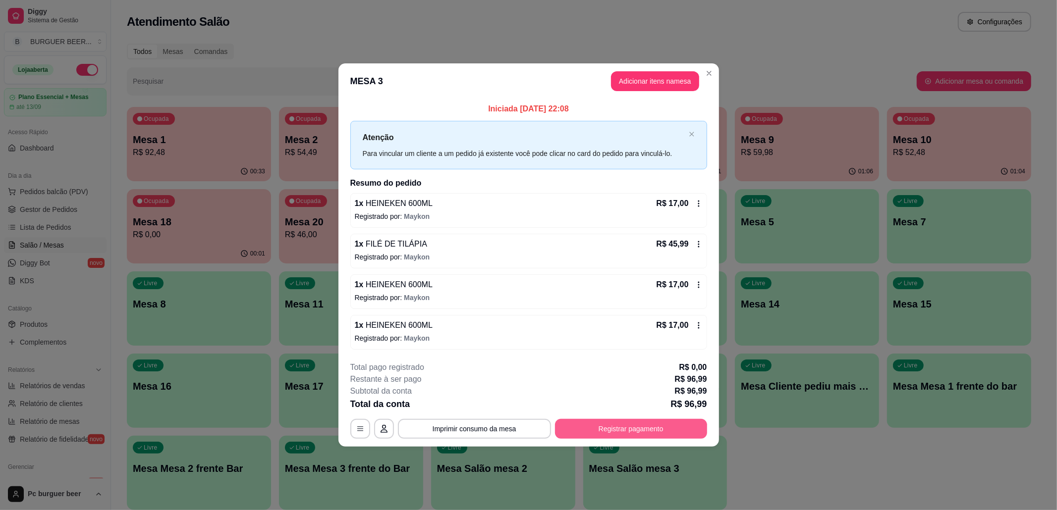
click at [599, 423] on button "Registrar pagamento" at bounding box center [631, 429] width 152 height 20
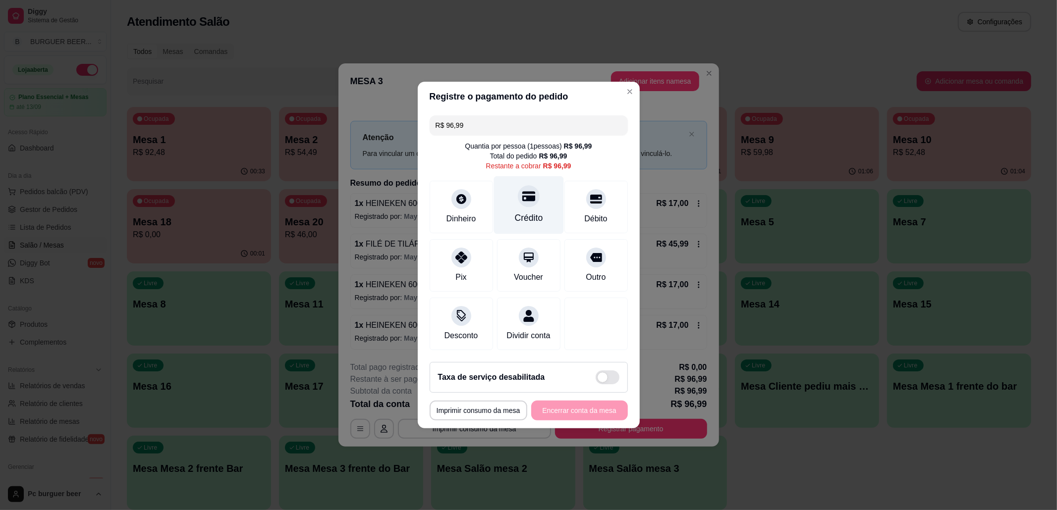
click at [530, 195] on icon at bounding box center [528, 196] width 13 height 13
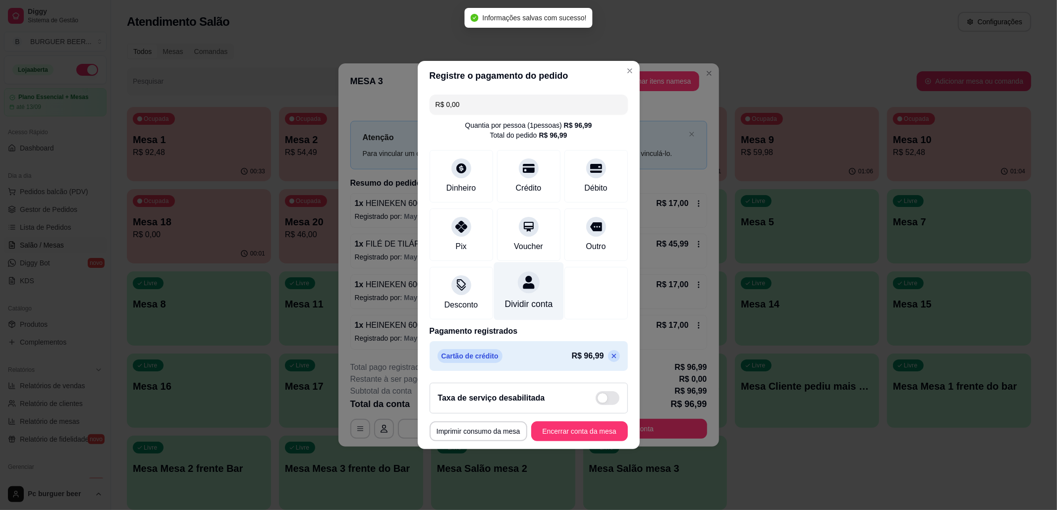
type input "R$ 0,00"
click at [577, 441] on button "Encerrar conta da mesa" at bounding box center [579, 432] width 97 height 20
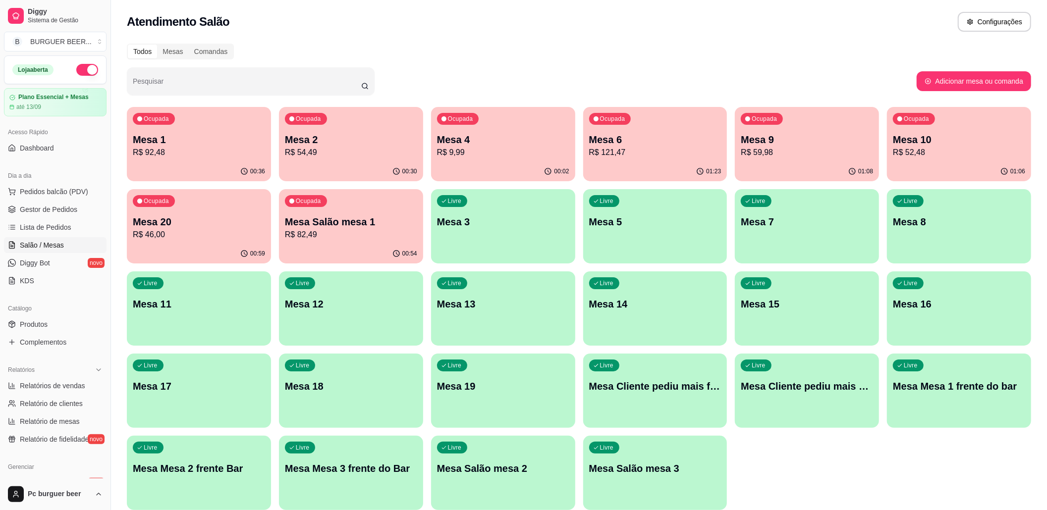
click at [936, 143] on p "Mesa 10" at bounding box center [959, 140] width 132 height 14
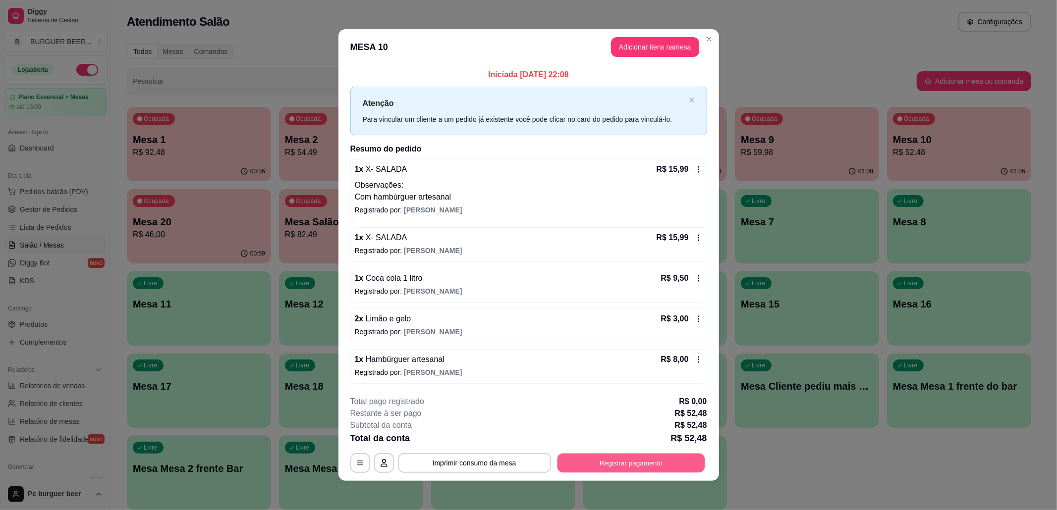
click at [620, 462] on button "Registrar pagamento" at bounding box center [631, 462] width 148 height 19
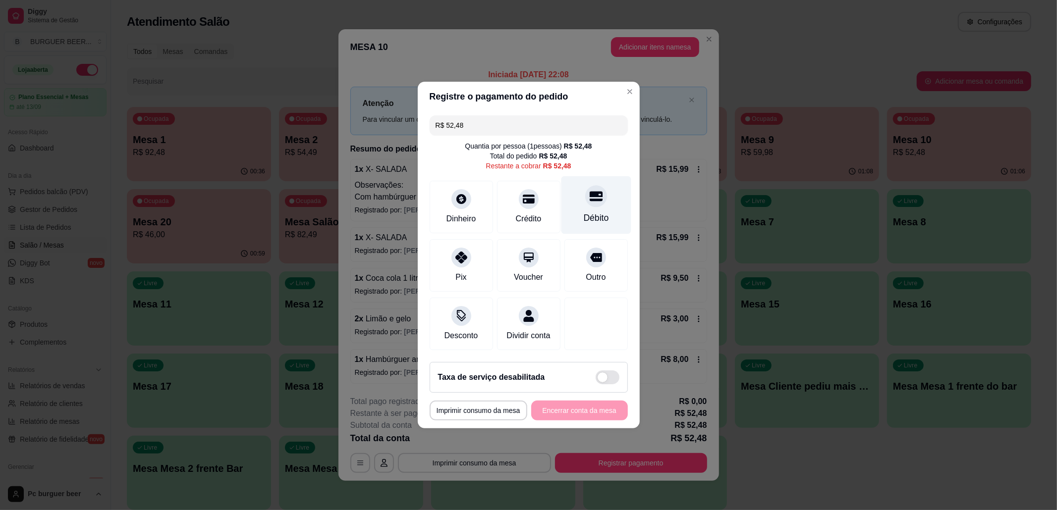
click at [583, 201] on div "Débito" at bounding box center [596, 205] width 70 height 58
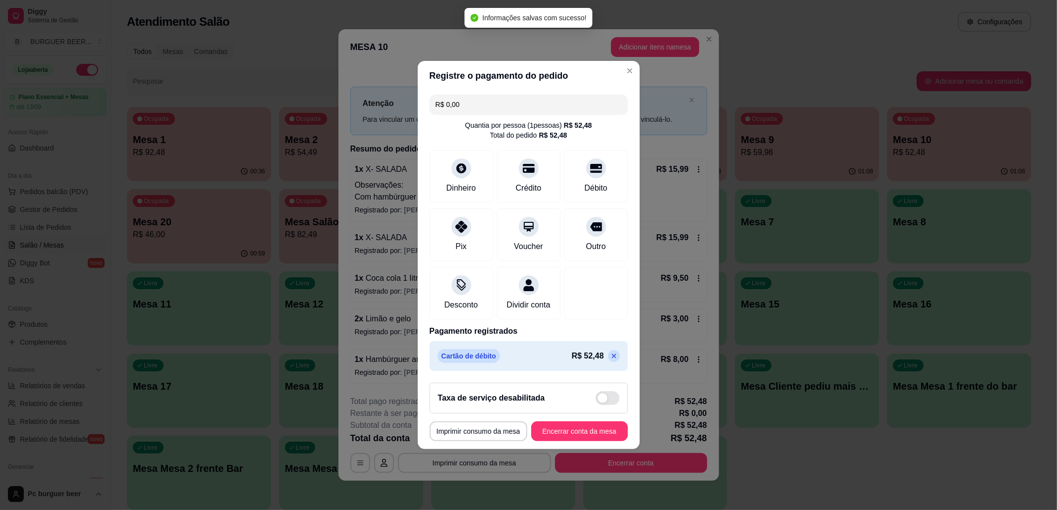
type input "R$ 0,00"
click at [578, 435] on button "Encerrar conta da mesa" at bounding box center [579, 432] width 97 height 20
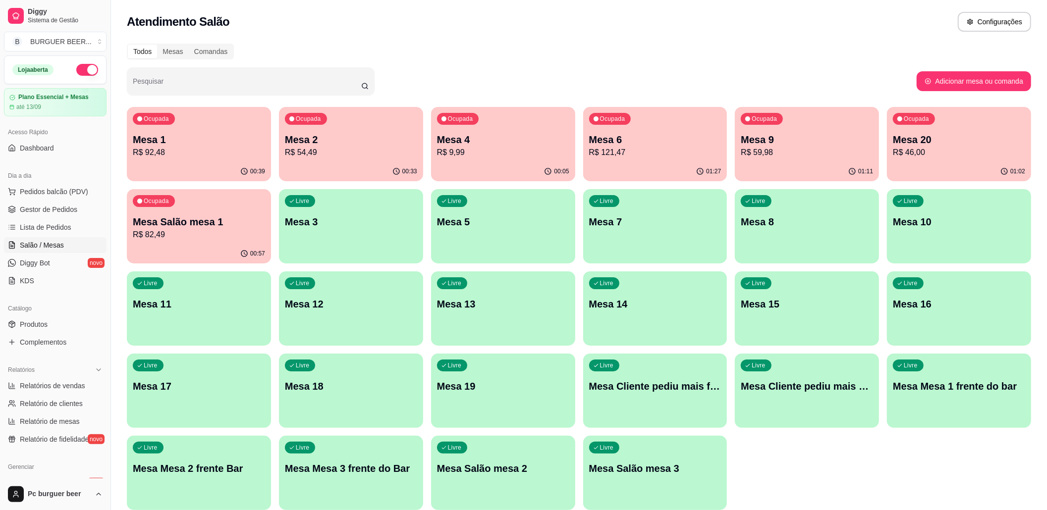
click at [193, 138] on p "Mesa 1" at bounding box center [199, 140] width 132 height 14
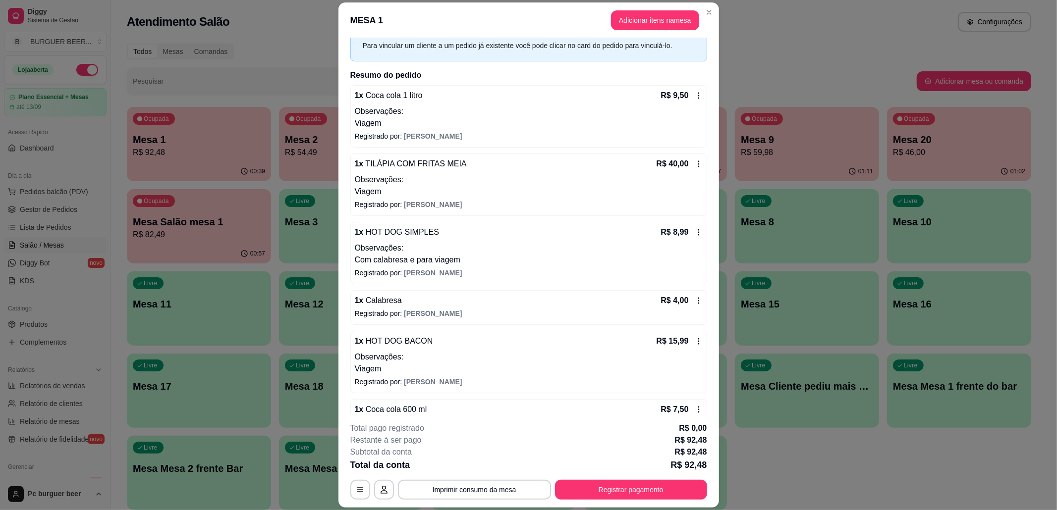
scroll to position [0, 0]
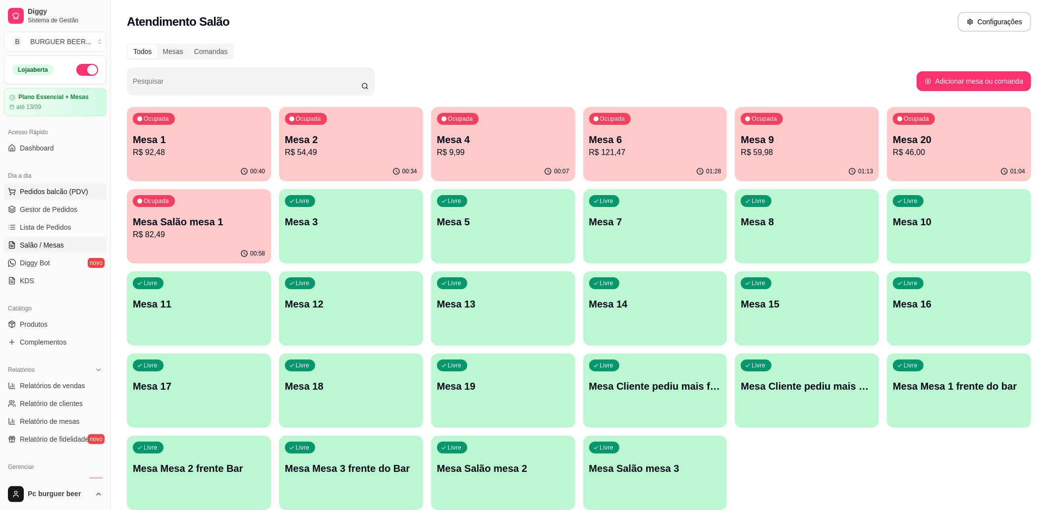
click at [71, 189] on span "Pedidos balcão (PDV)" at bounding box center [54, 192] width 68 height 10
click at [199, 155] on p "R$ 92,48" at bounding box center [199, 153] width 132 height 12
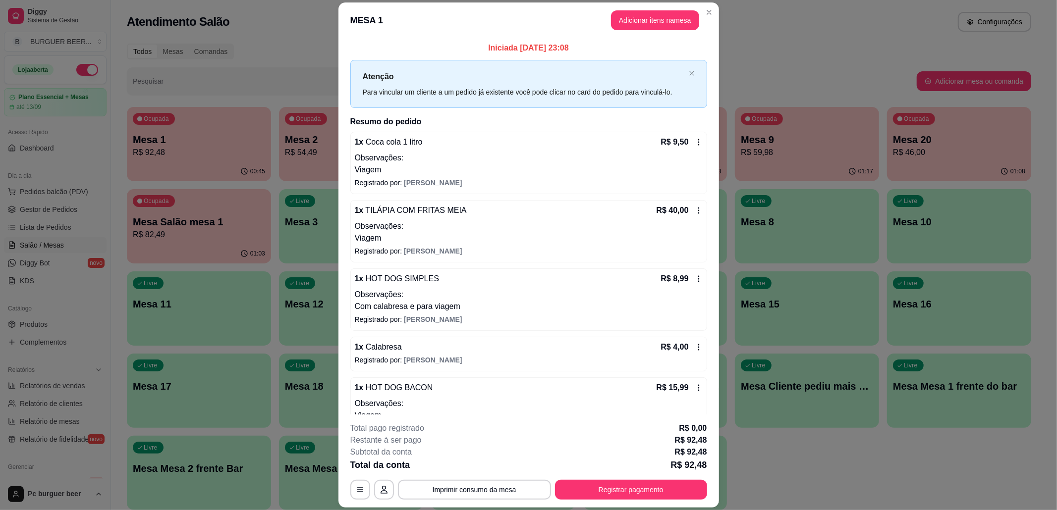
click at [698, 277] on icon at bounding box center [698, 279] width 1 height 6
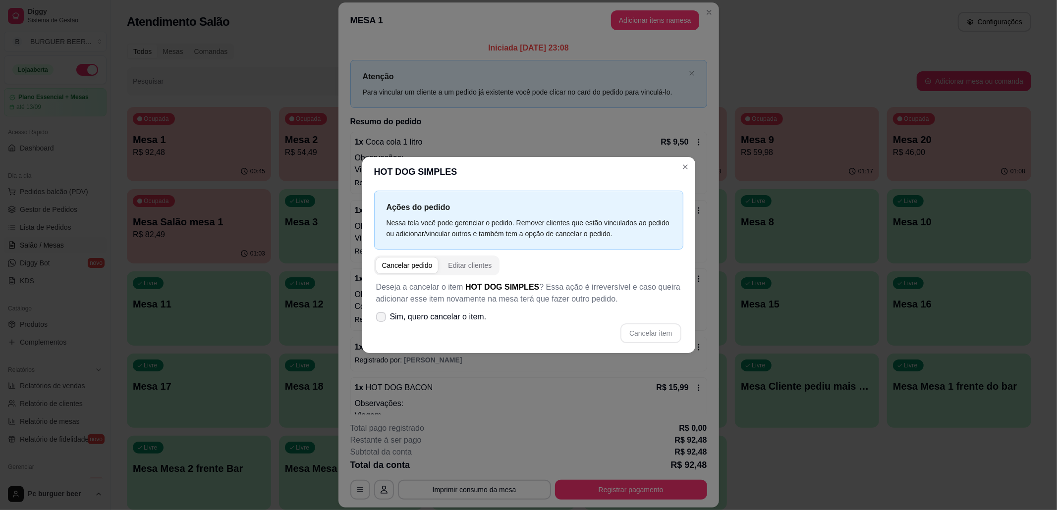
click at [411, 312] on span "Sim, quero cancelar o item." at bounding box center [438, 317] width 97 height 12
click at [382, 319] on input "Sim, quero cancelar o item." at bounding box center [379, 322] width 6 height 6
checkbox input "true"
click at [648, 333] on button "Cancelar item" at bounding box center [650, 334] width 60 height 20
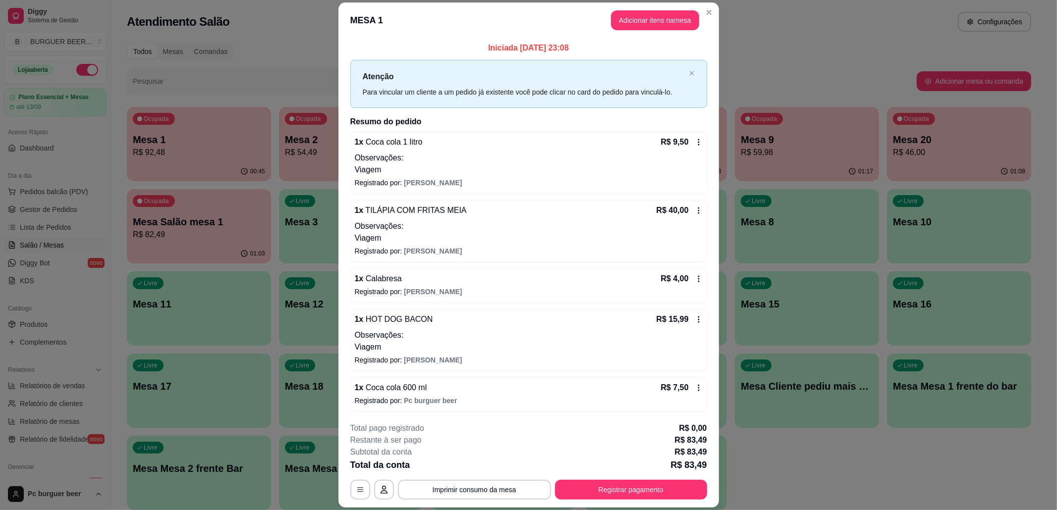
click at [695, 319] on icon at bounding box center [699, 320] width 8 height 8
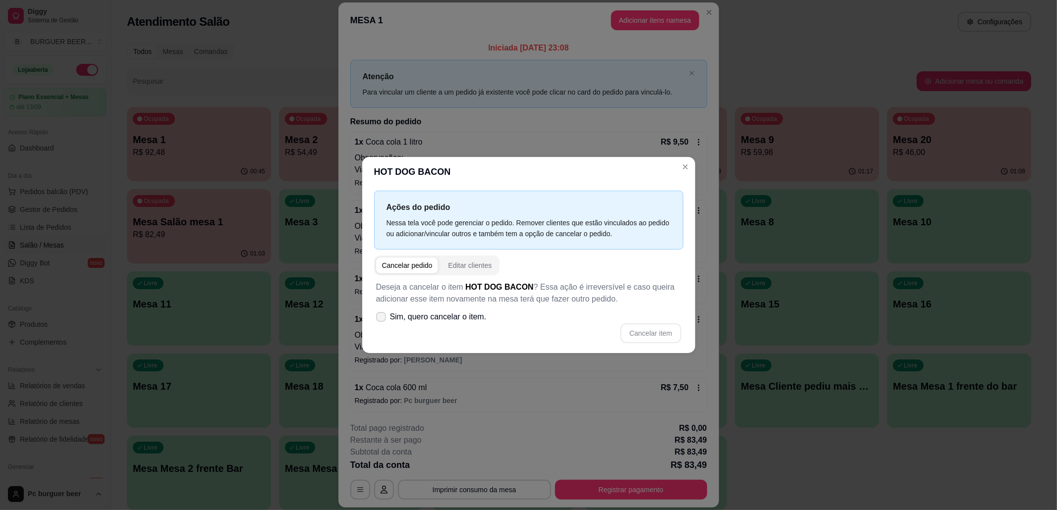
click at [420, 309] on label "Sim, quero cancelar o item." at bounding box center [431, 317] width 118 height 20
click at [382, 319] on input "Sim, quero cancelar o item." at bounding box center [379, 322] width 6 height 6
checkbox input "true"
click at [661, 326] on button "Cancelar item" at bounding box center [650, 334] width 60 height 20
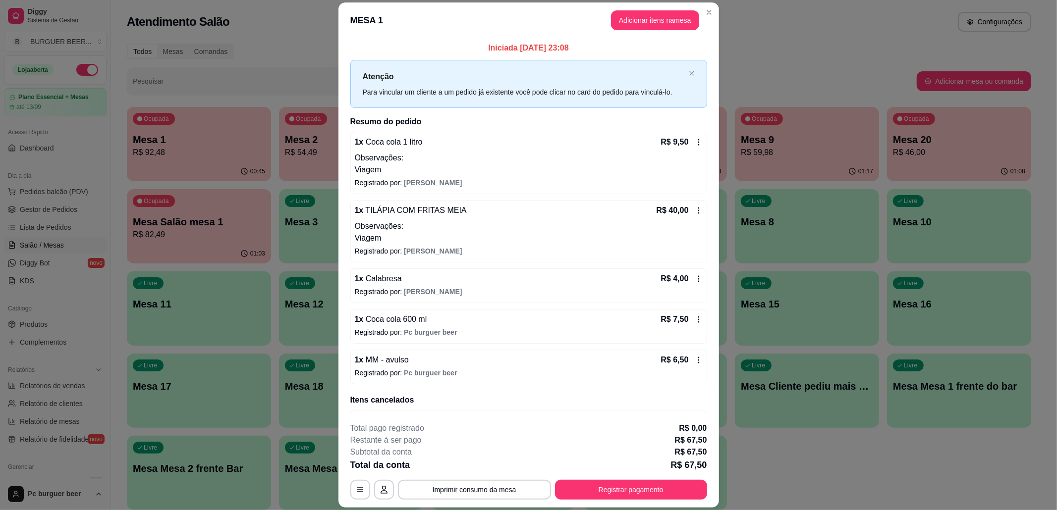
click at [698, 280] on icon at bounding box center [698, 279] width 1 height 6
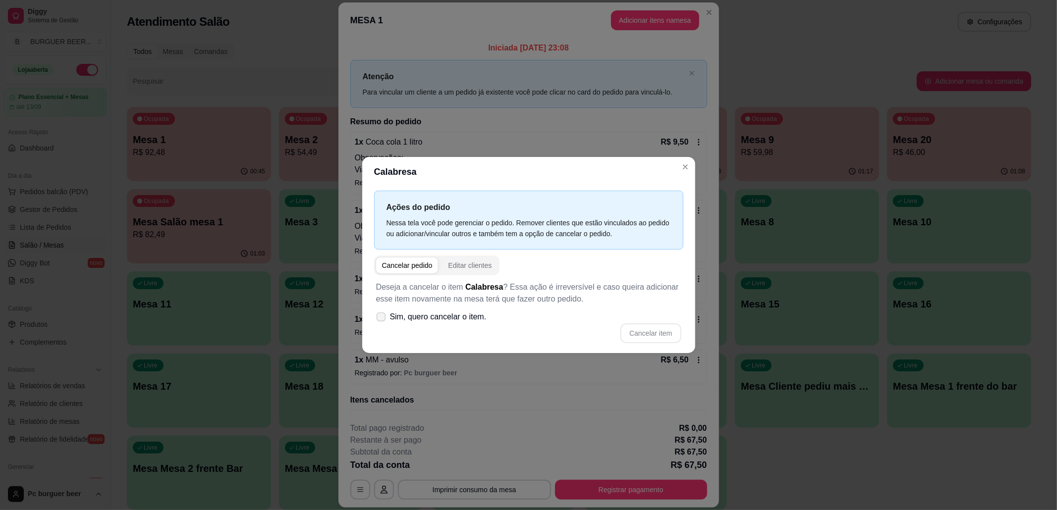
click at [441, 321] on span "Sim, quero cancelar o item." at bounding box center [438, 317] width 97 height 12
click at [382, 321] on input "Sim, quero cancelar o item." at bounding box center [379, 322] width 6 height 6
checkbox input "true"
click at [633, 329] on button "Cancelar item" at bounding box center [650, 334] width 60 height 20
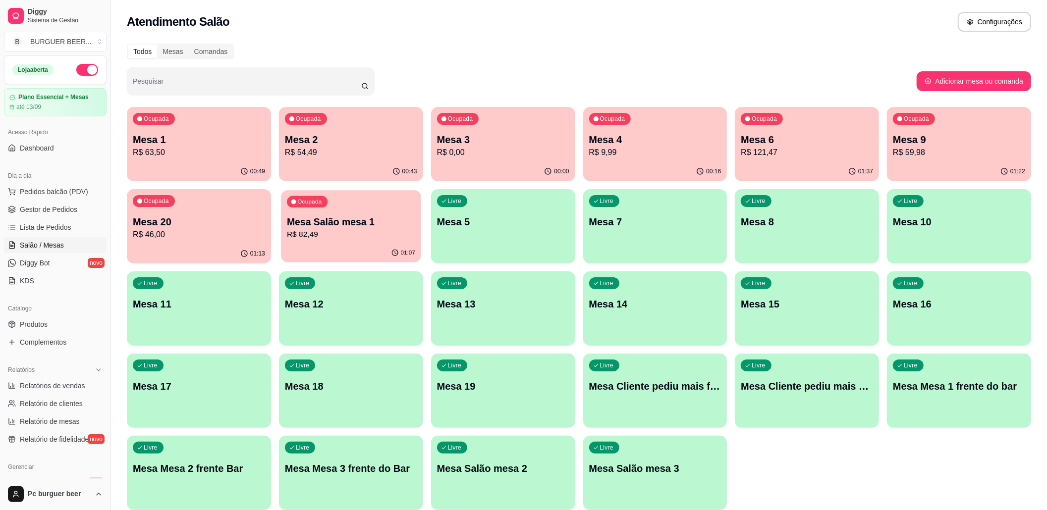
click at [360, 214] on div "Ocupada Mesa Salão mesa 1 R$ 82,49" at bounding box center [351, 217] width 140 height 54
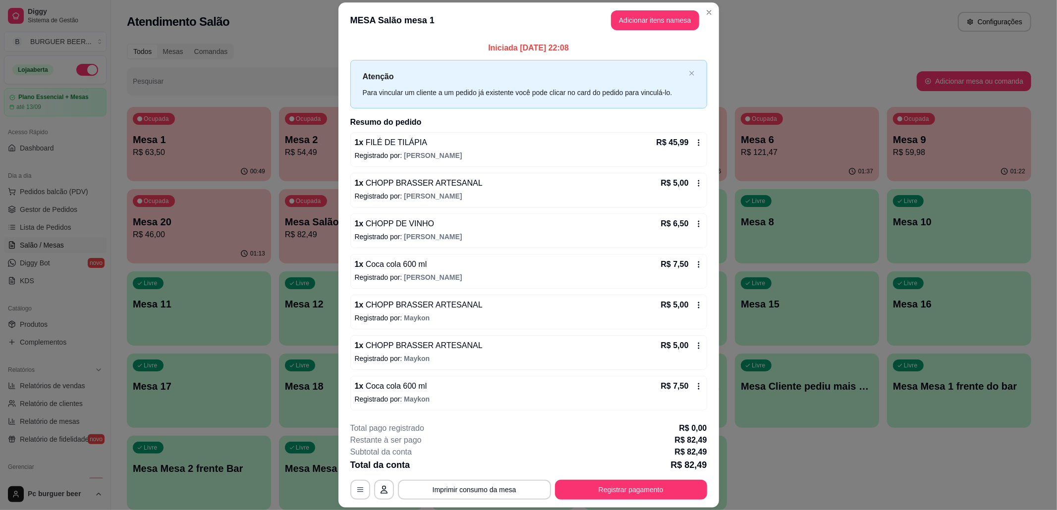
scroll to position [29, 0]
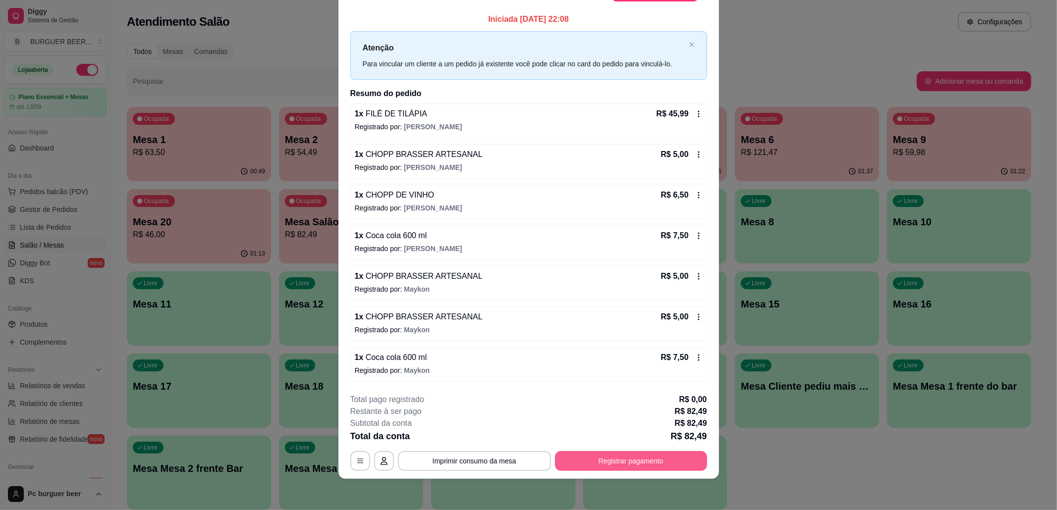
click at [623, 454] on button "Registrar pagamento" at bounding box center [631, 461] width 152 height 20
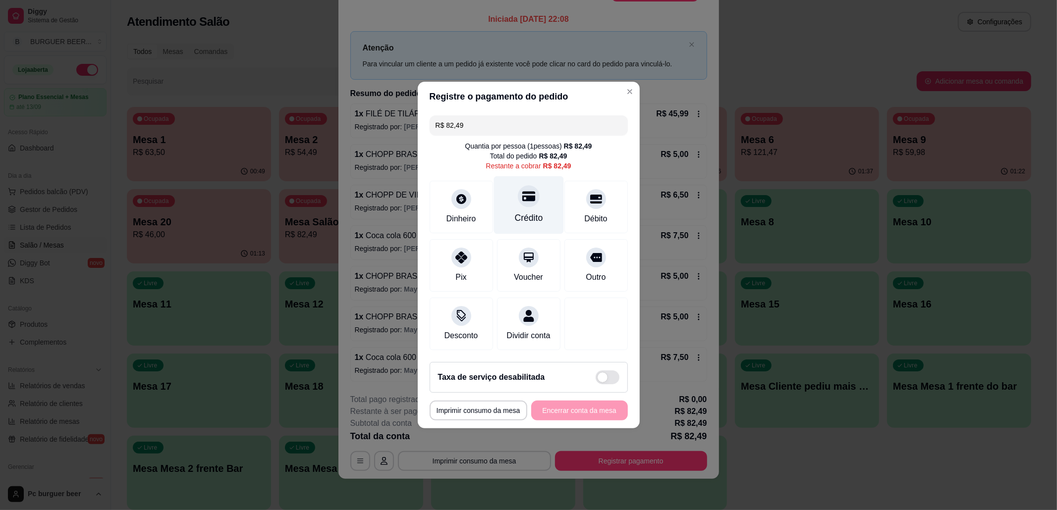
click at [520, 202] on div "Crédito" at bounding box center [528, 205] width 70 height 58
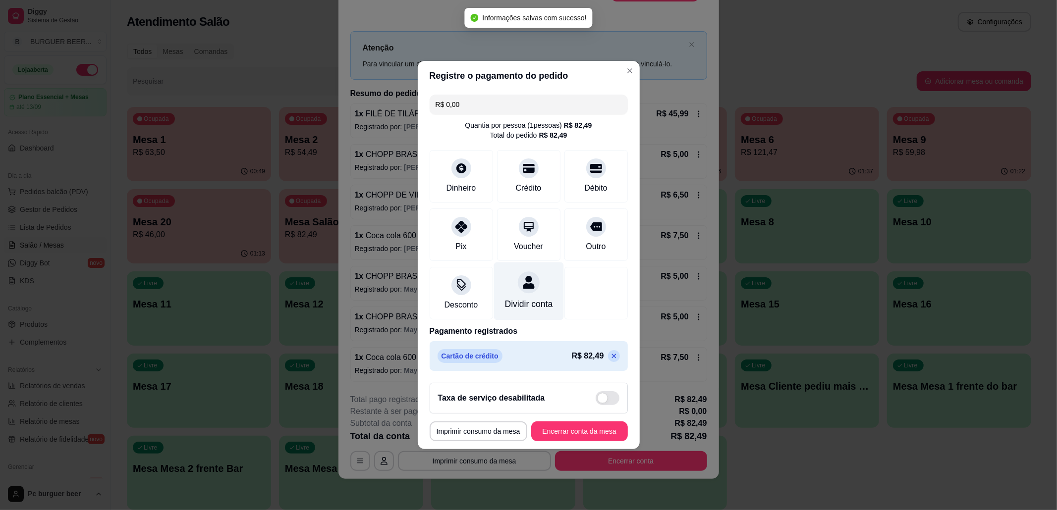
type input "R$ 0,00"
click at [568, 435] on button "Encerrar conta da mesa" at bounding box center [580, 431] width 94 height 19
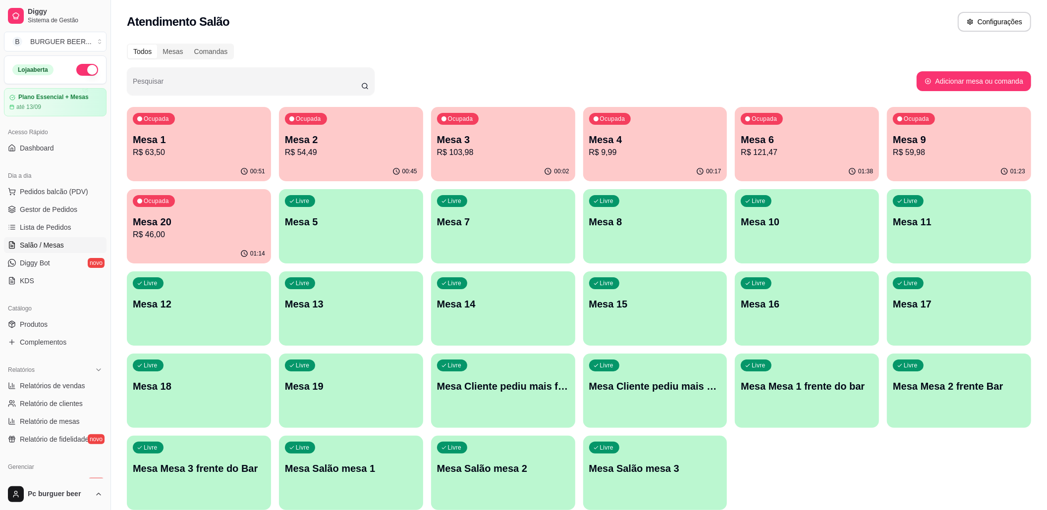
click at [480, 135] on p "Mesa 3" at bounding box center [503, 140] width 132 height 14
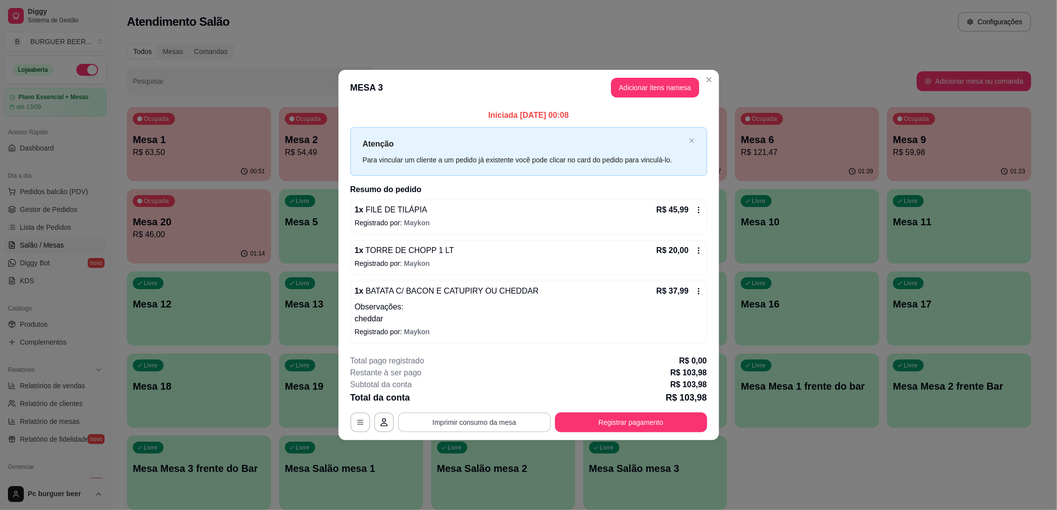
click at [494, 417] on button "Imprimir consumo da mesa" at bounding box center [474, 423] width 153 height 20
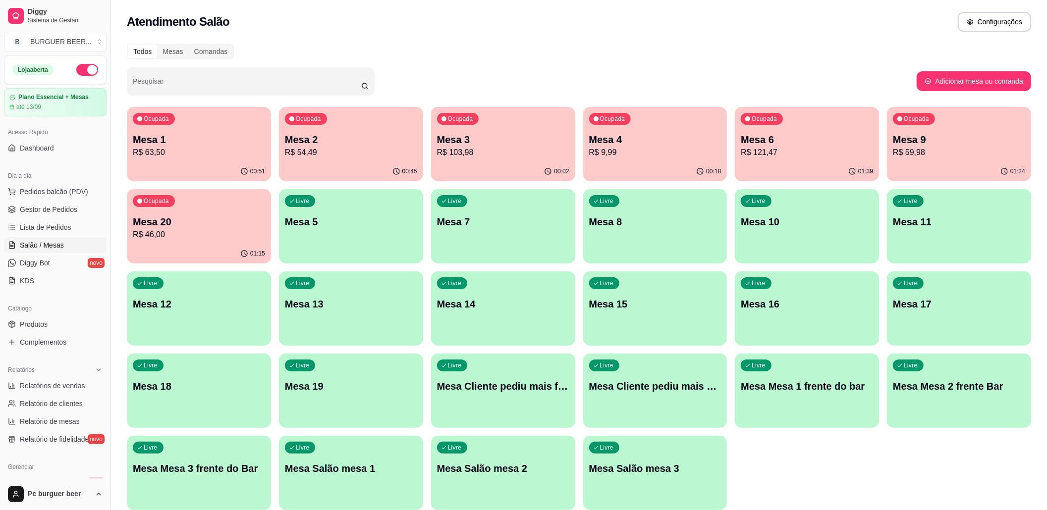
click at [559, 350] on div "Ocupada Mesa 1 R$ 63,50 00:51 Ocupada Mesa 2 R$ 54,49 00:45 Ocupada Mesa 3 R$ 1…" at bounding box center [579, 308] width 904 height 403
click at [617, 143] on p "Mesa 4" at bounding box center [655, 140] width 132 height 14
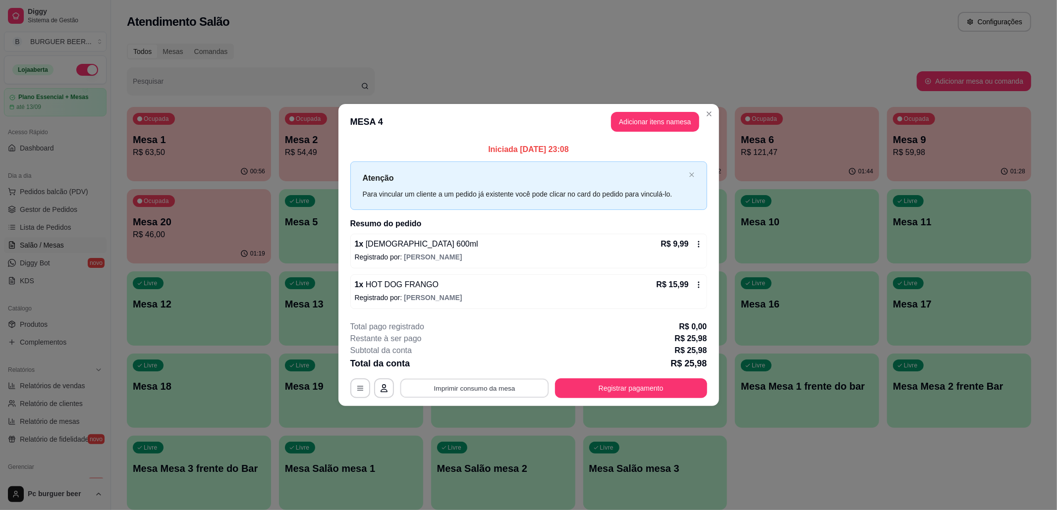
click at [458, 383] on button "Imprimir consumo da mesa" at bounding box center [474, 388] width 149 height 19
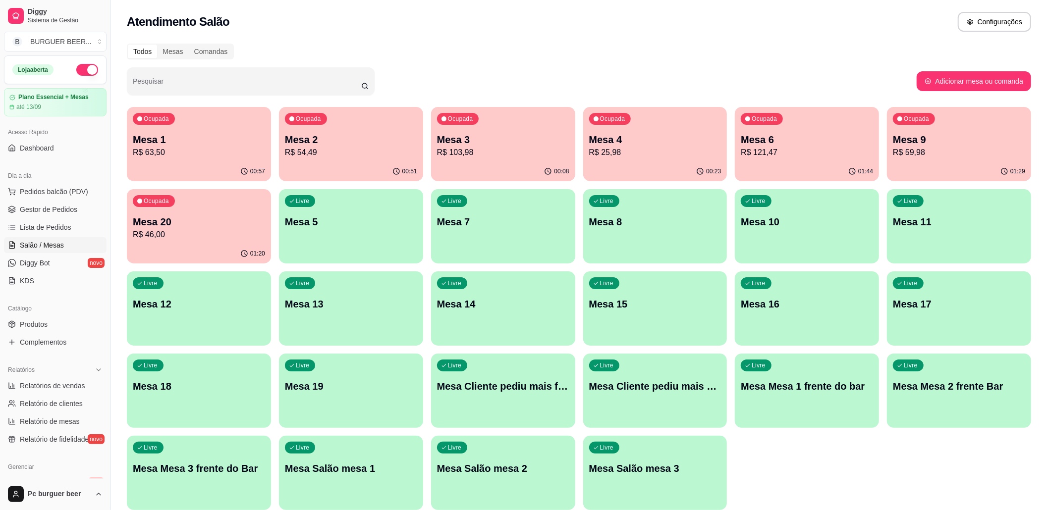
click at [491, 165] on div "00:08" at bounding box center [503, 171] width 144 height 19
drag, startPoint x: 546, startPoint y: 36, endPoint x: 446, endPoint y: 24, distance: 100.8
click at [446, 24] on div "Atendimento Salão Configurações" at bounding box center [579, 22] width 904 height 20
click at [222, 140] on p "Mesa 1" at bounding box center [199, 140] width 132 height 14
click at [209, 229] on p "R$ 46,00" at bounding box center [199, 235] width 132 height 12
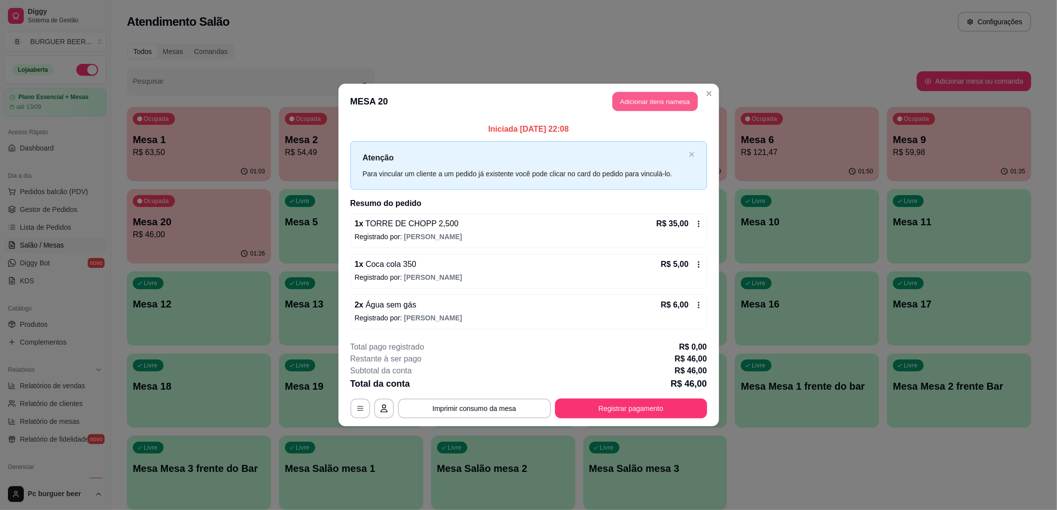
click at [635, 100] on button "Adicionar itens na mesa" at bounding box center [654, 101] width 85 height 19
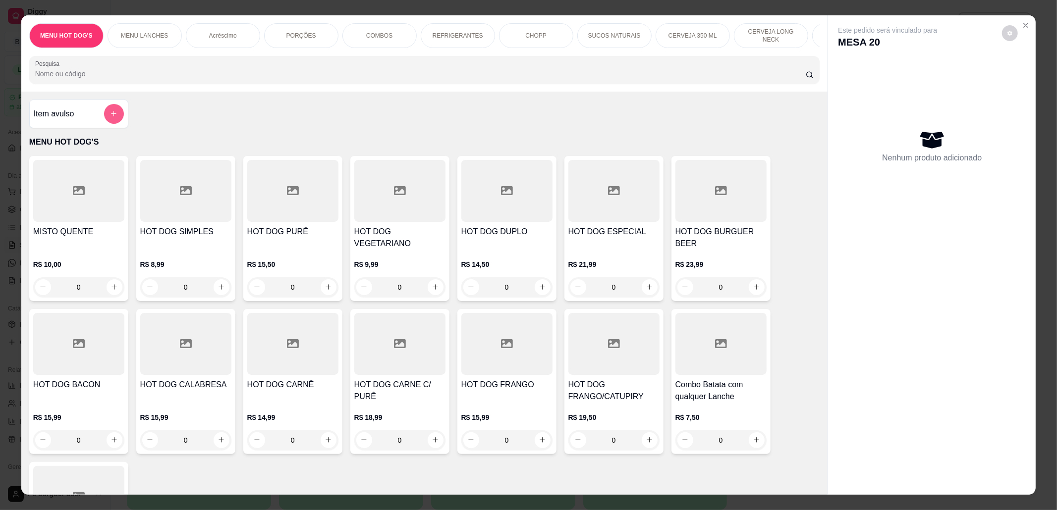
click at [112, 117] on icon "add-separate-item" at bounding box center [113, 113] width 7 height 7
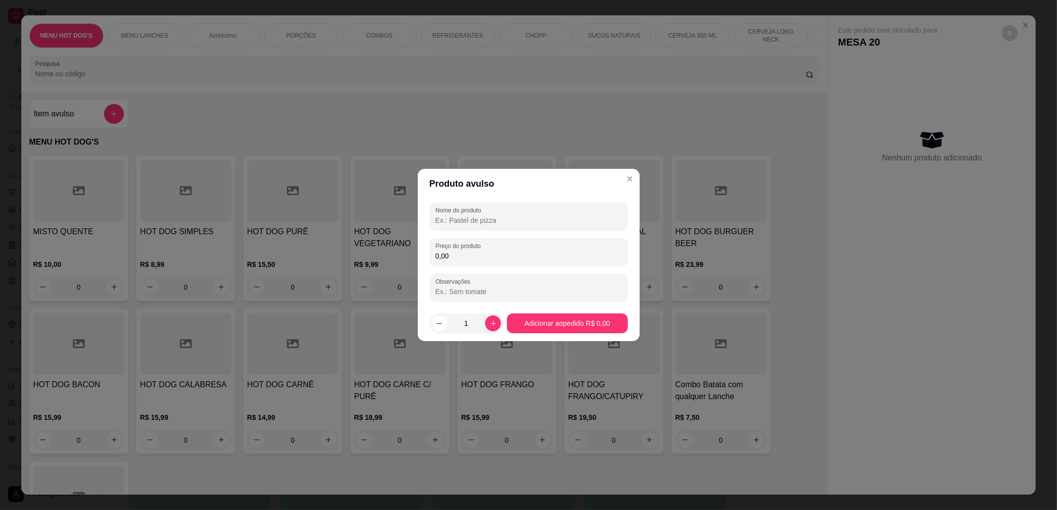
click at [539, 218] on input "Nome do produto" at bounding box center [529, 221] width 186 height 10
type input "COPO"
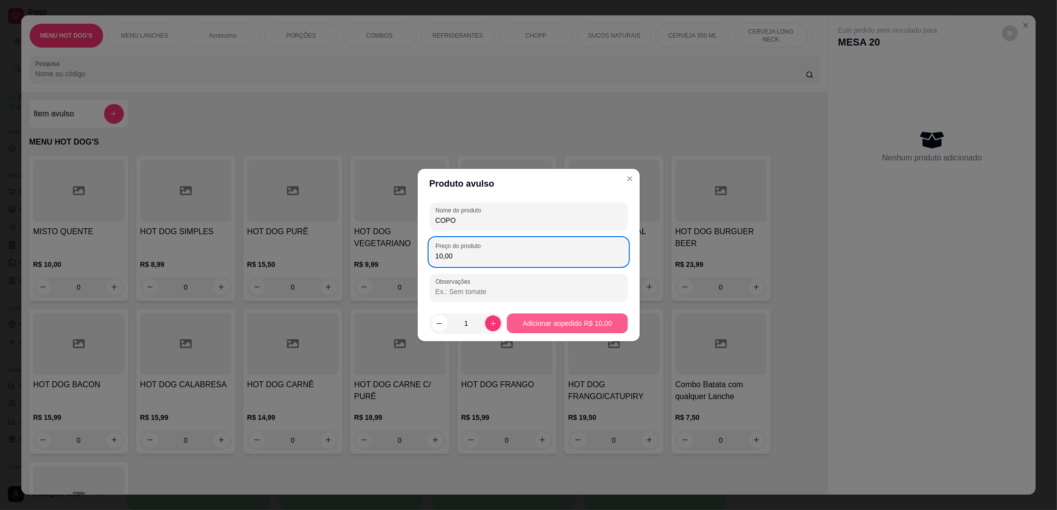
type input "10,00"
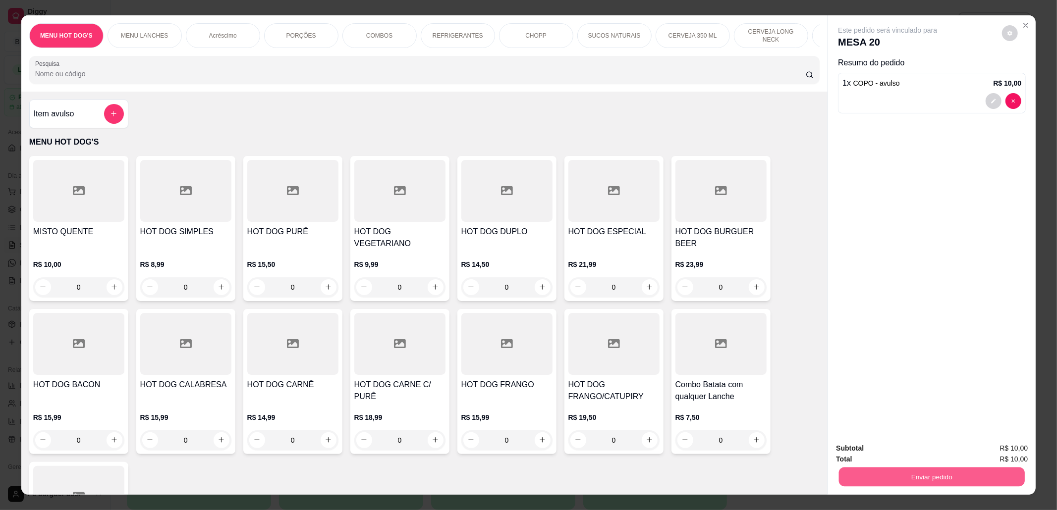
click at [937, 475] on button "Enviar pedido" at bounding box center [932, 477] width 186 height 19
click at [874, 450] on button "Não registrar e enviar pedido" at bounding box center [898, 453] width 103 height 19
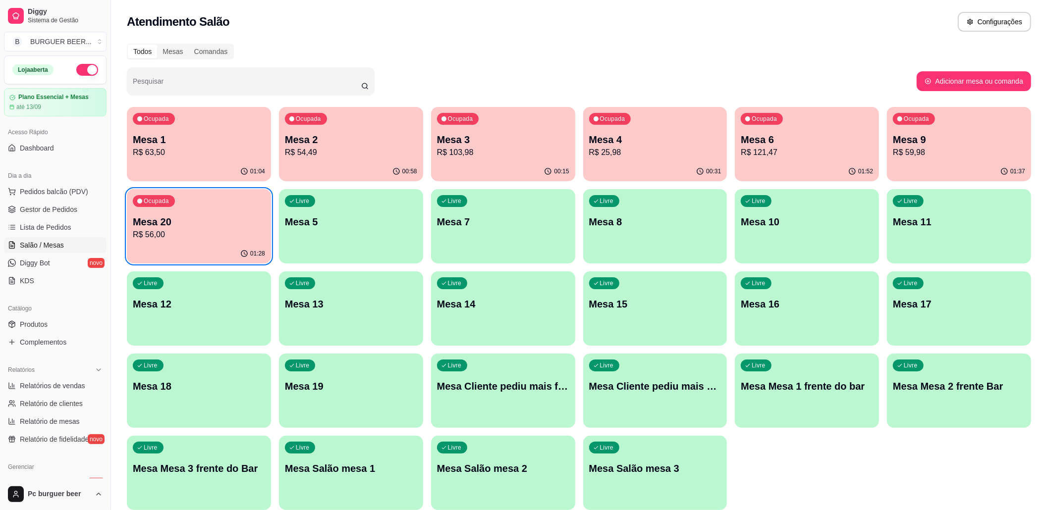
click at [943, 155] on p "R$ 59,98" at bounding box center [959, 153] width 132 height 12
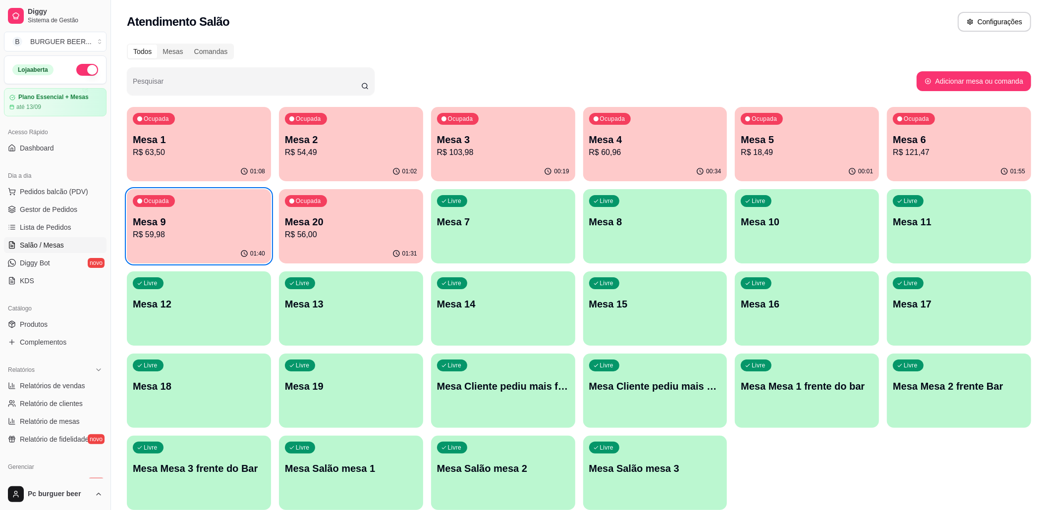
click at [328, 143] on p "Mesa 2" at bounding box center [351, 140] width 132 height 14
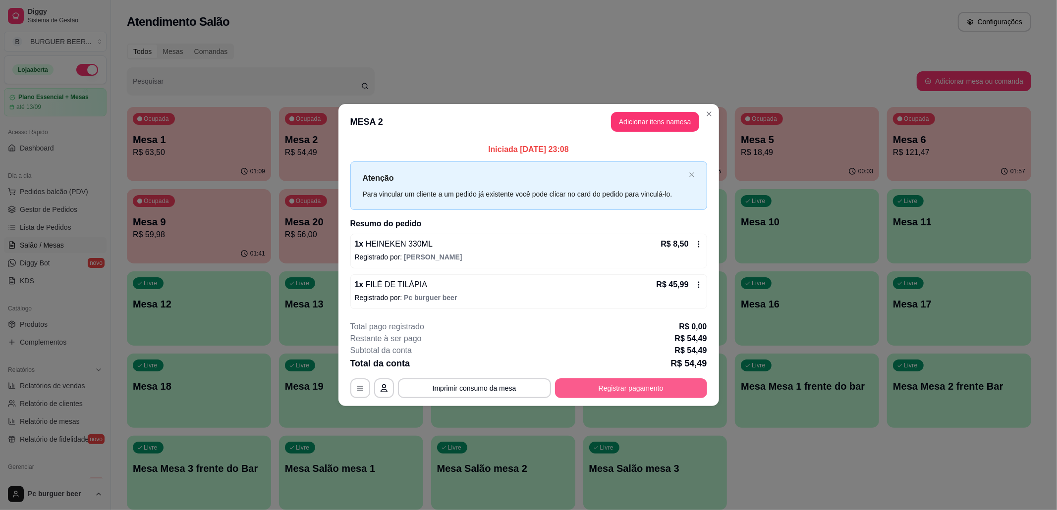
click at [609, 382] on button "Registrar pagamento" at bounding box center [631, 389] width 152 height 20
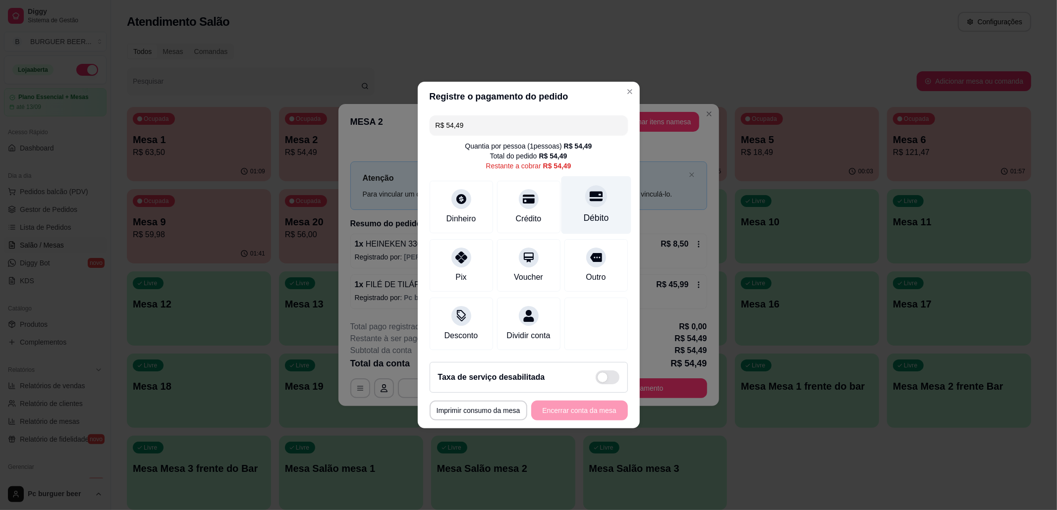
click at [573, 205] on div "Débito" at bounding box center [596, 205] width 70 height 58
type input "R$ 0,00"
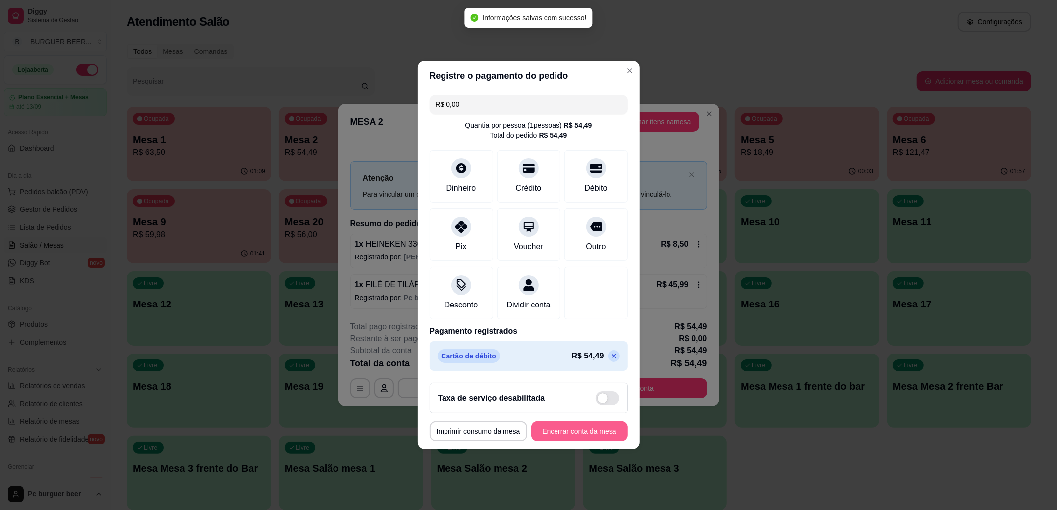
click at [594, 435] on button "Encerrar conta da mesa" at bounding box center [579, 432] width 97 height 20
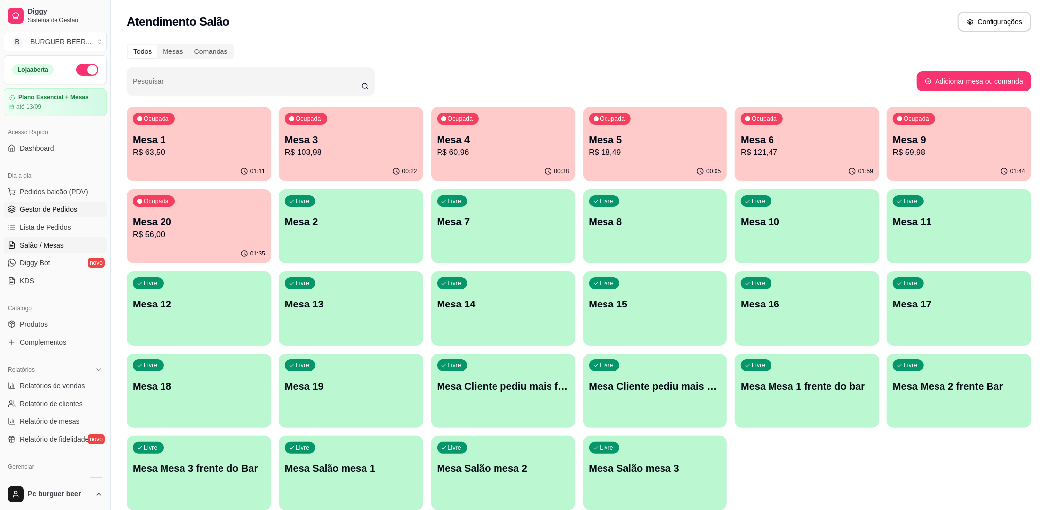
click at [70, 204] on link "Gestor de Pedidos" at bounding box center [55, 210] width 103 height 16
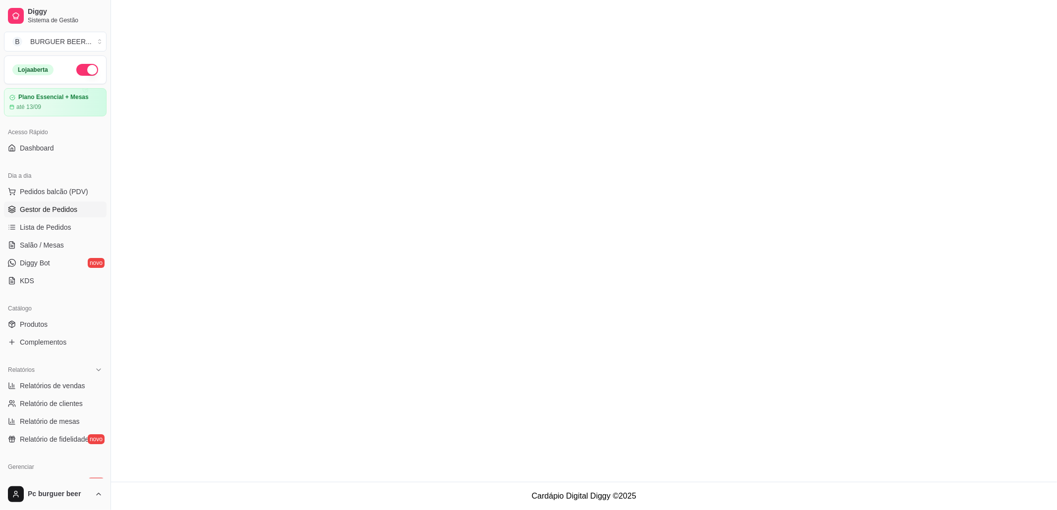
click at [74, 178] on div "Dia a dia" at bounding box center [55, 176] width 103 height 16
click at [77, 189] on span "Pedidos balcão (PDV)" at bounding box center [54, 192] width 68 height 10
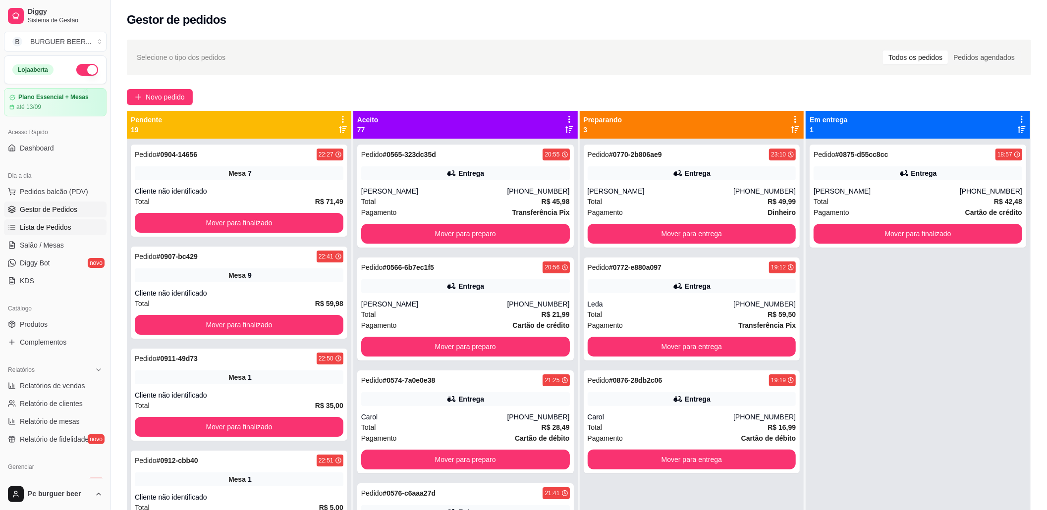
click at [68, 224] on span "Lista de Pedidos" at bounding box center [46, 227] width 52 height 10
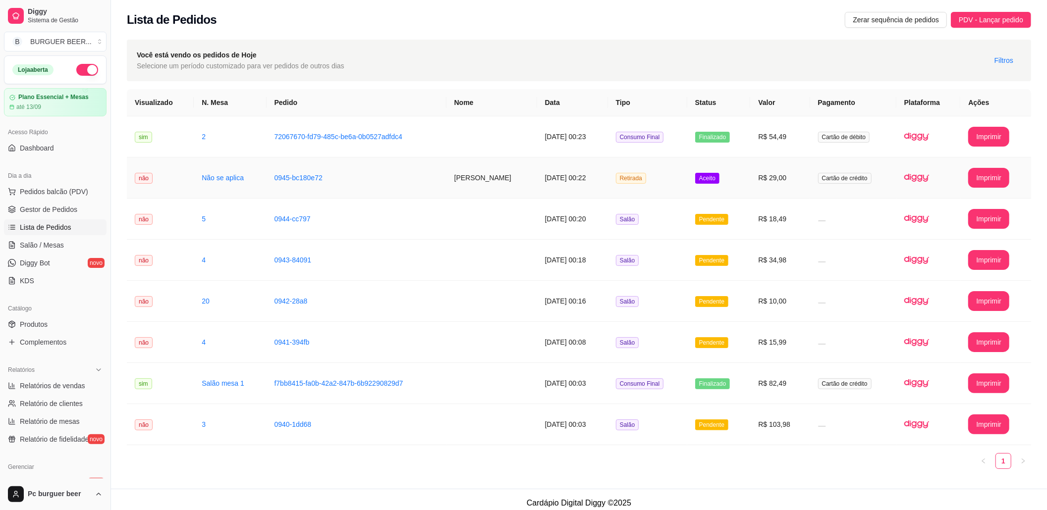
click at [220, 187] on td "Não se aplica" at bounding box center [230, 178] width 72 height 41
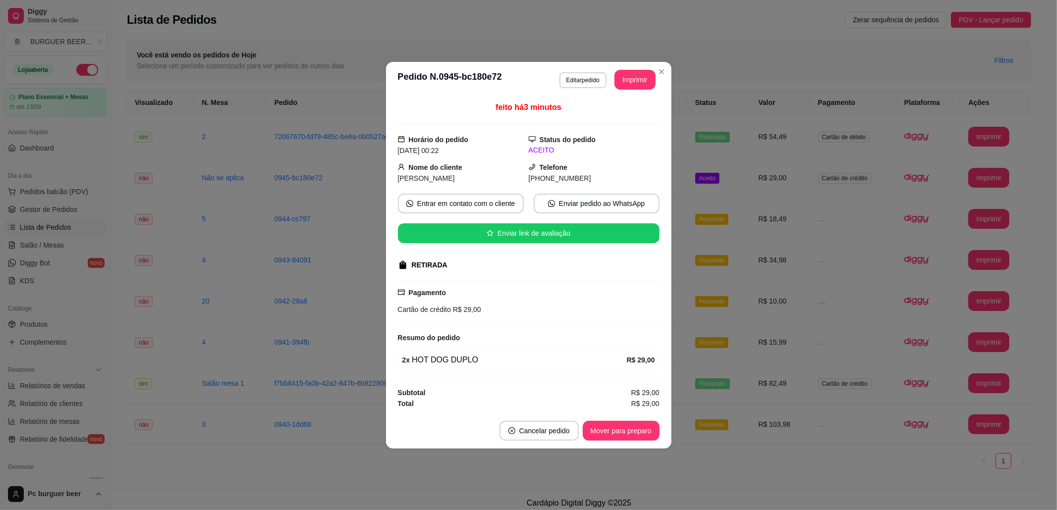
click at [546, 379] on div "feito há 3 minutos Horário do pedido 17/08/2025 00:22 Status do pedido ACEITO N…" at bounding box center [529, 256] width 262 height 308
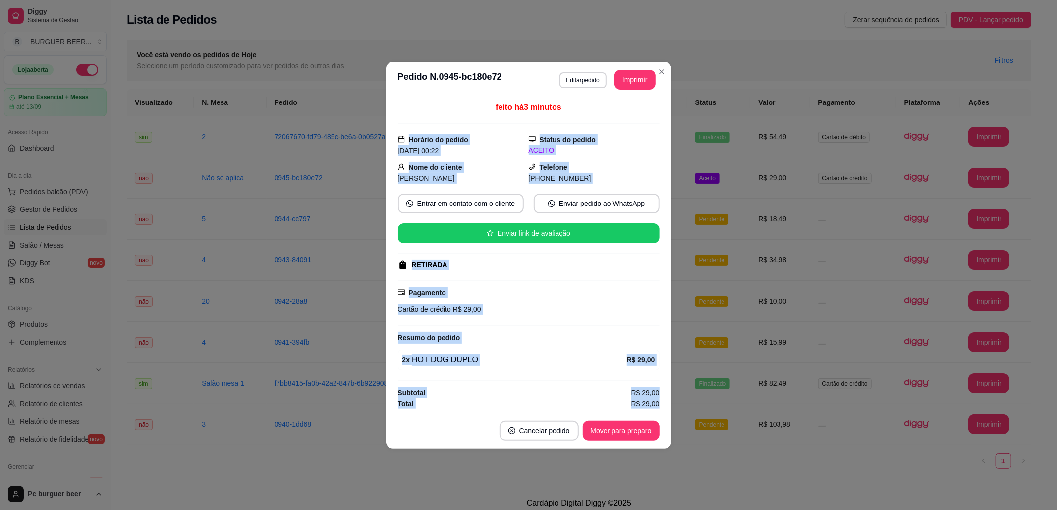
drag, startPoint x: 661, startPoint y: 404, endPoint x: 404, endPoint y: 151, distance: 360.5
click at [391, 134] on div "feito há 3 minutos Horário do pedido 17/08/2025 00:22 Status do pedido ACEITO N…" at bounding box center [528, 256] width 285 height 316
copy div "Horário do pedido 17/08/2025 00:22 Status do pedido ACEITO Nome do cliente José…"
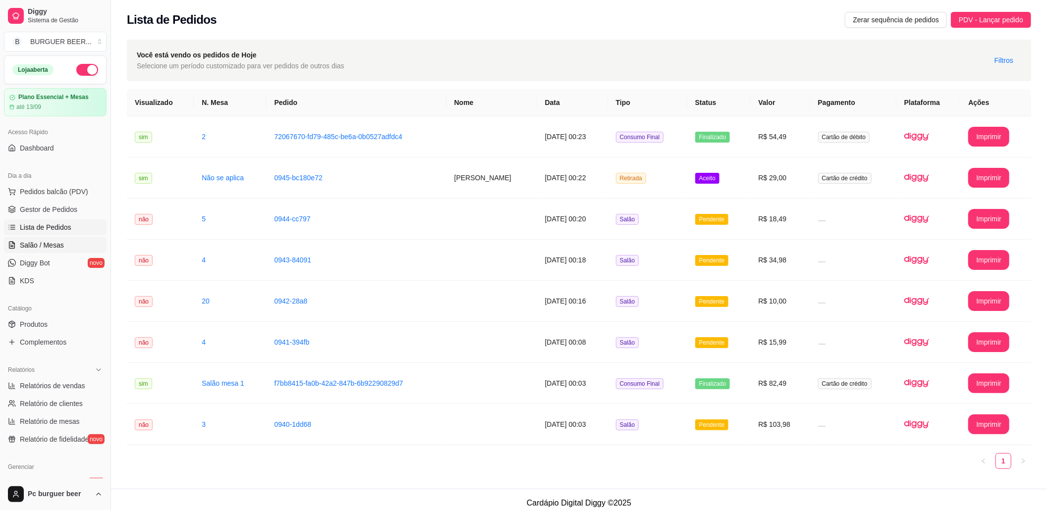
click at [54, 244] on span "Salão / Mesas" at bounding box center [42, 245] width 44 height 10
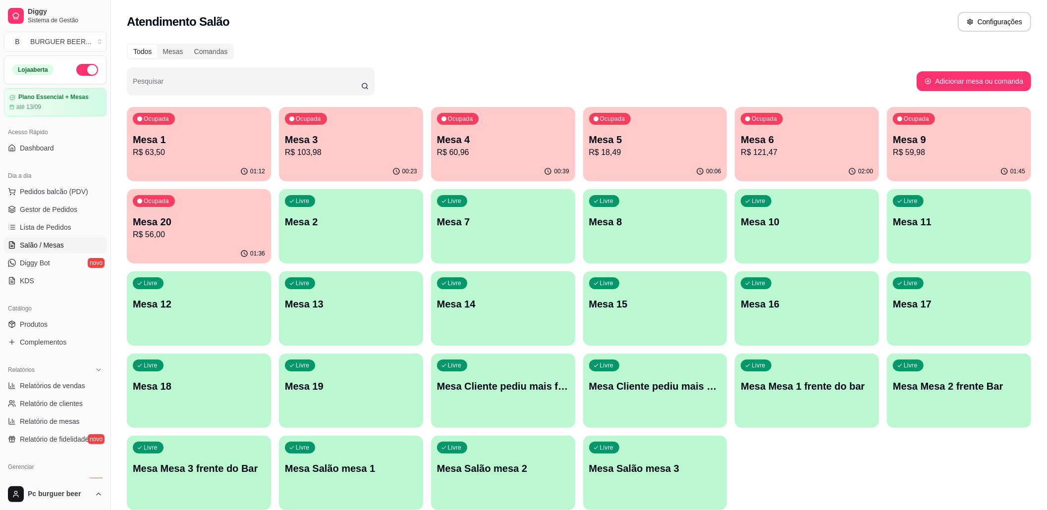
click at [209, 164] on div "01:12" at bounding box center [199, 171] width 144 height 19
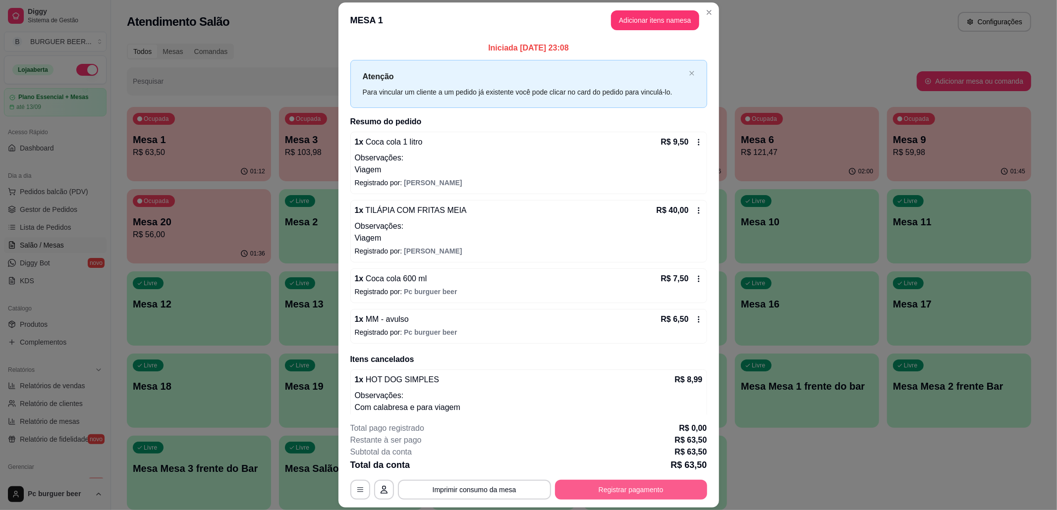
click at [590, 488] on button "Registrar pagamento" at bounding box center [631, 490] width 152 height 20
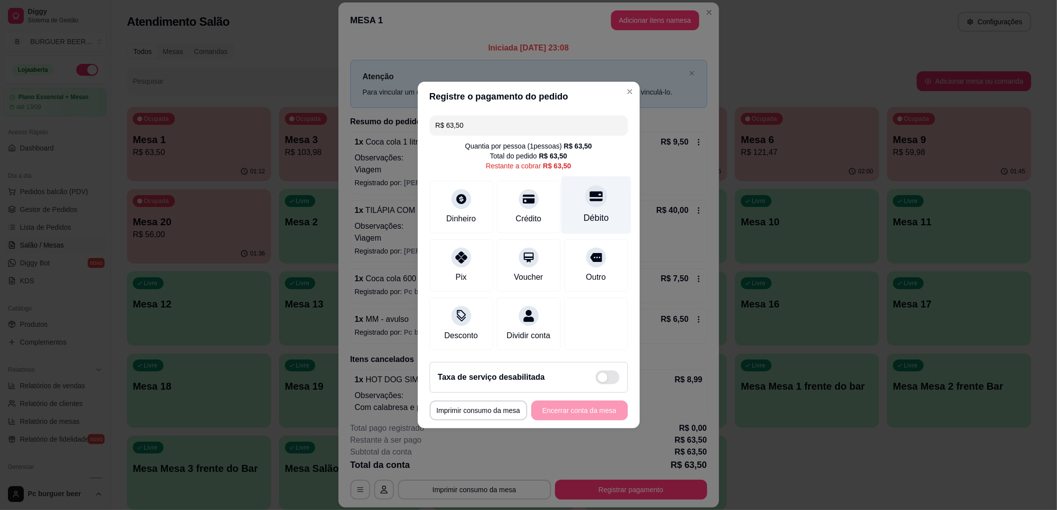
click at [589, 218] on div "Débito" at bounding box center [596, 205] width 70 height 58
type input "R$ 0,00"
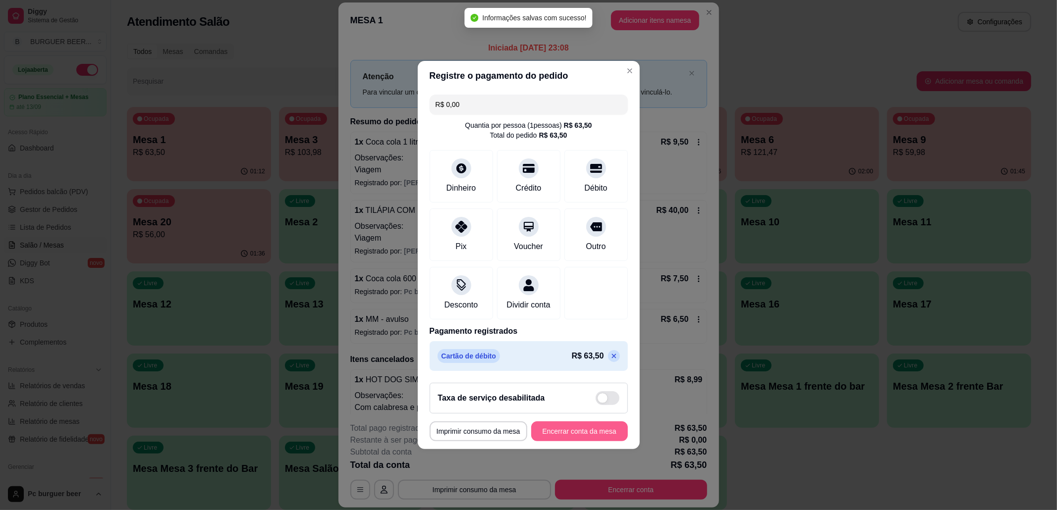
click at [568, 437] on button "Encerrar conta da mesa" at bounding box center [579, 432] width 97 height 20
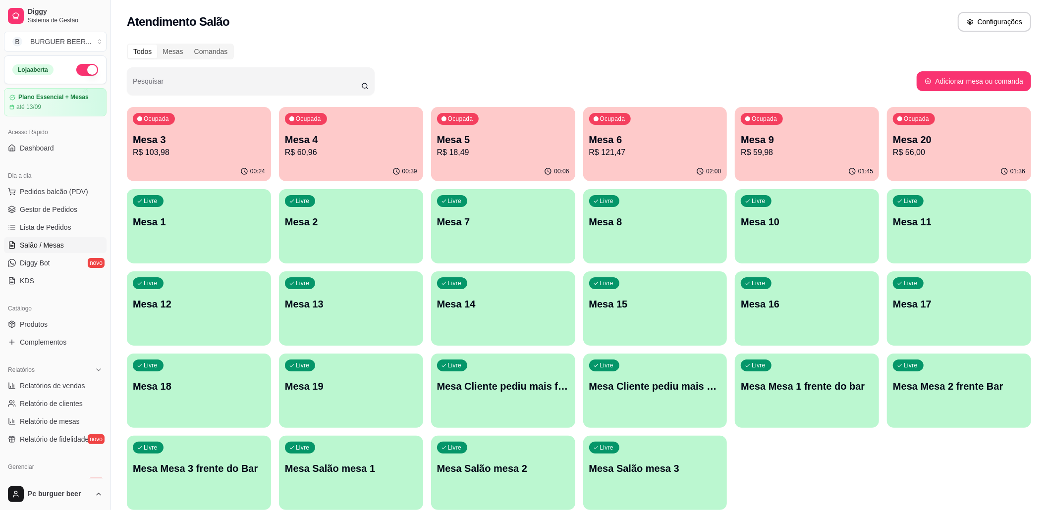
click at [241, 233] on div "Livre Mesa 1" at bounding box center [199, 220] width 144 height 62
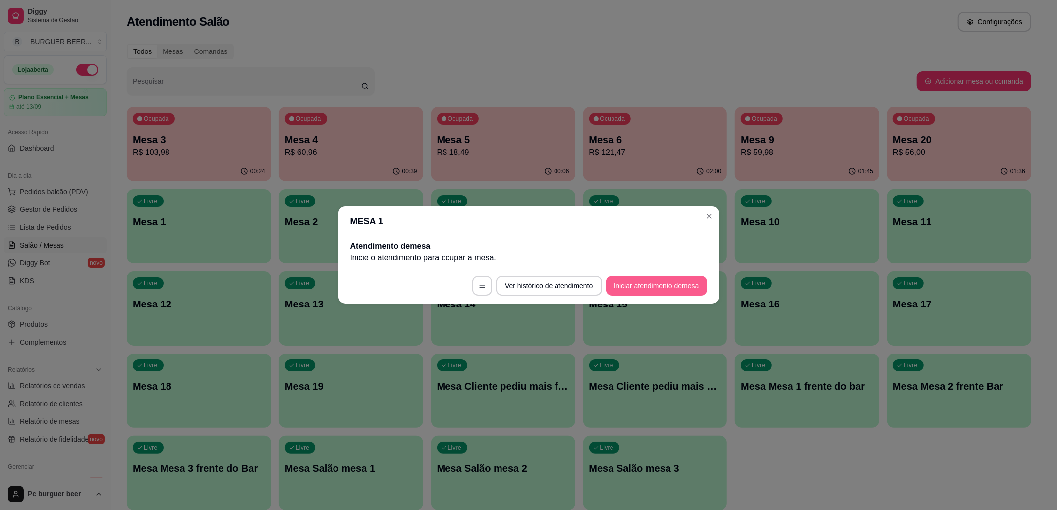
click at [631, 278] on button "Iniciar atendimento de mesa" at bounding box center [656, 286] width 101 height 20
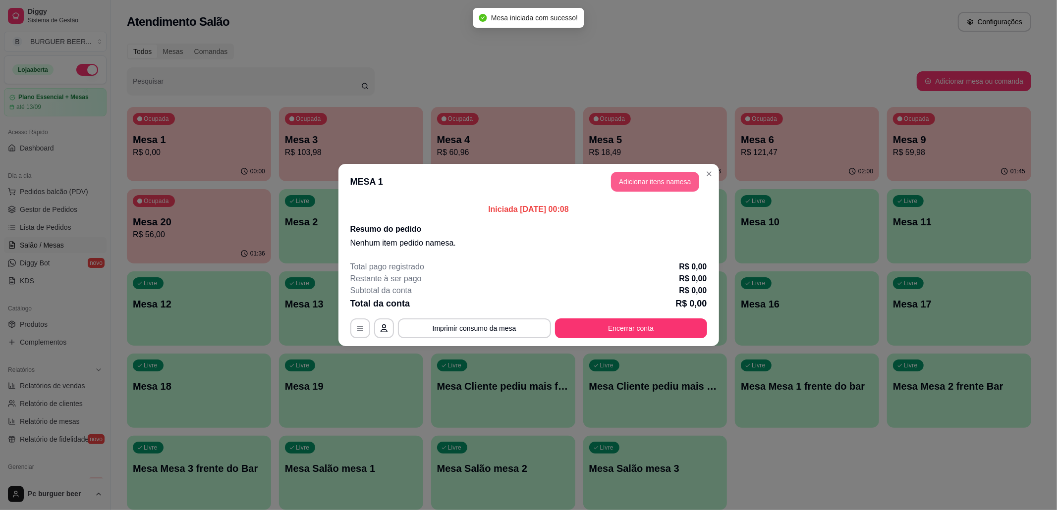
click at [625, 177] on button "Adicionar itens na mesa" at bounding box center [655, 182] width 88 height 20
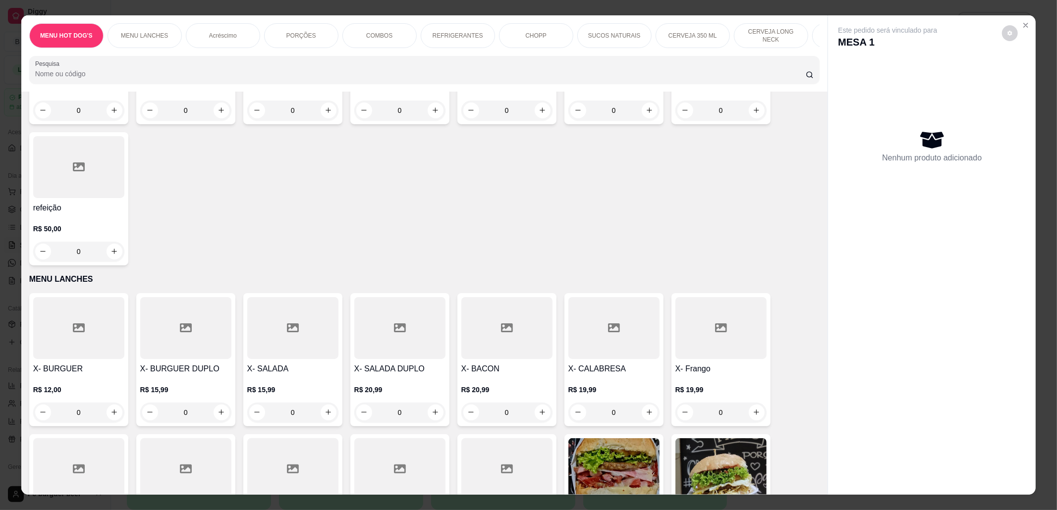
scroll to position [396, 0]
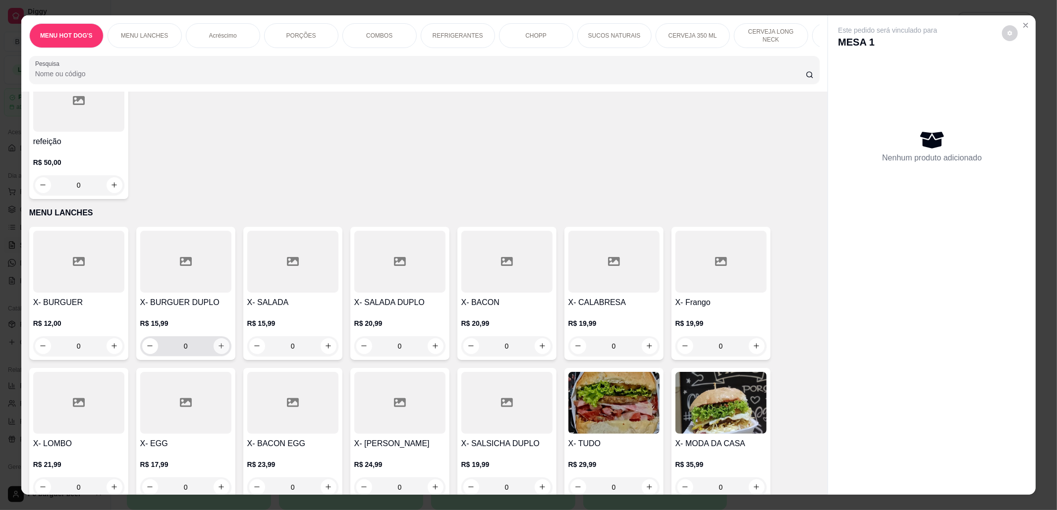
click at [218, 345] on icon "increase-product-quantity" at bounding box center [221, 345] width 7 height 7
type input "1"
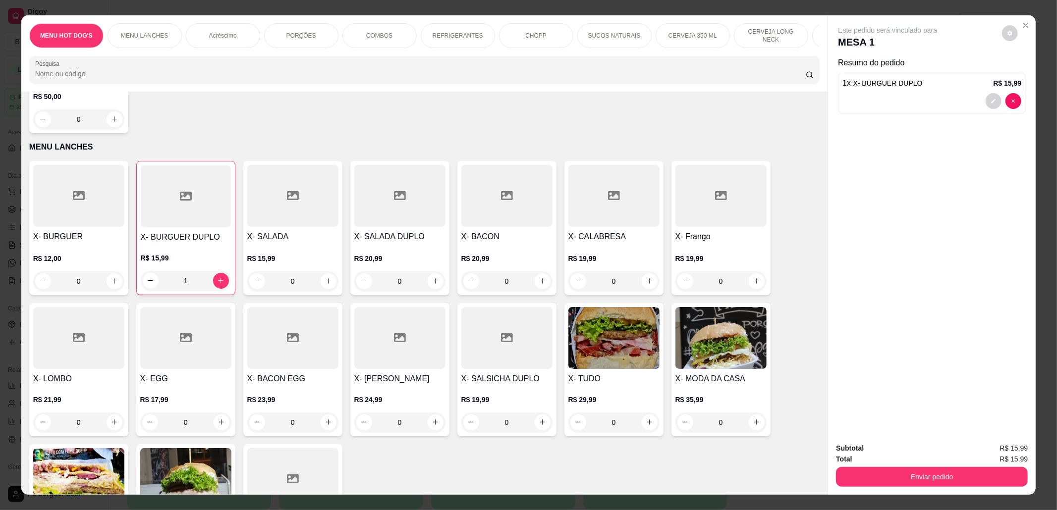
scroll to position [0, 458]
click at [400, 34] on p "CERVEJA DE 600 ML" at bounding box center [391, 36] width 57 height 16
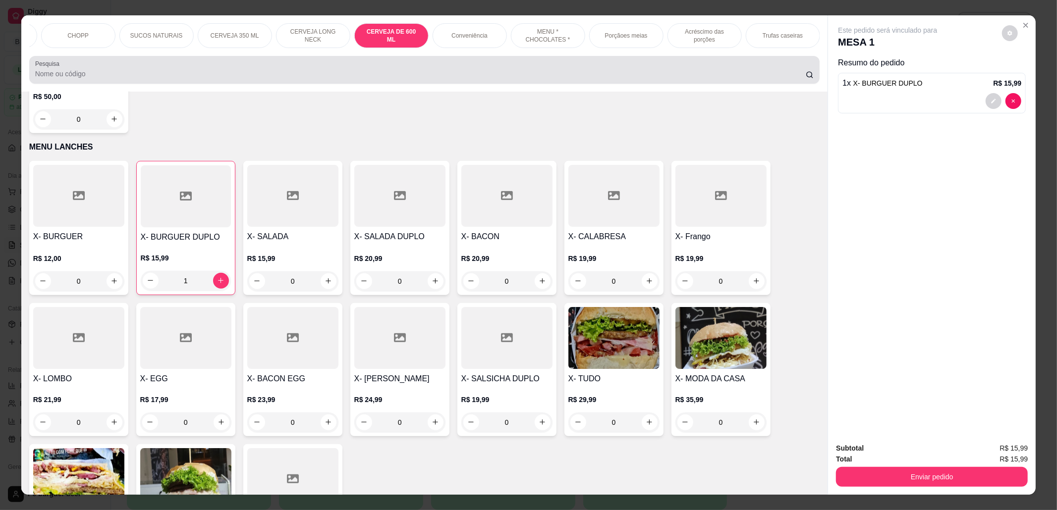
scroll to position [16, 0]
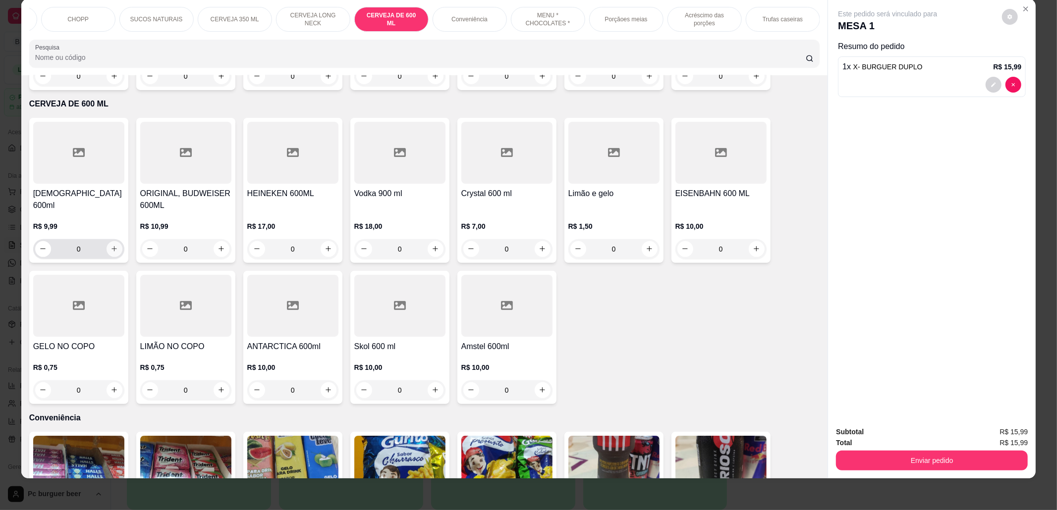
click at [110, 245] on icon "increase-product-quantity" at bounding box center [113, 248] width 7 height 7
type input "1"
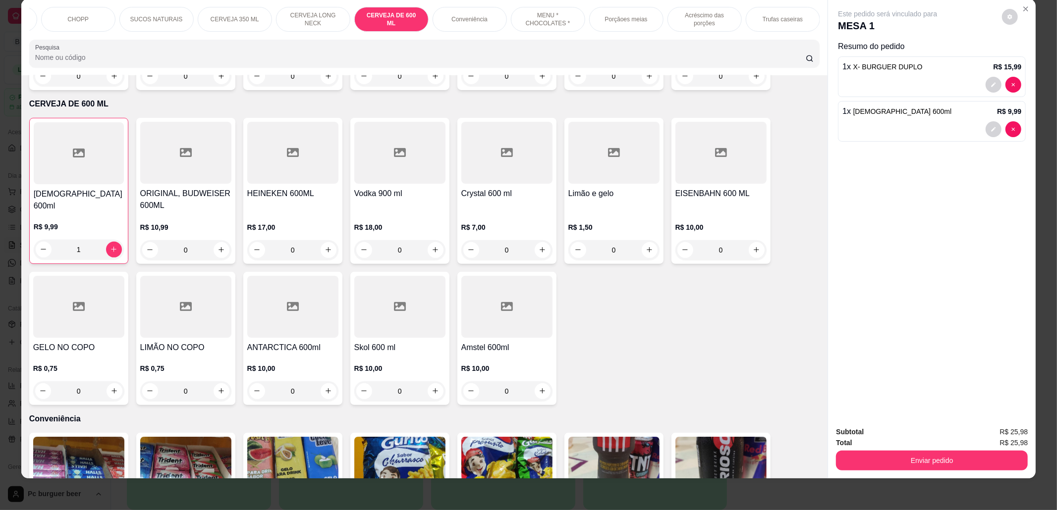
click at [234, 16] on p "CERVEJA 350 ML" at bounding box center [235, 19] width 49 height 8
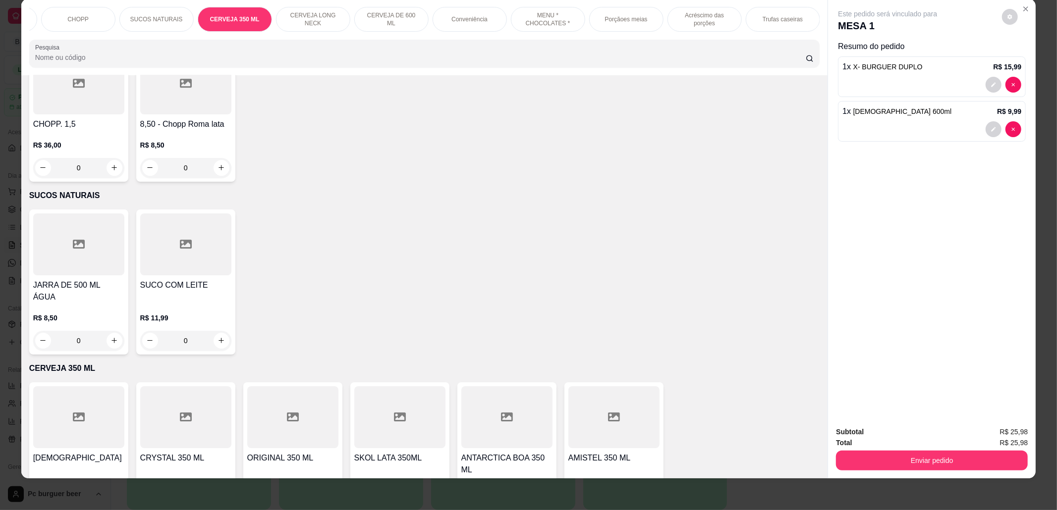
scroll to position [2583, 0]
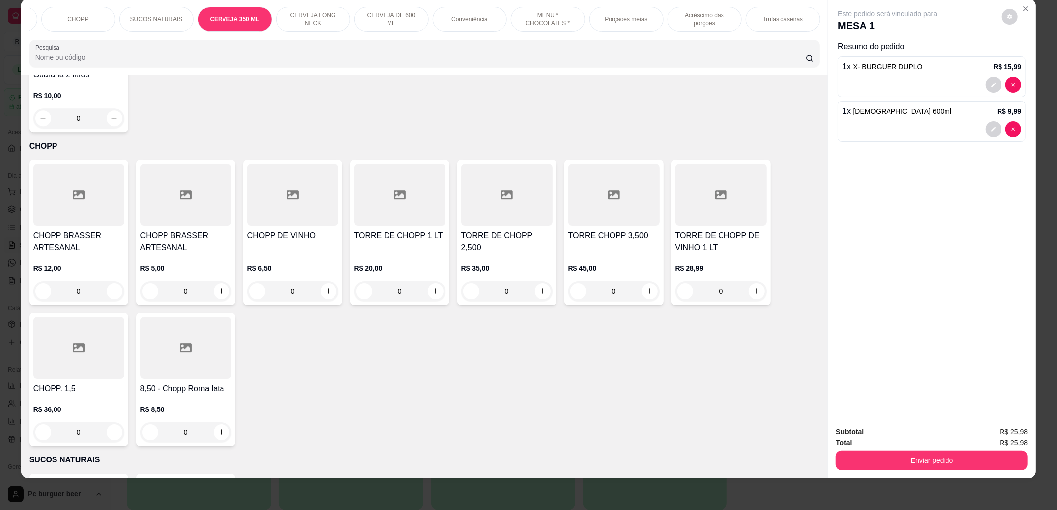
click at [93, 16] on div "CHOPP" at bounding box center [78, 19] width 74 height 25
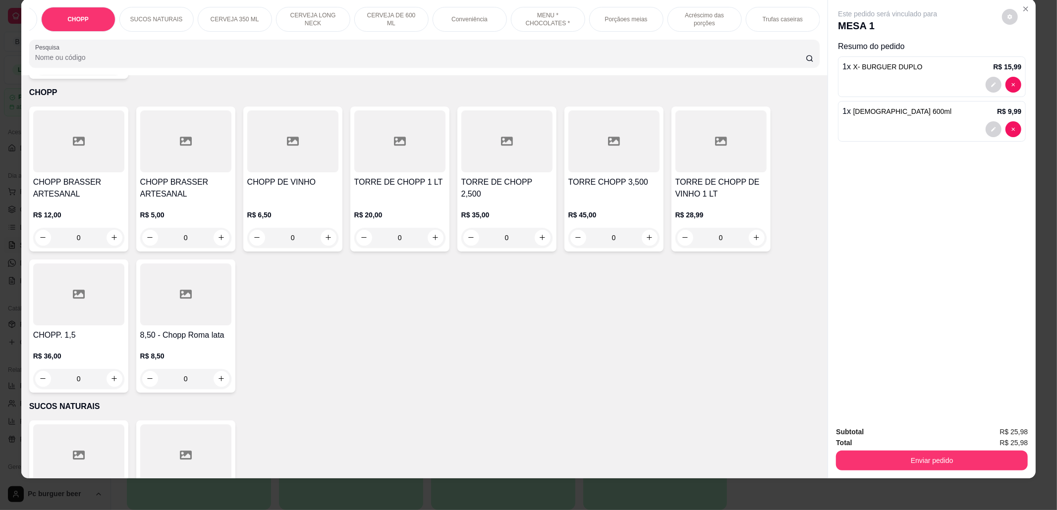
scroll to position [0, 0]
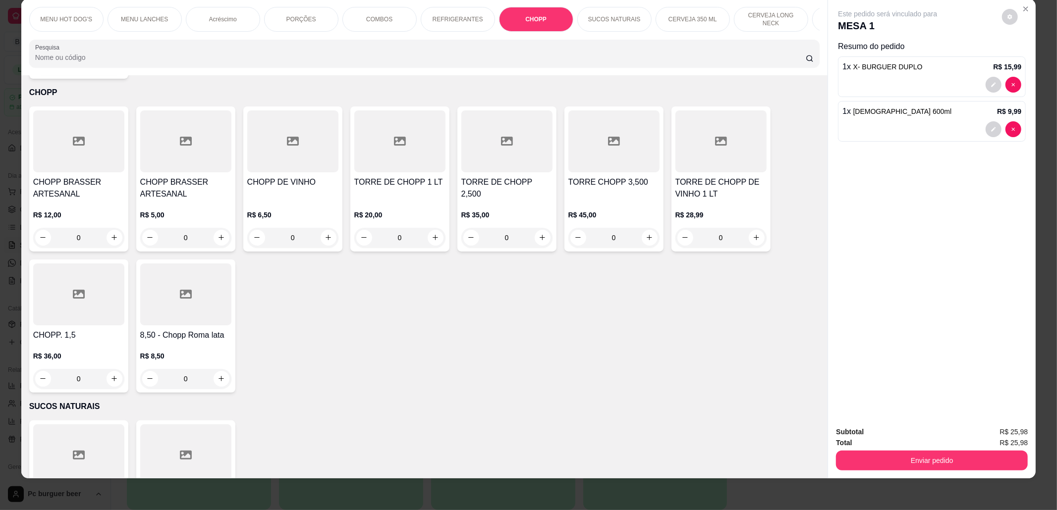
drag, startPoint x: 450, startPoint y: 16, endPoint x: 440, endPoint y: 34, distance: 20.2
click at [450, 16] on p "REFRIGERANTES" at bounding box center [458, 19] width 51 height 8
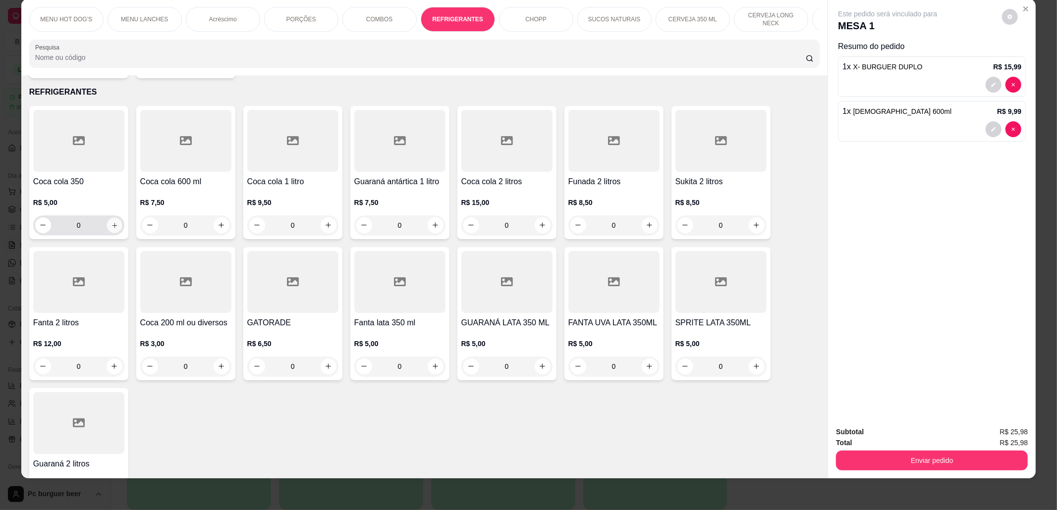
click at [110, 224] on icon "increase-product-quantity" at bounding box center [113, 225] width 7 height 7
type input "1"
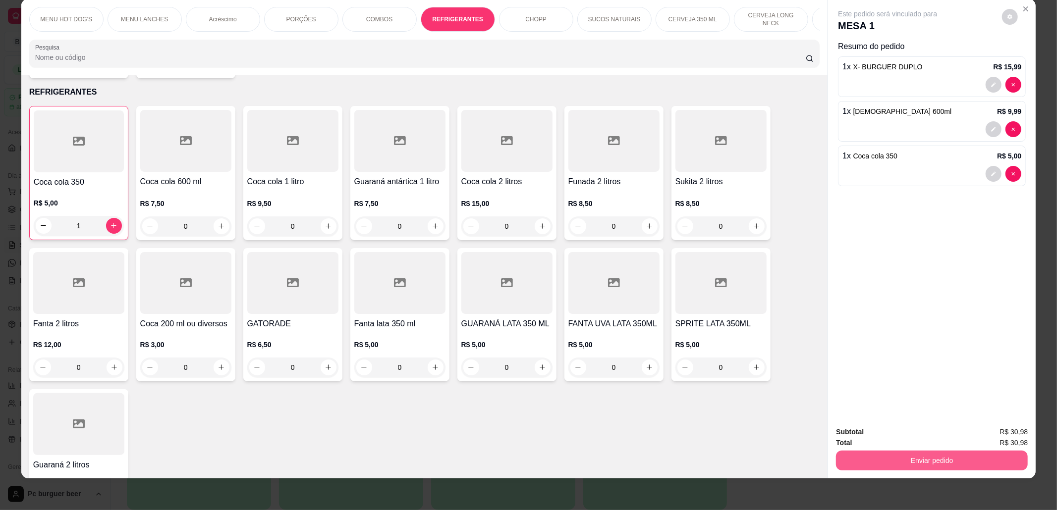
click at [946, 463] on button "Enviar pedido" at bounding box center [932, 461] width 192 height 20
click at [928, 437] on button "Não registrar e enviar pedido" at bounding box center [898, 437] width 103 height 19
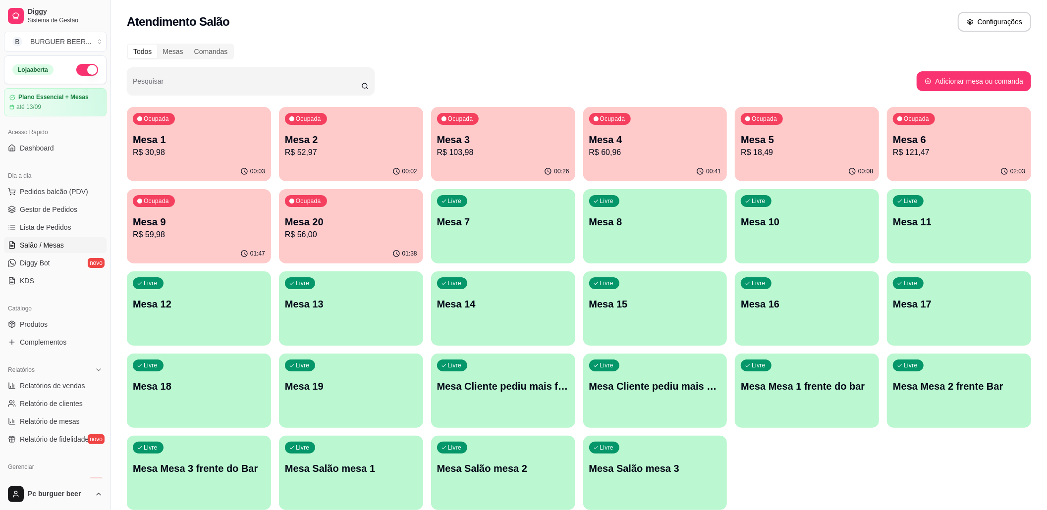
click at [333, 153] on p "R$ 52,97" at bounding box center [351, 153] width 132 height 12
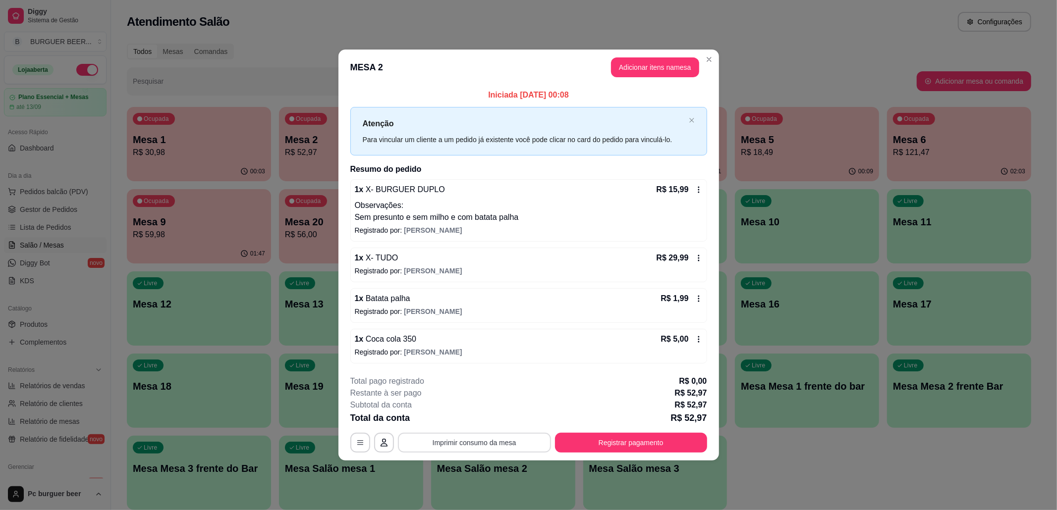
click at [507, 441] on button "Imprimir consumo da mesa" at bounding box center [474, 443] width 153 height 20
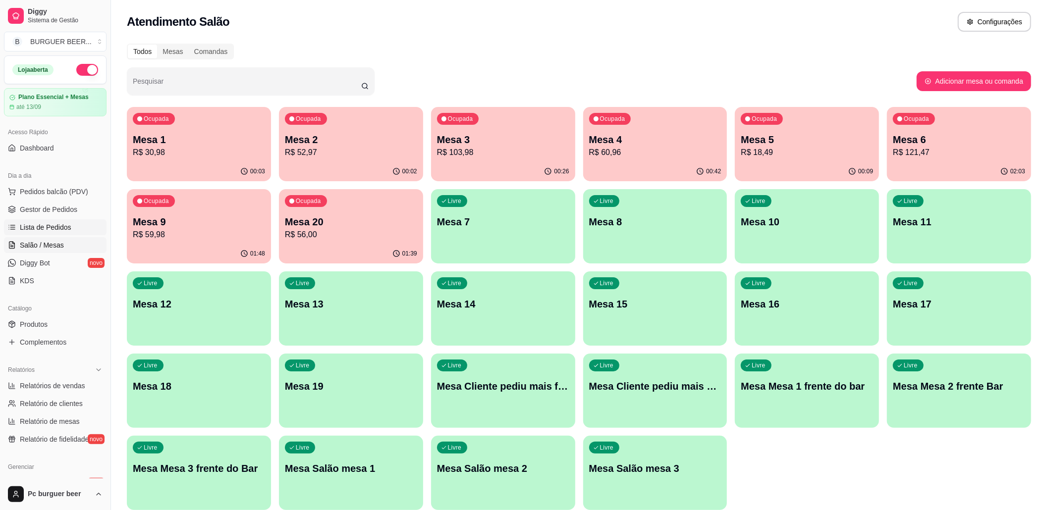
click at [65, 234] on link "Lista de Pedidos" at bounding box center [55, 227] width 103 height 16
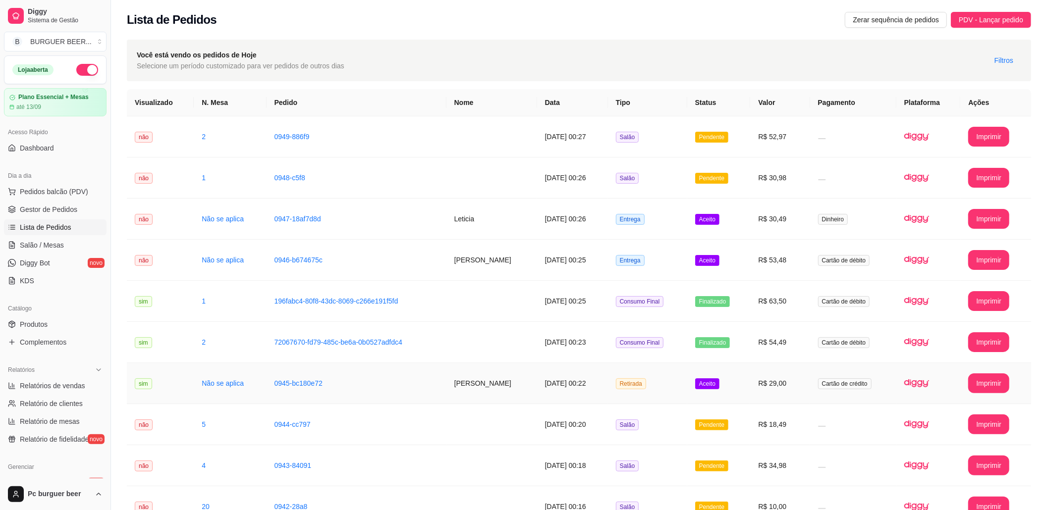
click at [355, 386] on td "0945-bc180e72" at bounding box center [357, 383] width 180 height 41
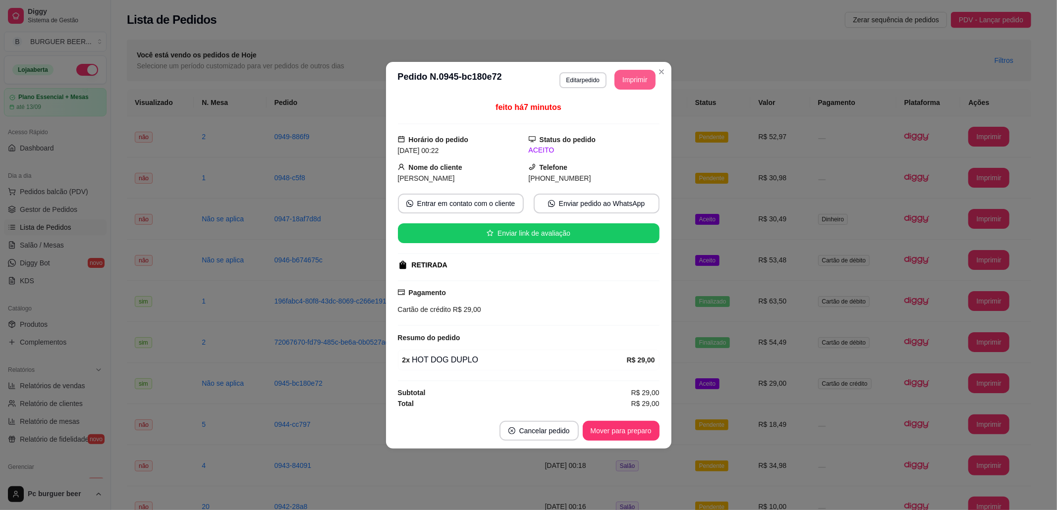
click at [629, 72] on button "Imprimir" at bounding box center [634, 80] width 41 height 20
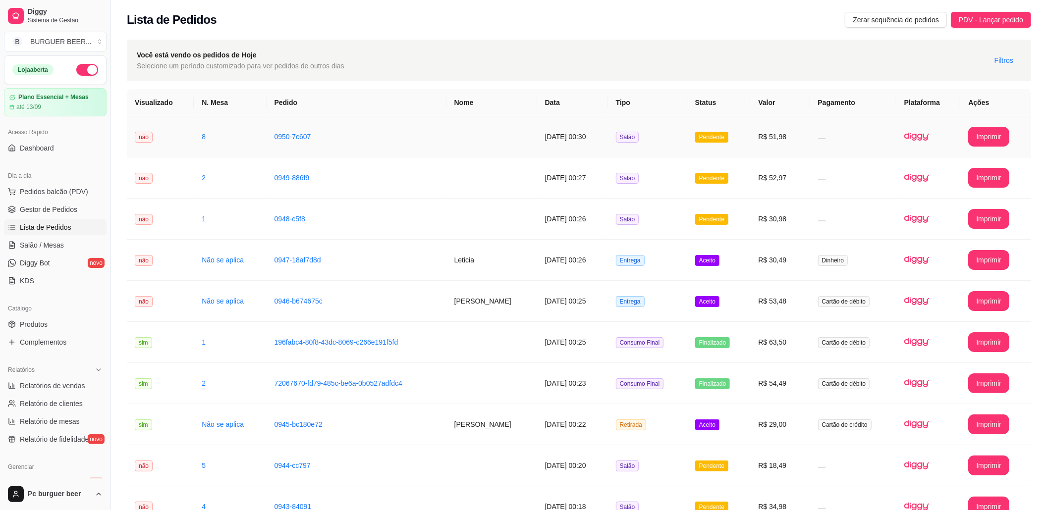
click at [219, 135] on td "8" at bounding box center [230, 136] width 72 height 41
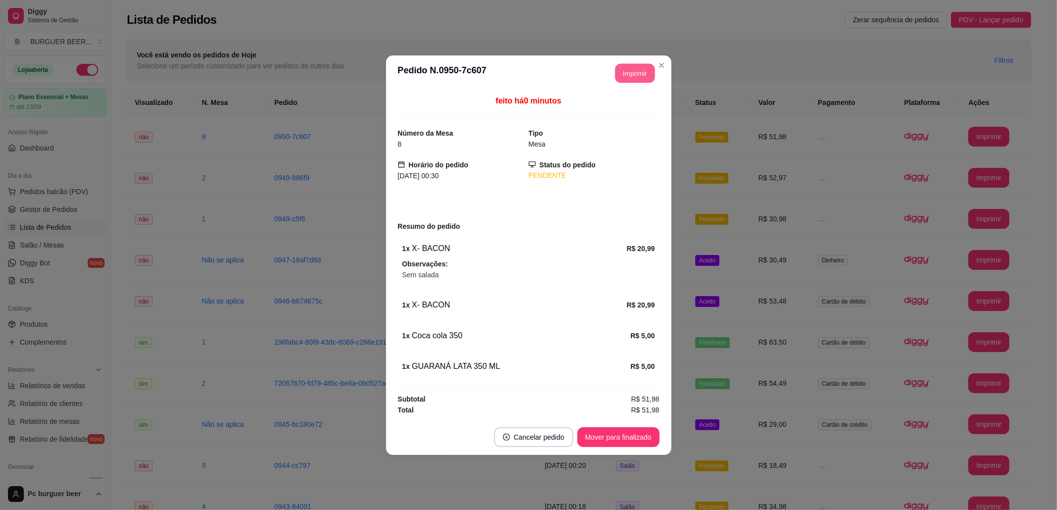
click at [638, 67] on button "Imprimir" at bounding box center [635, 72] width 40 height 19
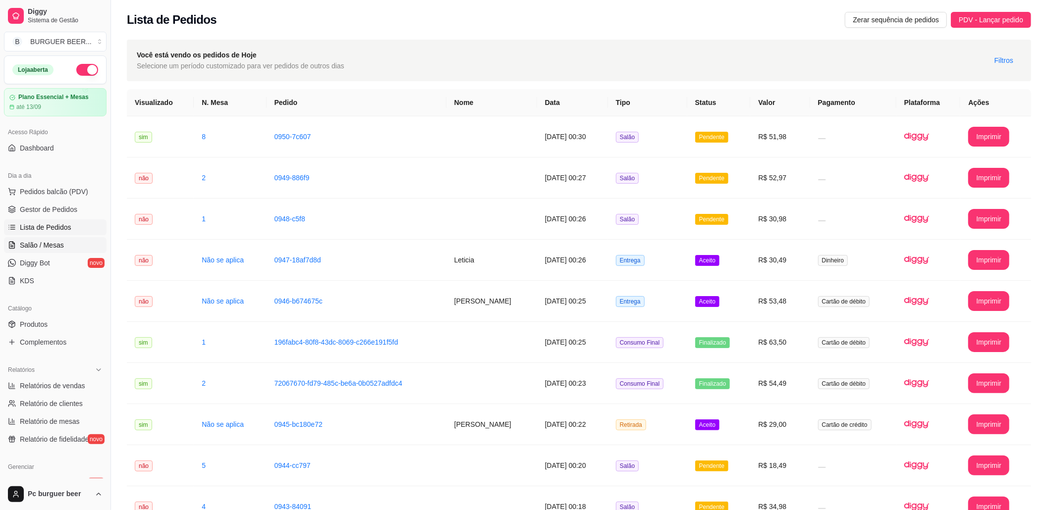
click at [54, 248] on span "Salão / Mesas" at bounding box center [42, 245] width 44 height 10
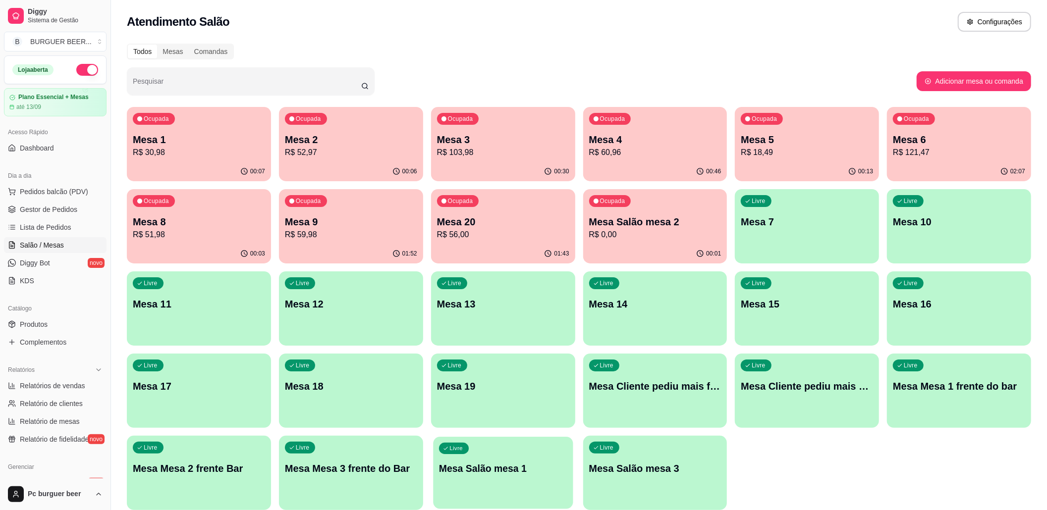
click at [525, 466] on p "Mesa Salão mesa 1" at bounding box center [503, 468] width 128 height 13
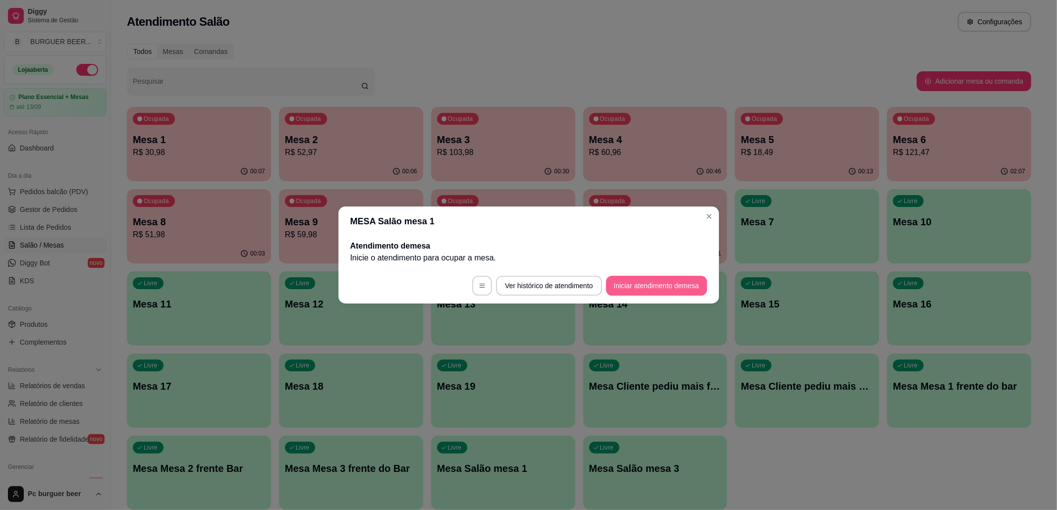
click at [635, 286] on button "Iniciar atendimento de mesa" at bounding box center [656, 286] width 101 height 20
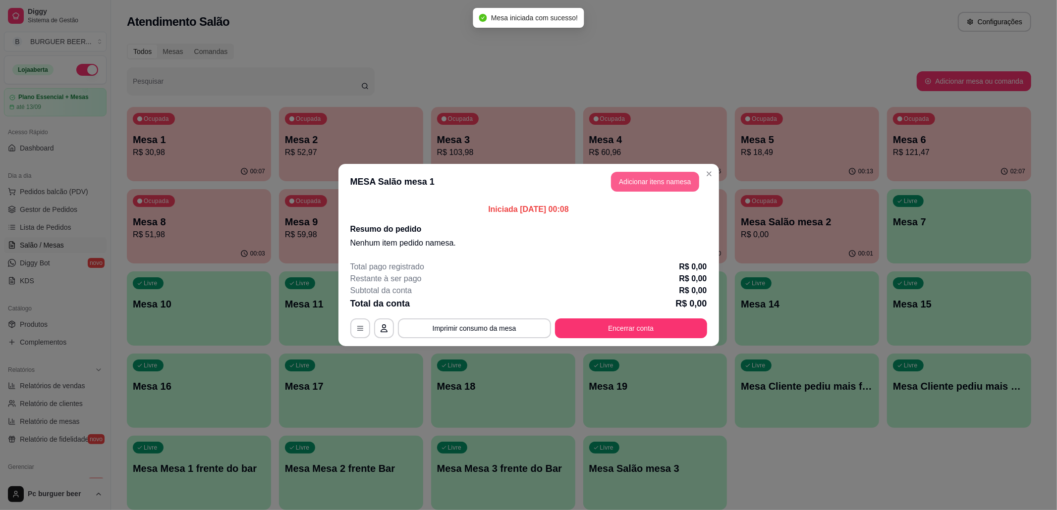
click at [653, 176] on button "Adicionar itens na mesa" at bounding box center [655, 182] width 88 height 20
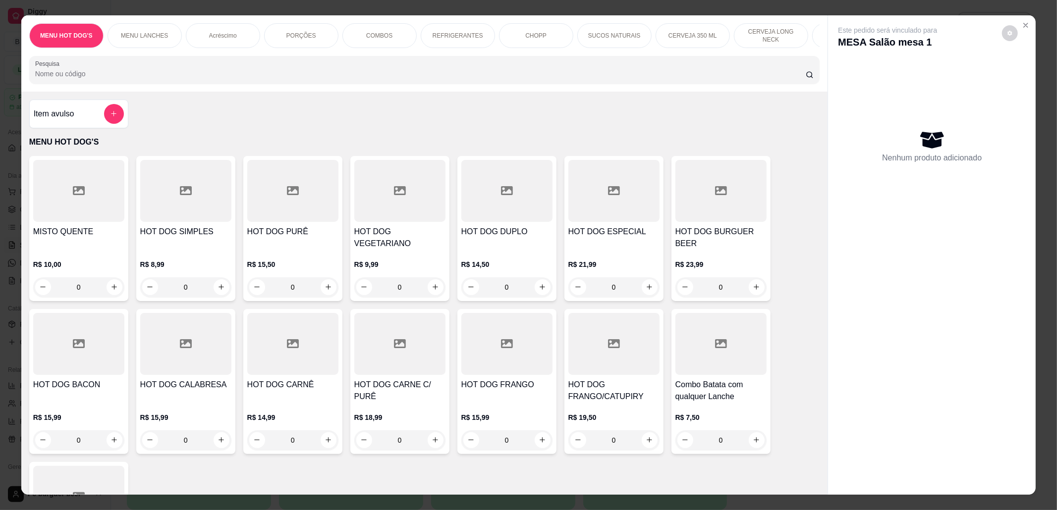
scroll to position [330, 0]
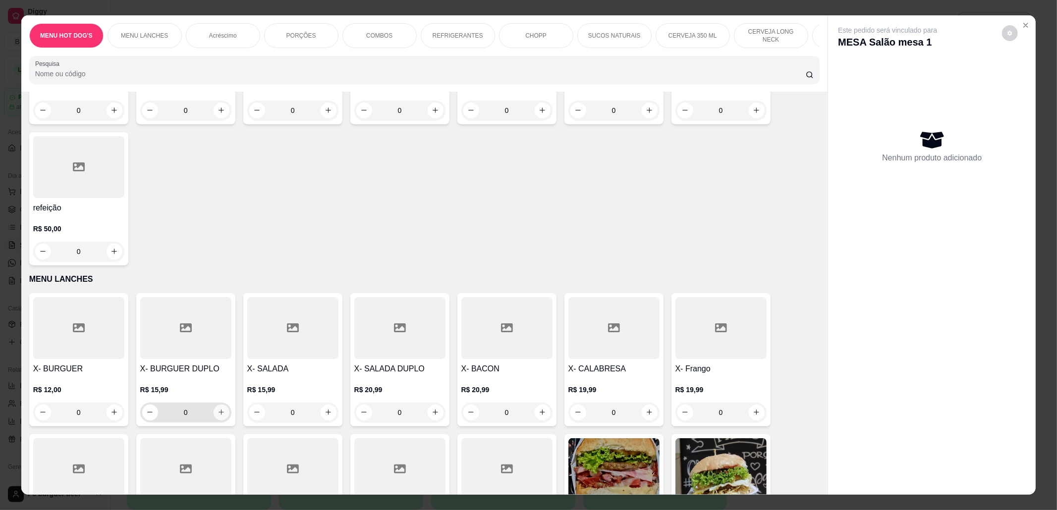
click at [220, 412] on button "increase-product-quantity" at bounding box center [222, 413] width 16 height 16
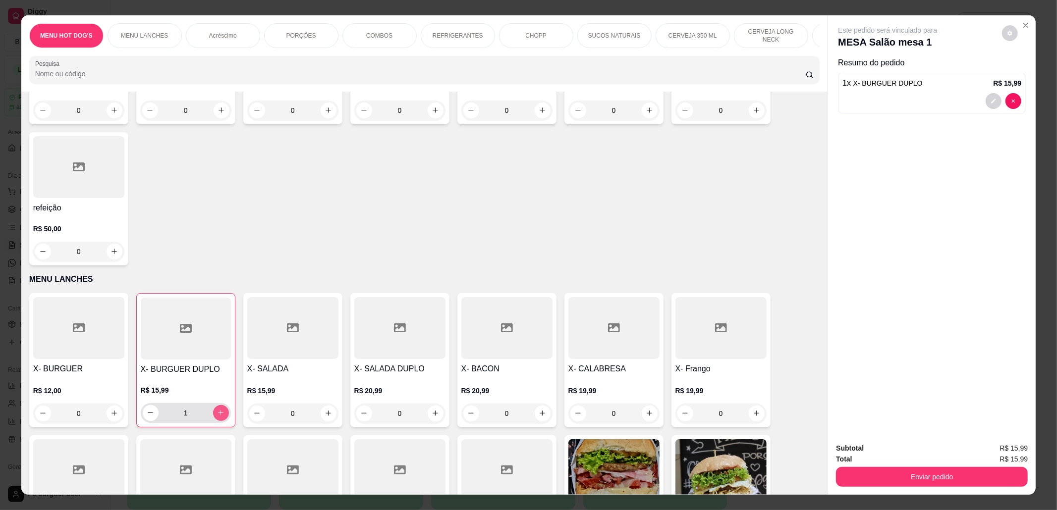
type input "1"
click at [974, 477] on button "Enviar pedido" at bounding box center [932, 477] width 192 height 20
click at [881, 451] on button "Não registrar e enviar pedido" at bounding box center [898, 453] width 103 height 19
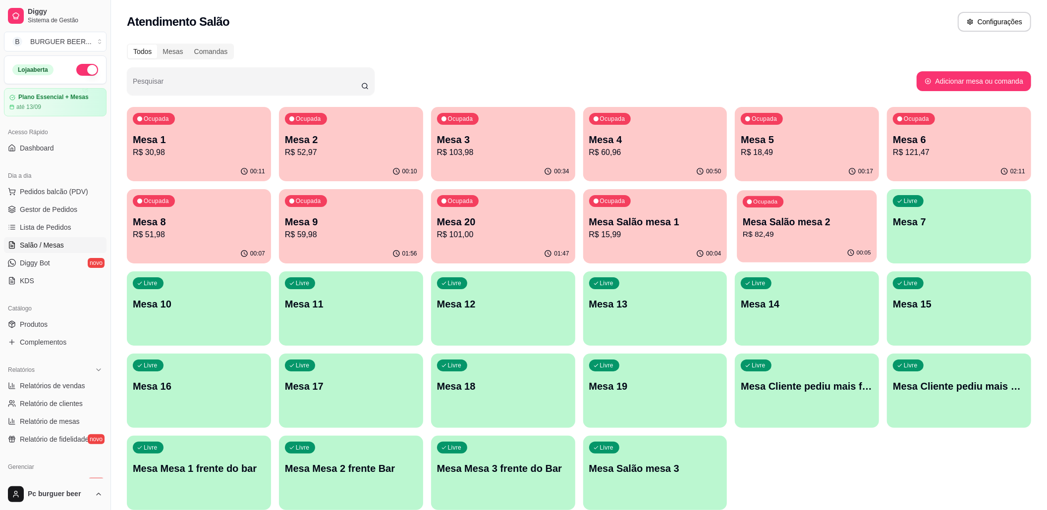
click at [781, 234] on p "R$ 82,49" at bounding box center [807, 234] width 128 height 11
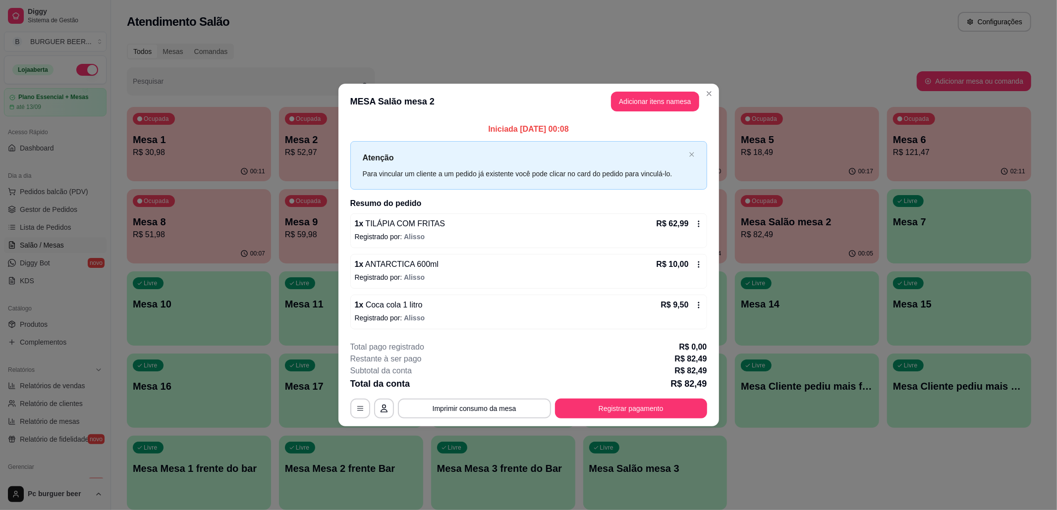
click at [699, 268] on icon at bounding box center [699, 265] width 8 height 8
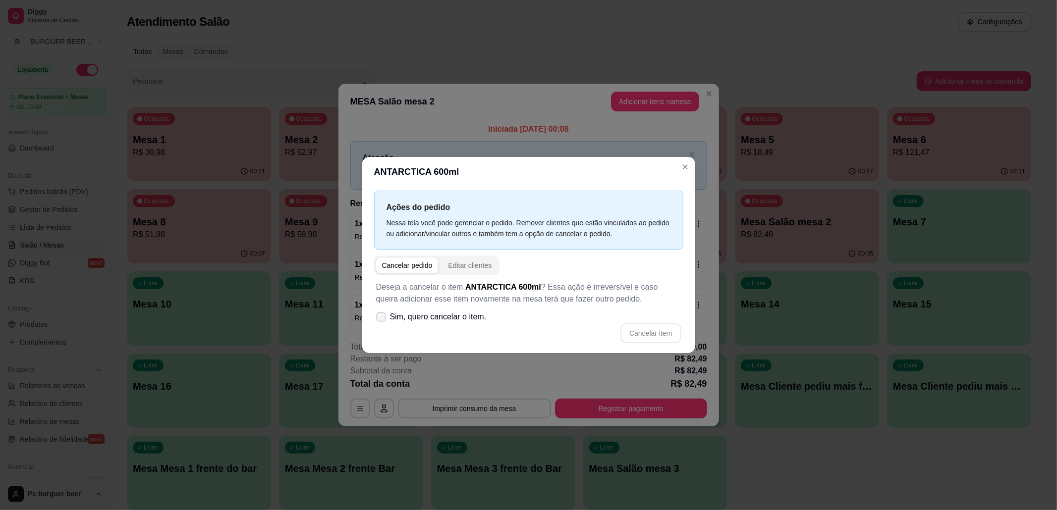
click at [399, 320] on span "Sim, quero cancelar o item." at bounding box center [438, 317] width 97 height 12
click at [382, 320] on input "Sim, quero cancelar o item." at bounding box center [379, 322] width 6 height 6
checkbox input "true"
click at [653, 331] on button "Cancelar item" at bounding box center [650, 333] width 59 height 19
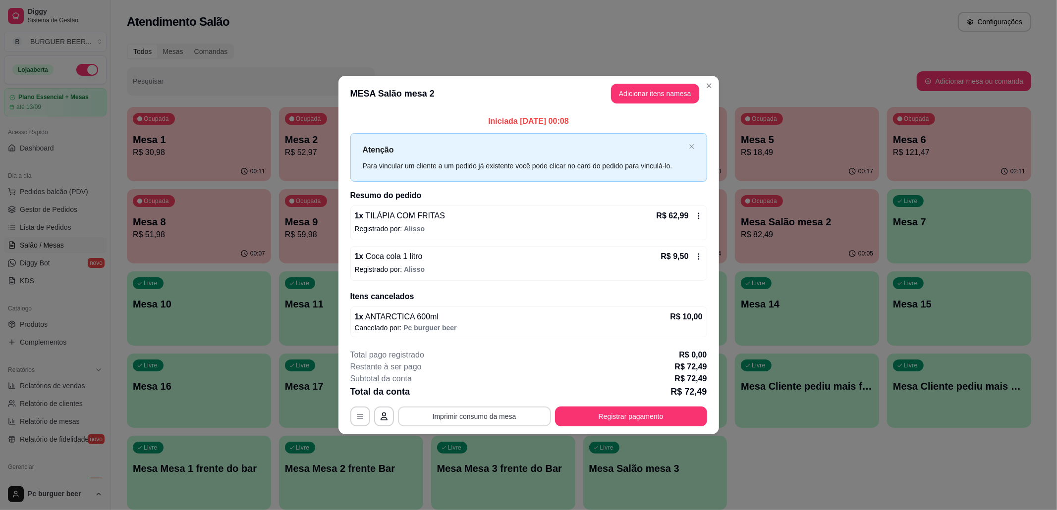
click at [491, 415] on button "Imprimir consumo da mesa" at bounding box center [474, 417] width 153 height 20
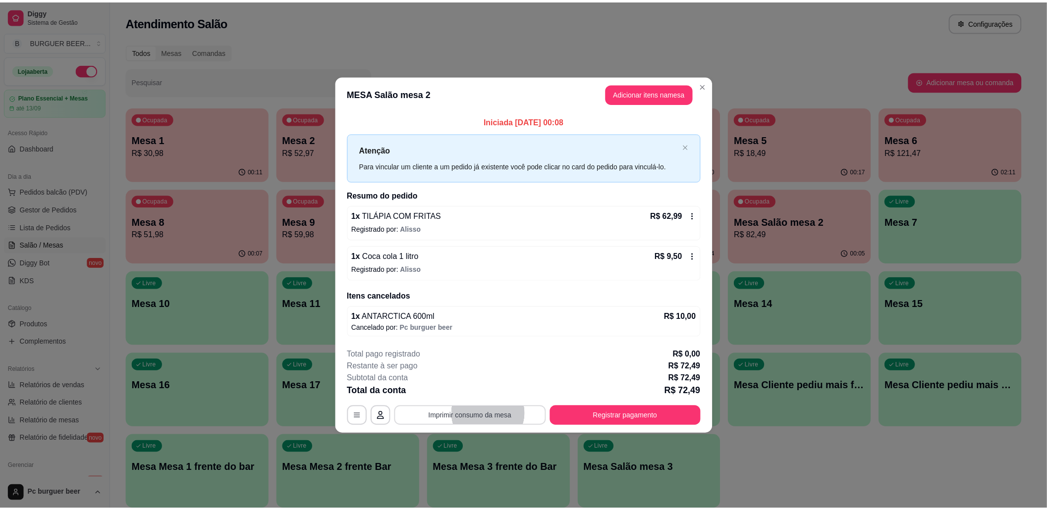
scroll to position [0, 0]
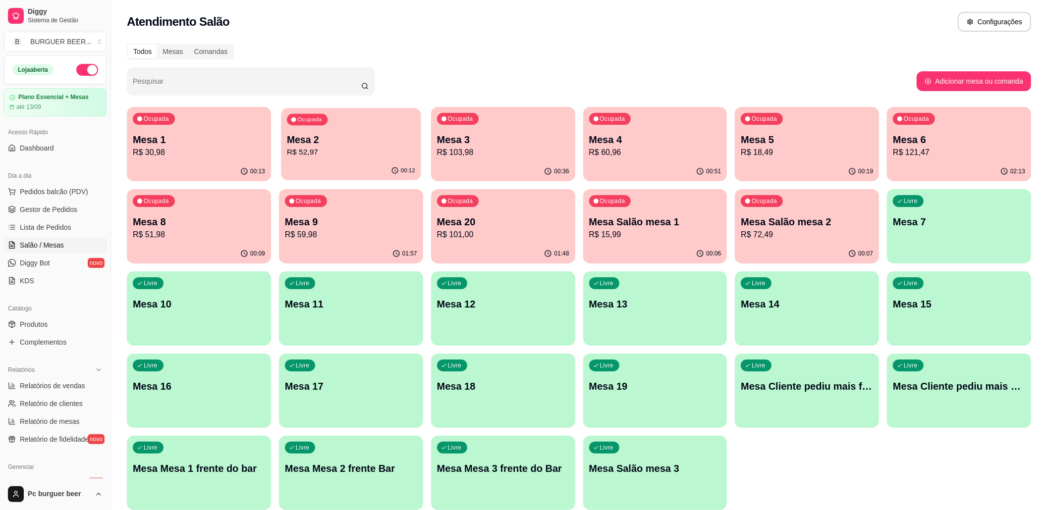
click at [359, 120] on div "Ocupada Mesa 2 R$ 52,97" at bounding box center [351, 135] width 140 height 54
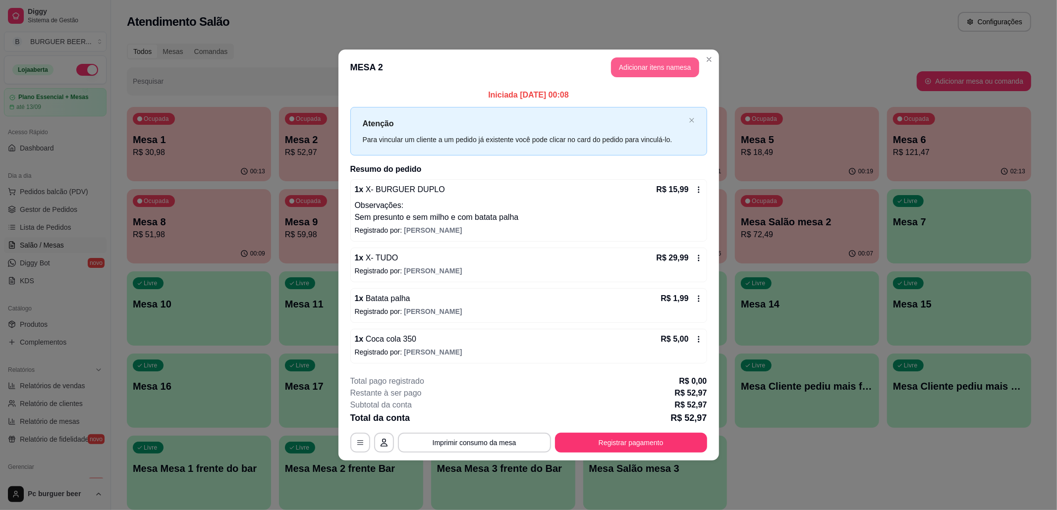
click at [639, 64] on button "Adicionar itens na mesa" at bounding box center [655, 67] width 88 height 20
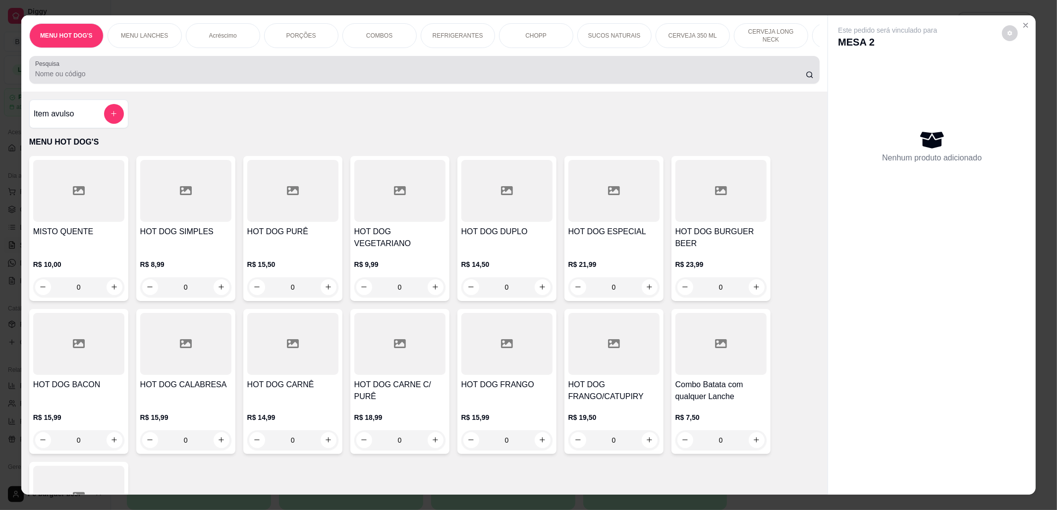
click at [302, 67] on div "Pesquisa" at bounding box center [424, 70] width 791 height 28
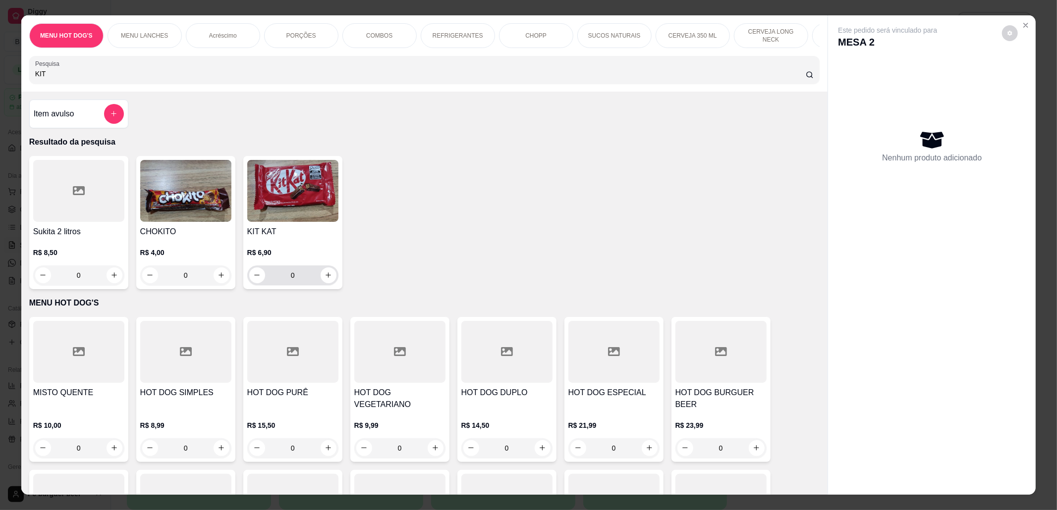
type input "KIT"
click at [330, 280] on div "0" at bounding box center [292, 276] width 87 height 20
click at [327, 282] on button "increase-product-quantity" at bounding box center [328, 275] width 15 height 15
type input "1"
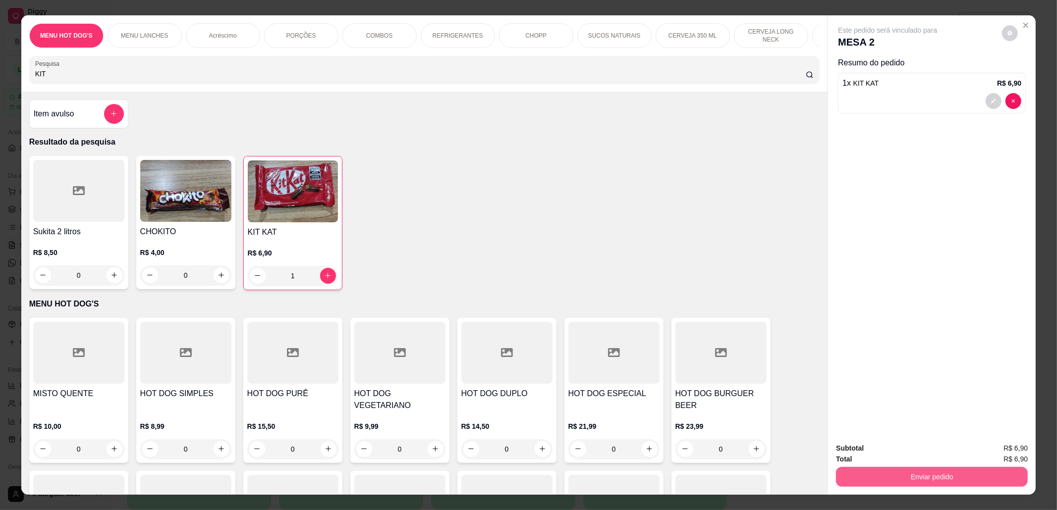
click at [863, 474] on button "Enviar pedido" at bounding box center [932, 477] width 192 height 20
click at [865, 453] on button "Não registrar e enviar pedido" at bounding box center [898, 453] width 103 height 19
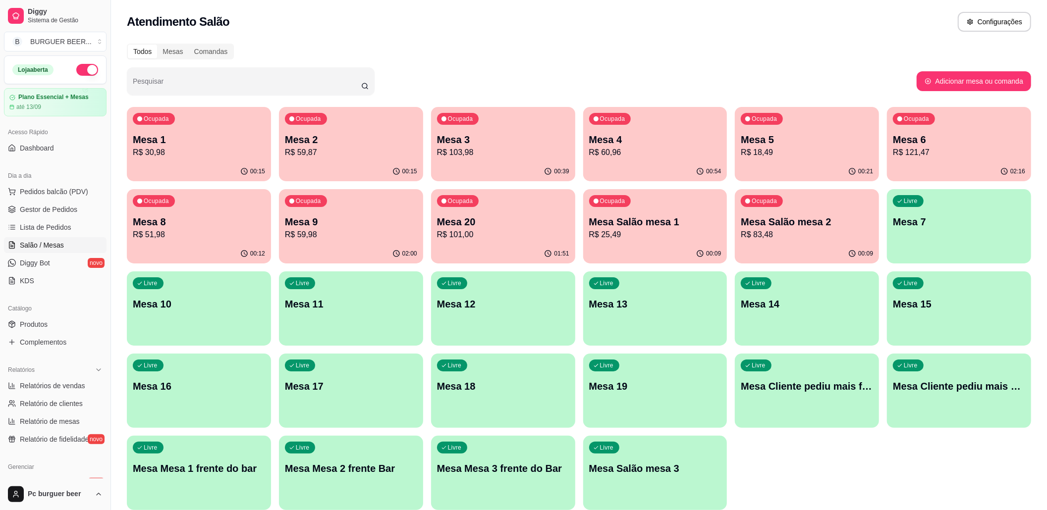
click at [654, 227] on p "Mesa Salão mesa 1" at bounding box center [655, 222] width 132 height 14
click at [215, 153] on p "R$ 30,98" at bounding box center [199, 153] width 132 height 12
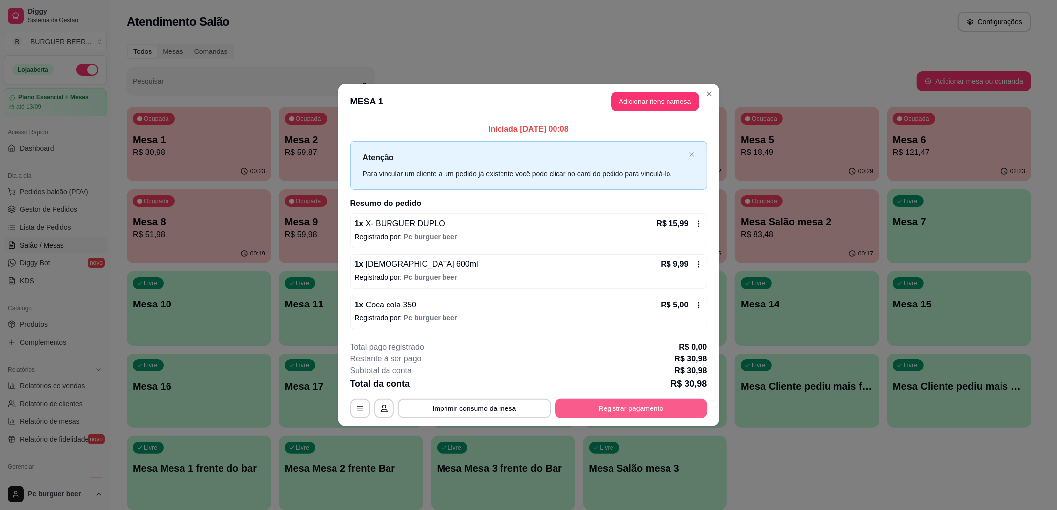
click at [619, 408] on button "Registrar pagamento" at bounding box center [631, 409] width 152 height 20
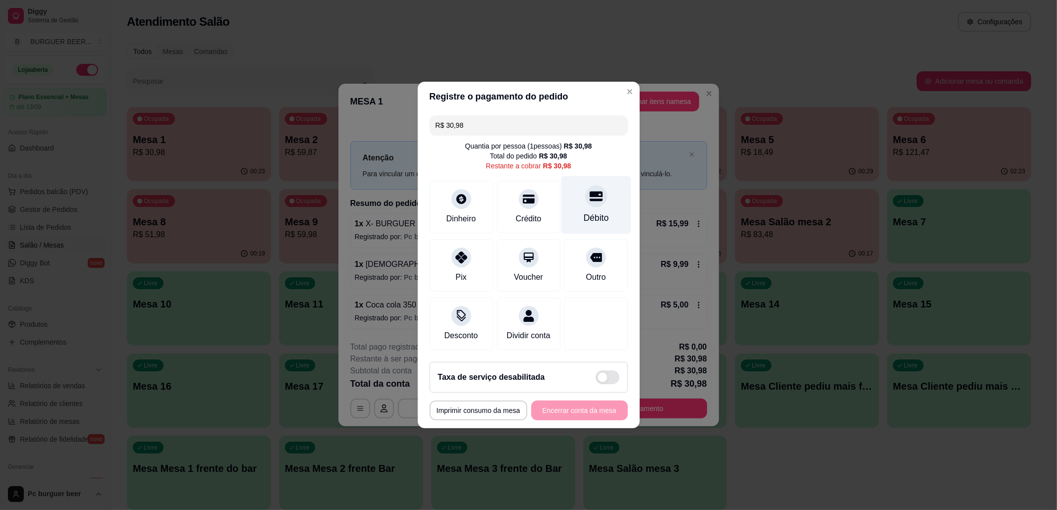
click at [565, 214] on div "Débito" at bounding box center [596, 205] width 70 height 58
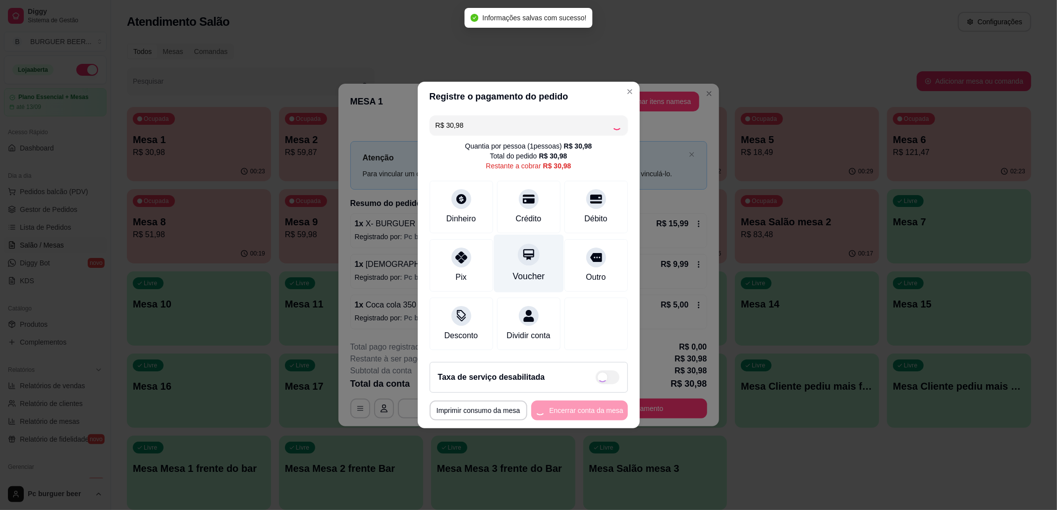
type input "R$ 0,00"
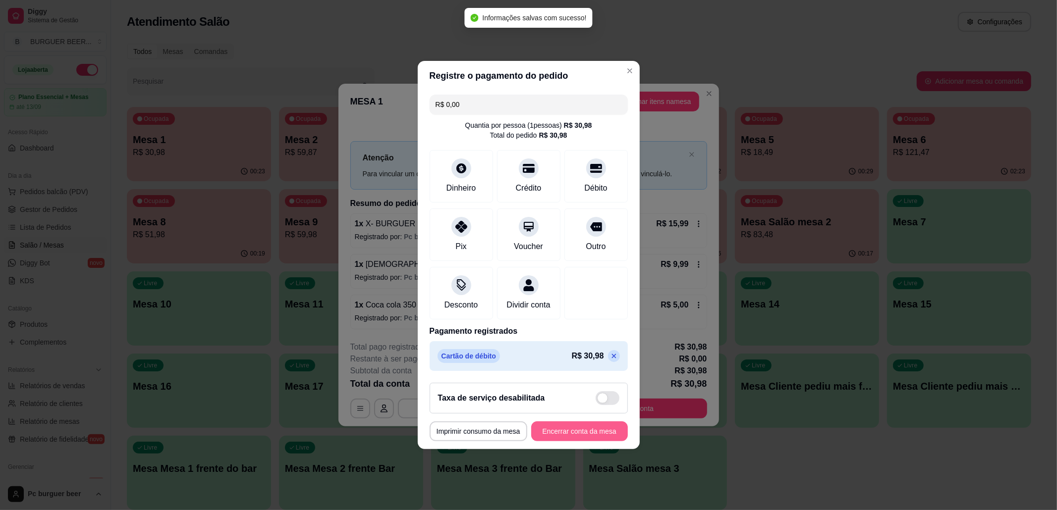
click at [589, 435] on button "Encerrar conta da mesa" at bounding box center [579, 432] width 97 height 20
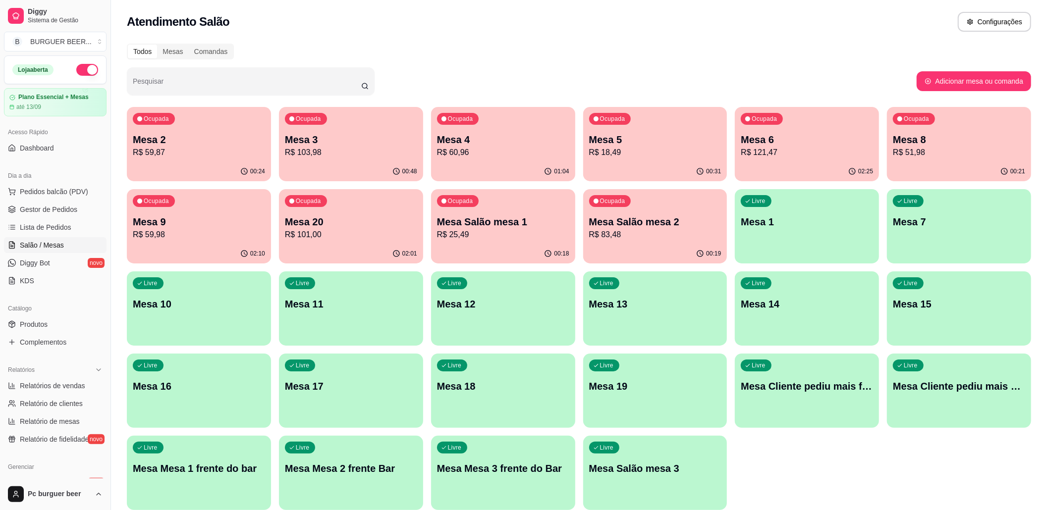
click at [635, 228] on p "Mesa Salão mesa 2" at bounding box center [655, 222] width 132 height 14
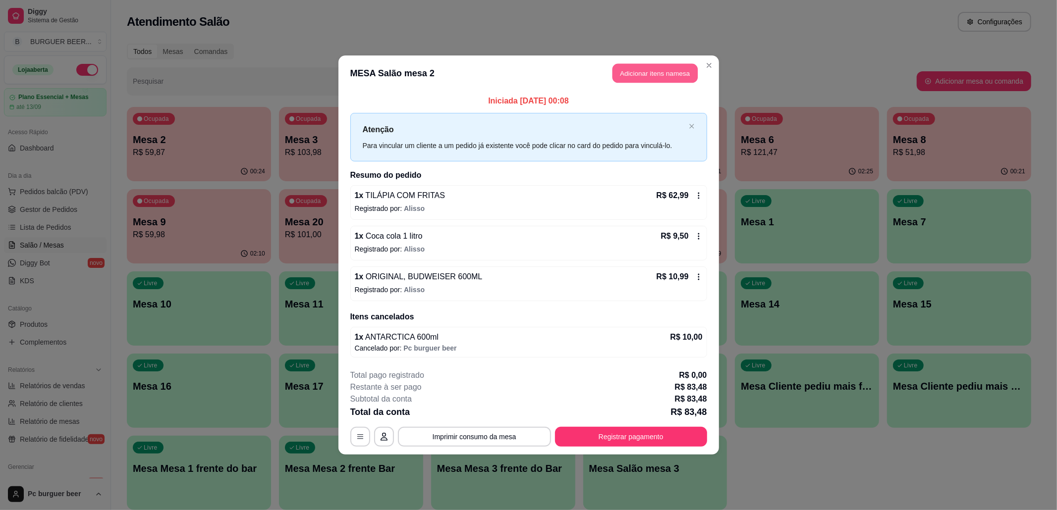
click at [651, 77] on button "Adicionar itens na mesa" at bounding box center [654, 73] width 85 height 19
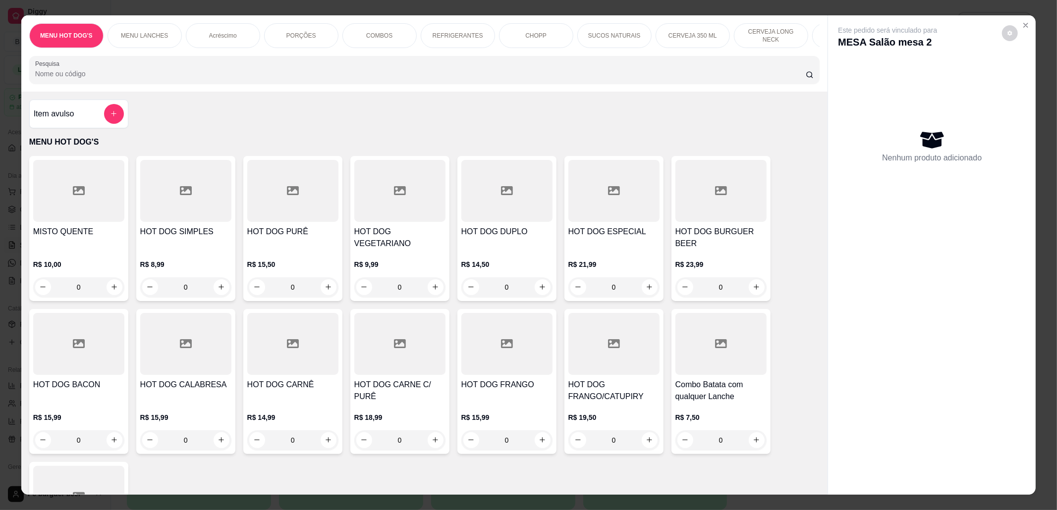
click at [110, 117] on icon "add-separate-item" at bounding box center [113, 113] width 7 height 7
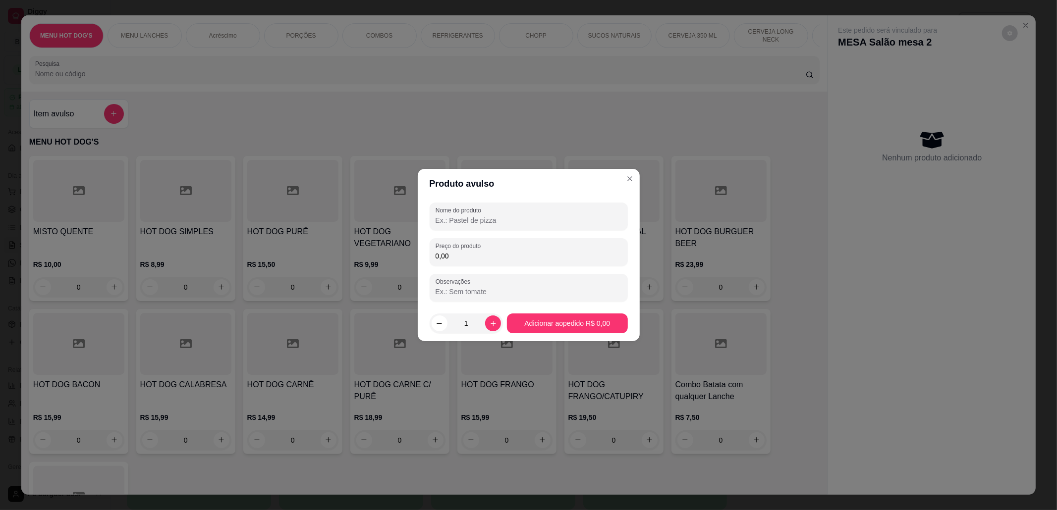
click at [530, 216] on input "Nome do produto" at bounding box center [529, 221] width 186 height 10
type input "CIGARRO"
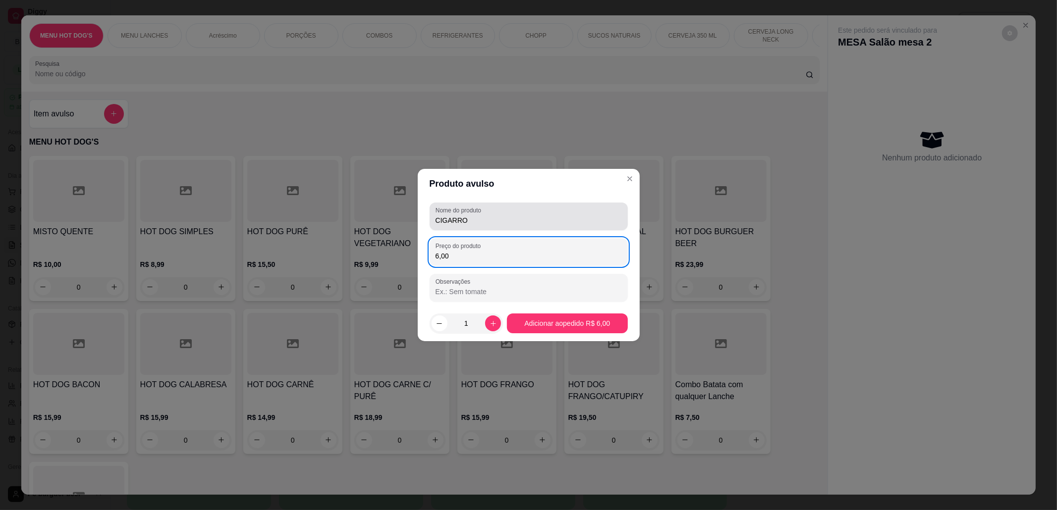
type input "6,00"
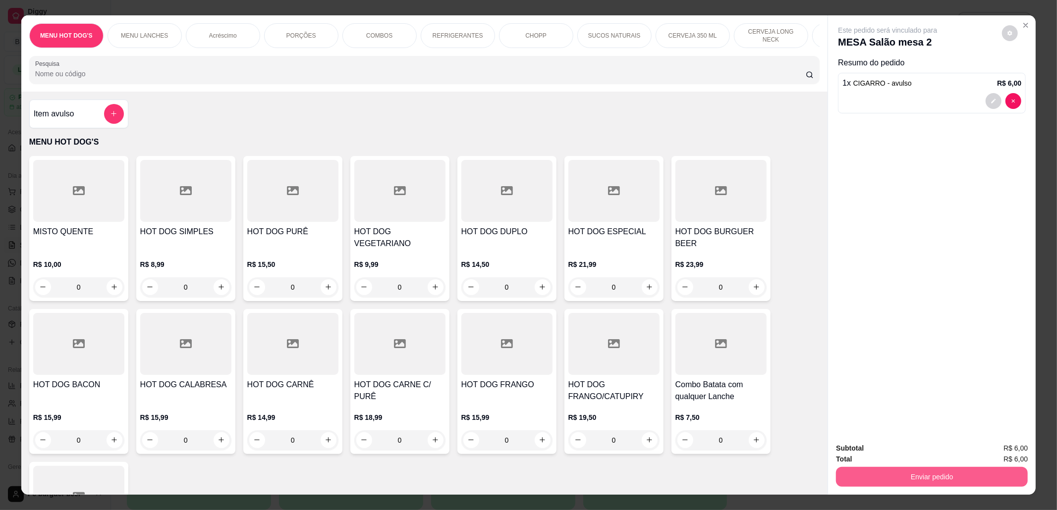
click at [939, 478] on button "Enviar pedido" at bounding box center [932, 477] width 192 height 20
click at [918, 452] on button "Não registrar e enviar pedido" at bounding box center [898, 453] width 103 height 19
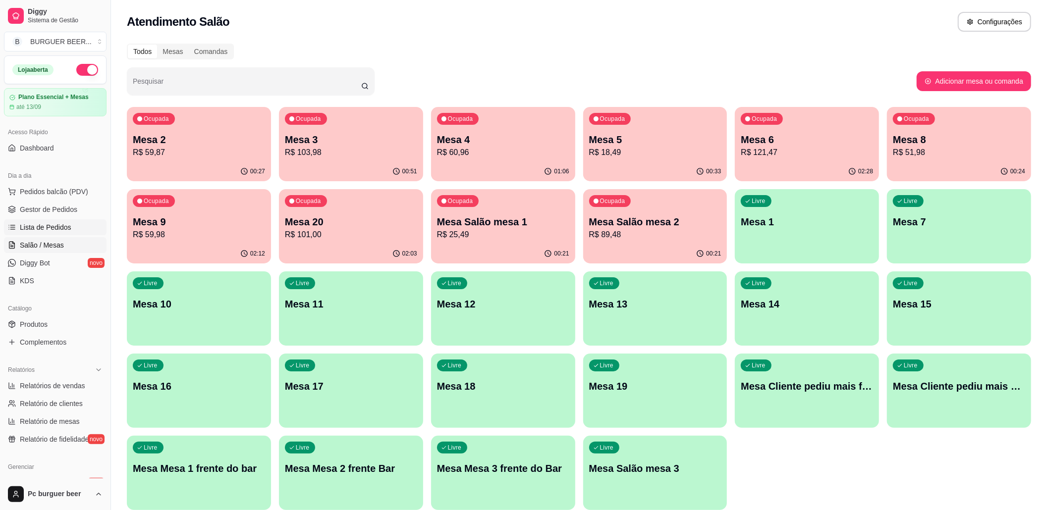
click at [52, 227] on span "Lista de Pedidos" at bounding box center [46, 227] width 52 height 10
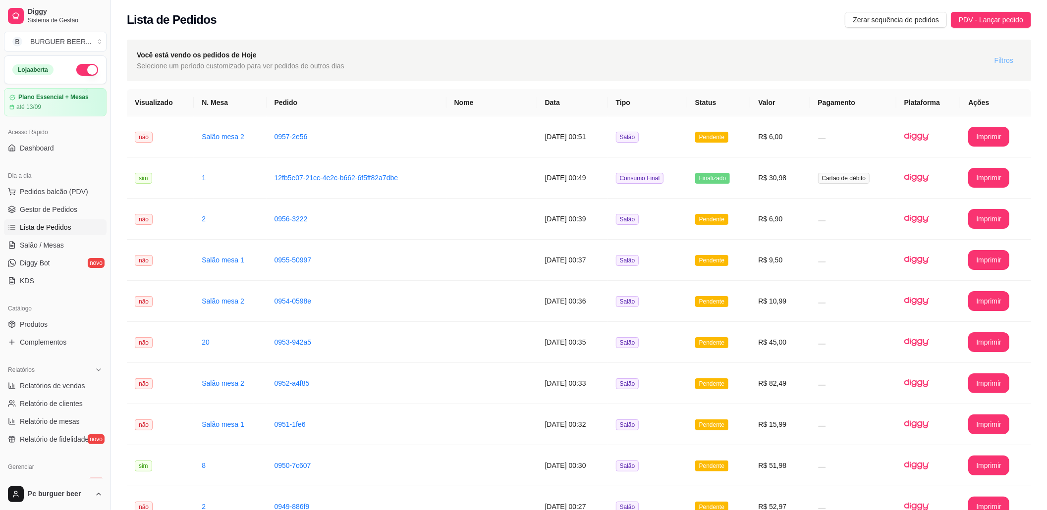
click at [1006, 64] on span "Filtros" at bounding box center [1003, 60] width 19 height 11
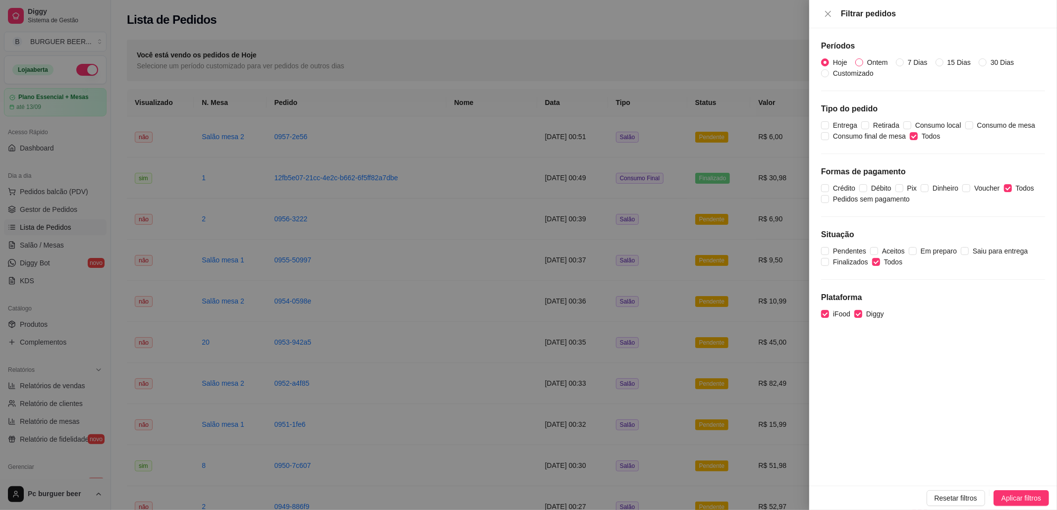
click at [880, 63] on span "Ontem" at bounding box center [877, 62] width 29 height 11
click at [863, 63] on input "Ontem" at bounding box center [859, 62] width 8 height 8
radio input "true"
radio input "false"
click at [1005, 498] on span "Aplicar filtros" at bounding box center [1021, 498] width 40 height 11
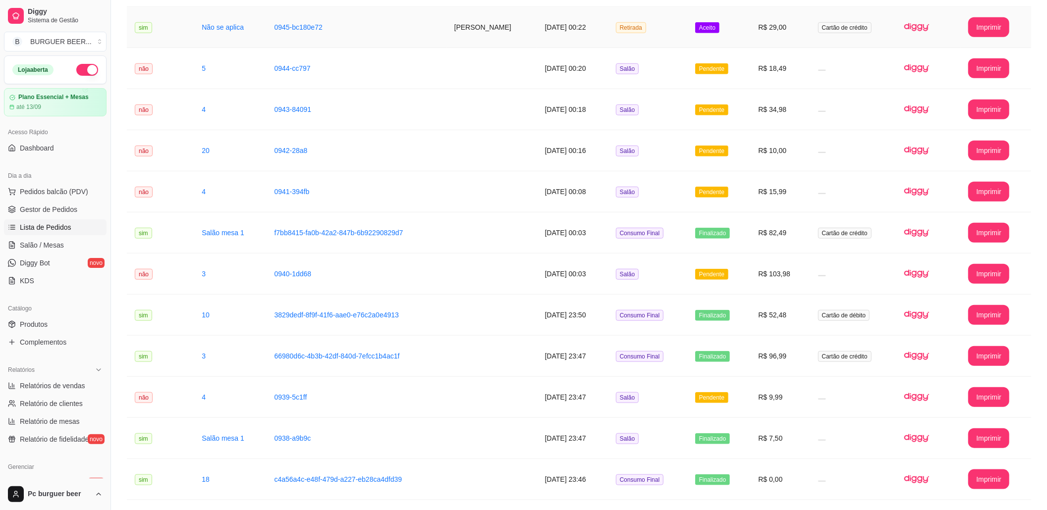
scroll to position [917, 0]
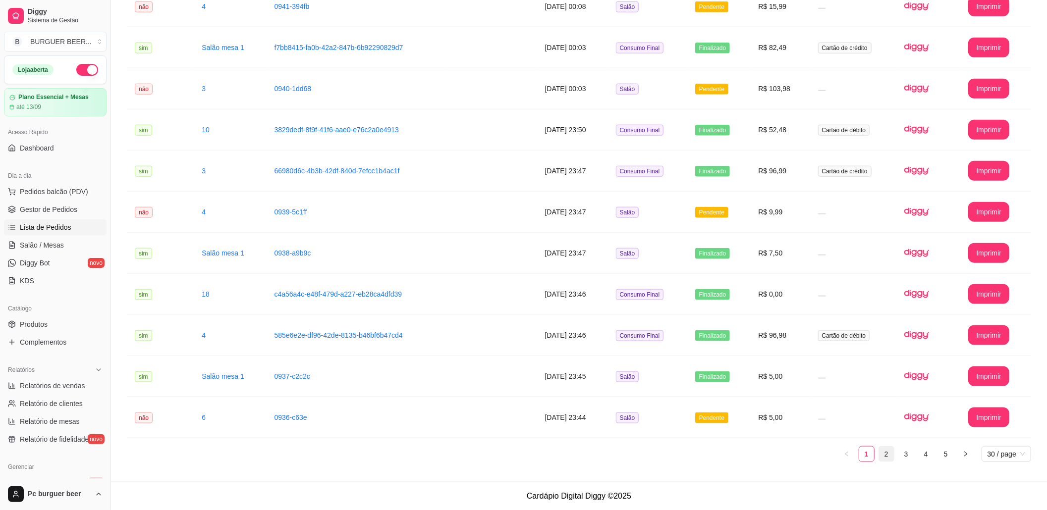
click at [889, 453] on link "2" at bounding box center [886, 454] width 15 height 15
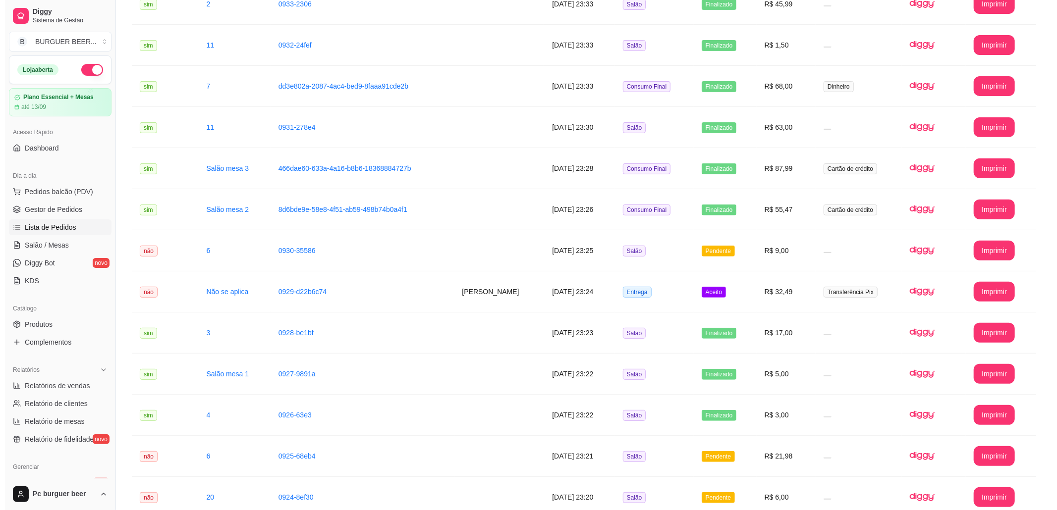
scroll to position [0, 0]
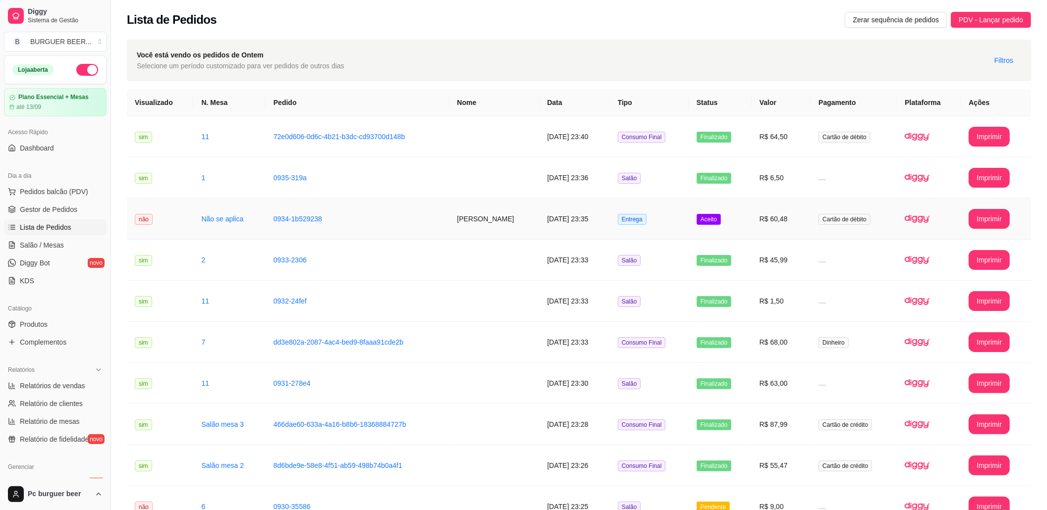
click at [456, 217] on td "Ana Paula" at bounding box center [494, 219] width 90 height 41
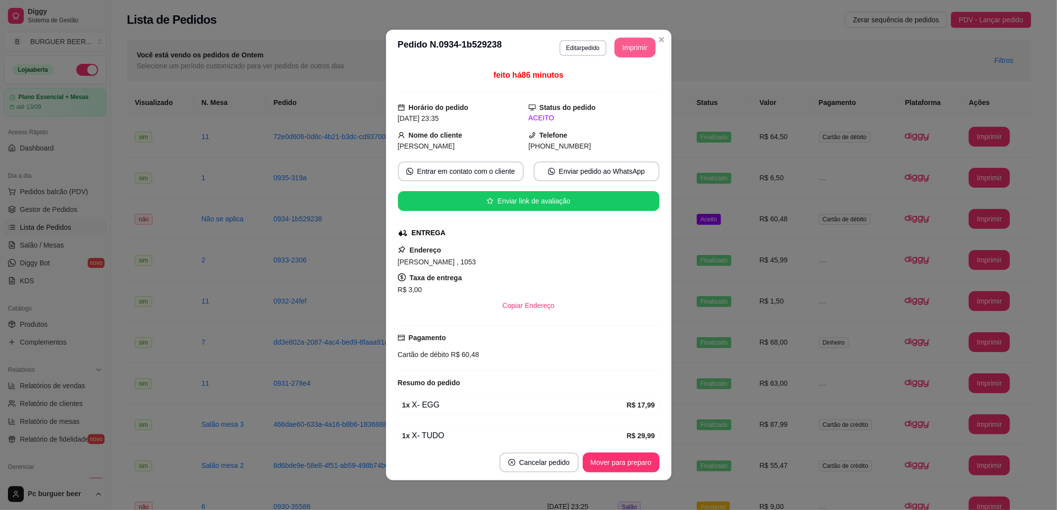
click at [628, 44] on button "Imprimir" at bounding box center [634, 48] width 41 height 20
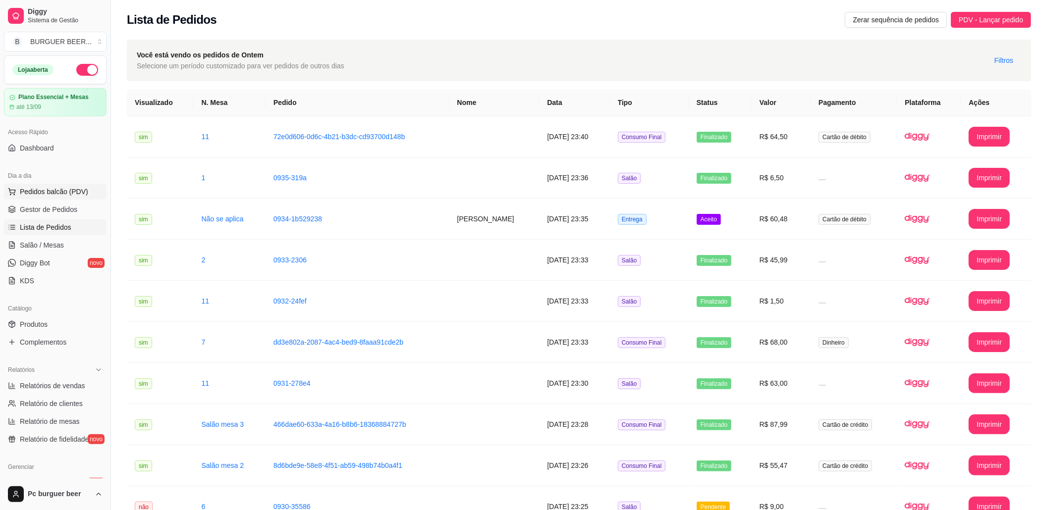
click at [50, 190] on span "Pedidos balcão (PDV)" at bounding box center [54, 192] width 68 height 10
click at [47, 243] on span "Salão / Mesas" at bounding box center [42, 245] width 44 height 10
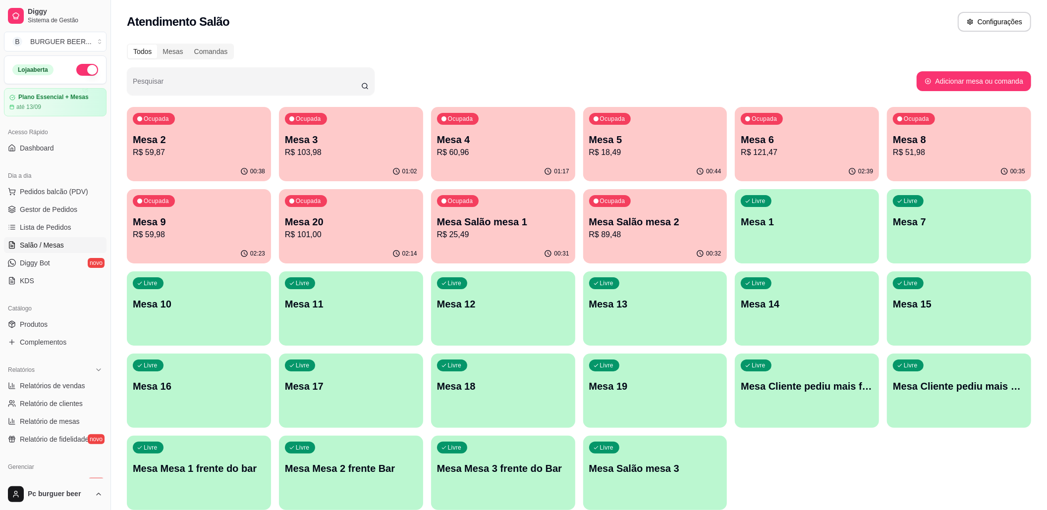
click at [672, 152] on p "R$ 18,49" at bounding box center [655, 153] width 132 height 12
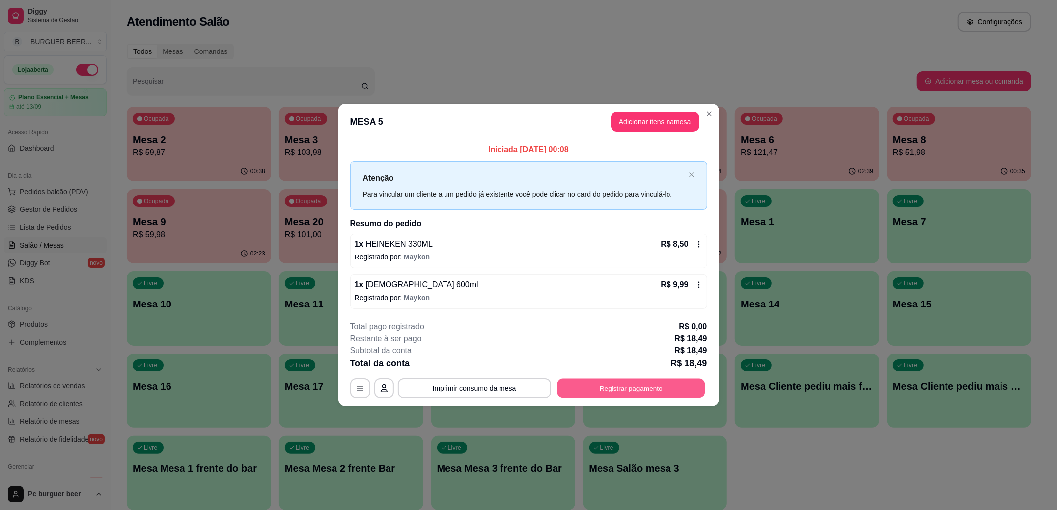
click at [579, 385] on button "Registrar pagamento" at bounding box center [631, 388] width 148 height 19
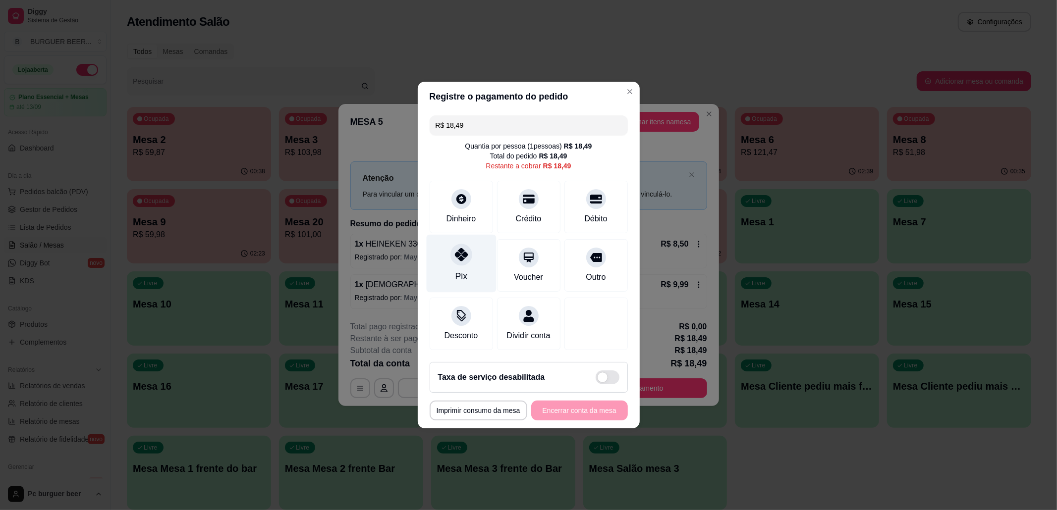
click at [468, 250] on div at bounding box center [461, 255] width 22 height 22
type input "R$ 0,00"
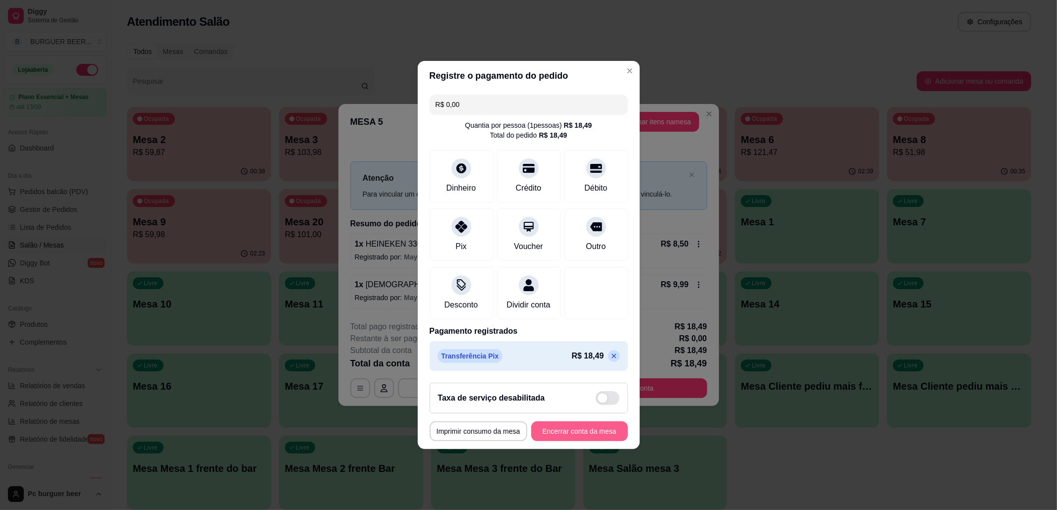
click at [557, 434] on button "Encerrar conta da mesa" at bounding box center [579, 432] width 97 height 20
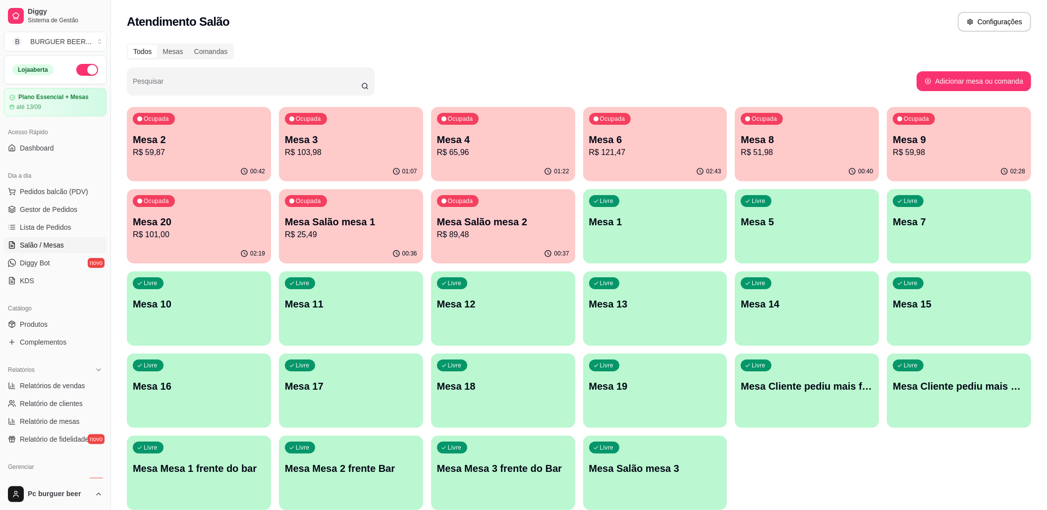
click at [656, 156] on p "R$ 121,47" at bounding box center [655, 153] width 132 height 12
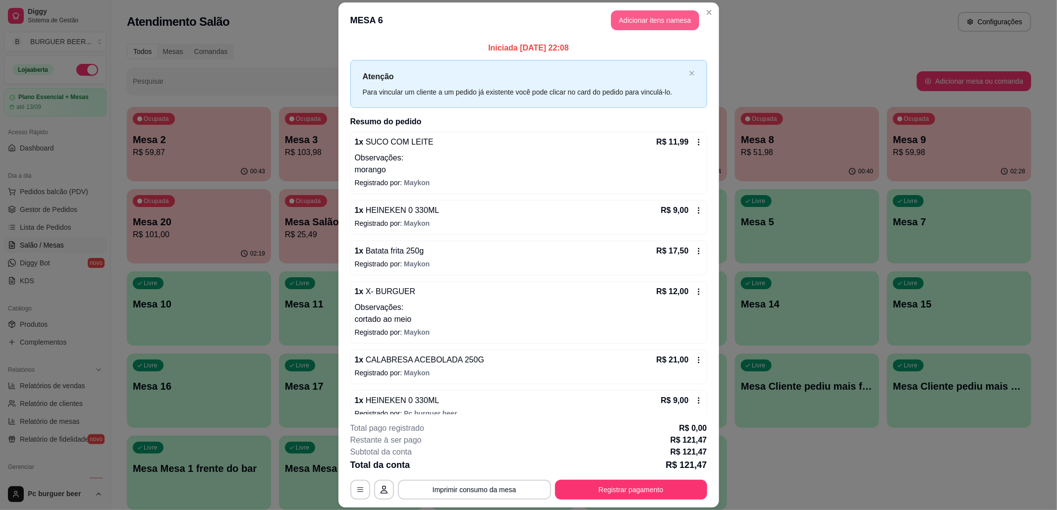
click at [631, 17] on button "Adicionar itens na mesa" at bounding box center [655, 20] width 88 height 20
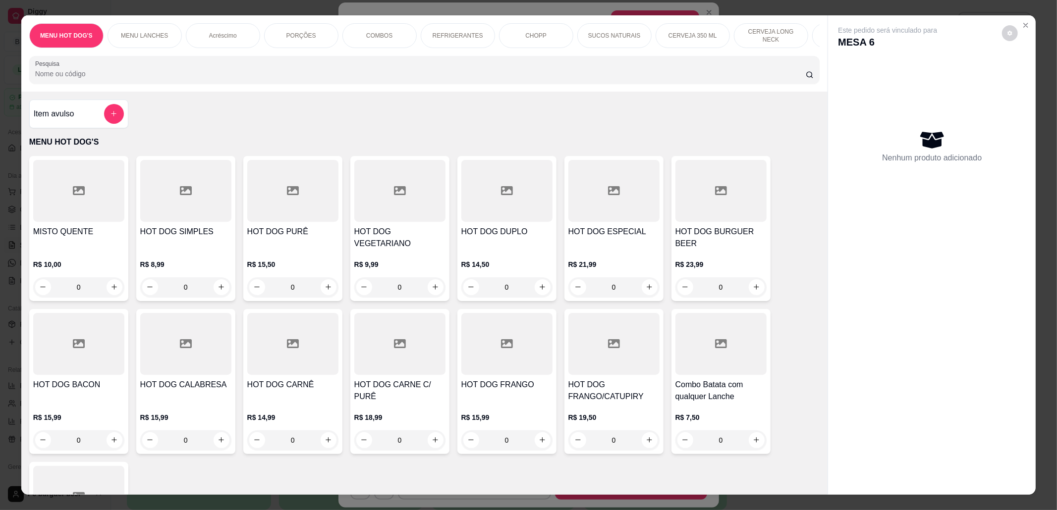
click at [758, 35] on p "CERVEJA LONG NECK" at bounding box center [770, 36] width 57 height 16
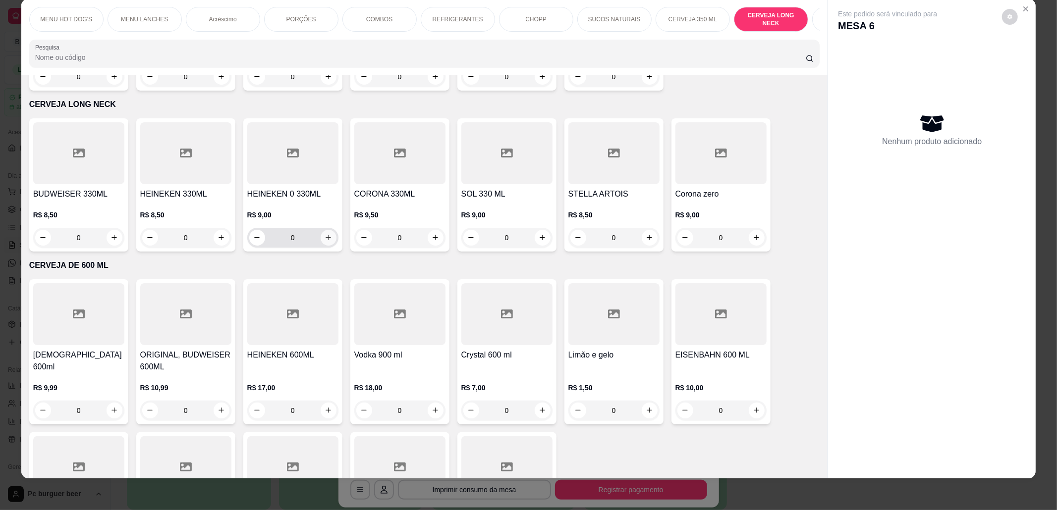
click at [325, 234] on icon "increase-product-quantity" at bounding box center [328, 237] width 7 height 7
type input "1"
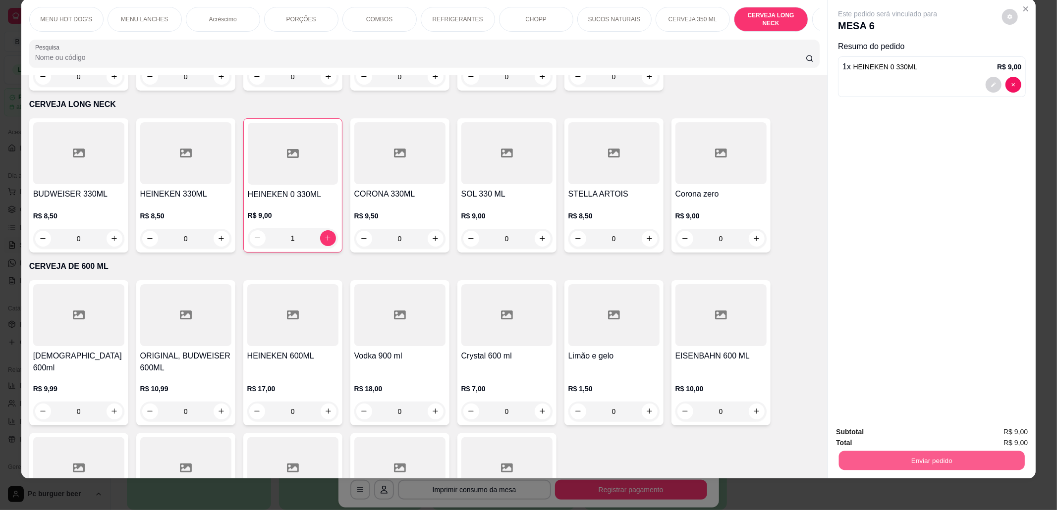
click at [912, 456] on button "Enviar pedido" at bounding box center [932, 460] width 186 height 19
click at [930, 435] on button "Não registrar e enviar pedido" at bounding box center [898, 437] width 103 height 19
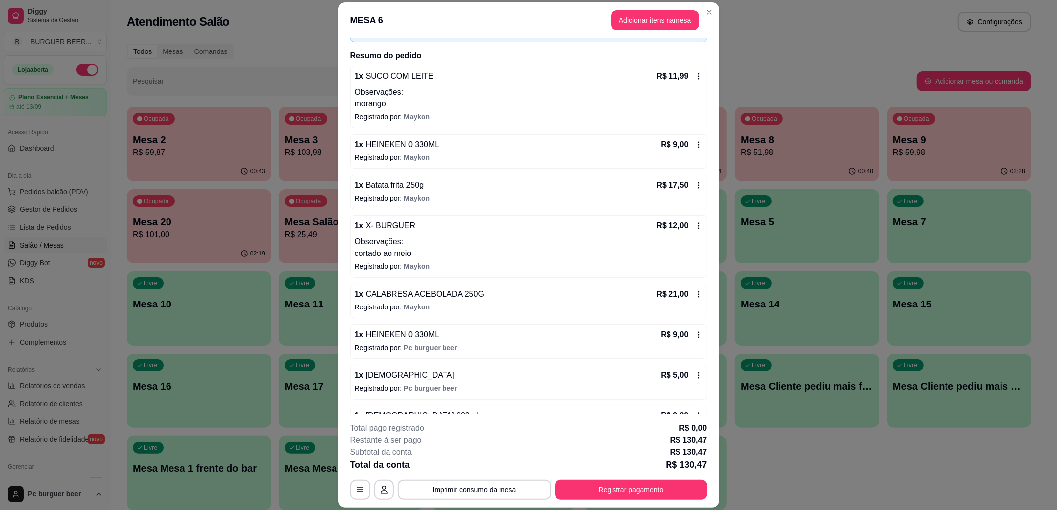
scroll to position [132, 0]
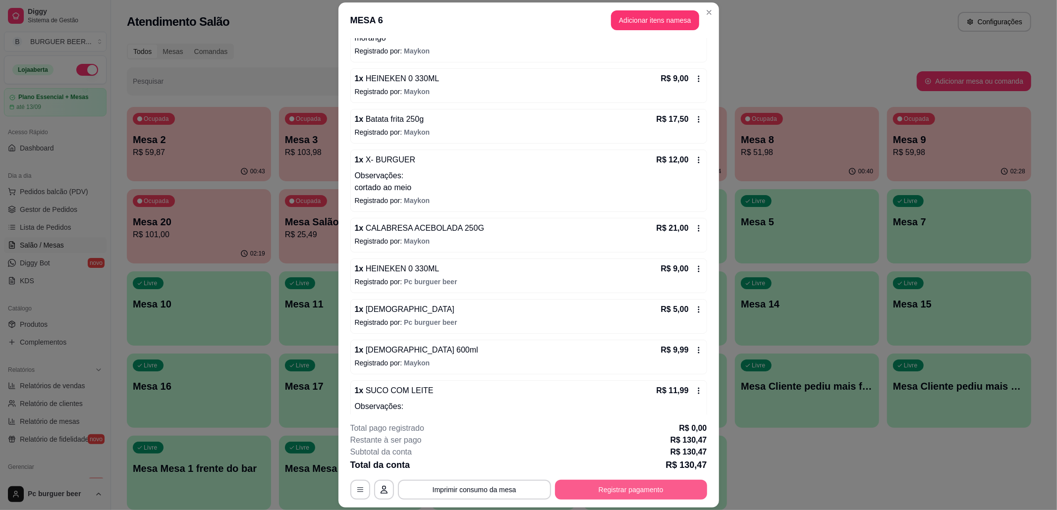
click at [605, 491] on button "Registrar pagamento" at bounding box center [631, 490] width 152 height 20
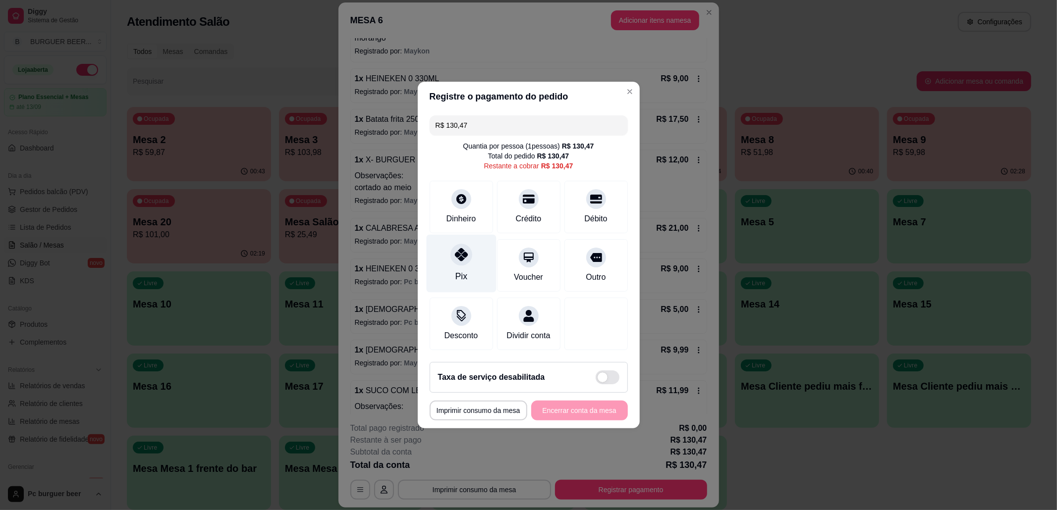
click at [463, 259] on div at bounding box center [461, 255] width 22 height 22
type input "R$ 0,00"
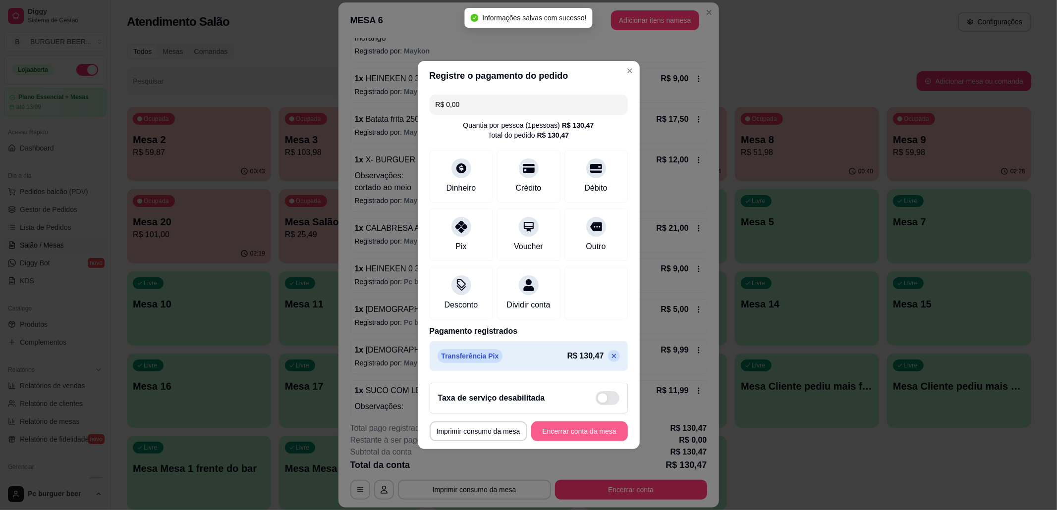
click at [575, 435] on button "Encerrar conta da mesa" at bounding box center [579, 432] width 97 height 20
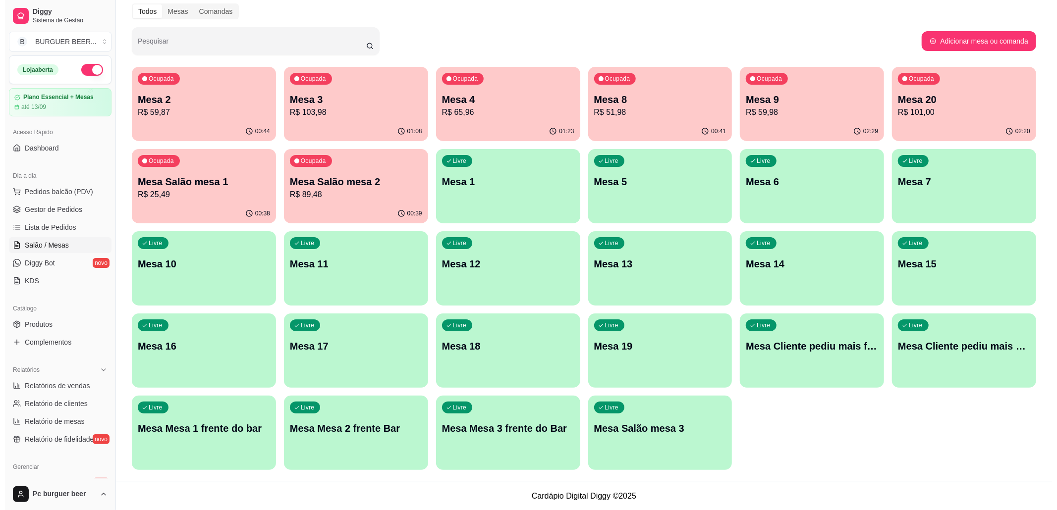
scroll to position [0, 0]
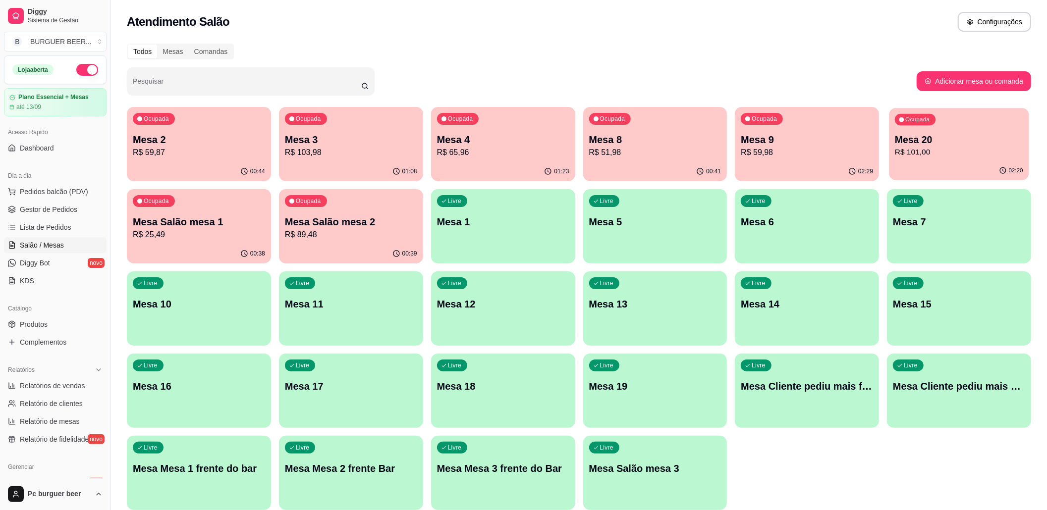
click at [945, 163] on div "02:20" at bounding box center [959, 171] width 140 height 19
click at [182, 156] on p "R$ 59,87" at bounding box center [199, 153] width 132 height 12
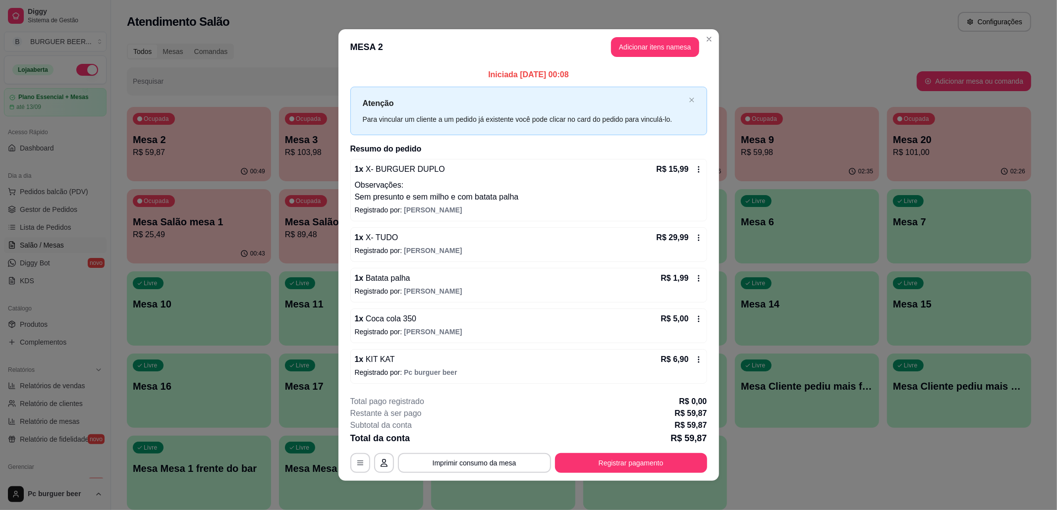
scroll to position [3, 0]
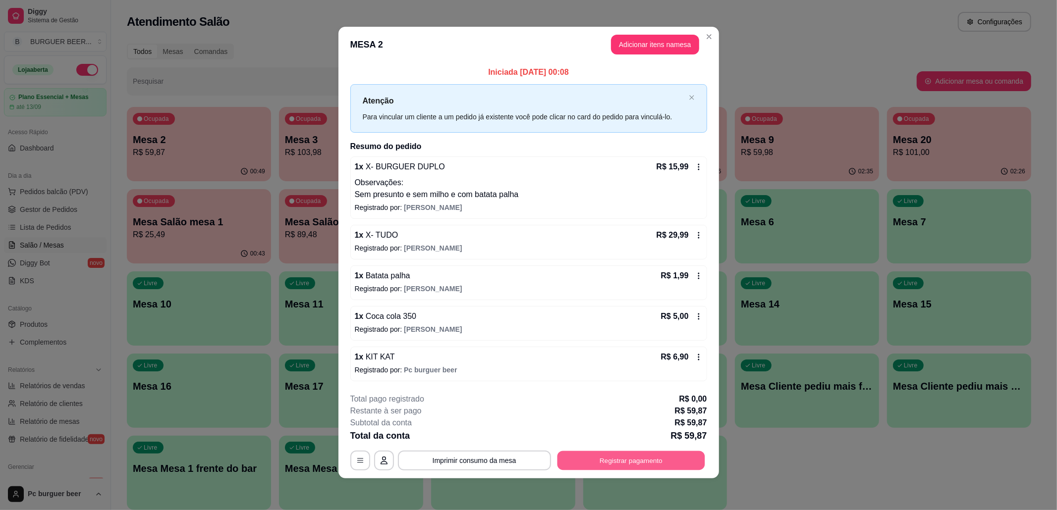
click at [617, 464] on button "Registrar pagamento" at bounding box center [631, 460] width 148 height 19
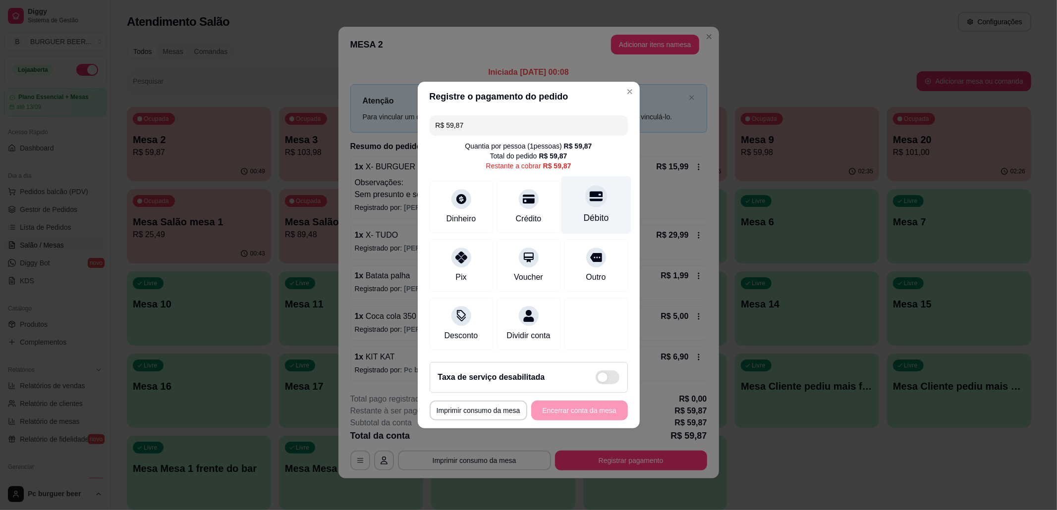
click at [565, 211] on div "Débito" at bounding box center [596, 205] width 70 height 58
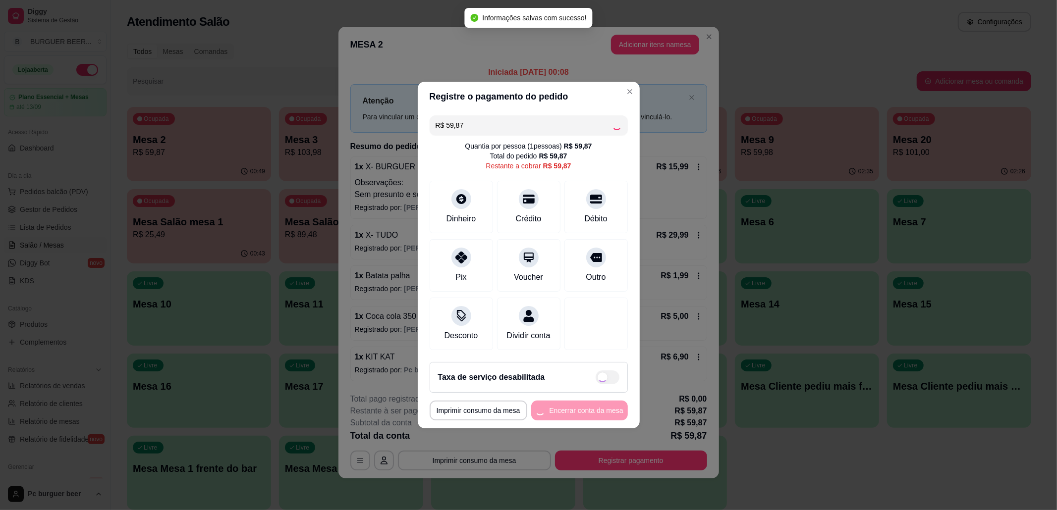
type input "R$ 0,00"
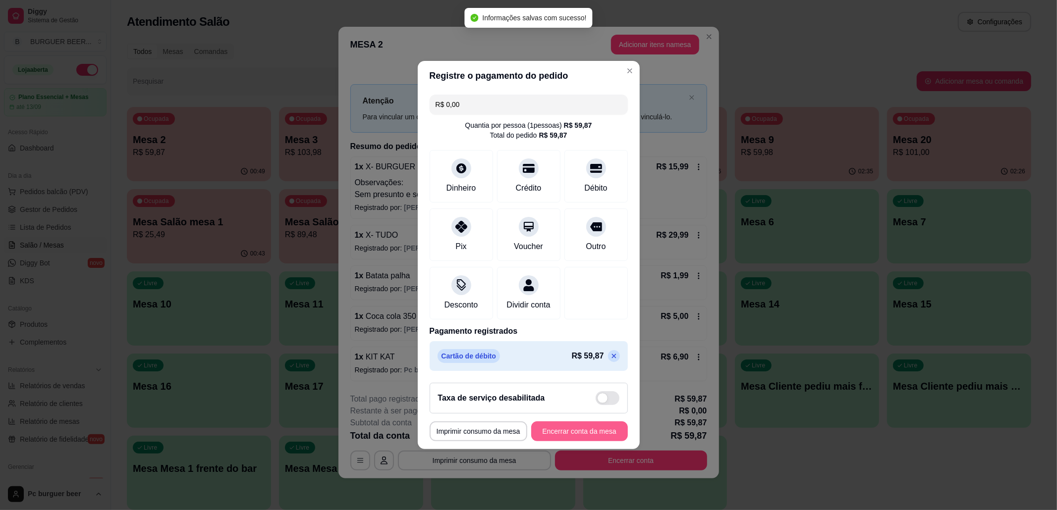
click at [582, 431] on button "Encerrar conta da mesa" at bounding box center [579, 432] width 97 height 20
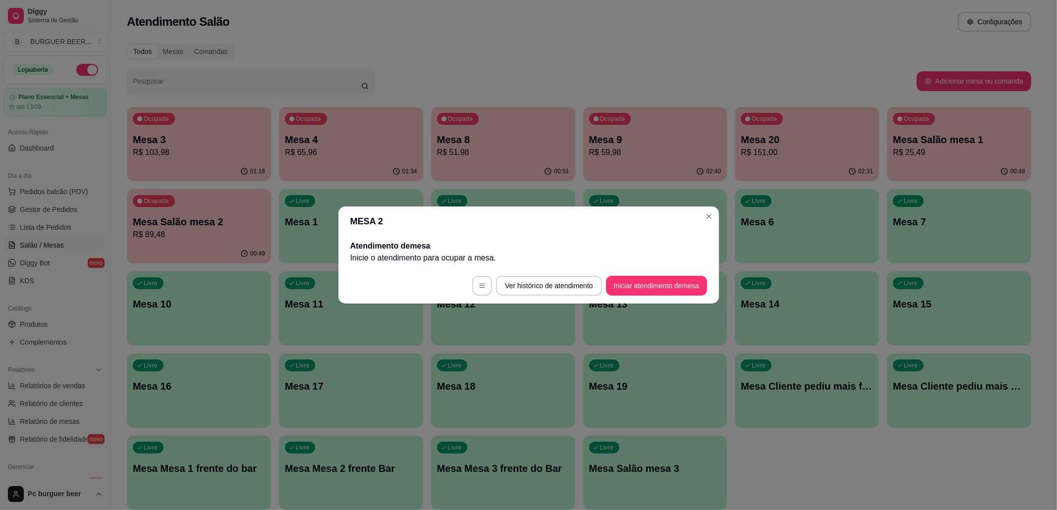
drag, startPoint x: 587, startPoint y: 422, endPoint x: 484, endPoint y: 318, distance: 146.1
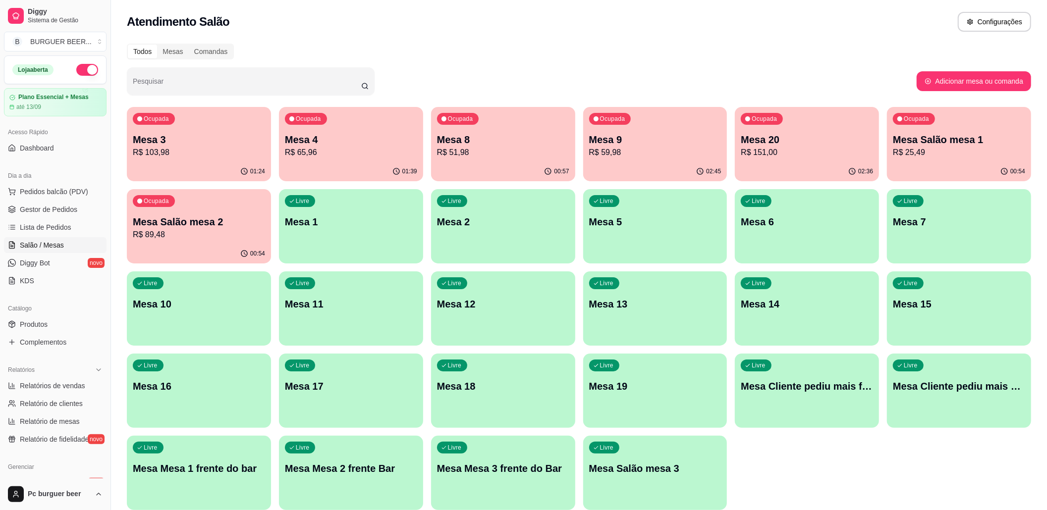
click at [361, 141] on p "Mesa 4" at bounding box center [351, 140] width 132 height 14
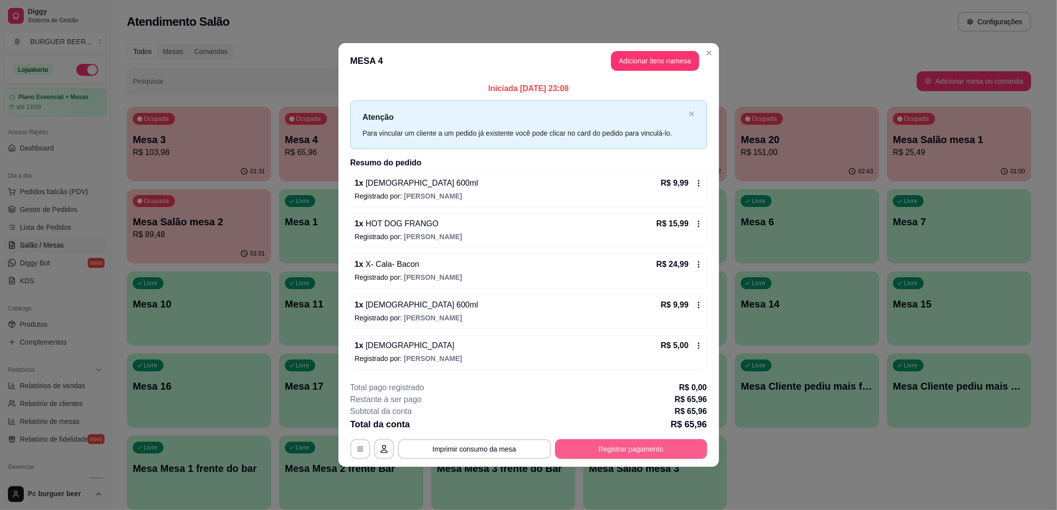
click at [621, 450] on button "Registrar pagamento" at bounding box center [631, 449] width 152 height 20
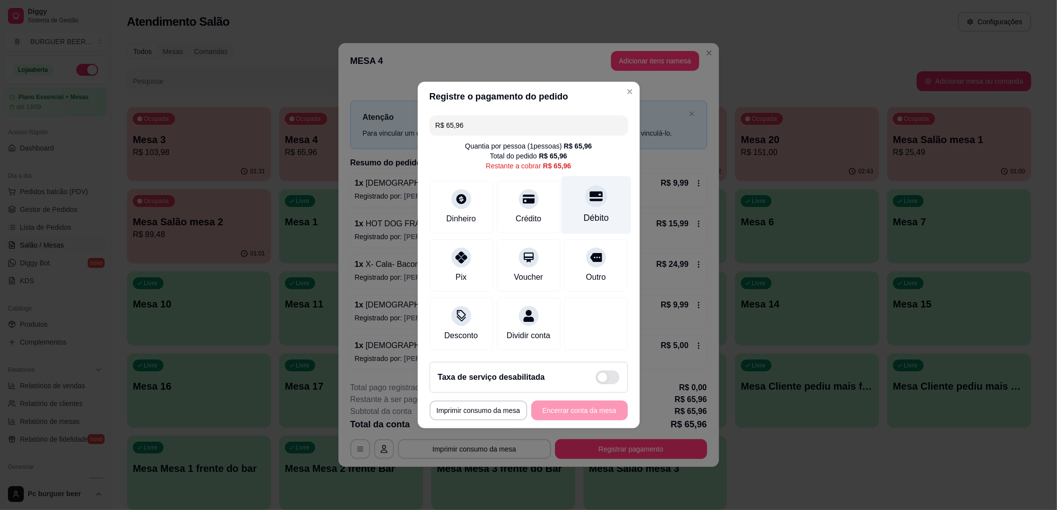
click at [589, 195] on icon at bounding box center [595, 197] width 13 height 10
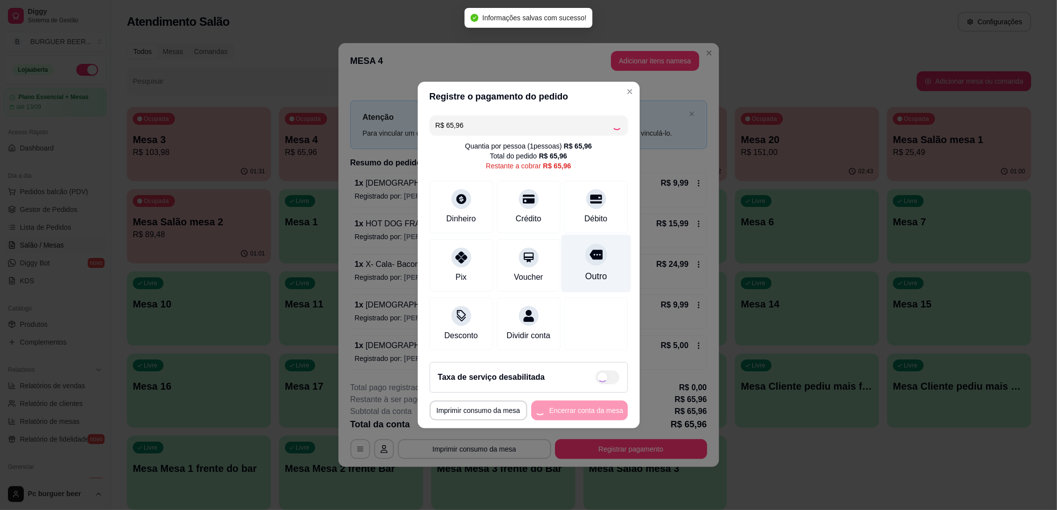
type input "R$ 0,00"
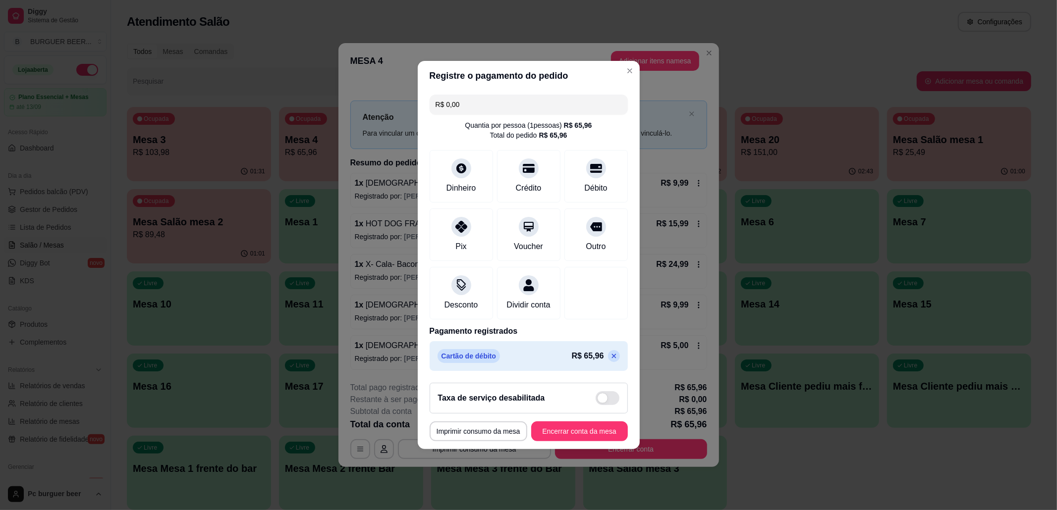
click at [581, 427] on footer "**********" at bounding box center [529, 412] width 222 height 74
click at [583, 434] on button "Encerrar conta da mesa" at bounding box center [579, 432] width 97 height 20
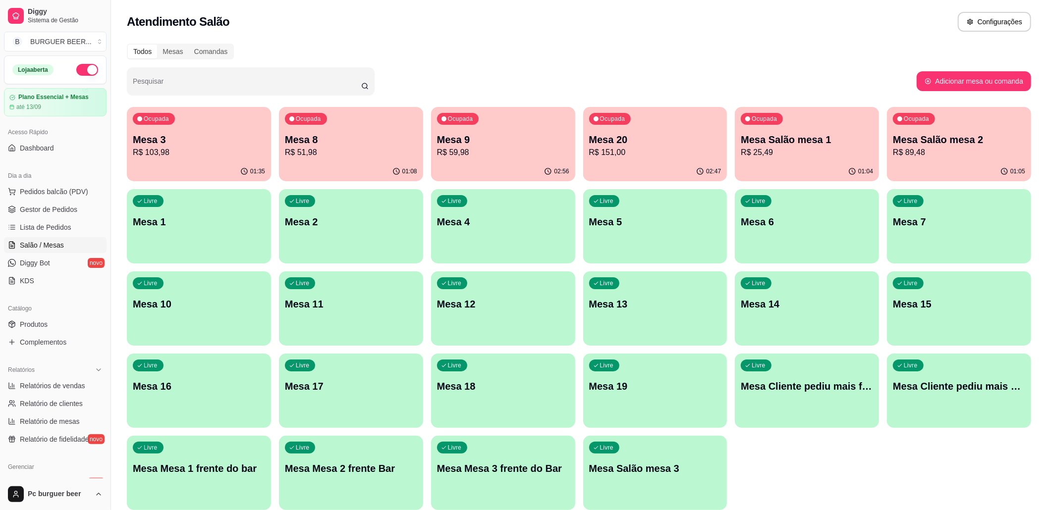
click at [498, 142] on p "Mesa 9" at bounding box center [503, 140] width 132 height 14
click at [807, 154] on p "R$ 25,49" at bounding box center [807, 153] width 132 height 12
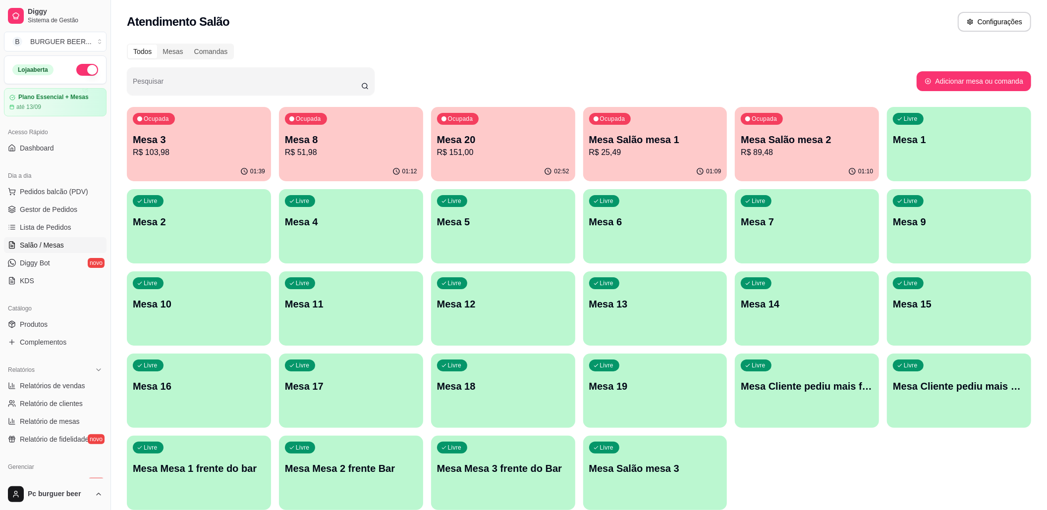
click at [647, 145] on p "Mesa Salão mesa 1" at bounding box center [655, 140] width 132 height 14
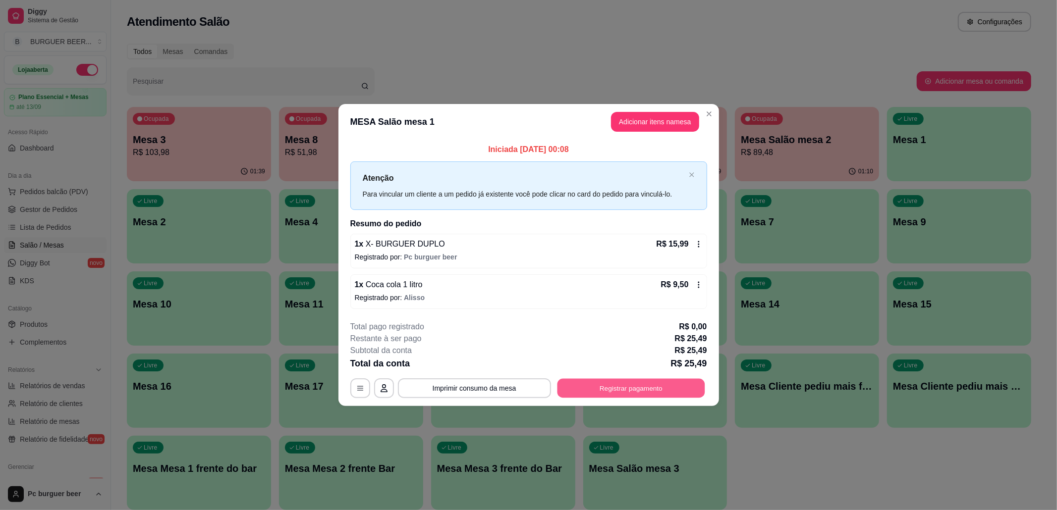
click at [619, 391] on button "Registrar pagamento" at bounding box center [631, 388] width 148 height 19
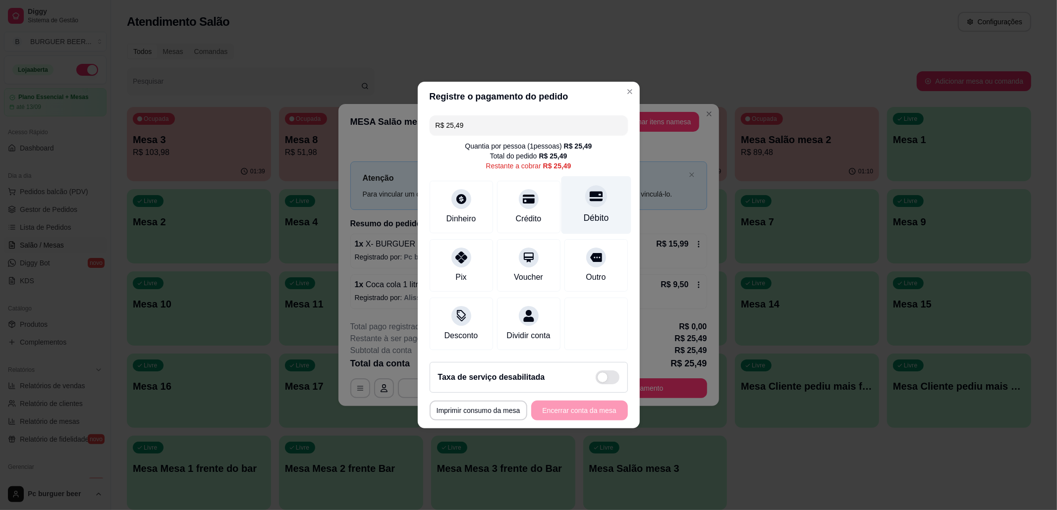
click at [571, 198] on div "Débito" at bounding box center [596, 205] width 70 height 58
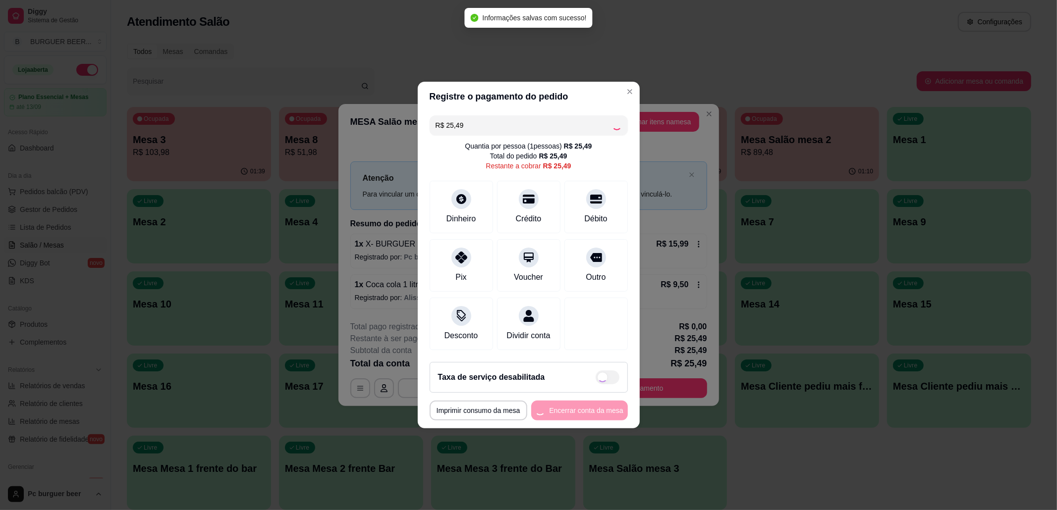
type input "R$ 0,00"
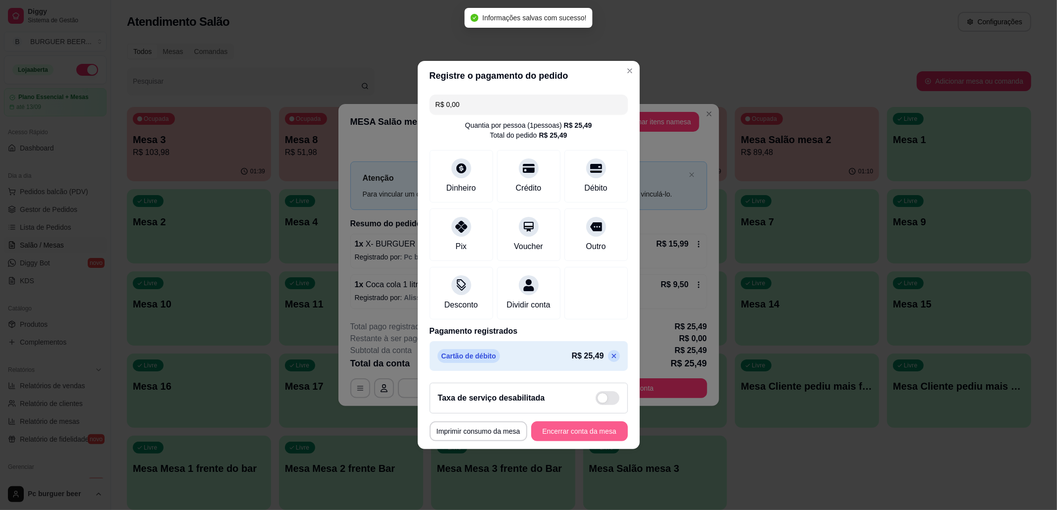
click at [555, 436] on button "Encerrar conta da mesa" at bounding box center [579, 432] width 97 height 20
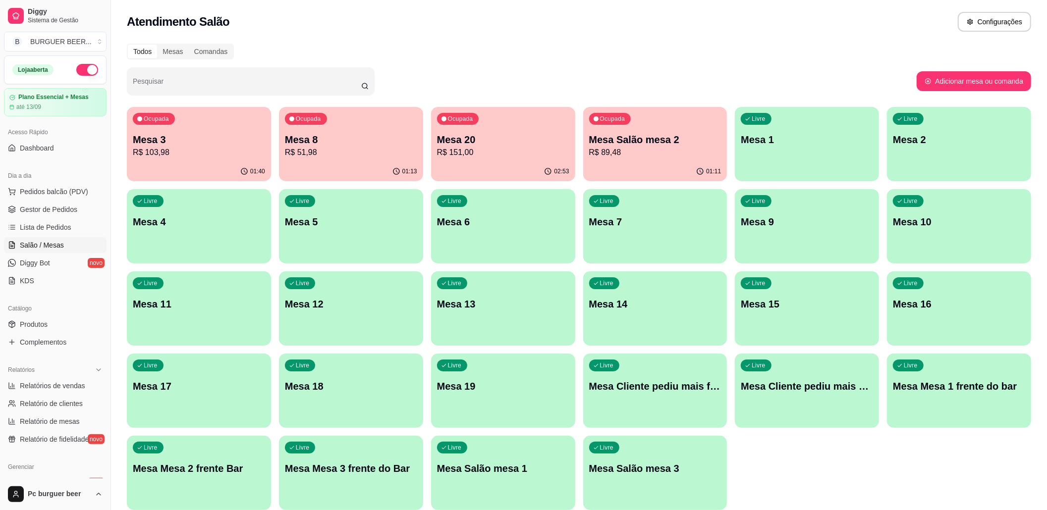
click at [335, 144] on p "Mesa 8" at bounding box center [351, 140] width 132 height 14
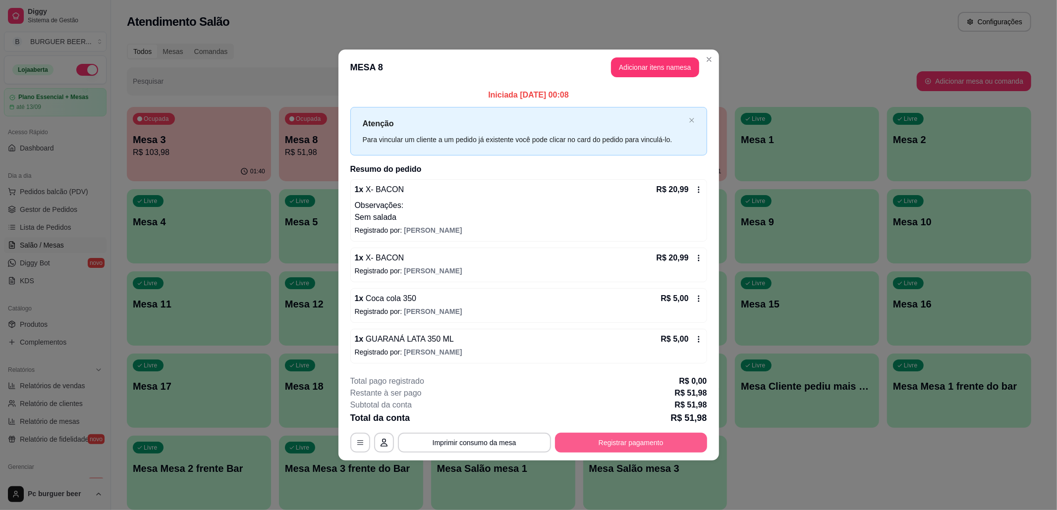
click at [660, 442] on button "Registrar pagamento" at bounding box center [631, 443] width 152 height 20
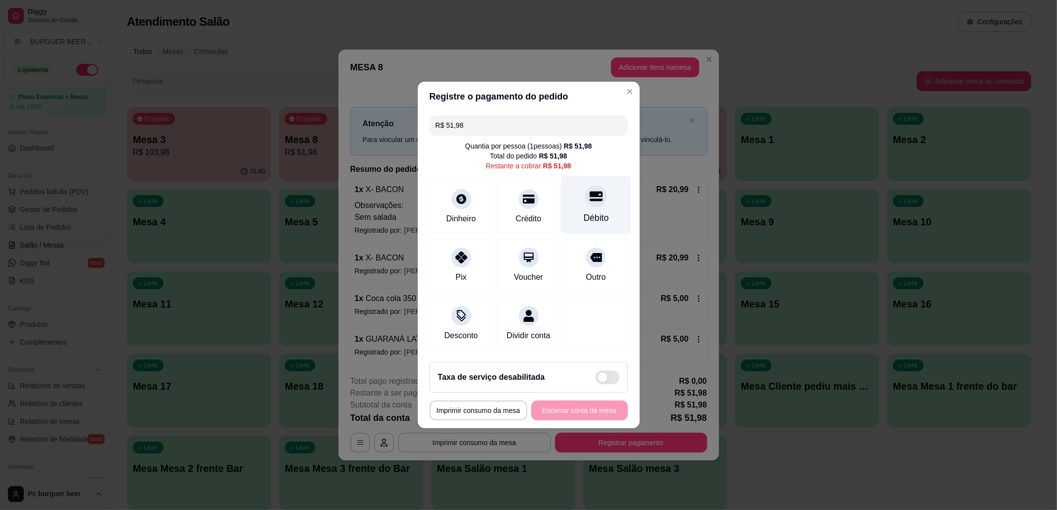
click at [597, 202] on div "Débito" at bounding box center [596, 205] width 70 height 58
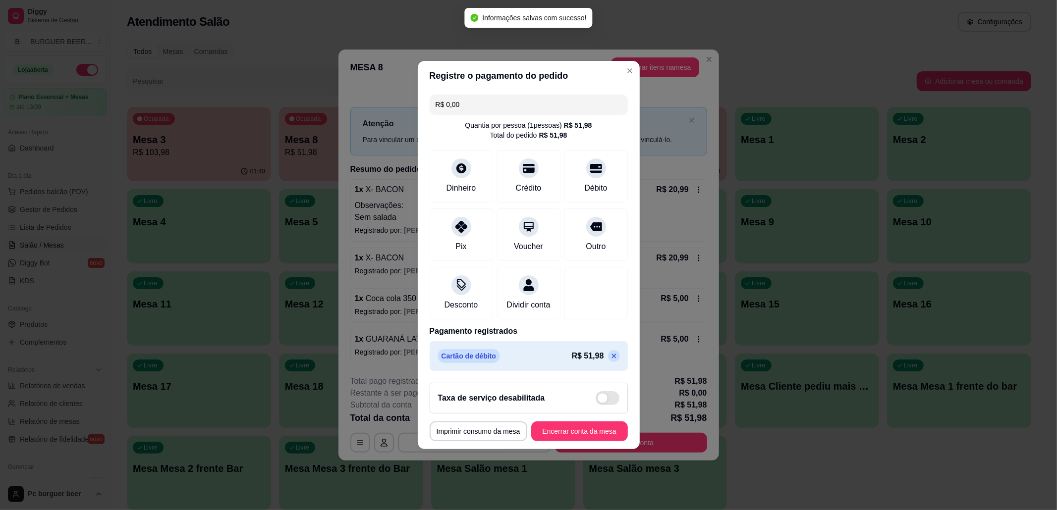
type input "R$ 0,00"
click at [591, 433] on button "Encerrar conta da mesa" at bounding box center [580, 431] width 94 height 19
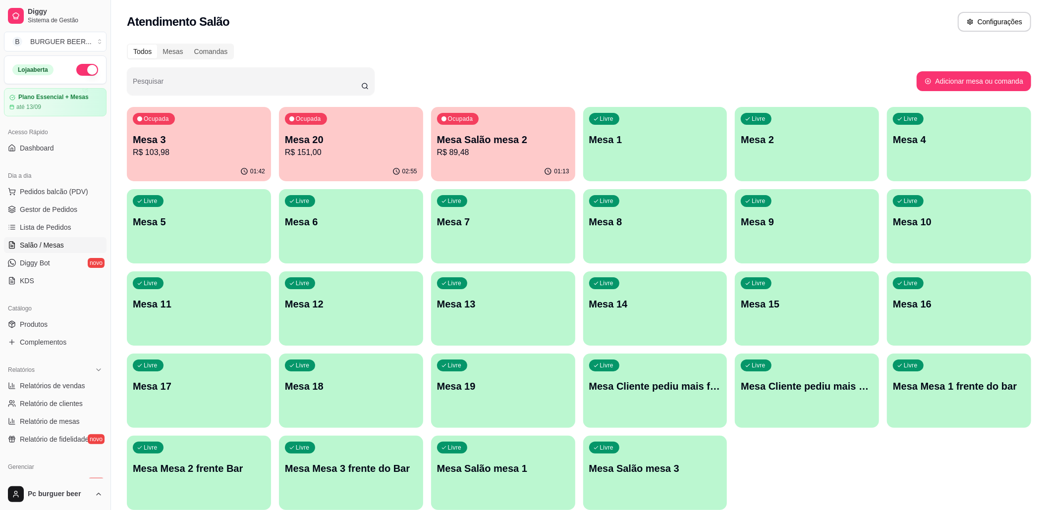
click at [491, 149] on p "R$ 89,48" at bounding box center [503, 153] width 132 height 12
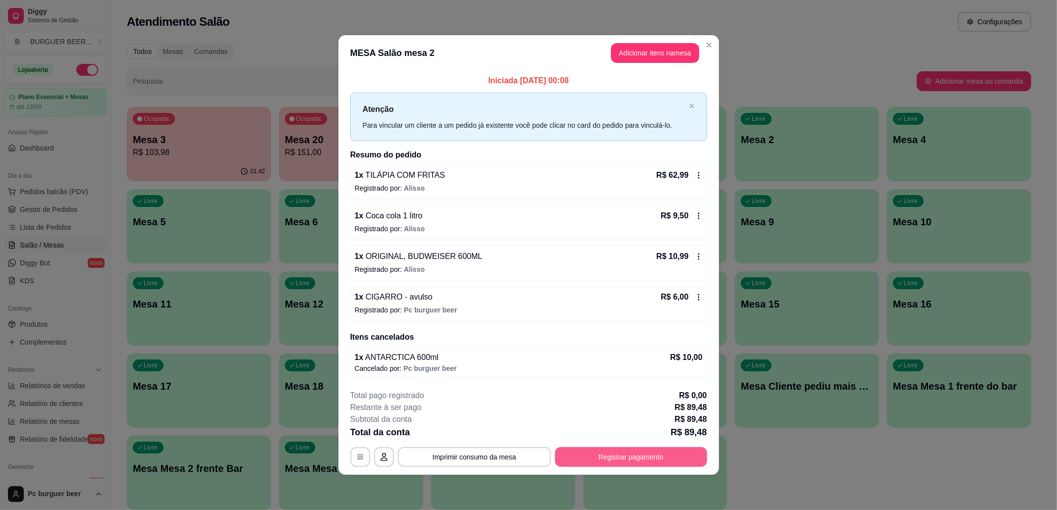
click at [654, 453] on button "Registrar pagamento" at bounding box center [631, 457] width 152 height 20
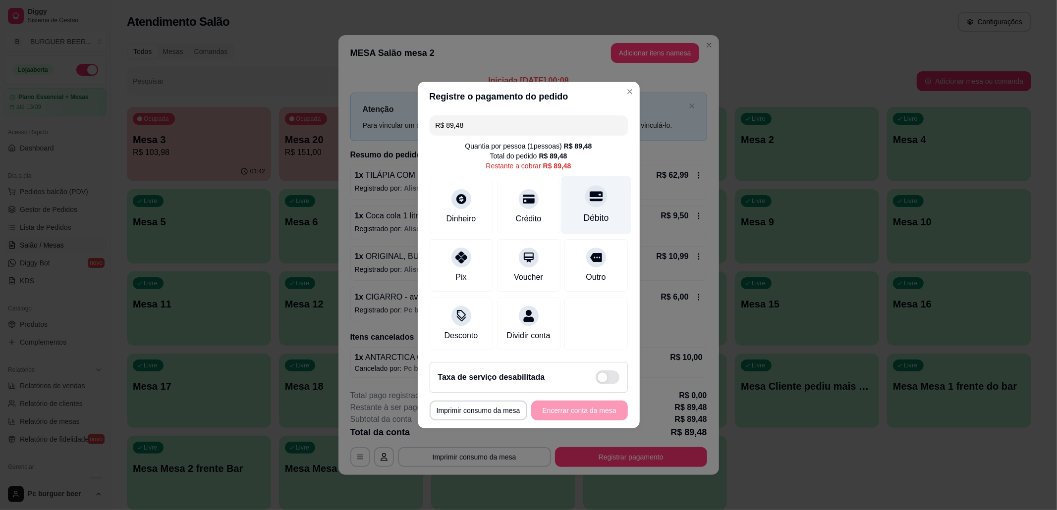
click at [596, 202] on div "Débito" at bounding box center [596, 205] width 70 height 58
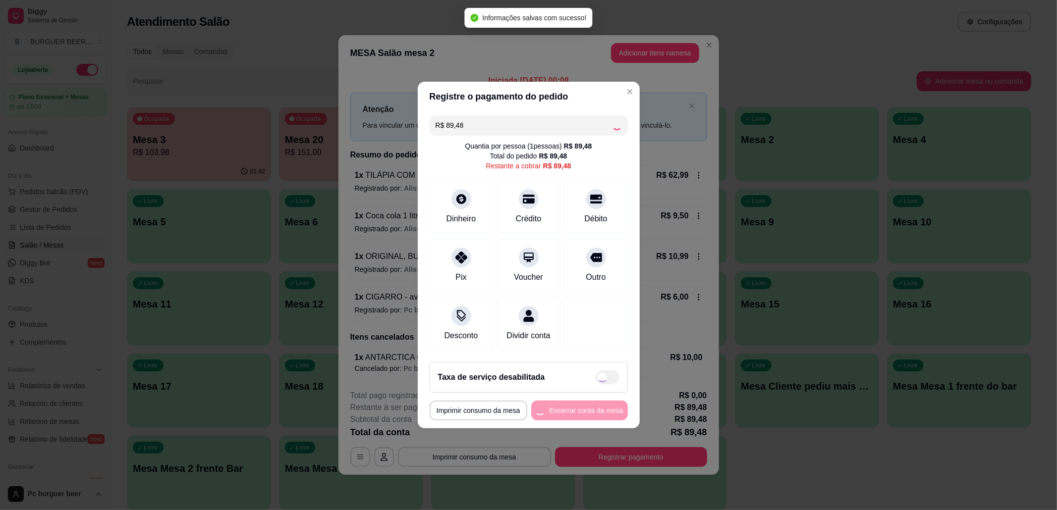
type input "R$ 0,00"
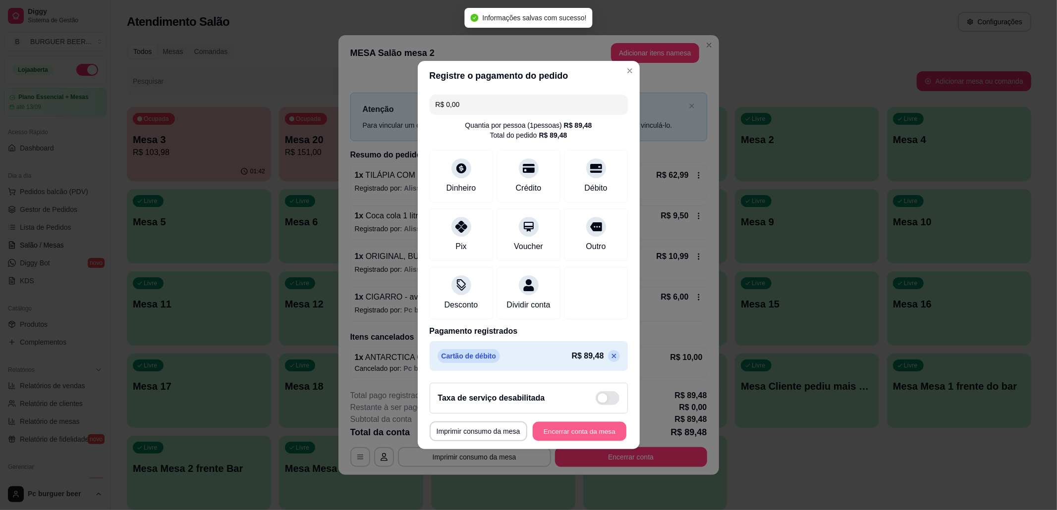
click at [572, 429] on button "Encerrar conta da mesa" at bounding box center [580, 431] width 94 height 19
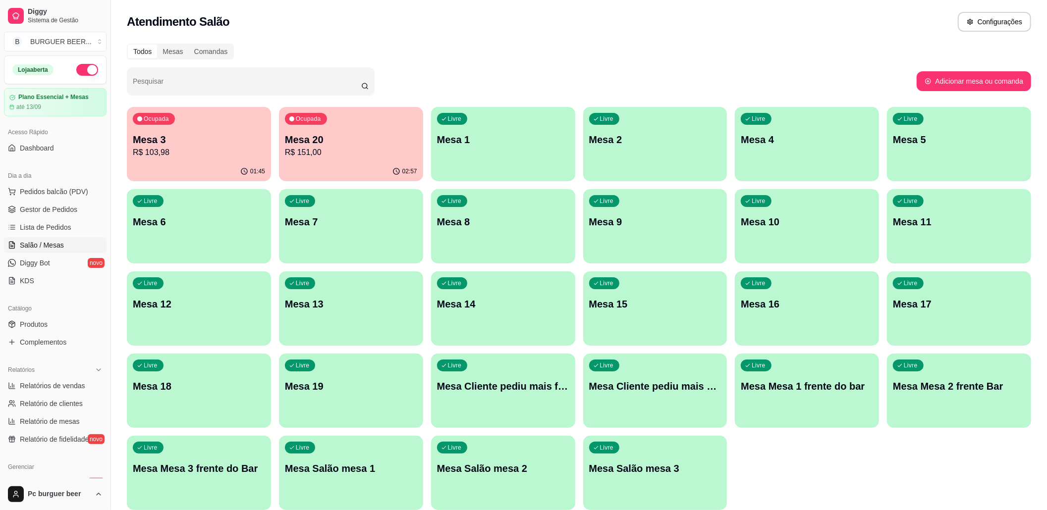
click at [500, 43] on div "Todos Mesas Comandas Pesquisar Adicionar mesa ou comanda Ocupada Mesa 3 R$ 103,…" at bounding box center [579, 280] width 936 height 485
click at [349, 149] on p "R$ 151,00" at bounding box center [351, 153] width 132 height 12
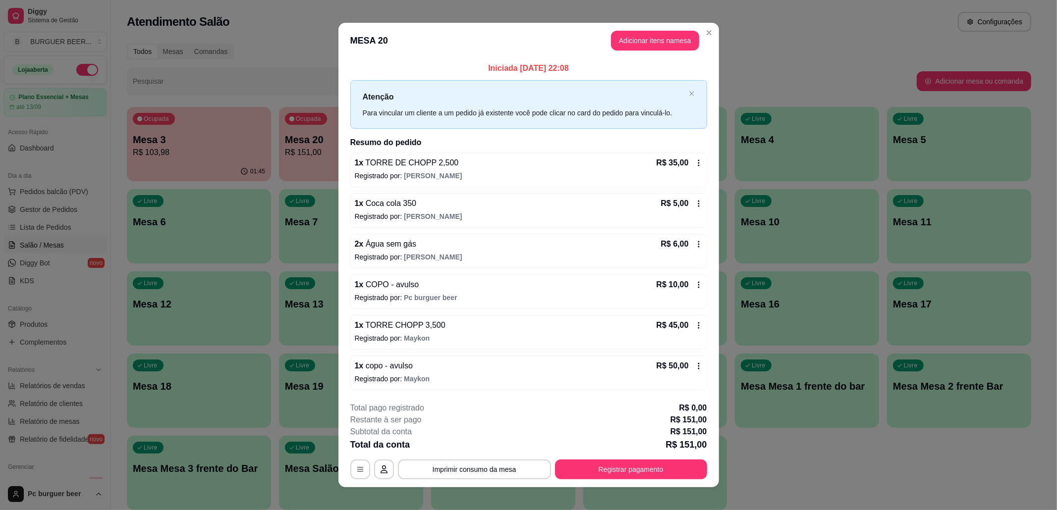
scroll to position [10, 0]
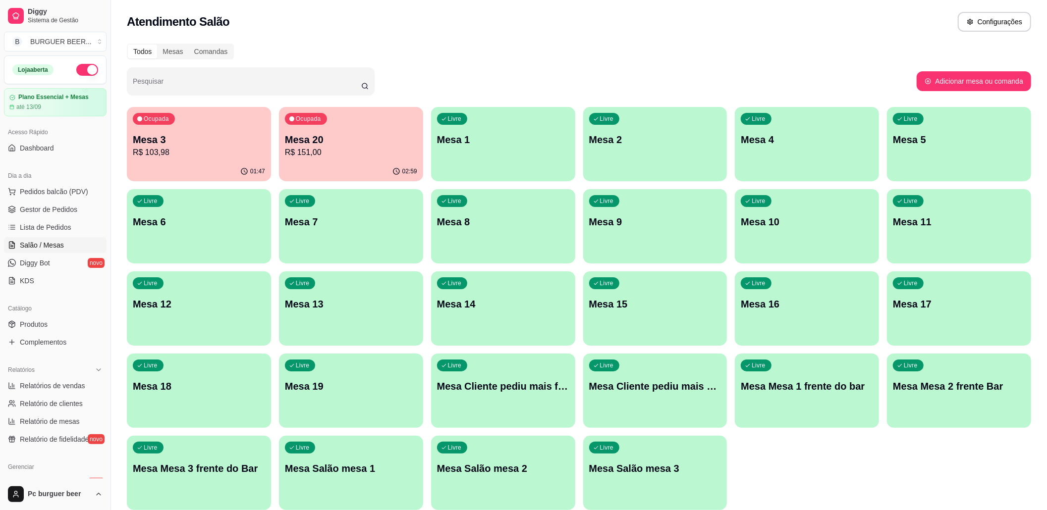
click at [506, 41] on div "Todos Mesas Comandas Pesquisar Adicionar mesa ou comanda Ocupada Mesa 3 R$ 103,…" at bounding box center [579, 280] width 936 height 485
click at [446, 45] on div "Todos Mesas Comandas" at bounding box center [579, 52] width 904 height 16
click at [76, 70] on button "button" at bounding box center [87, 70] width 22 height 12
click at [190, 165] on div "02:08" at bounding box center [199, 171] width 144 height 19
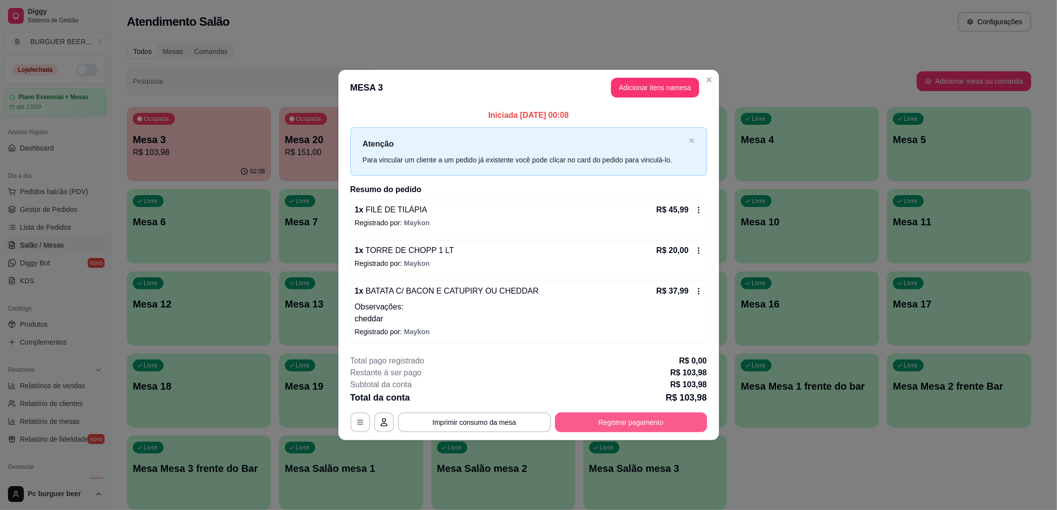
click at [615, 422] on button "Registrar pagamento" at bounding box center [631, 423] width 152 height 20
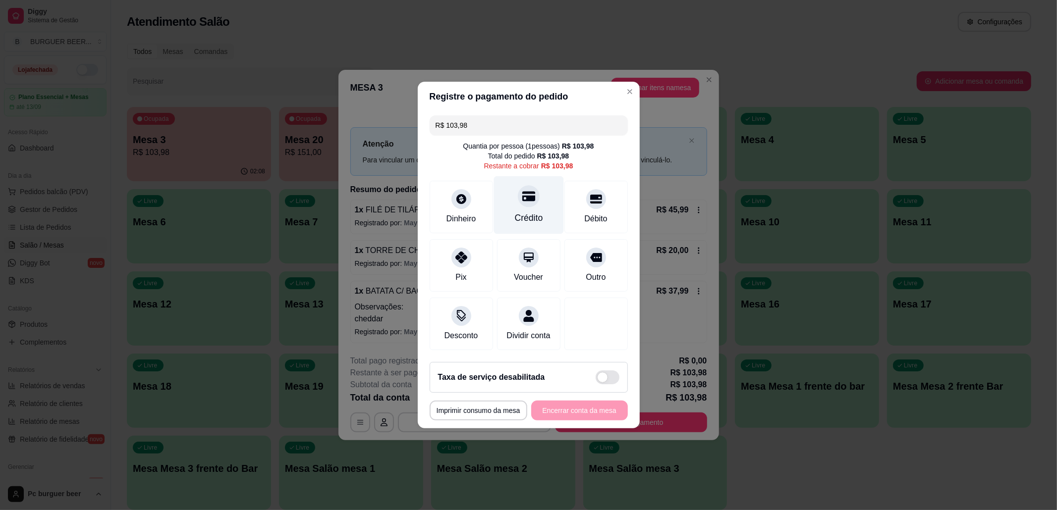
click at [533, 212] on div "Crédito" at bounding box center [528, 218] width 28 height 13
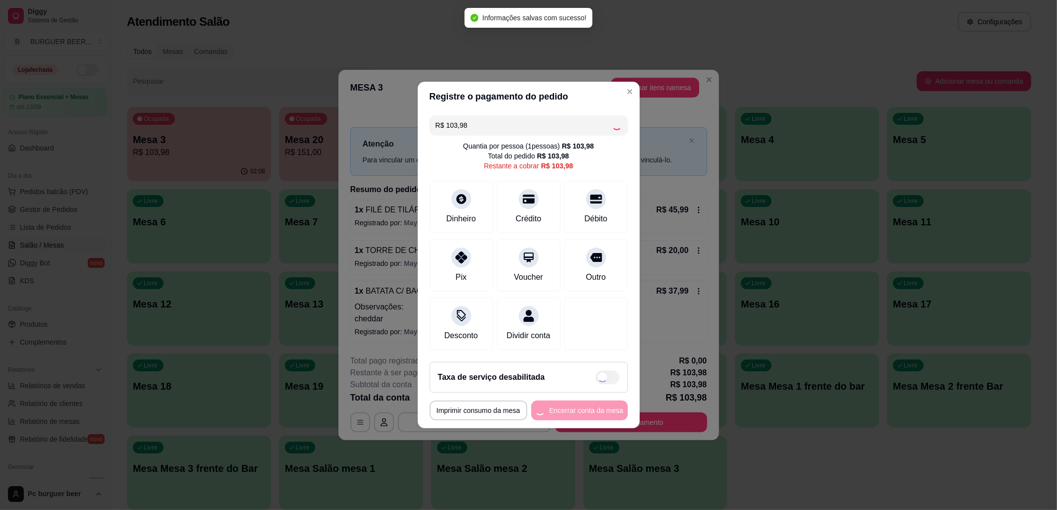
type input "R$ 0,00"
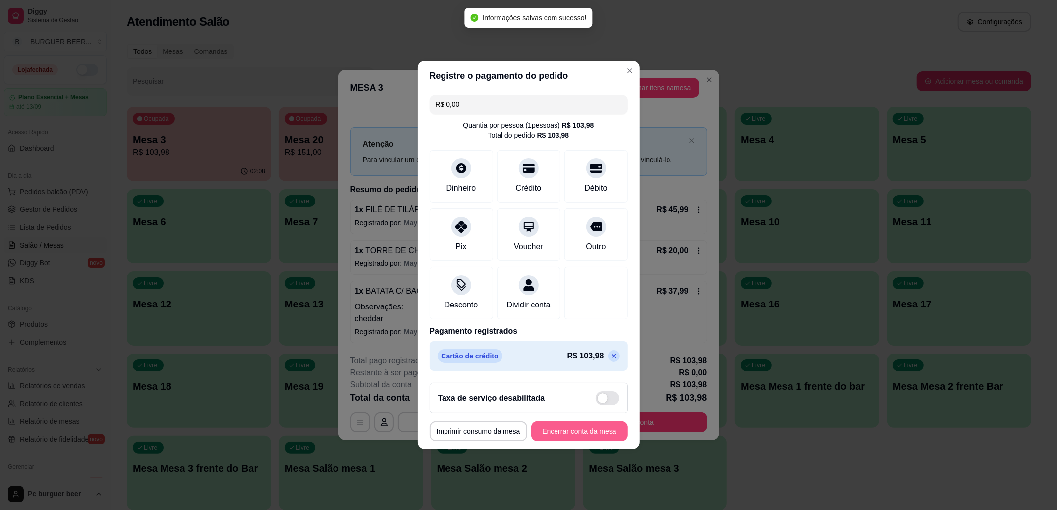
click at [586, 439] on button "Encerrar conta da mesa" at bounding box center [579, 432] width 97 height 20
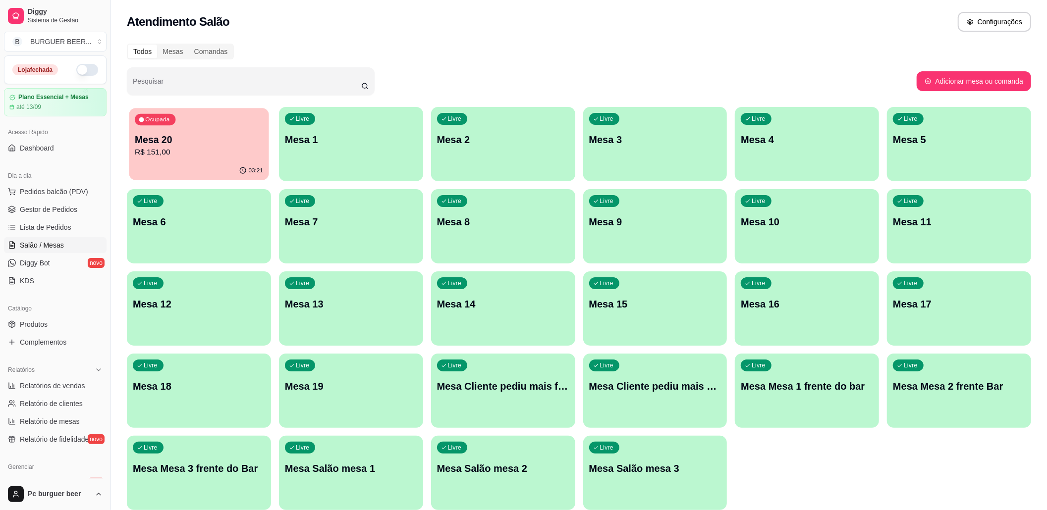
click at [214, 155] on p "R$ 151,00" at bounding box center [199, 152] width 128 height 11
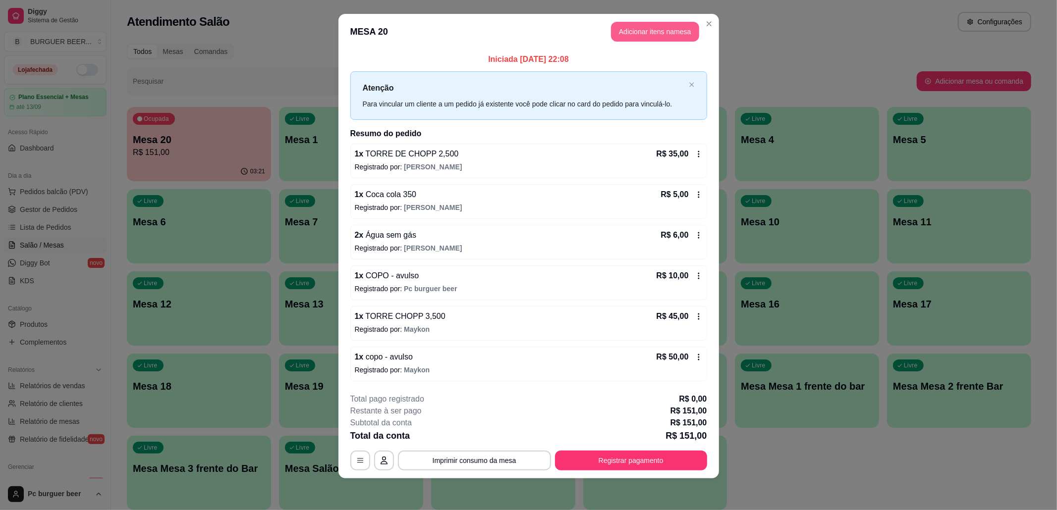
click at [644, 26] on button "Adicionar itens na mesa" at bounding box center [655, 32] width 88 height 20
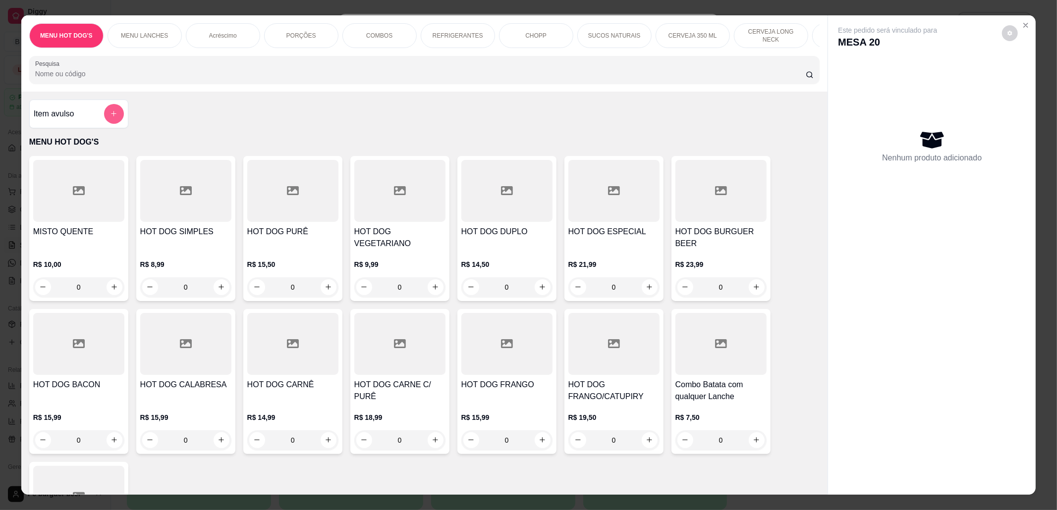
click at [112, 117] on icon "add-separate-item" at bounding box center [113, 113] width 7 height 7
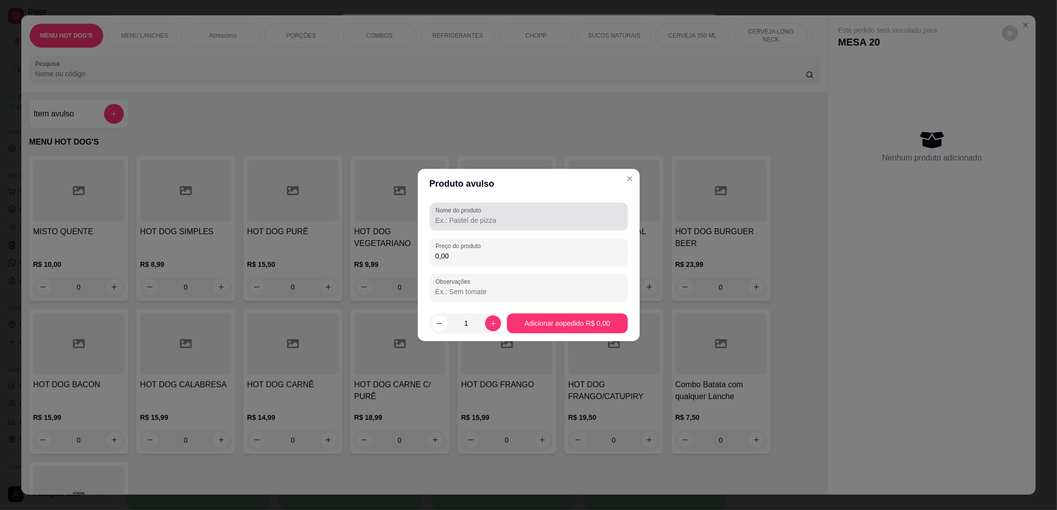
click at [475, 220] on input "Nome do produto" at bounding box center [529, 221] width 186 height 10
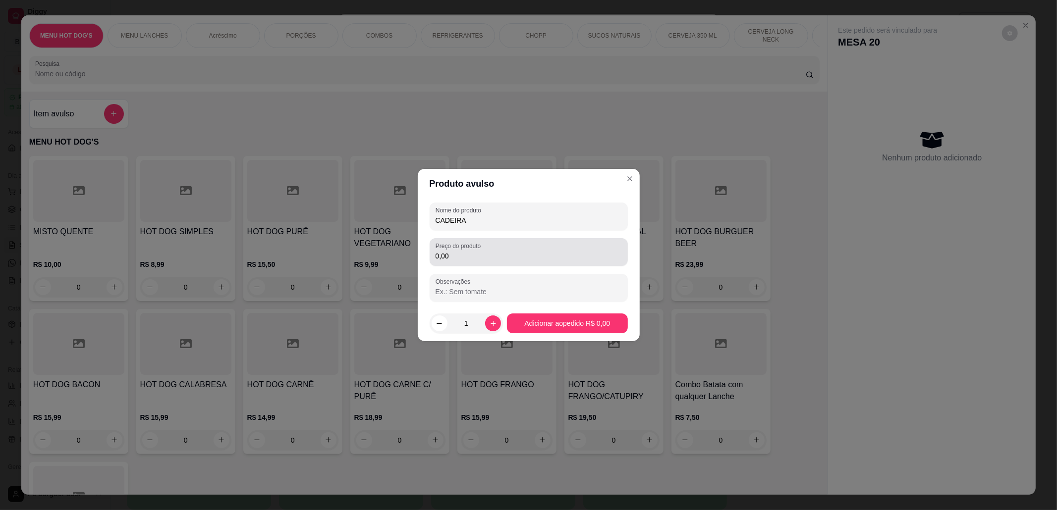
type input "CADEIRA"
click at [514, 260] on input "0,00" at bounding box center [529, 256] width 186 height 10
click at [438, 253] on input "85,00" at bounding box center [529, 256] width 186 height 10
type input "75,00"
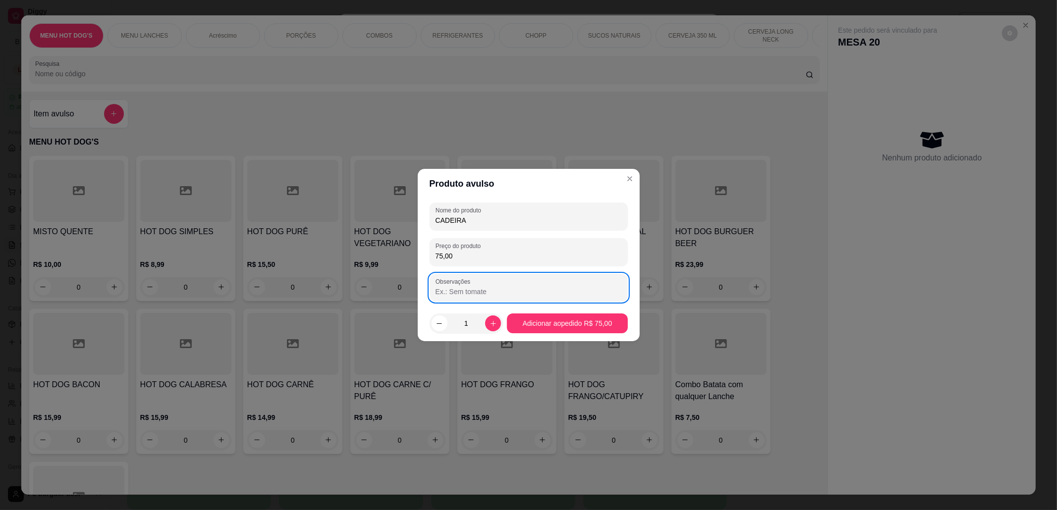
click at [516, 288] on input "Observações" at bounding box center [529, 292] width 186 height 10
click at [493, 320] on icon "increase-product-quantity" at bounding box center [493, 323] width 7 height 7
type input "4"
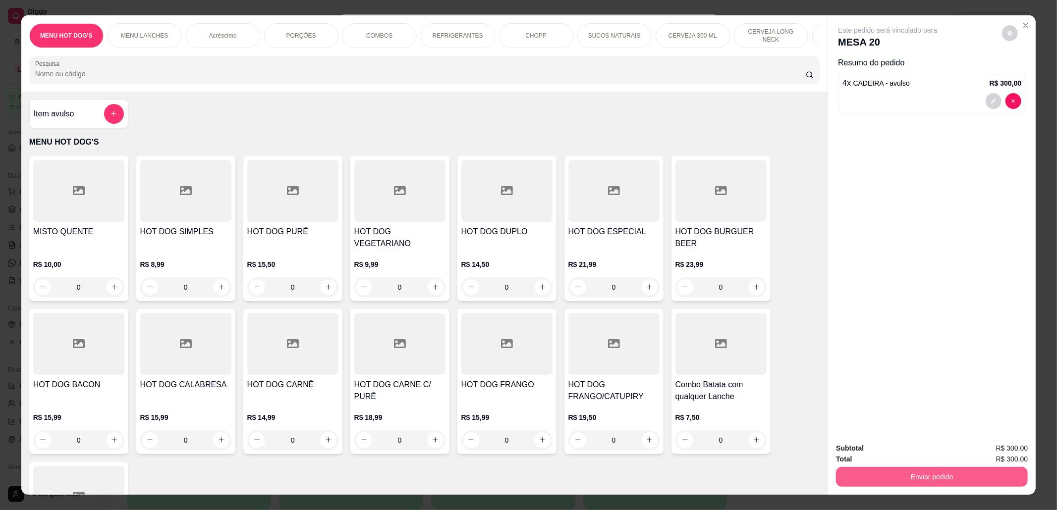
click at [910, 476] on button "Enviar pedido" at bounding box center [932, 477] width 192 height 20
click at [907, 450] on button "Não registrar e enviar pedido" at bounding box center [898, 453] width 103 height 19
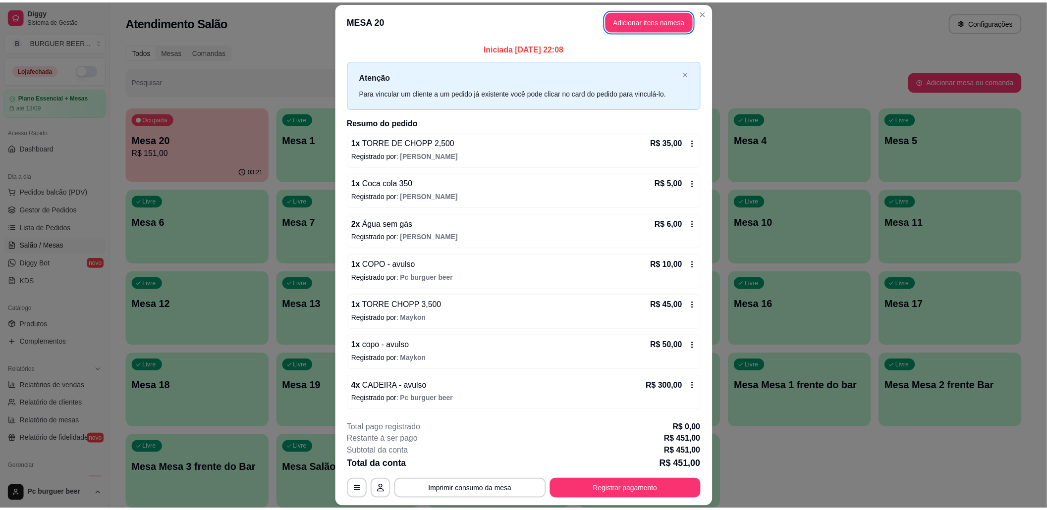
scroll to position [2, 0]
